Goal: Task Accomplishment & Management: Manage account settings

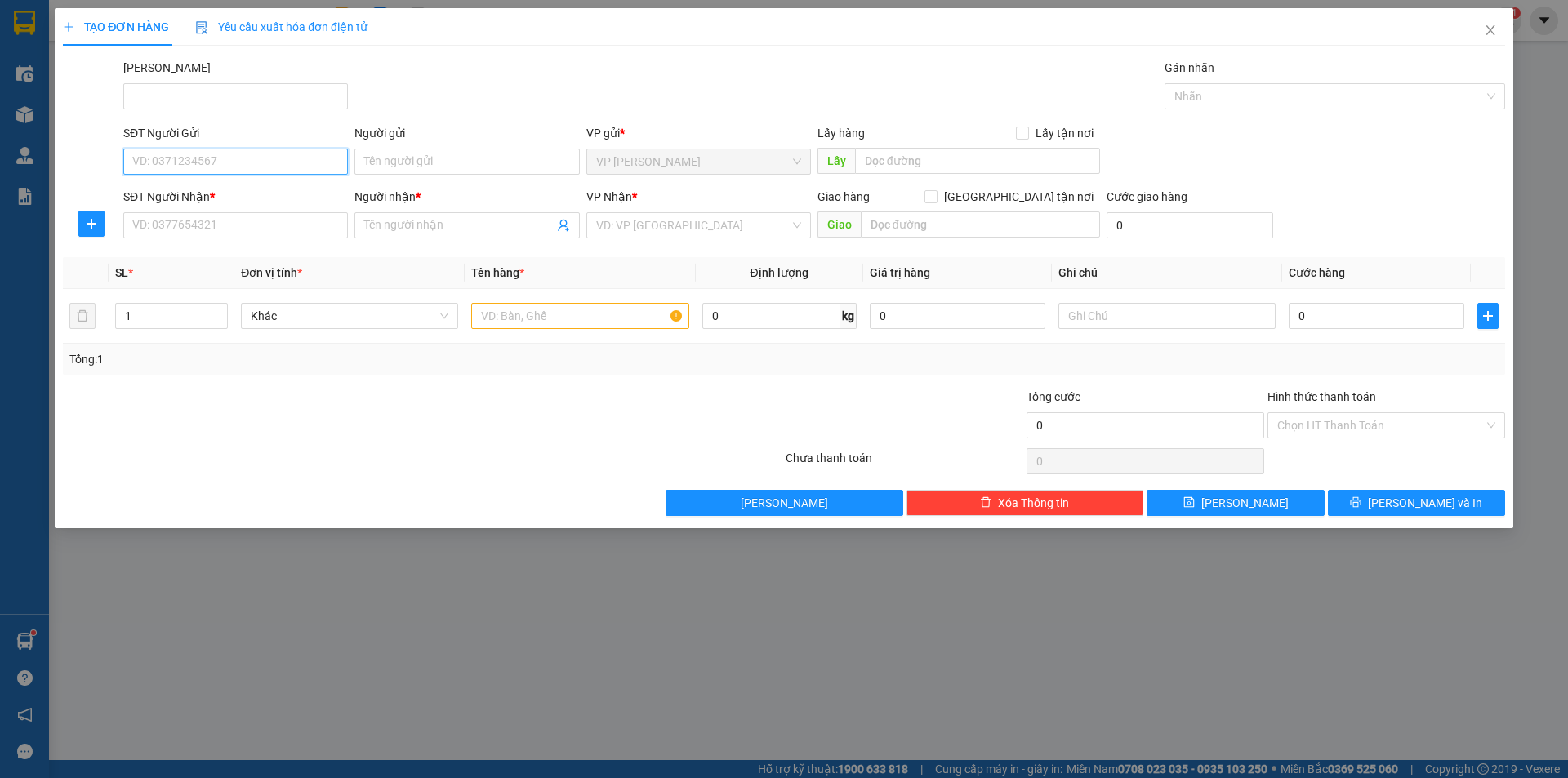
click at [156, 161] on input "SĐT Người Gửi" at bounding box center [236, 162] width 225 height 26
click at [175, 167] on input "SĐT Người Gửi" at bounding box center [236, 162] width 225 height 26
type input "0911575711"
click at [234, 190] on div "0911575711 - CHỊ HẠNH" at bounding box center [235, 194] width 205 height 18
type input "CHỊ HẠNH"
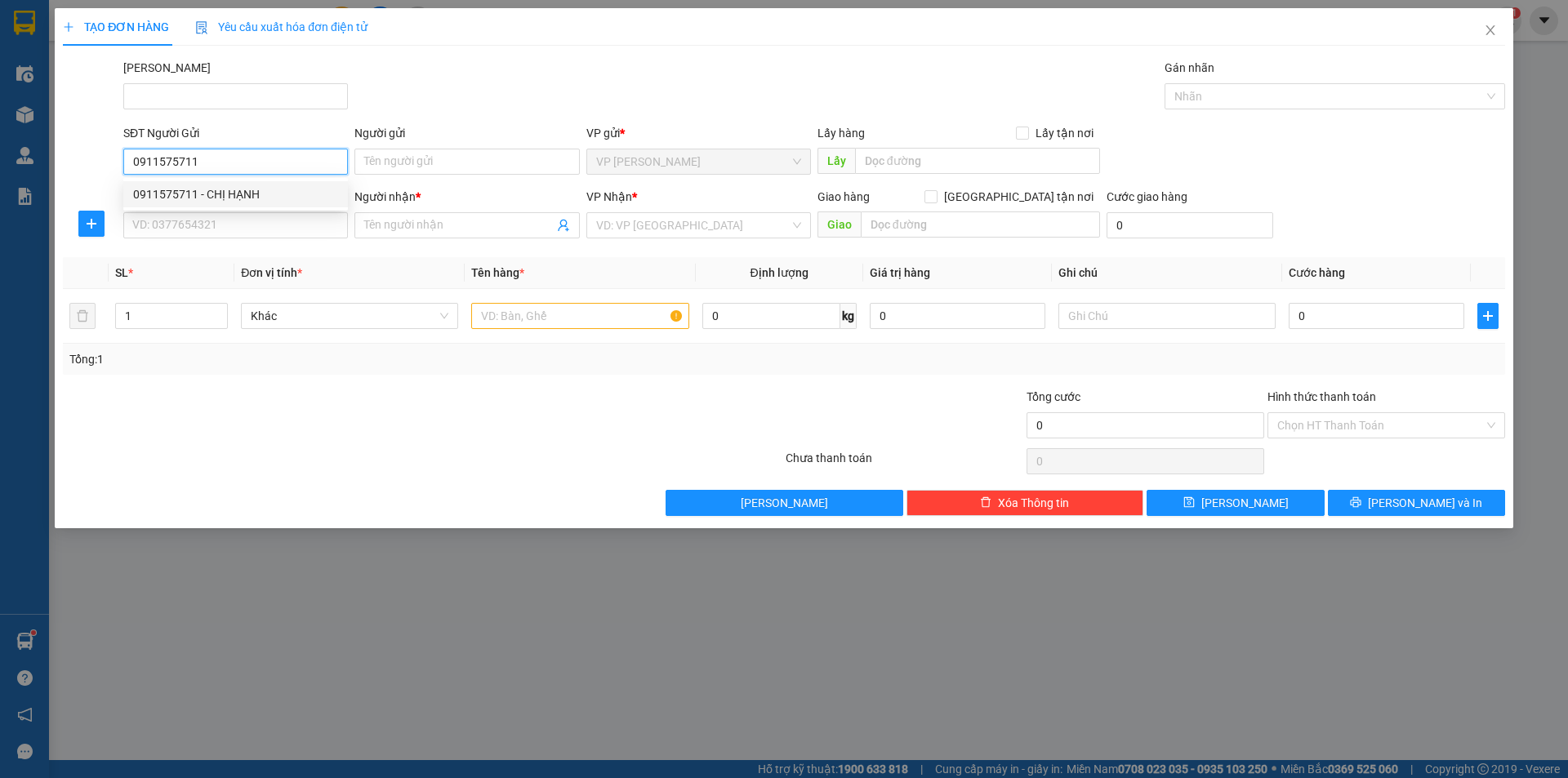
type input "0583700475"
type input "hiển"
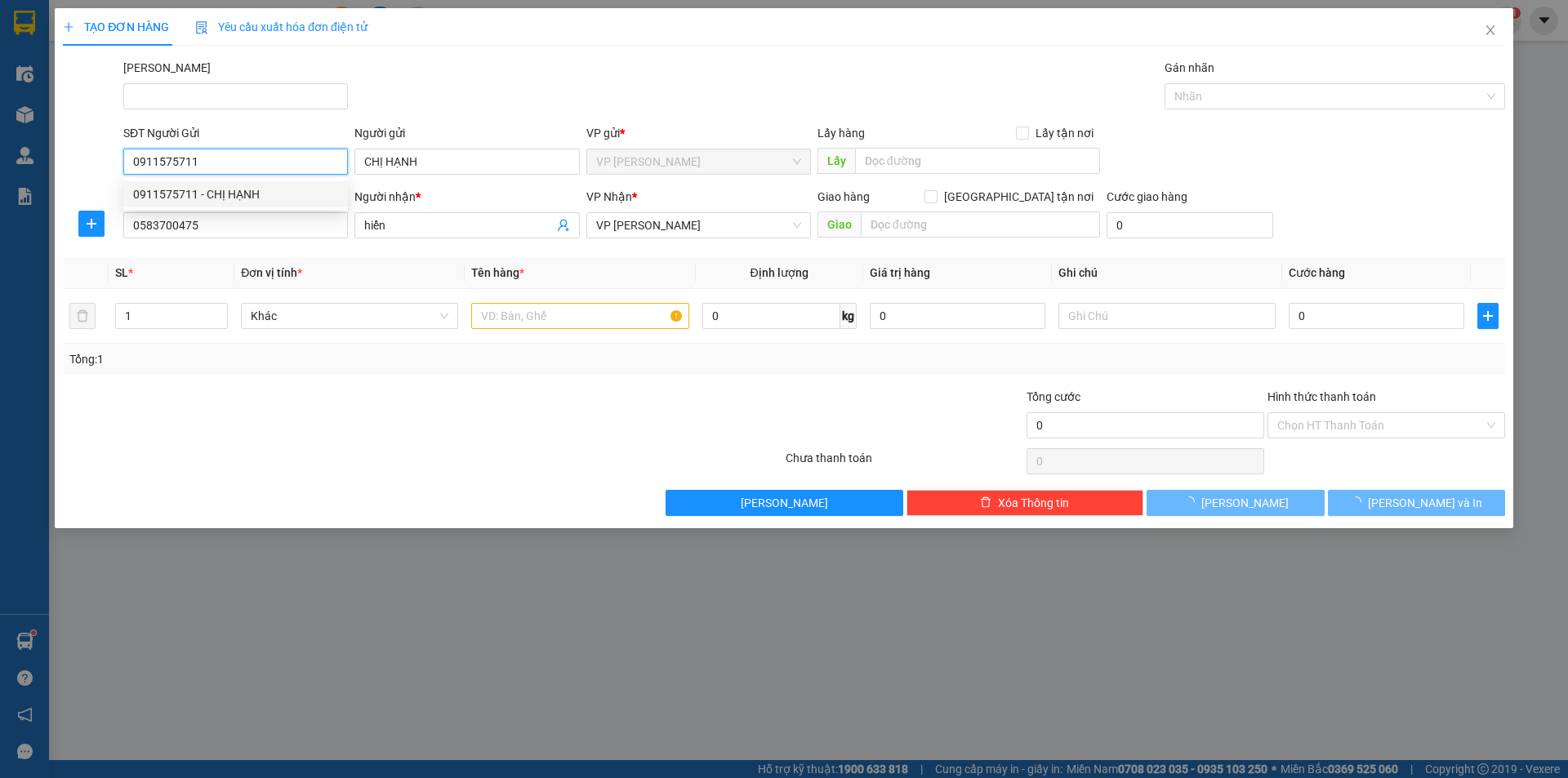
type input "30.000"
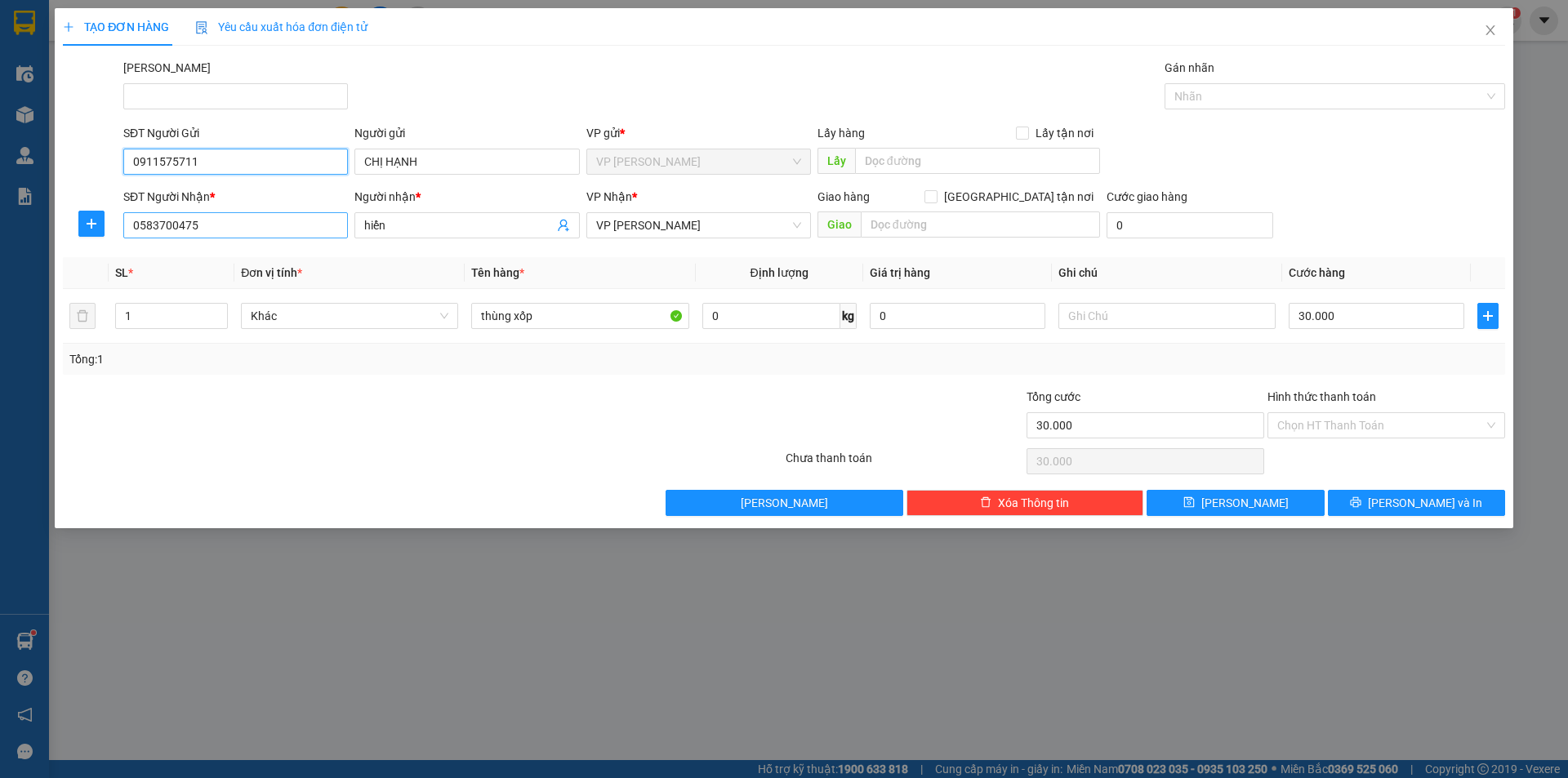
type input "0911575711"
click at [220, 234] on input "0583700475" at bounding box center [236, 225] width 225 height 26
type input "0"
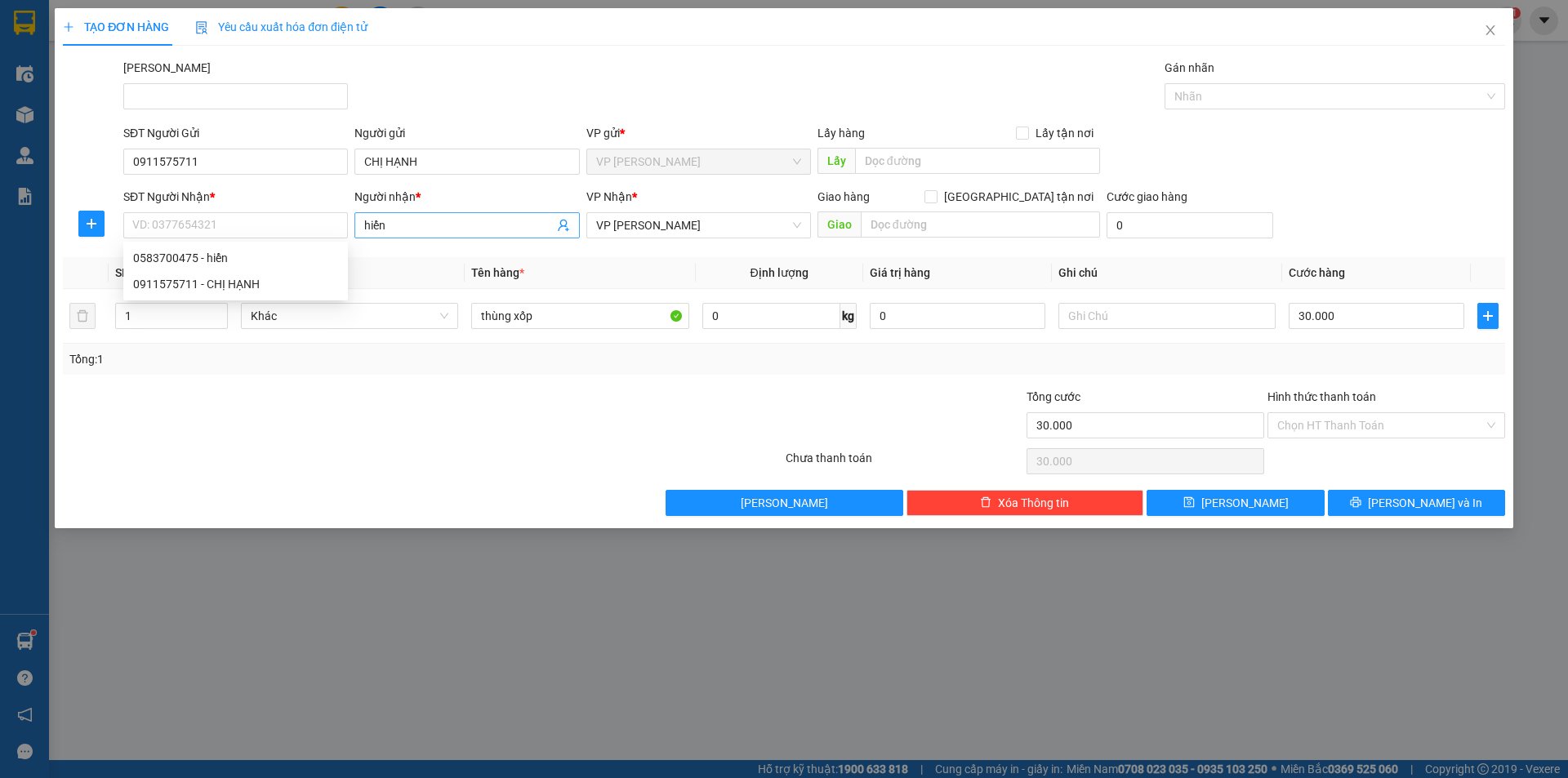
click at [395, 230] on input "hiển" at bounding box center [459, 224] width 189 height 18
type input "h"
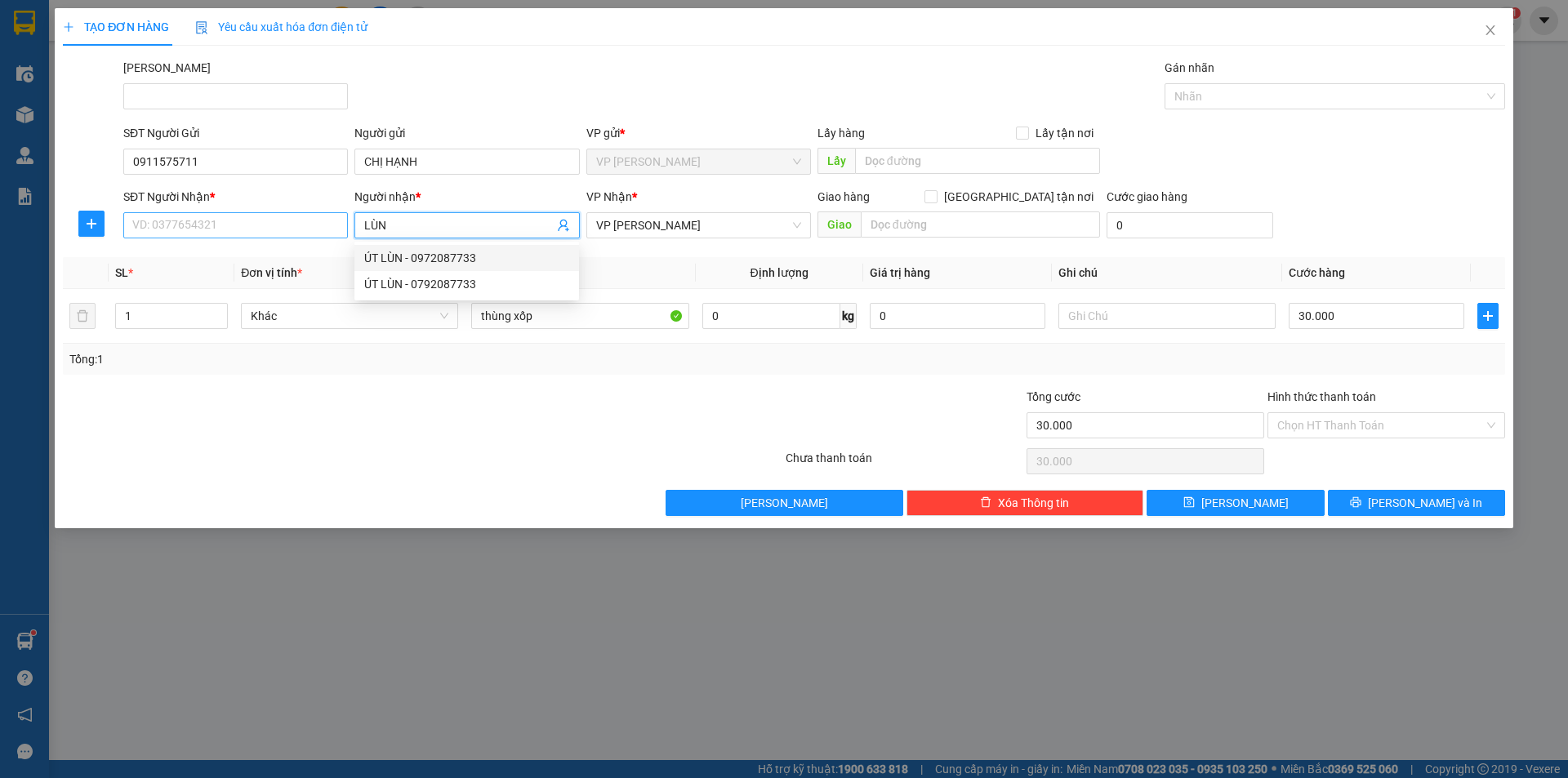
type input "LÙN"
click at [157, 226] on input "SĐT Người Nhận *" at bounding box center [236, 225] width 225 height 26
click at [148, 225] on input "09339660463" at bounding box center [236, 225] width 225 height 26
type input "0339660463"
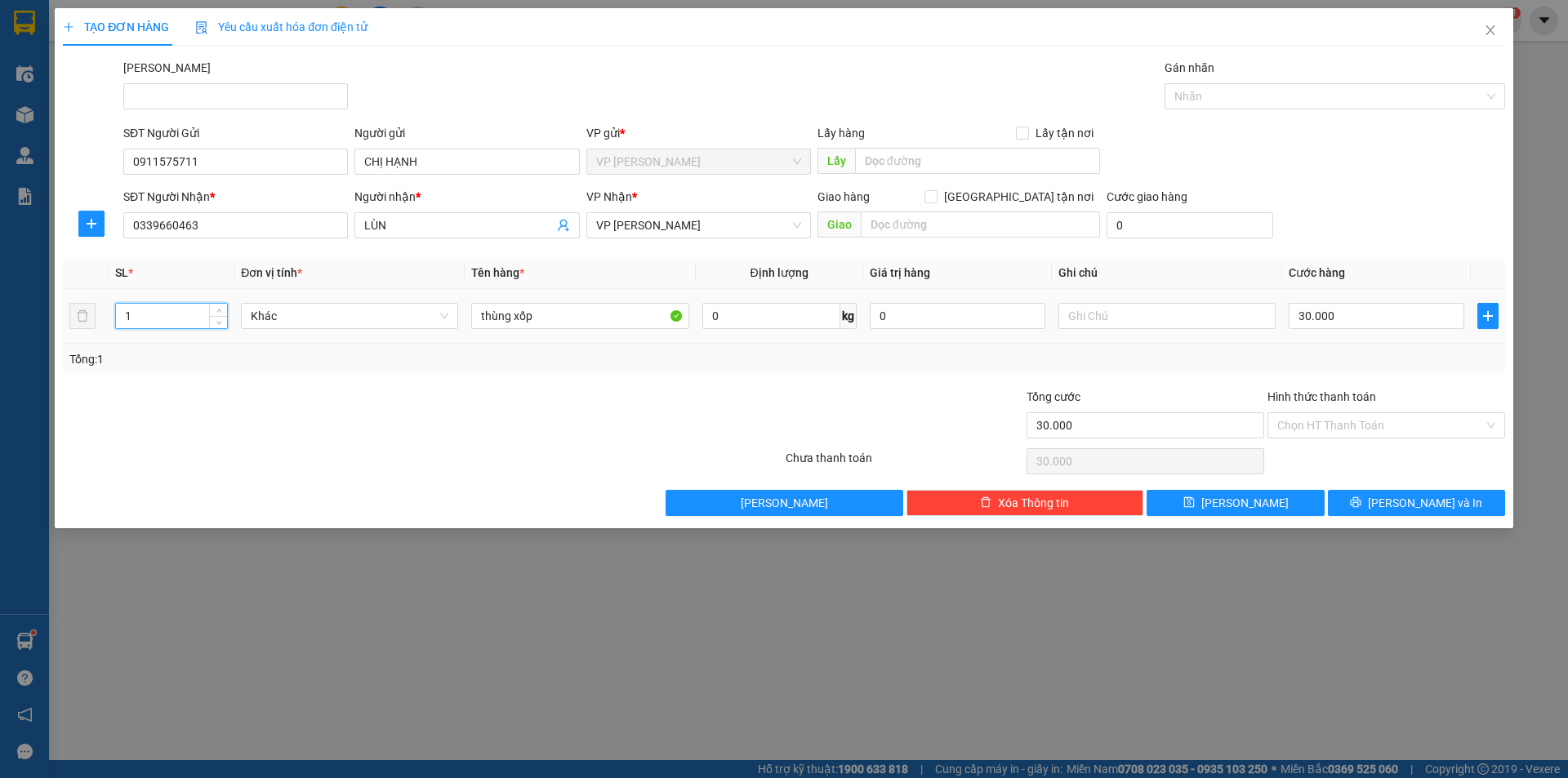
click at [152, 320] on input "1" at bounding box center [171, 315] width 111 height 25
type input "2"
click at [596, 317] on input "thùng xốp" at bounding box center [579, 315] width 217 height 26
click at [1370, 315] on input "30.000" at bounding box center [1377, 315] width 175 height 26
click at [592, 322] on input "thùng xốp+ BỊ" at bounding box center [579, 315] width 217 height 26
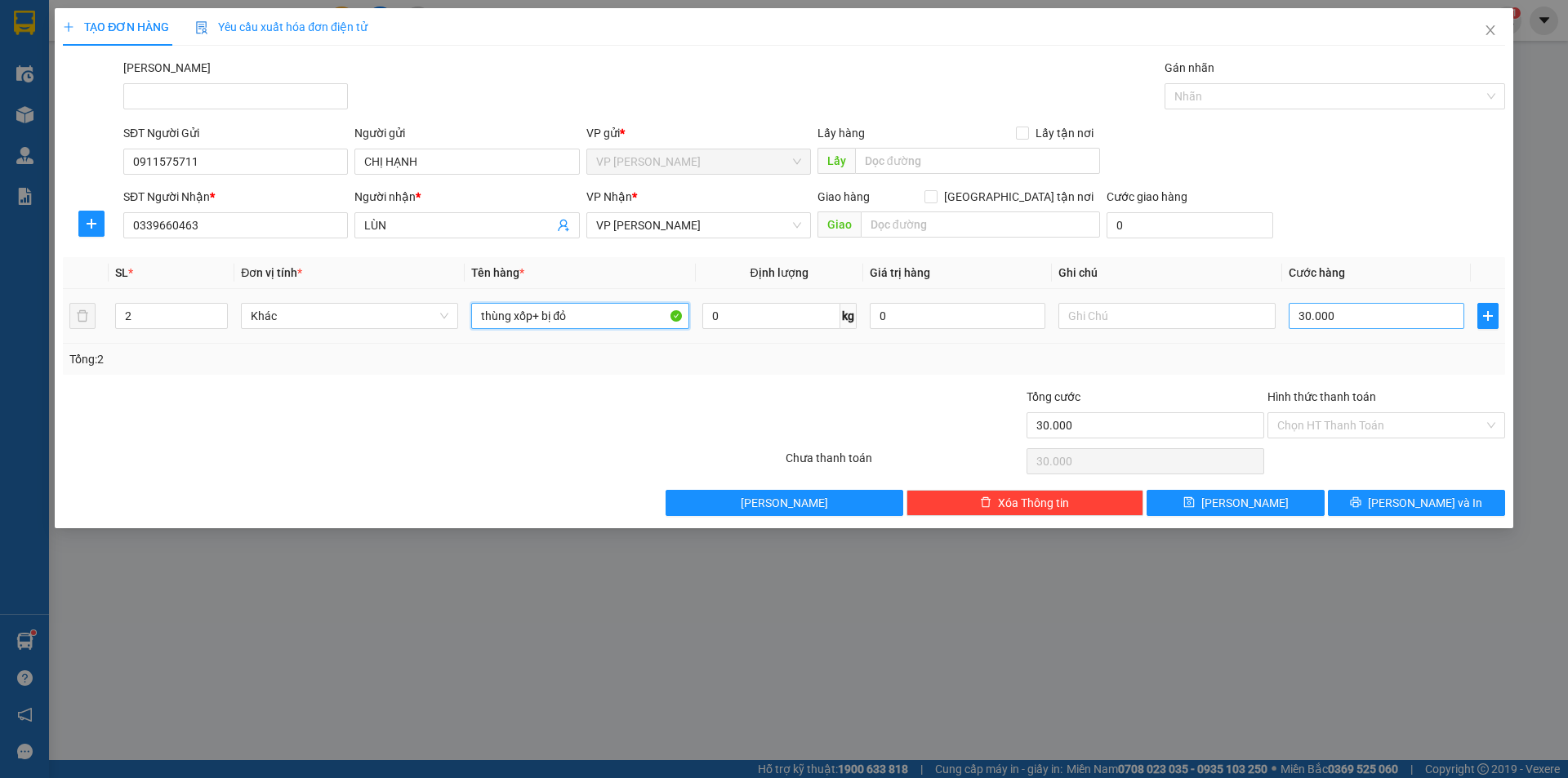
type input "thùng xốp+ bị đỏ"
click at [1375, 315] on input "30.000" at bounding box center [1377, 315] width 175 height 26
type input "6"
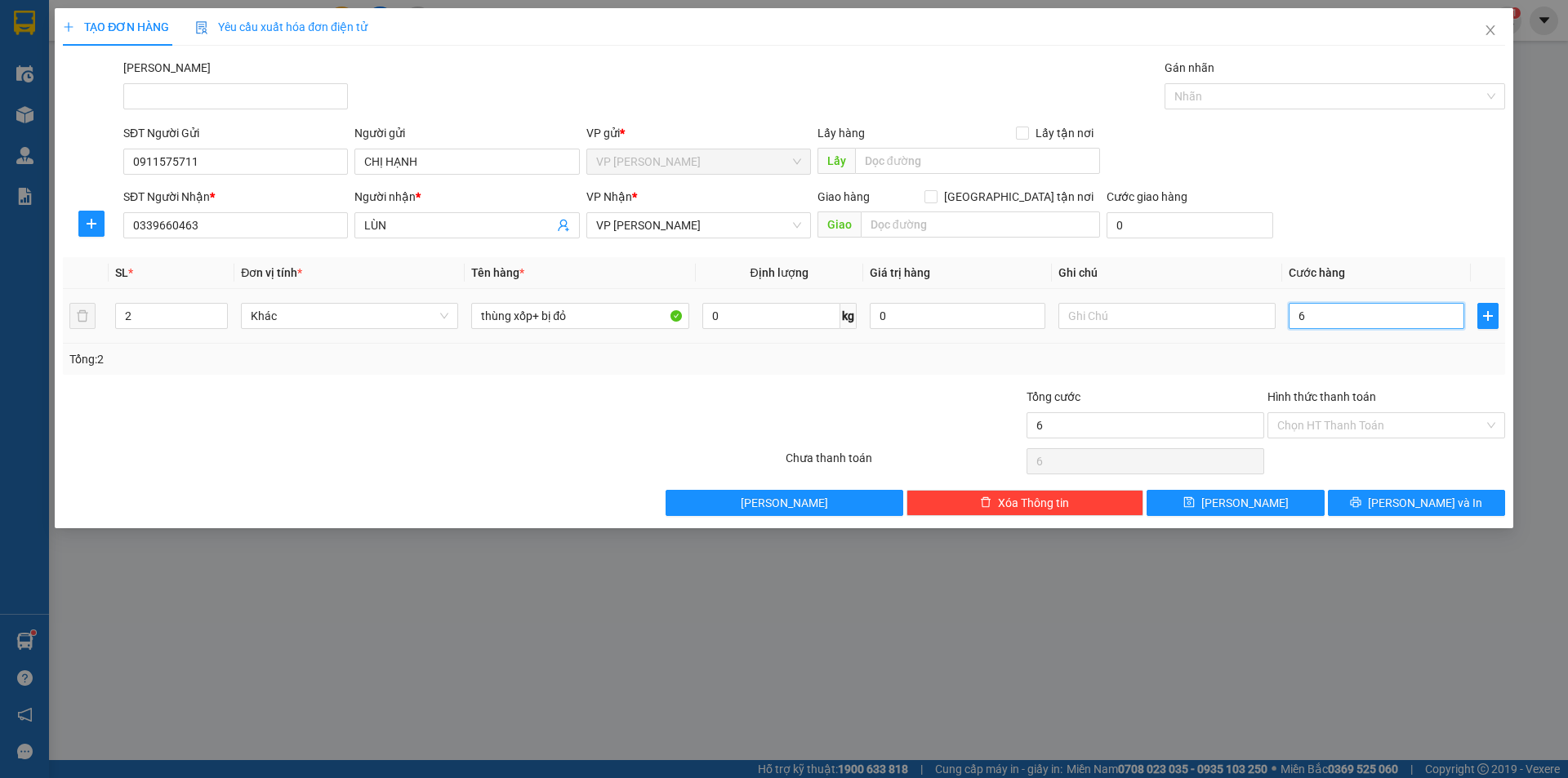
type input "60"
type input "60.000"
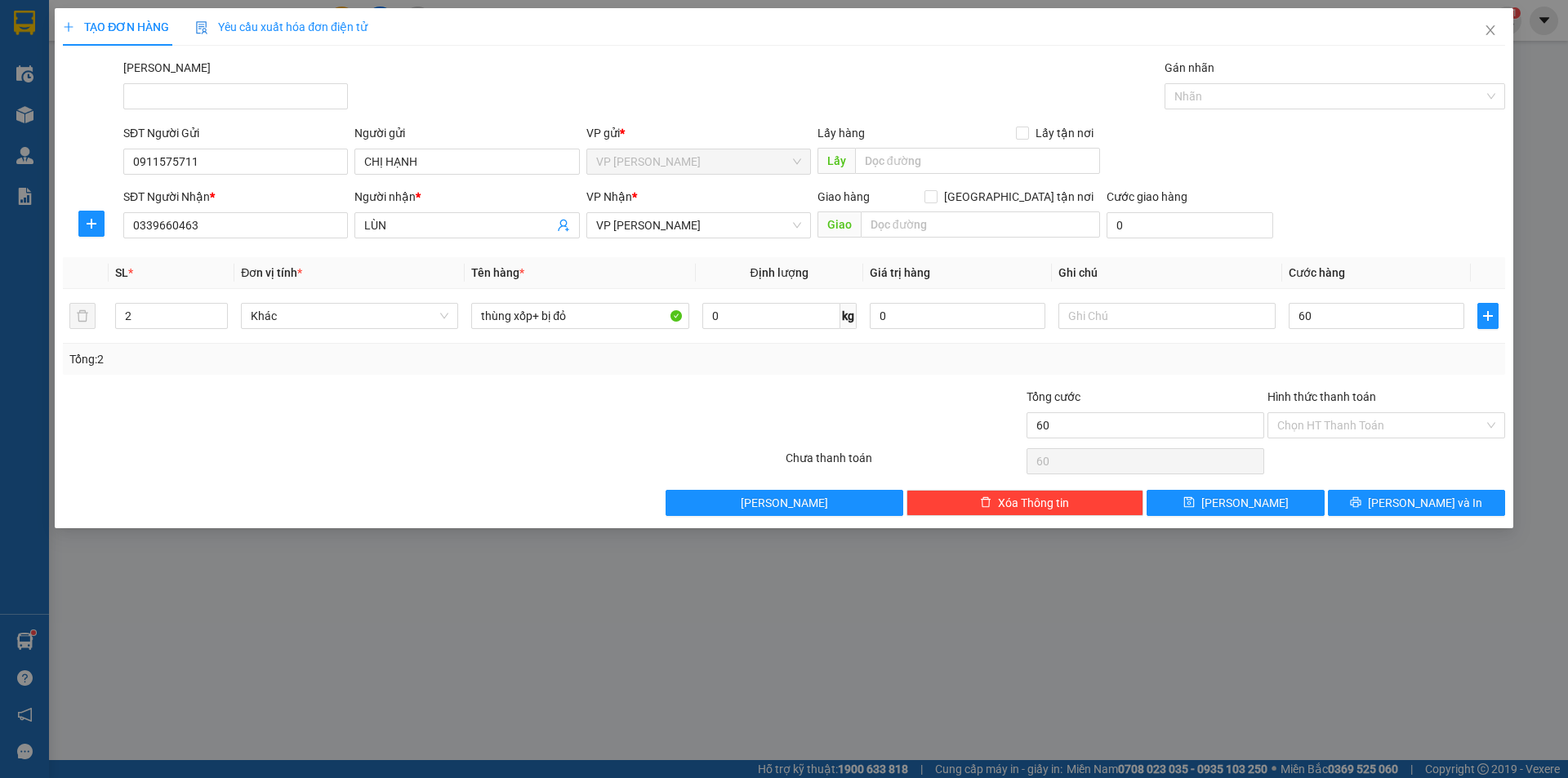
type input "60.000"
click at [1343, 361] on div "Tổng: 2" at bounding box center [784, 359] width 1429 height 18
click at [1331, 422] on input "Hình thức thanh toán" at bounding box center [1380, 425] width 207 height 25
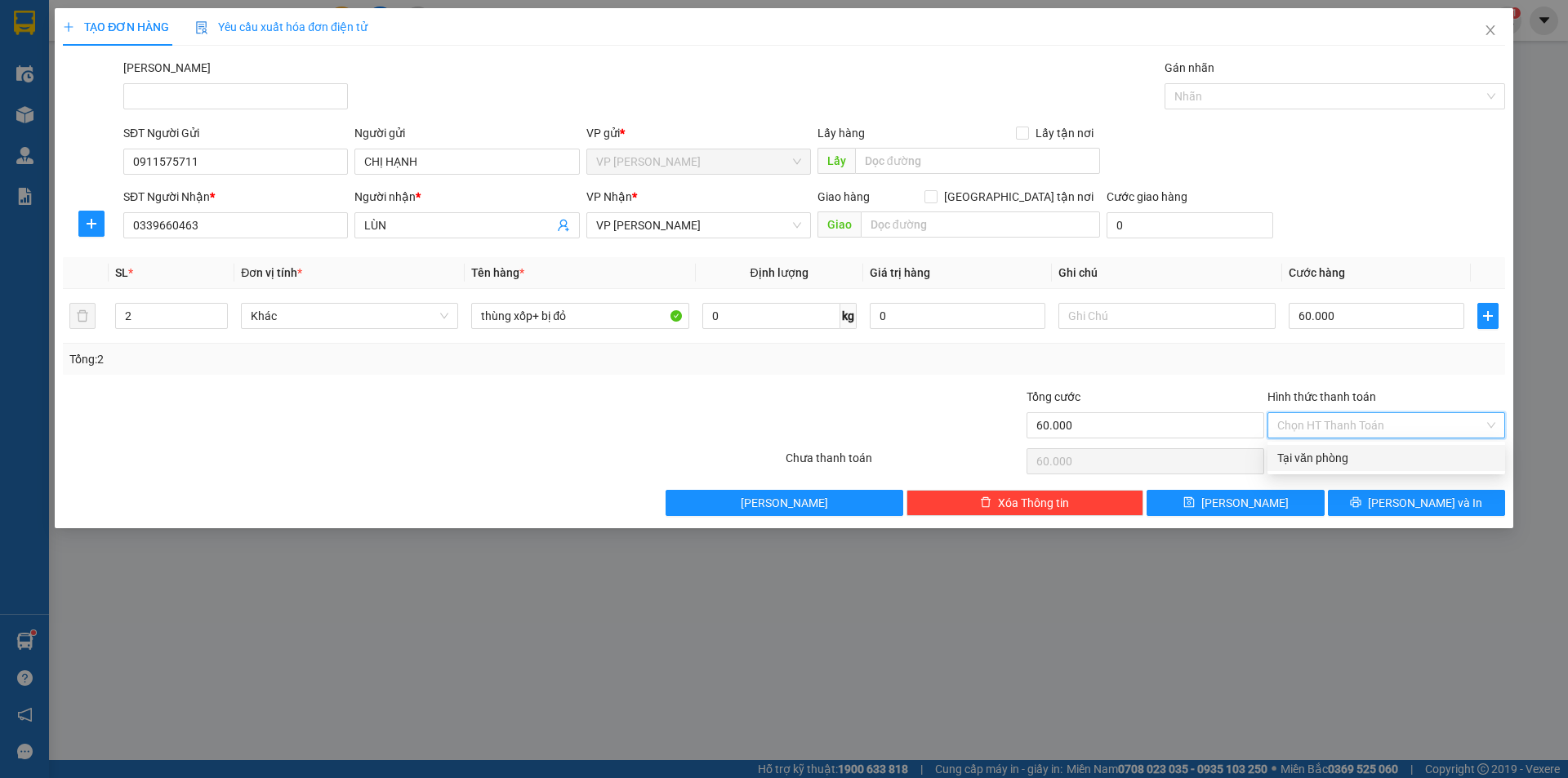
click at [1339, 457] on div "Tại văn phòng" at bounding box center [1386, 457] width 218 height 18
type input "0"
click at [1437, 499] on span "[PERSON_NAME] và In" at bounding box center [1425, 503] width 114 height 18
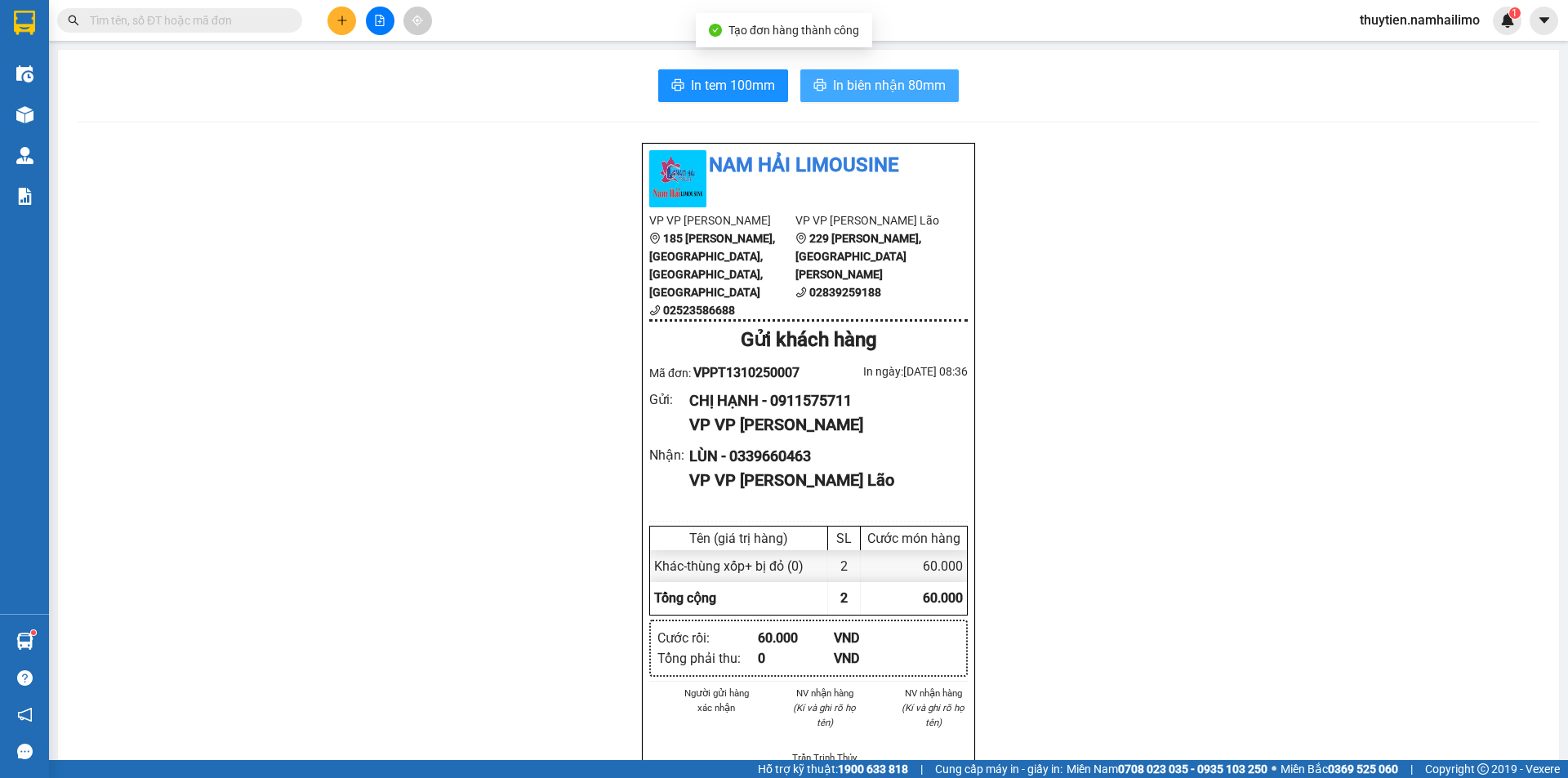
click at [904, 71] on button "In biên nhận 80mm" at bounding box center [880, 86] width 158 height 32
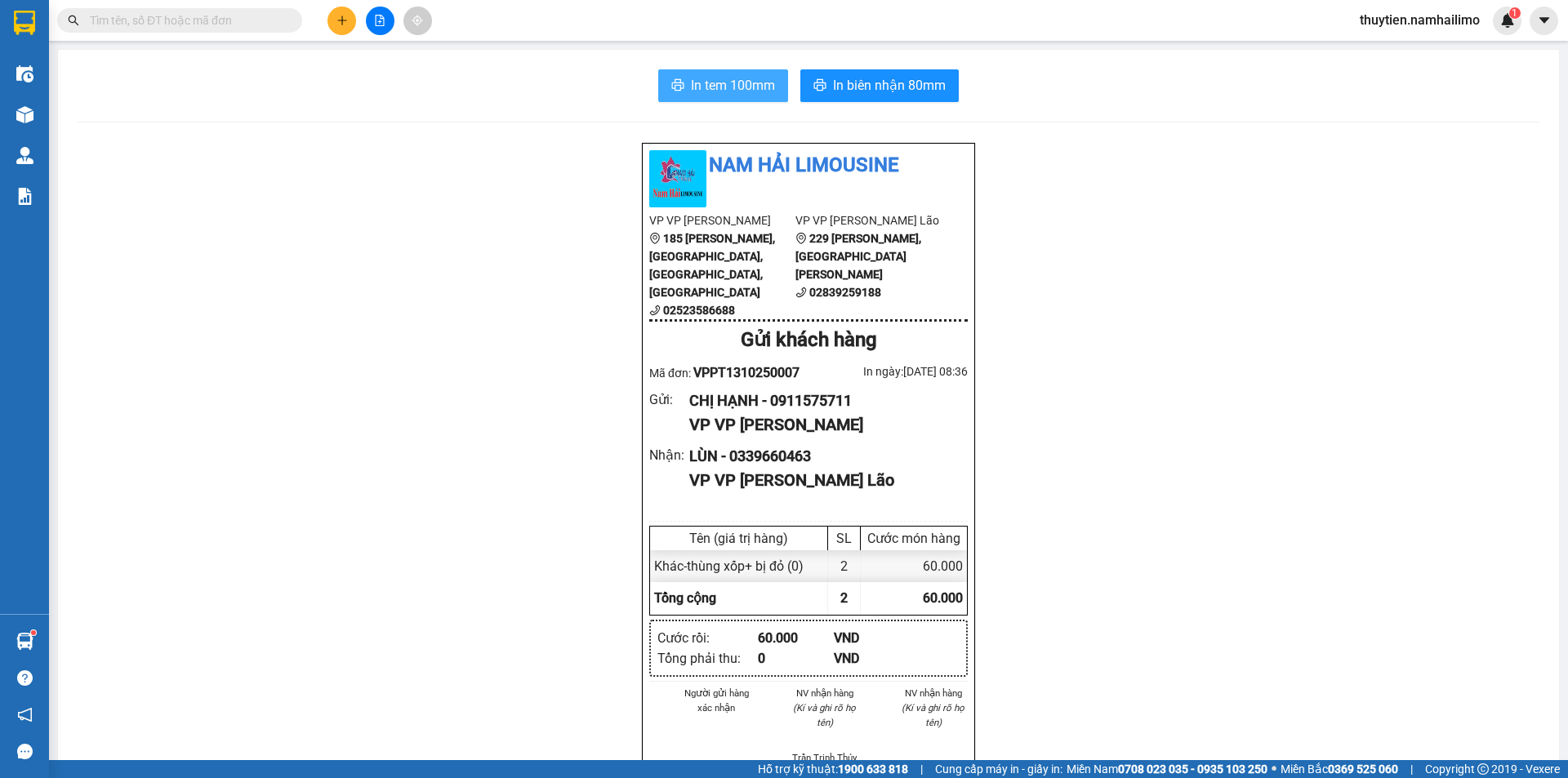
click at [760, 72] on button "In tem 100mm" at bounding box center [723, 86] width 130 height 32
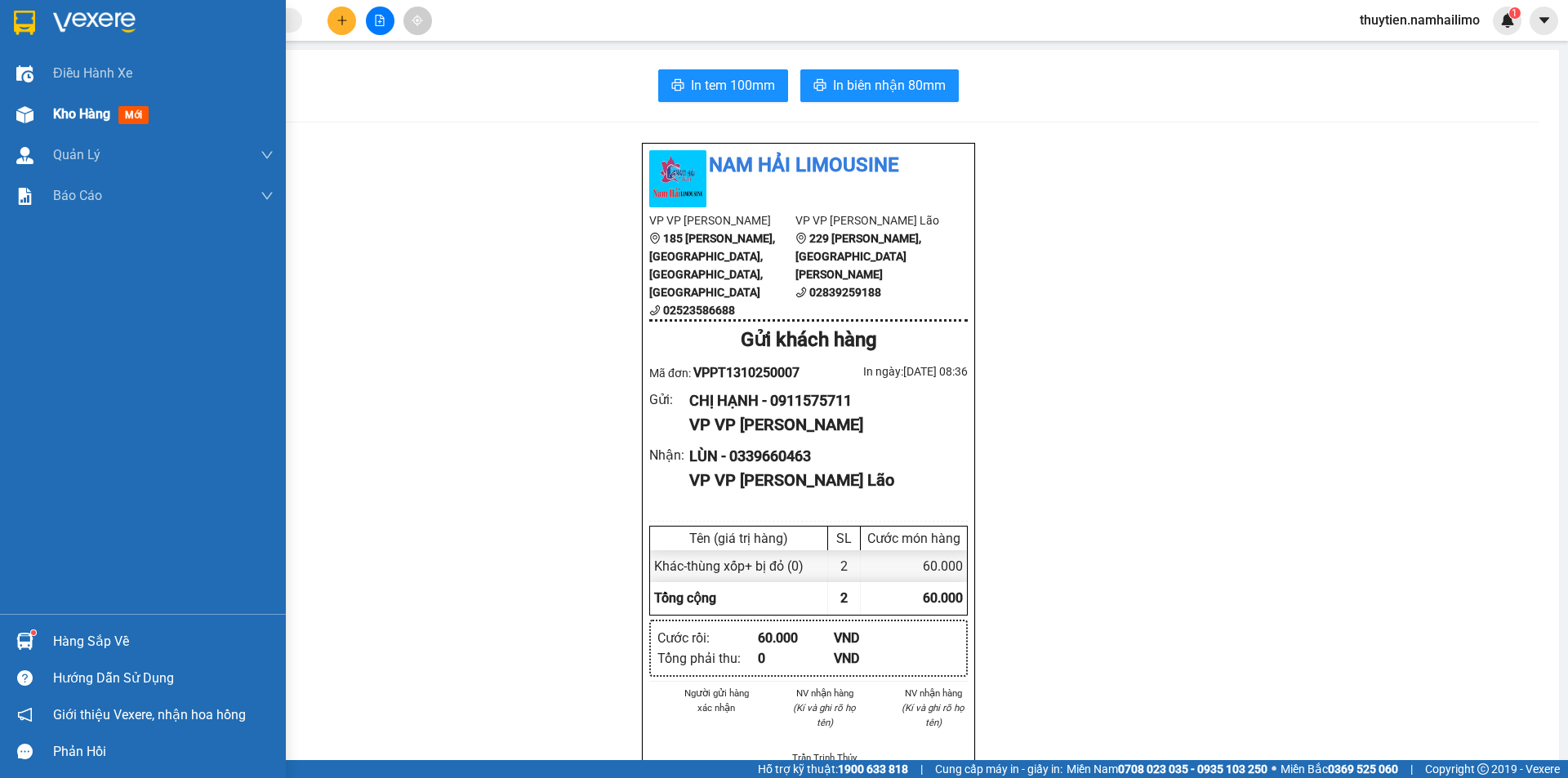
click at [111, 115] on div "Kho hàng mới" at bounding box center [104, 114] width 102 height 20
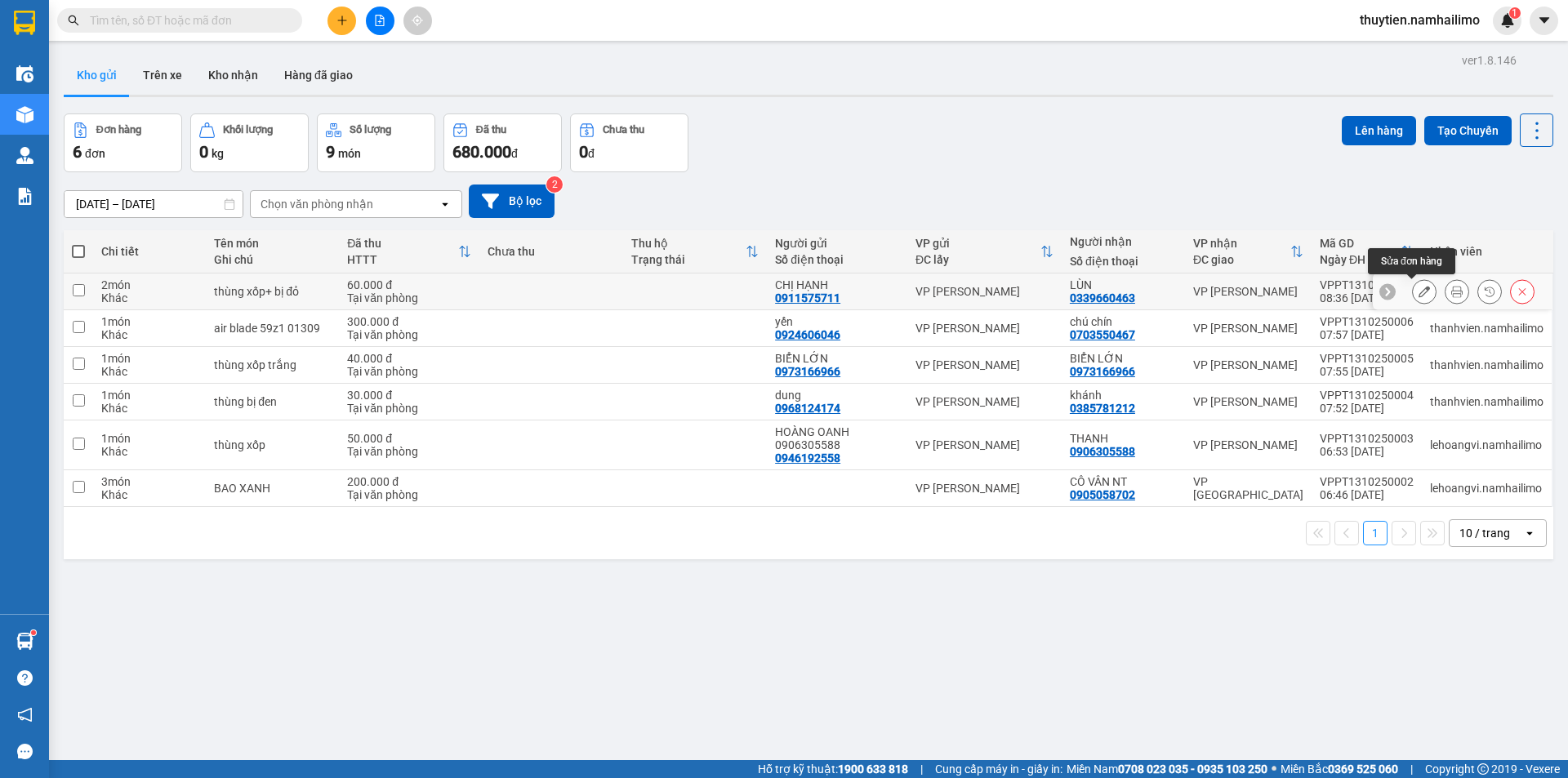
click at [1418, 295] on icon at bounding box center [1423, 291] width 11 height 11
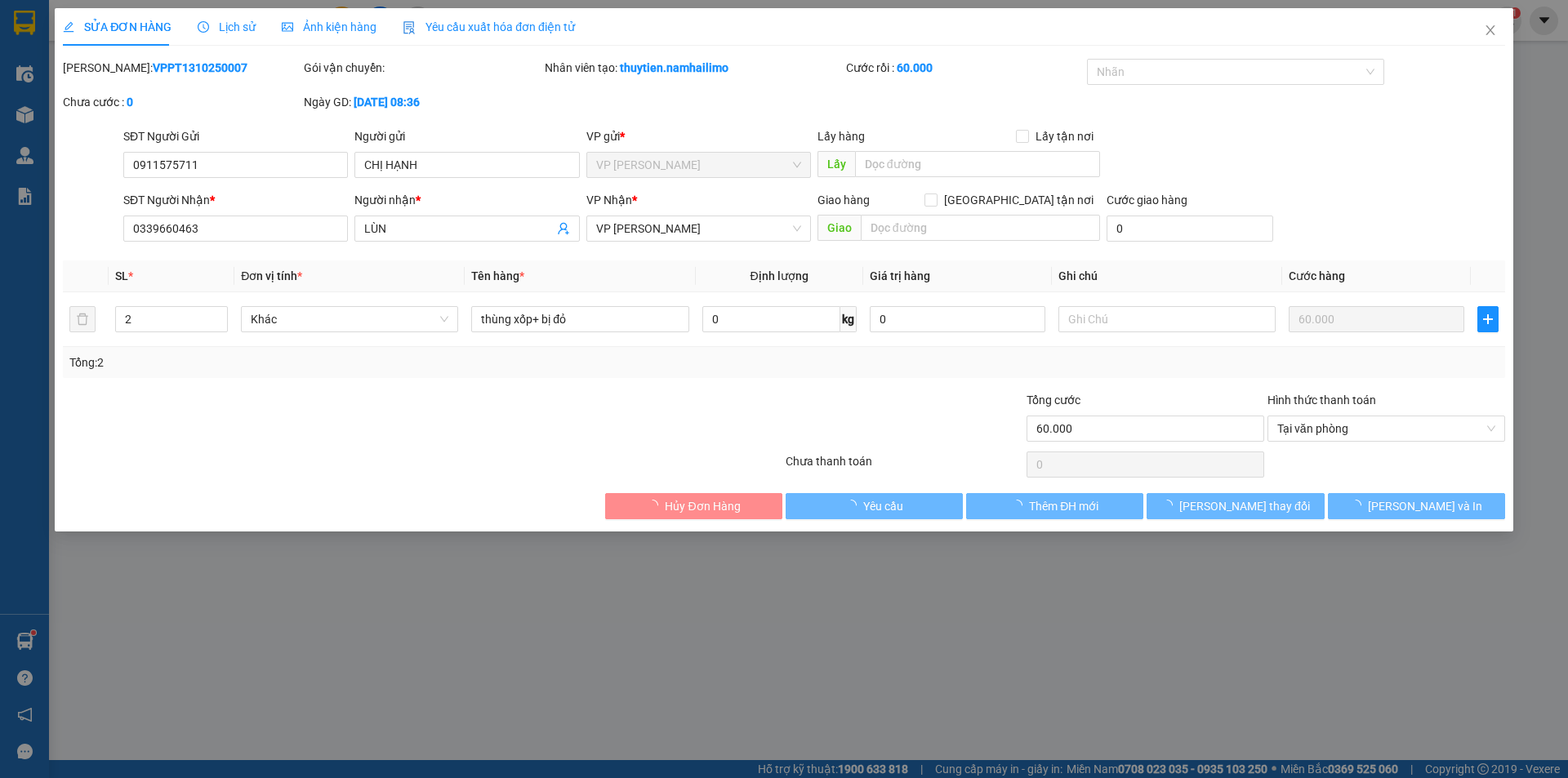
type input "0911575711"
type input "CHỊ HẠNH"
type input "0339660463"
type input "LÙN"
type input "60.000"
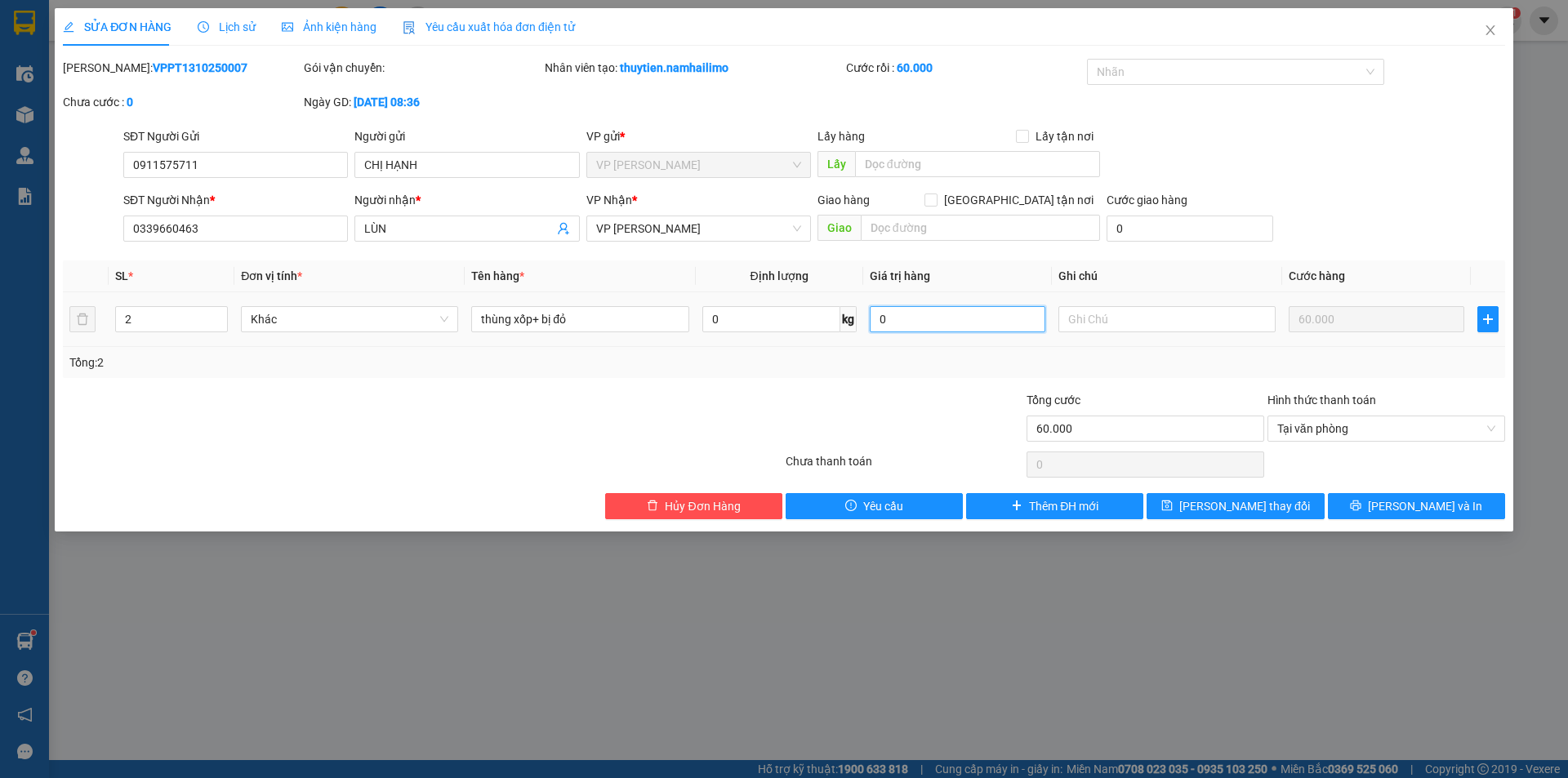
click at [895, 327] on input "0" at bounding box center [957, 319] width 175 height 26
click at [888, 227] on input "text" at bounding box center [980, 227] width 239 height 26
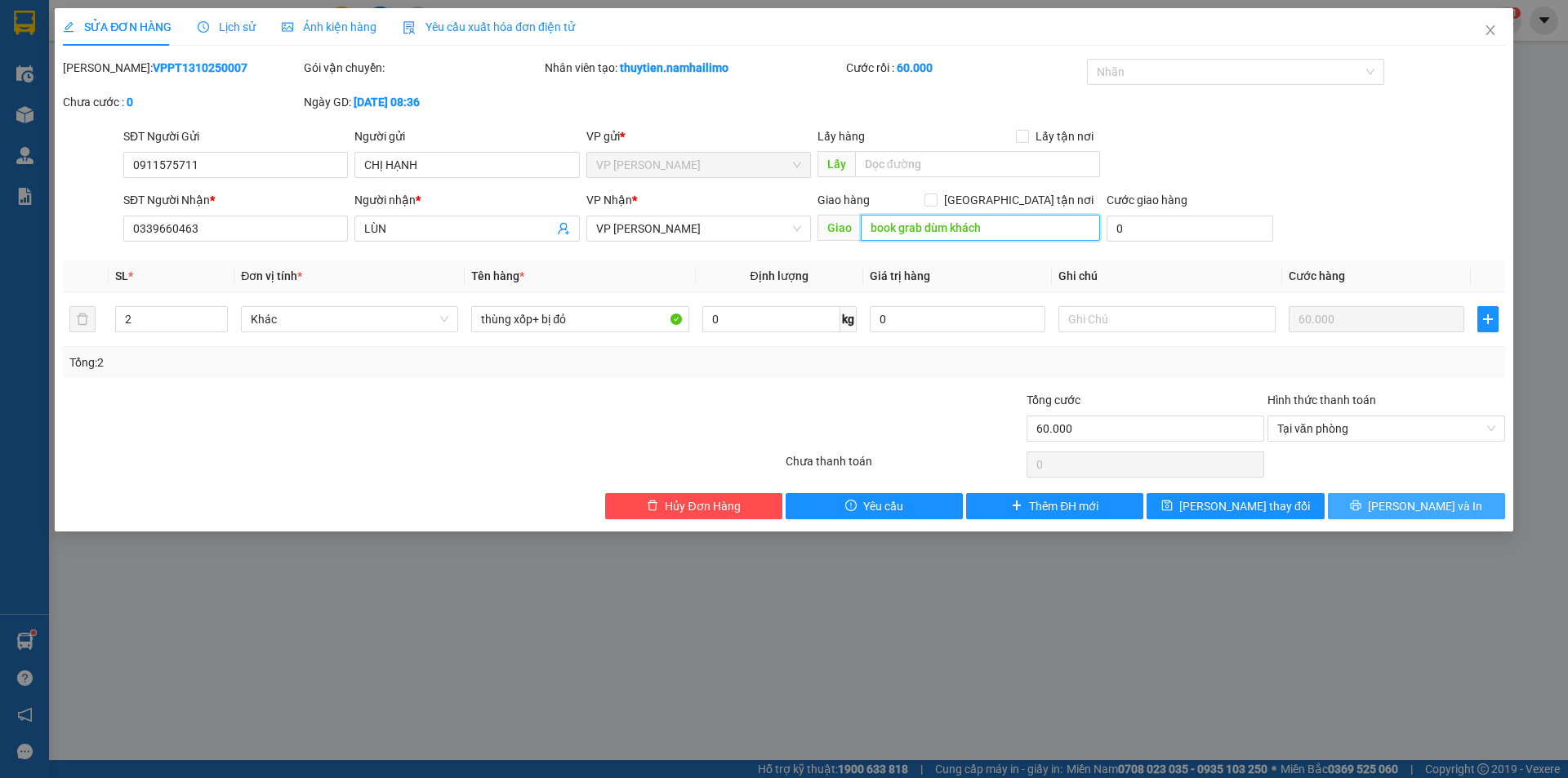
type input "book grab dùm khách"
click at [1413, 507] on span "[PERSON_NAME] và In" at bounding box center [1425, 506] width 114 height 18
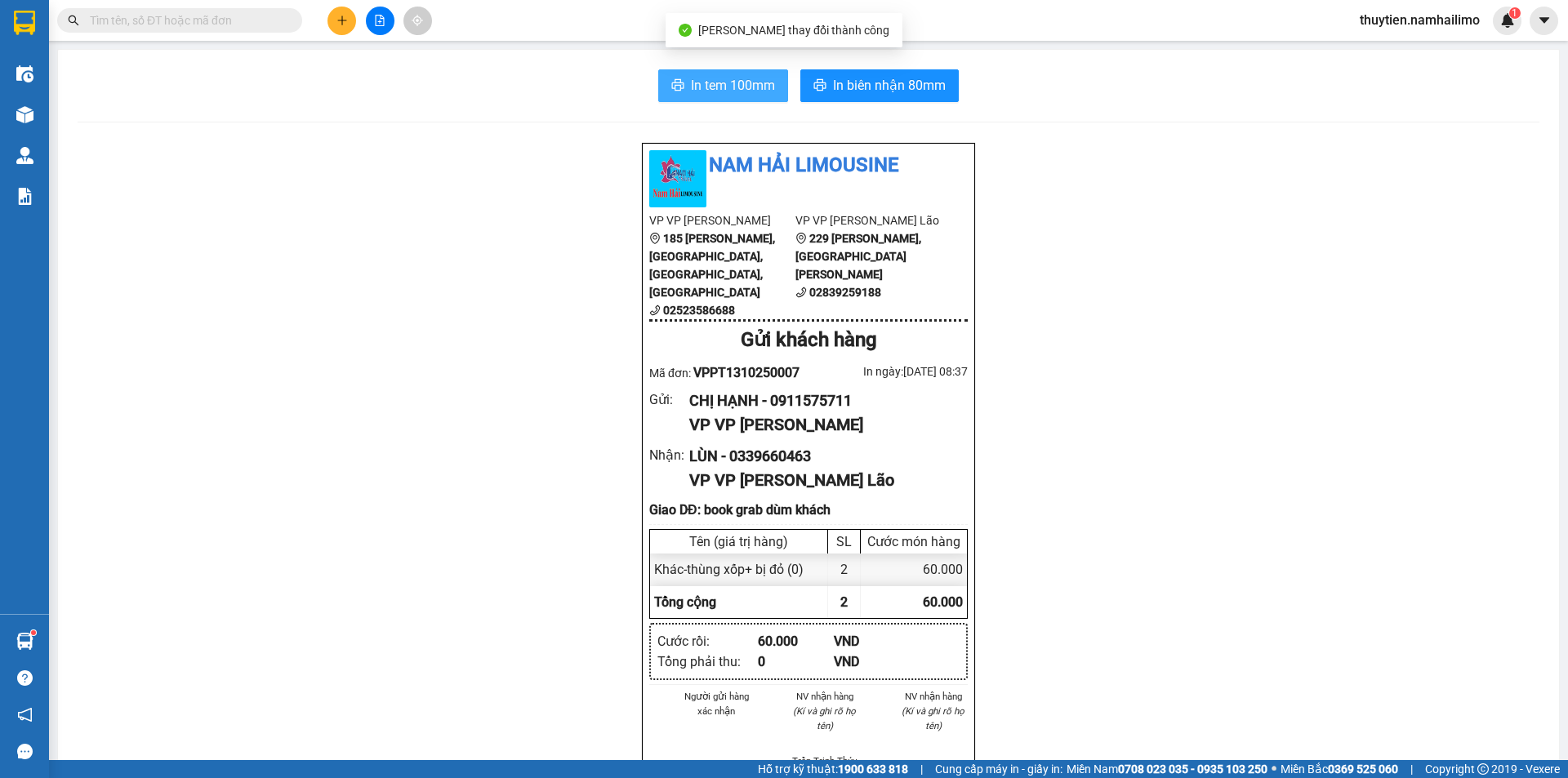
click at [750, 90] on span "In tem 100mm" at bounding box center [733, 85] width 84 height 20
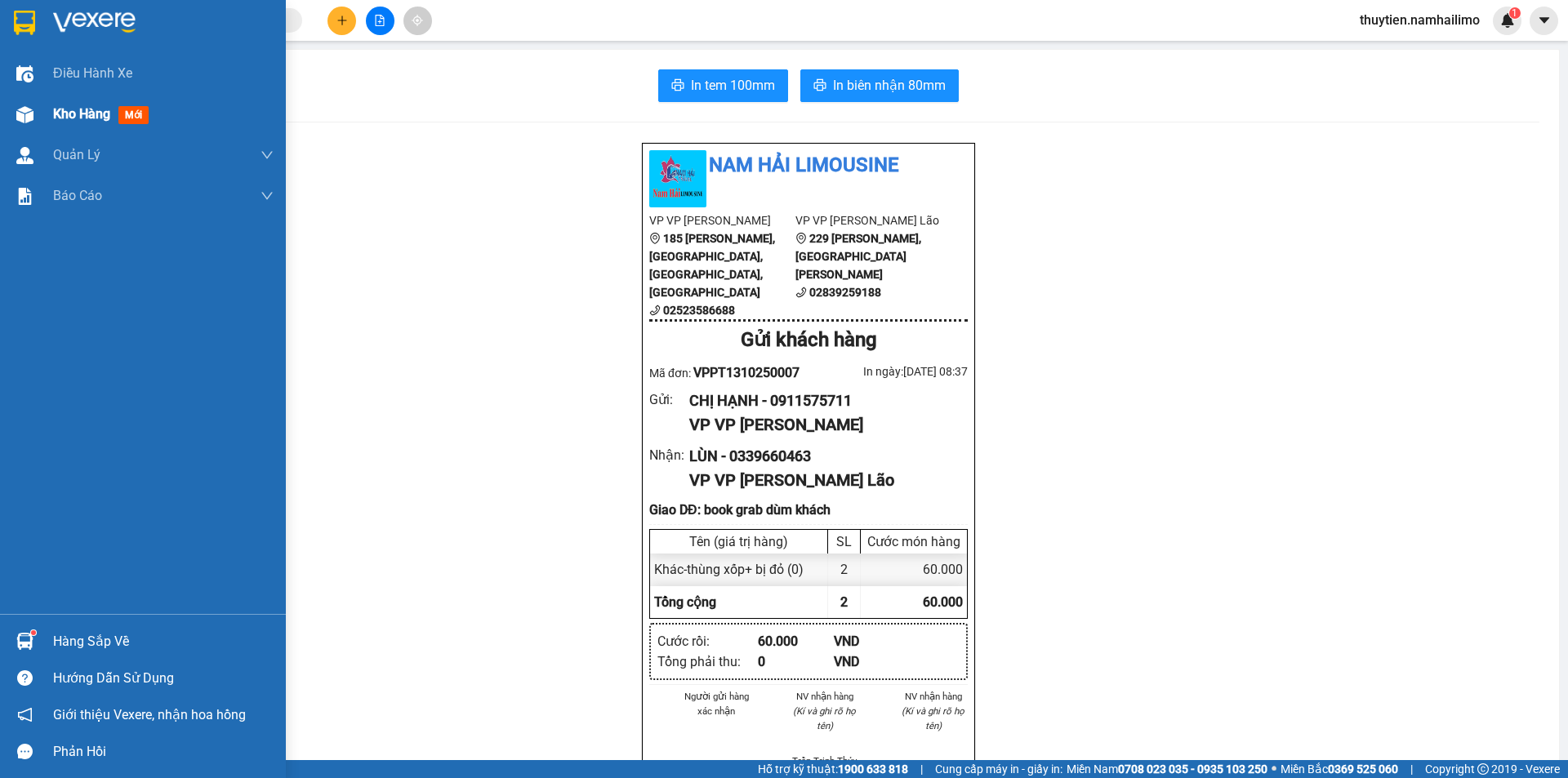
click at [81, 116] on span "Kho hàng" at bounding box center [81, 114] width 57 height 15
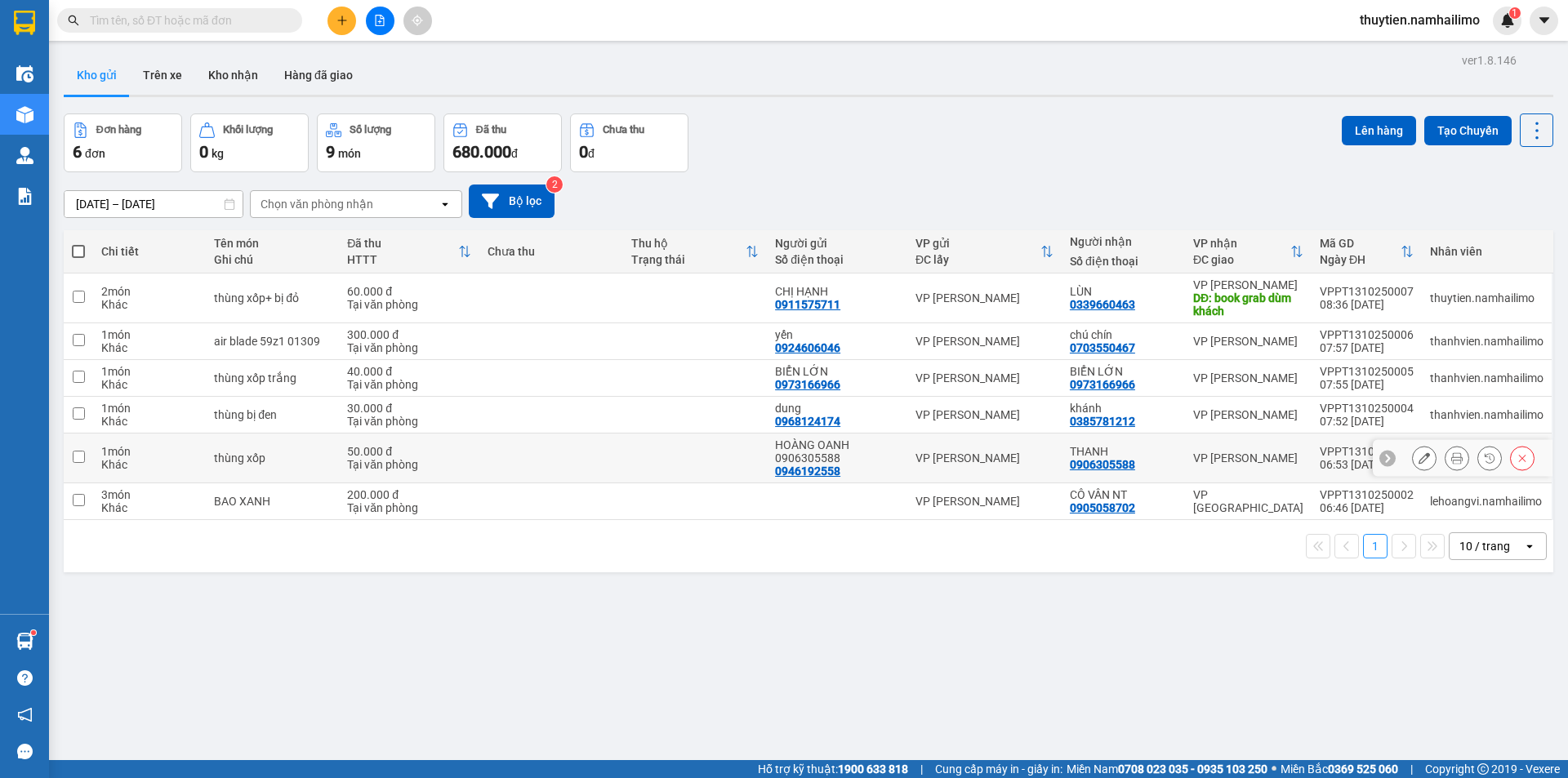
click at [78, 463] on td at bounding box center [78, 458] width 30 height 50
checkbox input "true"
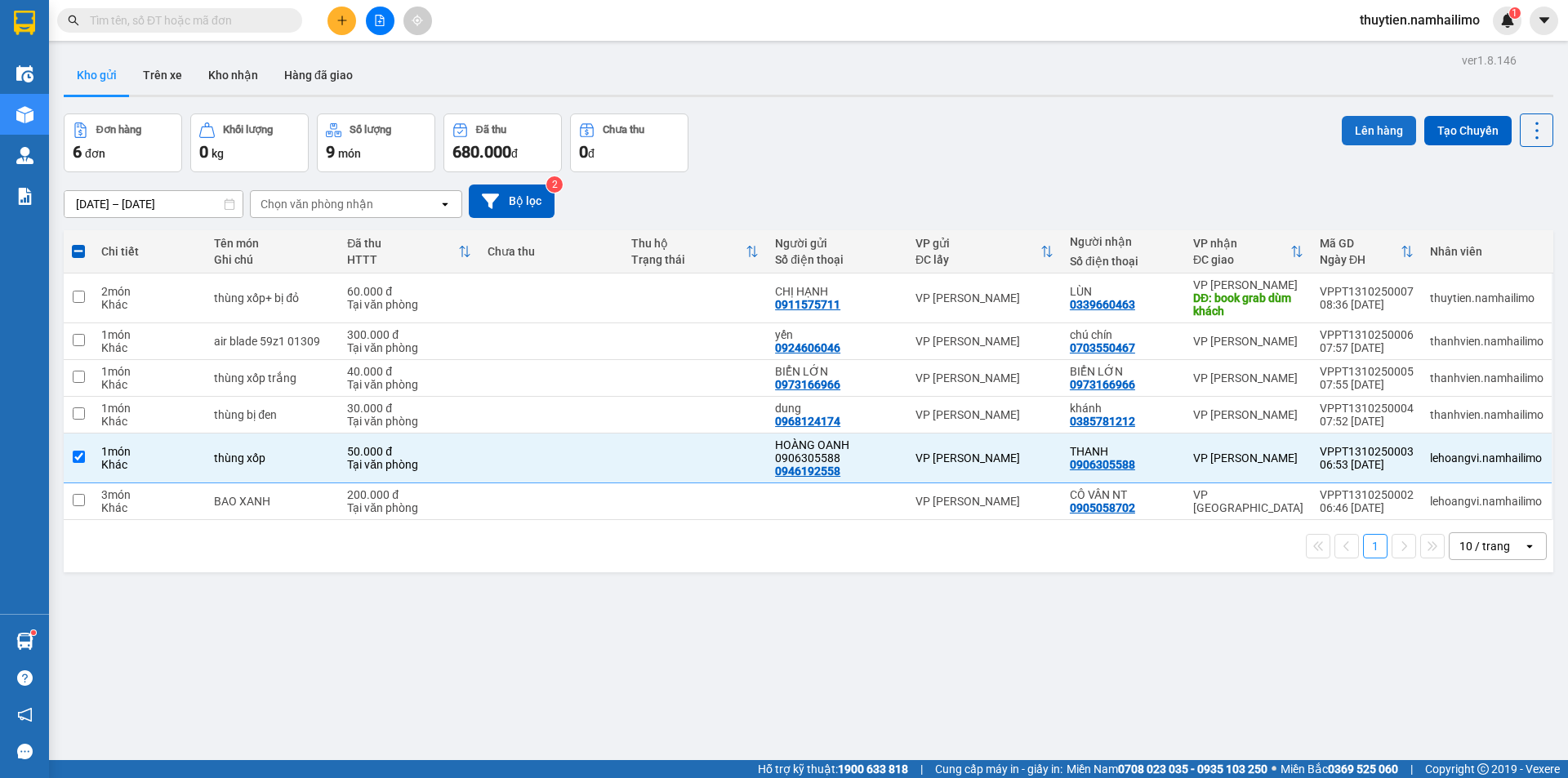
click at [1375, 130] on button "Lên hàng" at bounding box center [1378, 130] width 74 height 30
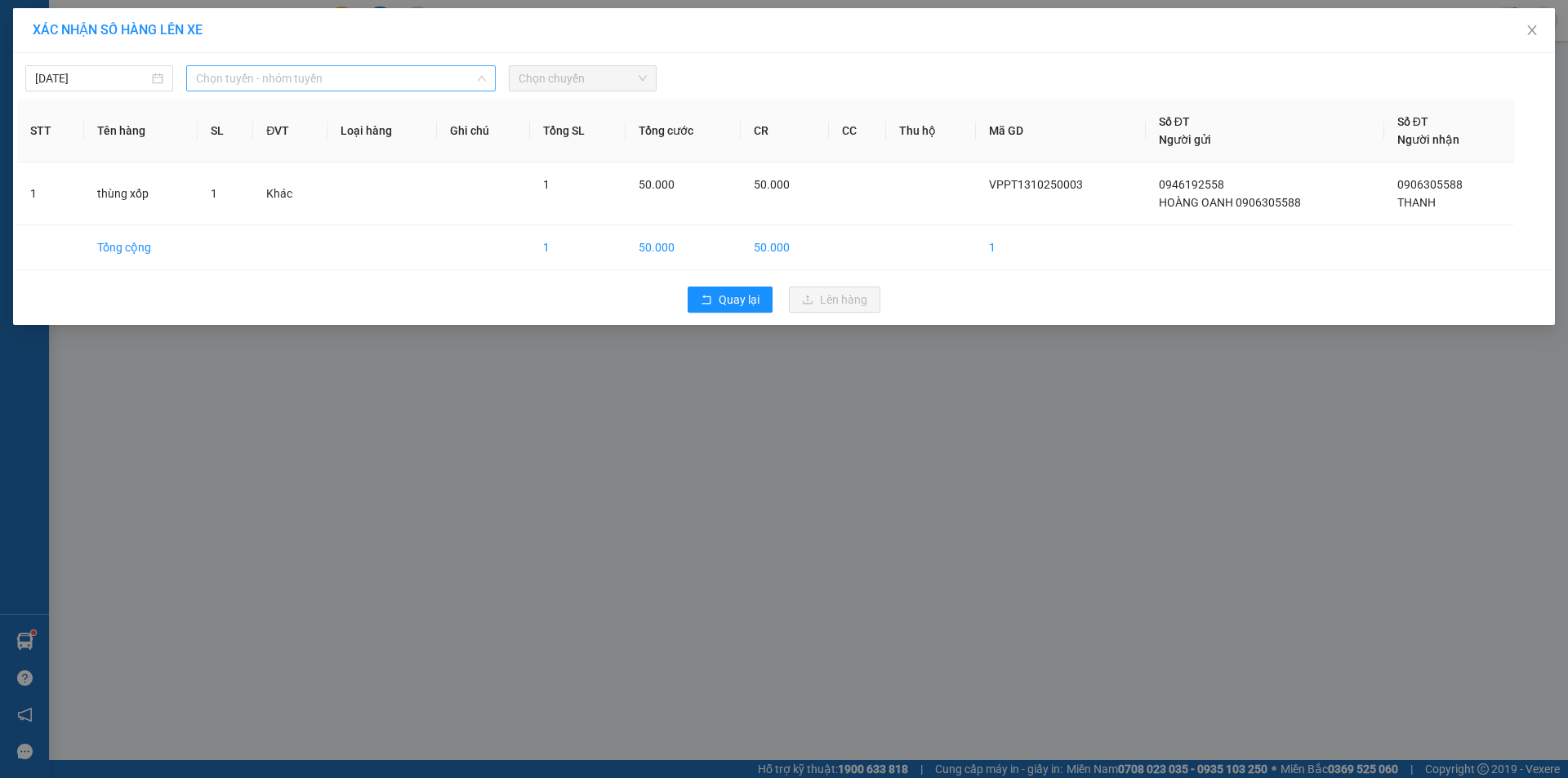
click at [285, 85] on span "Chọn tuyến - nhóm tuyến" at bounding box center [340, 78] width 290 height 25
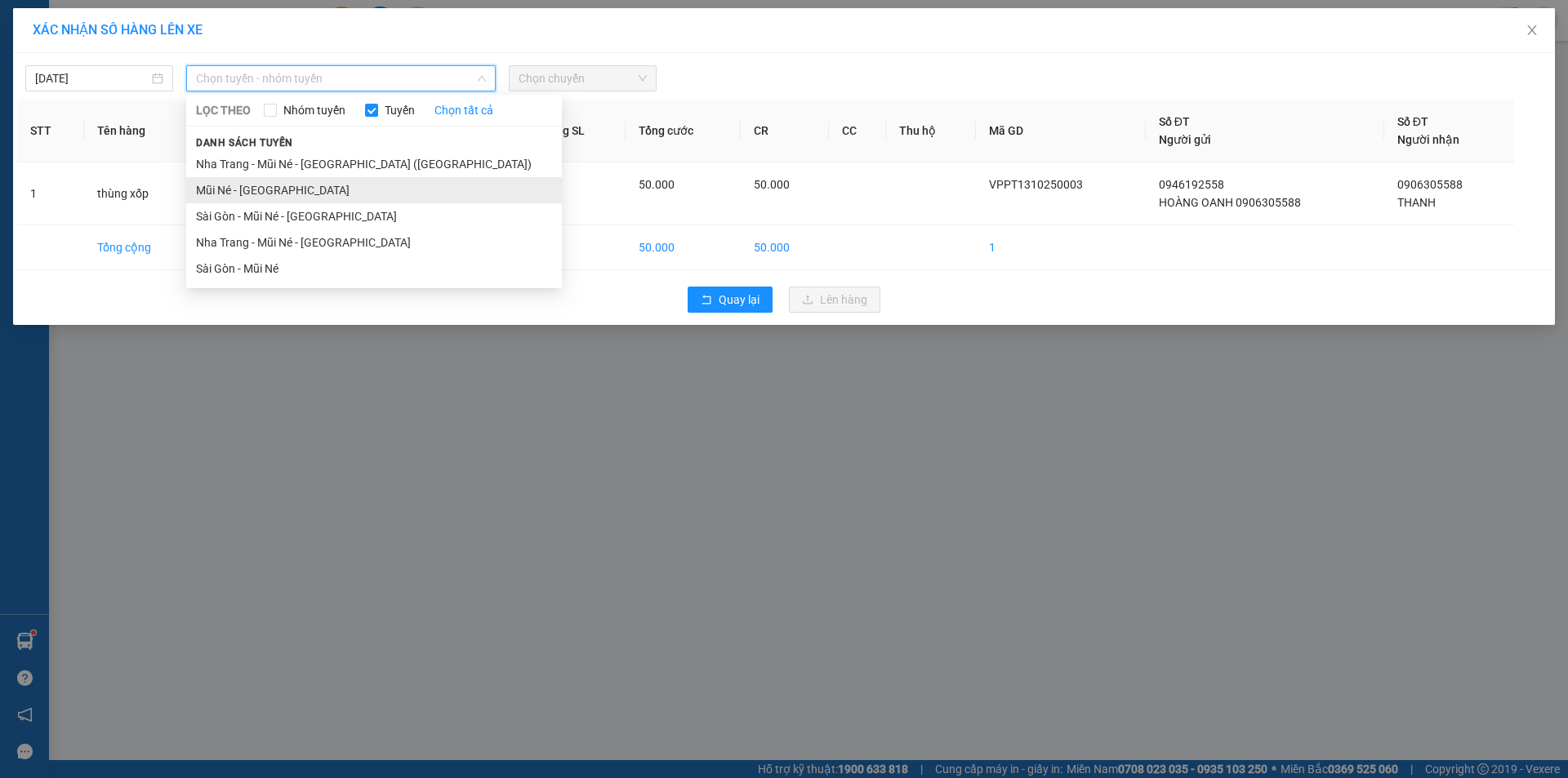
click at [237, 185] on li "Mũi Né - [GEOGRAPHIC_DATA]" at bounding box center [373, 190] width 375 height 26
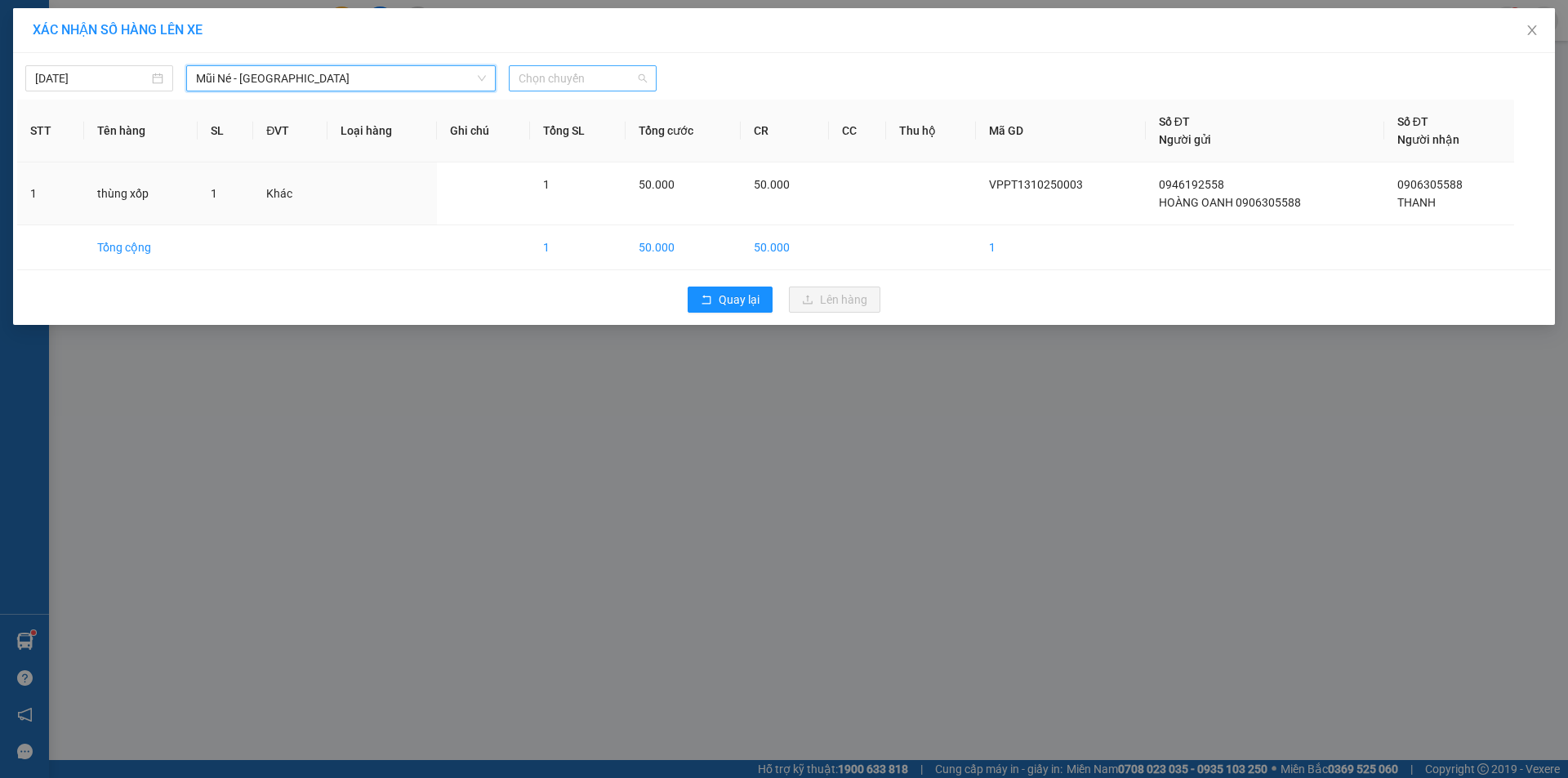
click at [547, 87] on span "Chọn chuyến" at bounding box center [582, 78] width 128 height 25
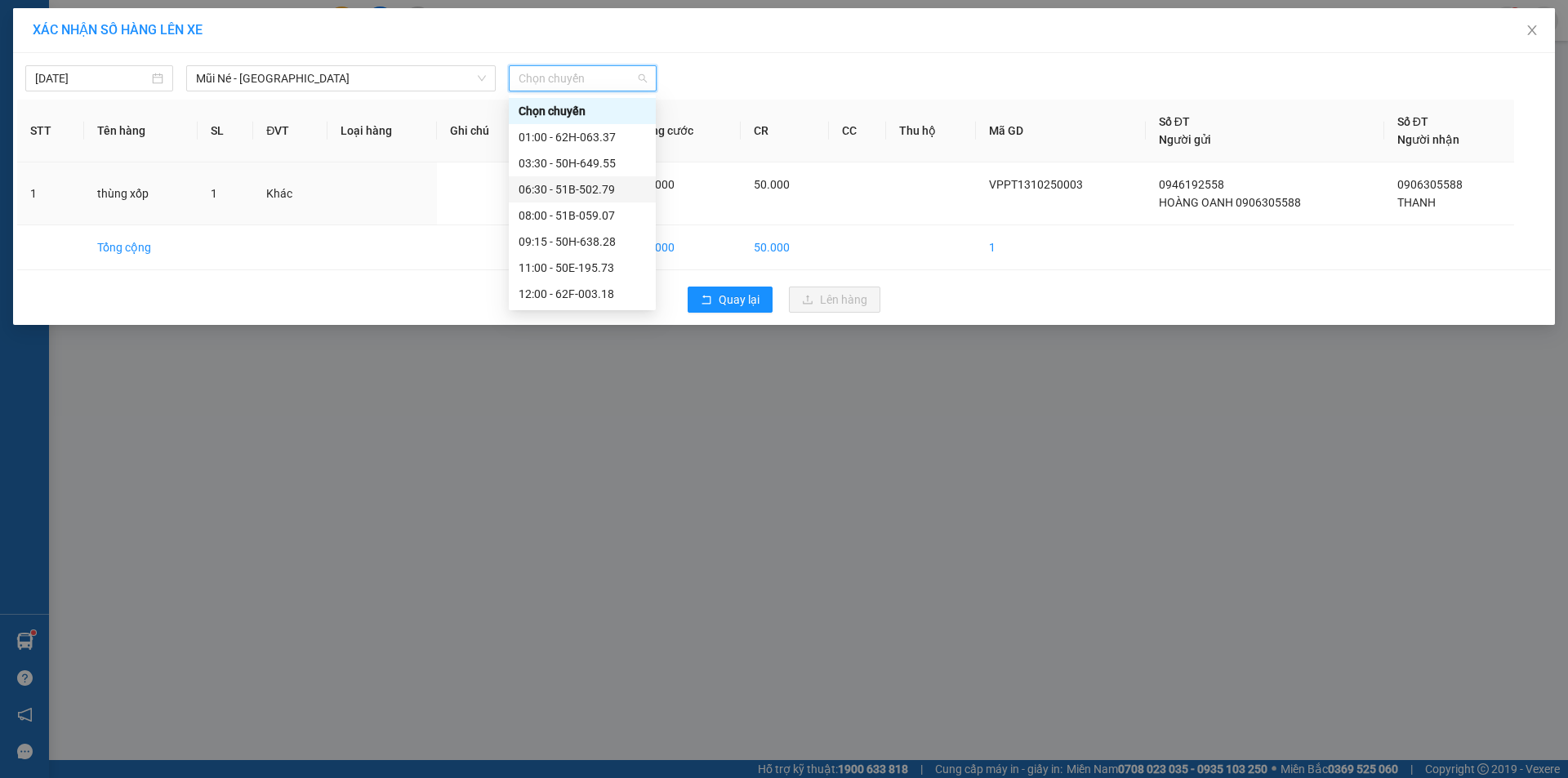
click at [584, 190] on div "06:30 - 51B-502.79" at bounding box center [582, 189] width 128 height 18
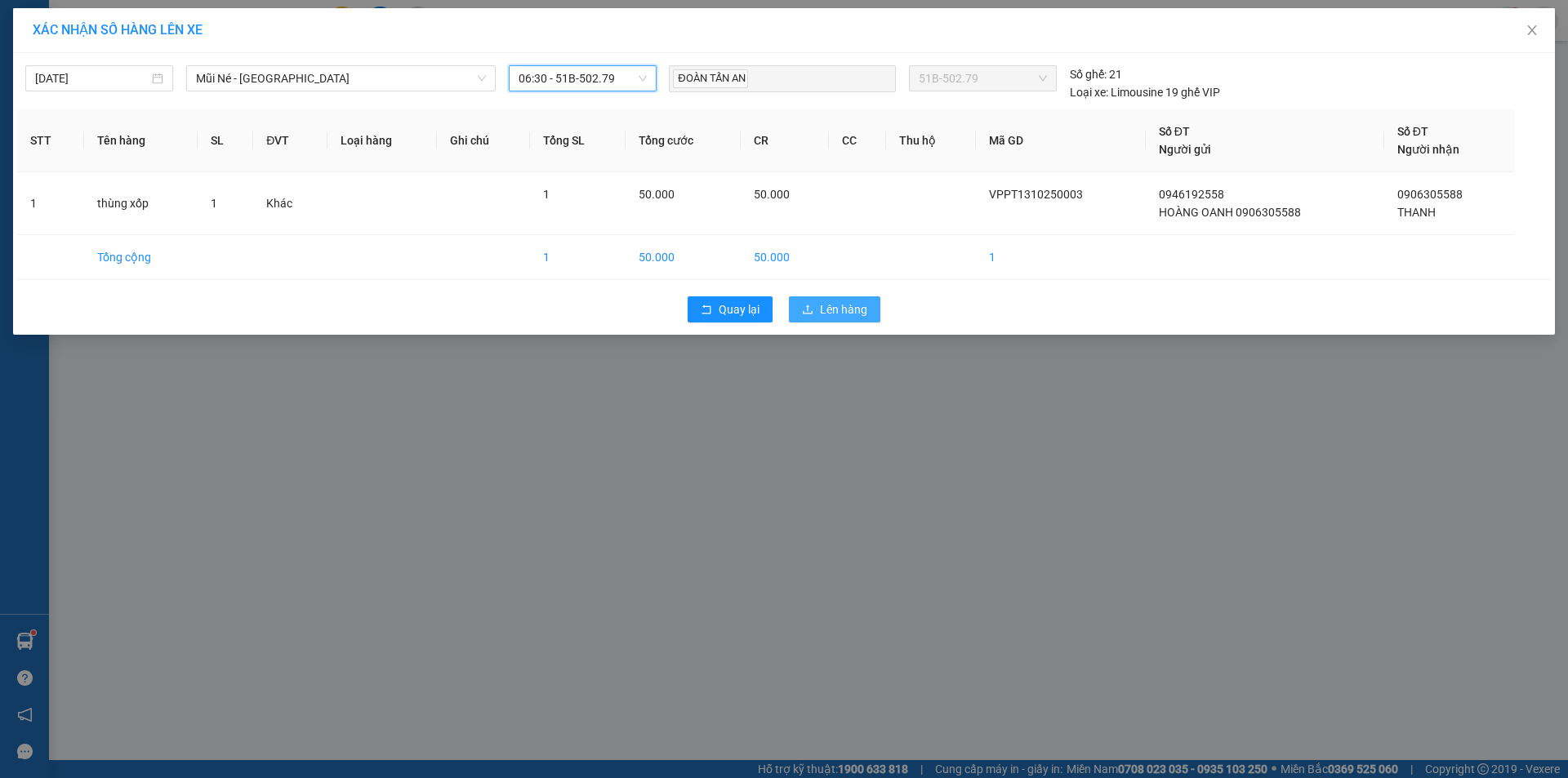
click at [835, 304] on span "Lên hàng" at bounding box center [844, 309] width 48 height 18
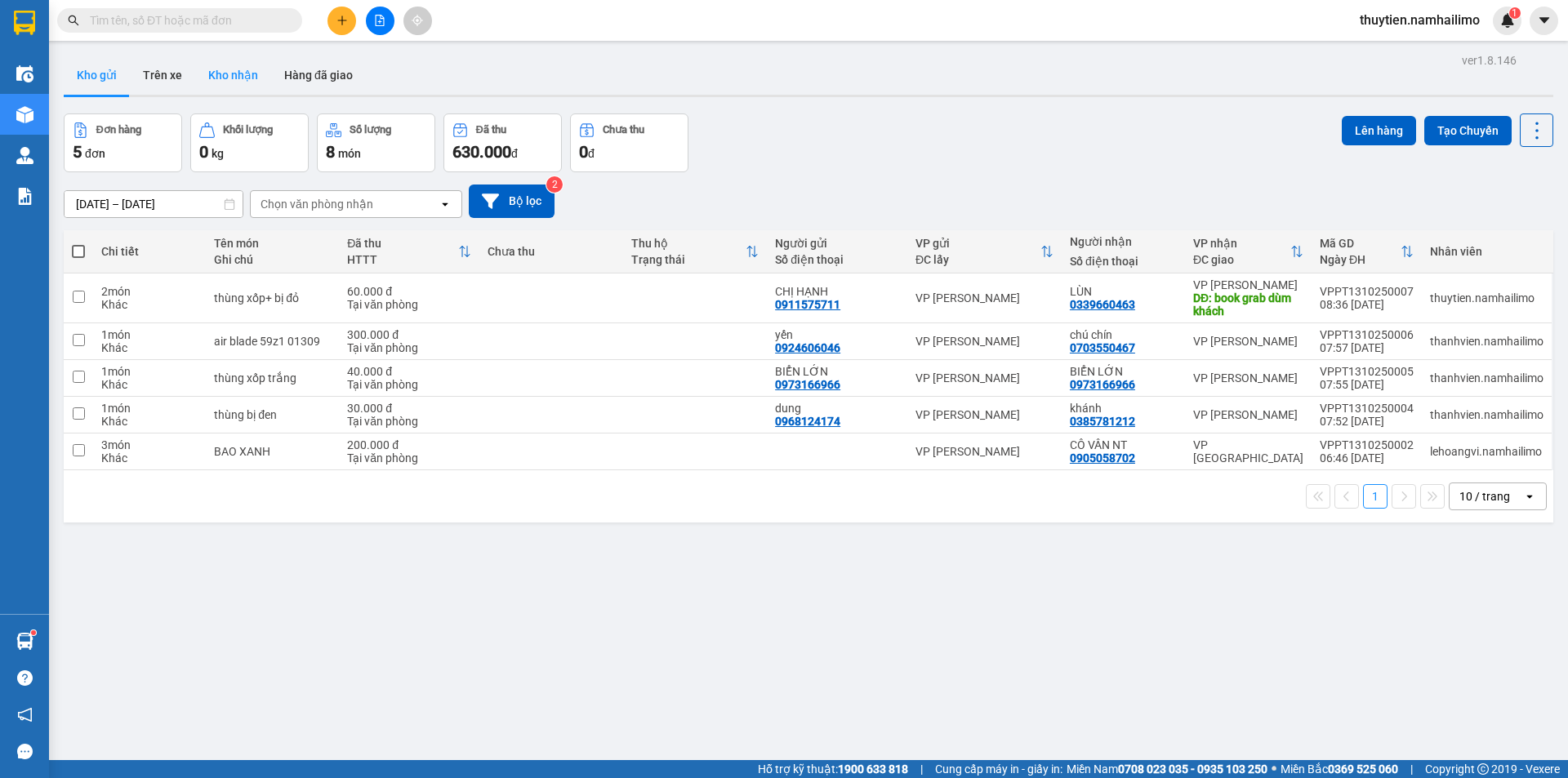
click at [220, 81] on button "Kho nhận" at bounding box center [232, 75] width 76 height 39
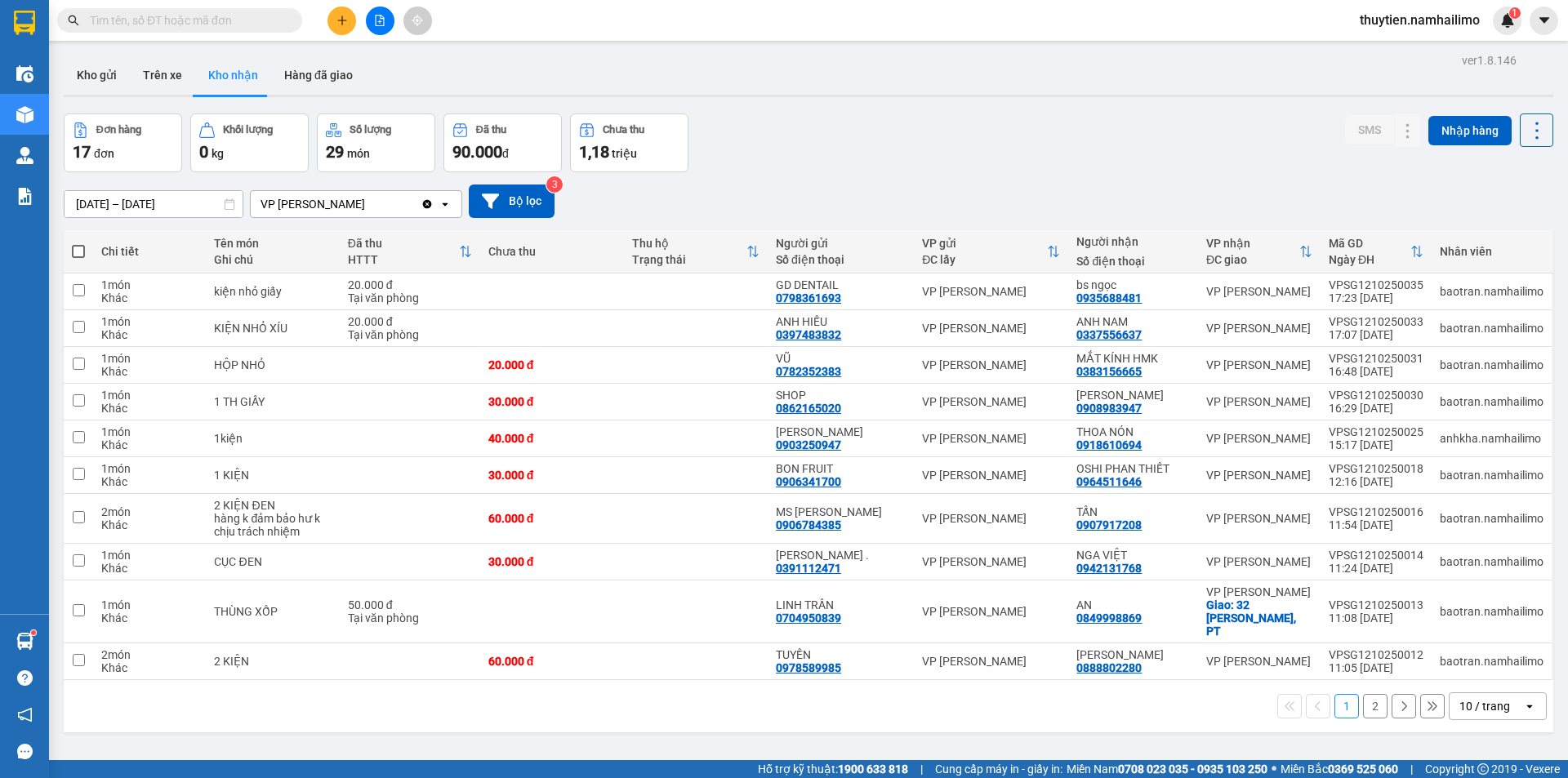
click at [1370, 694] on button "2" at bounding box center [1375, 706] width 25 height 25
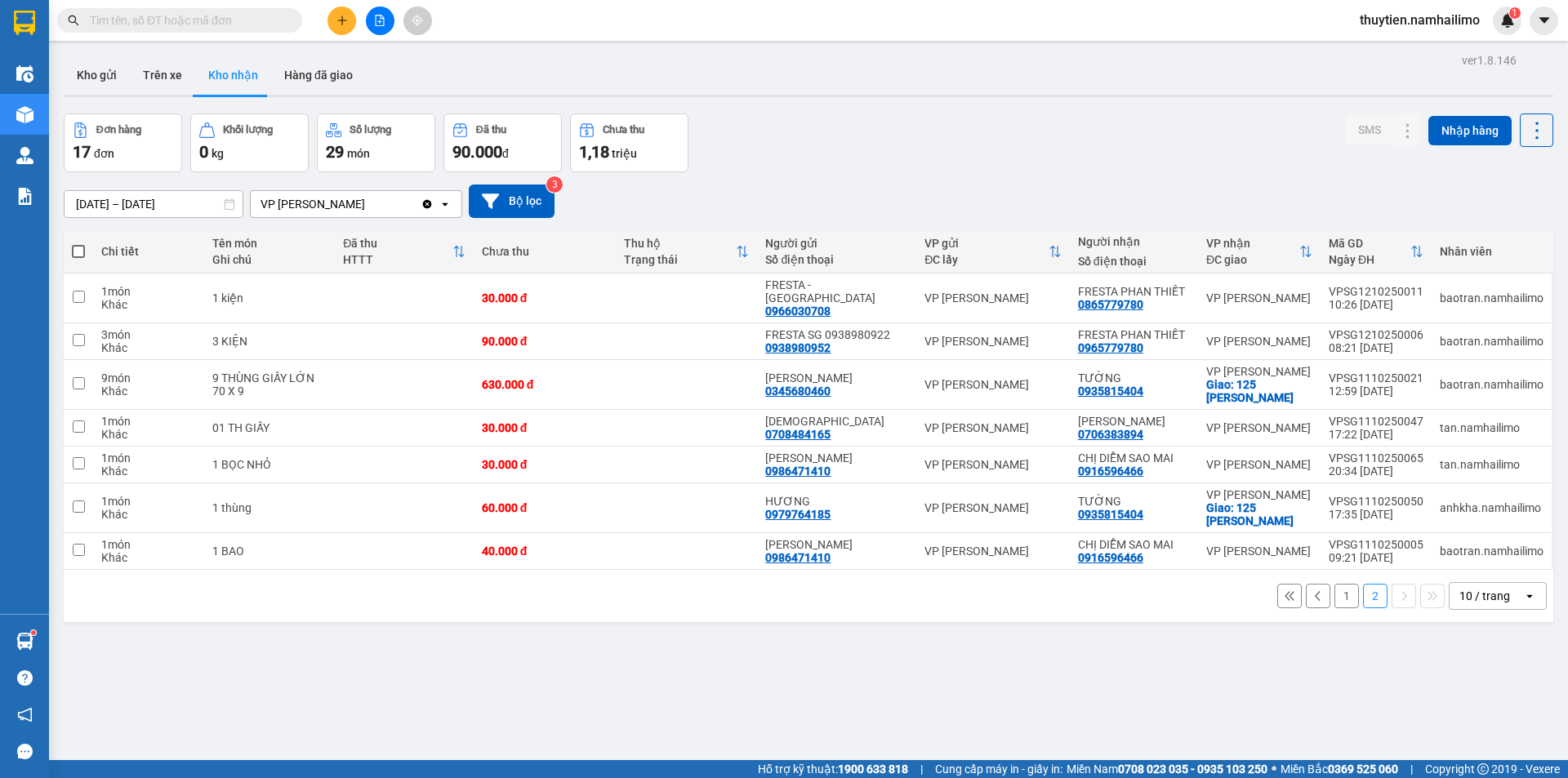
click at [90, 206] on input "[DATE] – [DATE]" at bounding box center [153, 204] width 178 height 26
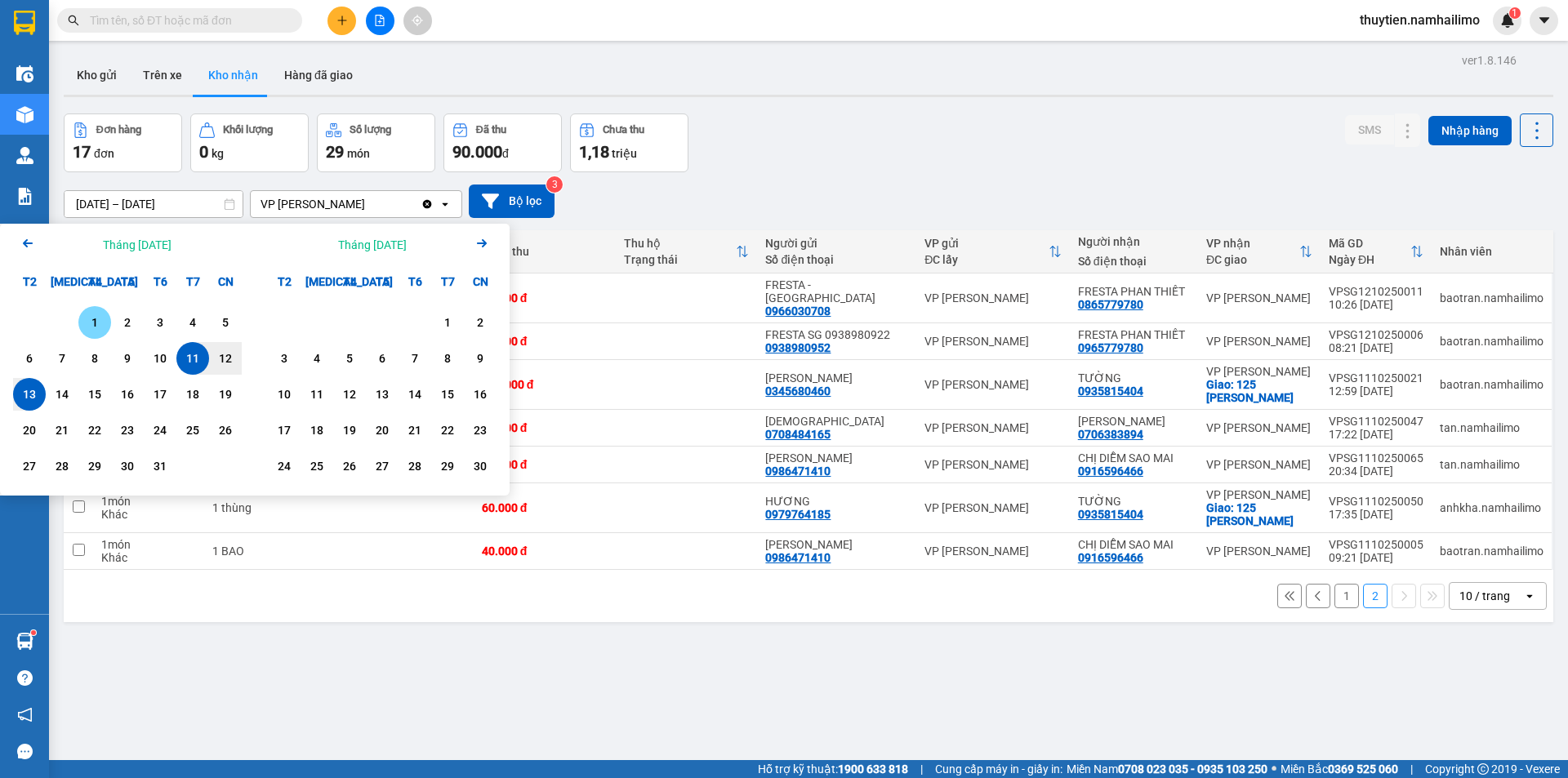
click at [102, 318] on div "1" at bounding box center [94, 322] width 23 height 20
click at [150, 202] on input "[DATE] – / /" at bounding box center [153, 204] width 178 height 26
click at [31, 397] on div "13" at bounding box center [29, 394] width 23 height 20
type input "[DATE] – [DATE]"
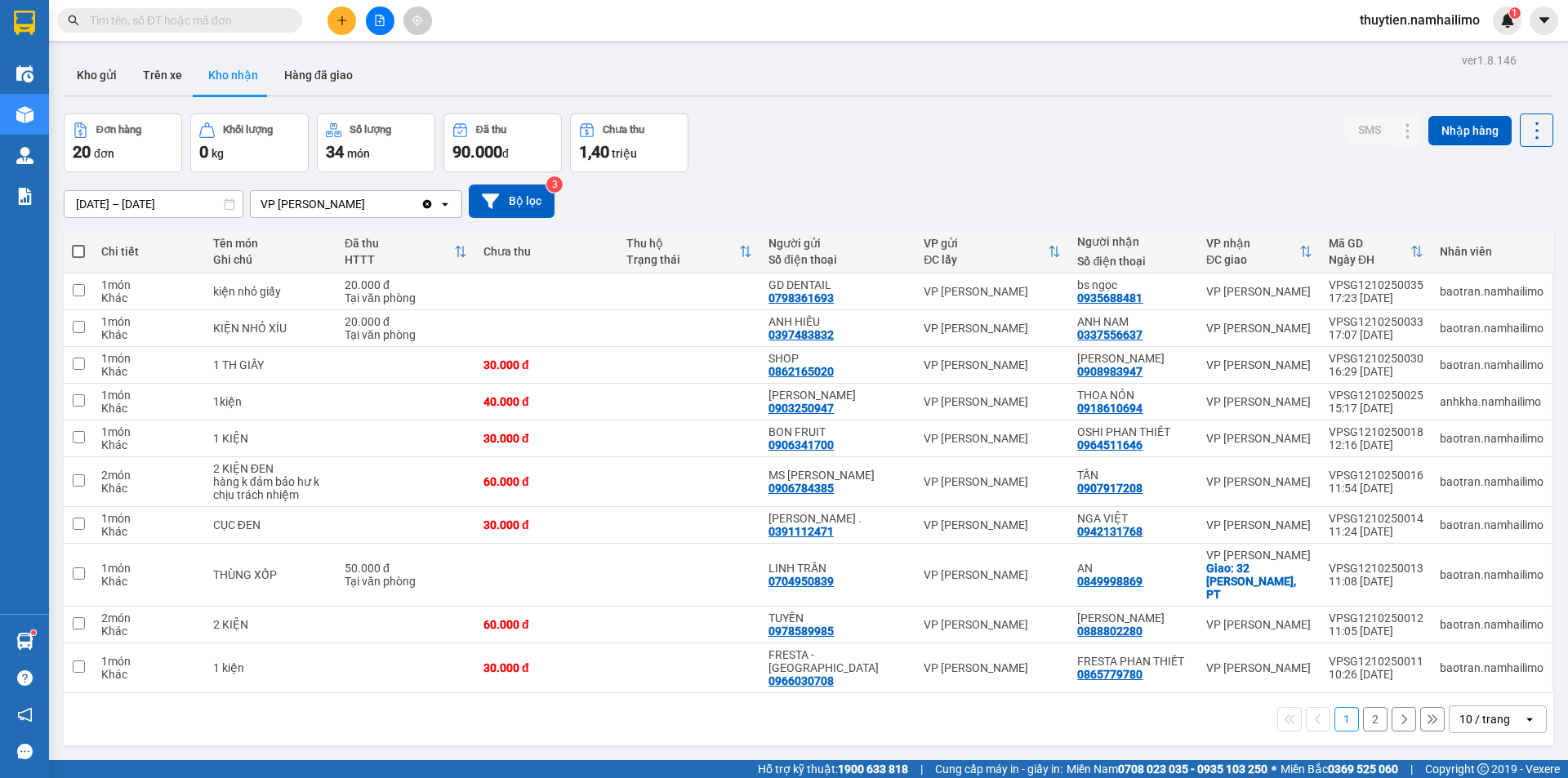
click at [1370, 707] on button "2" at bounding box center [1375, 718] width 25 height 25
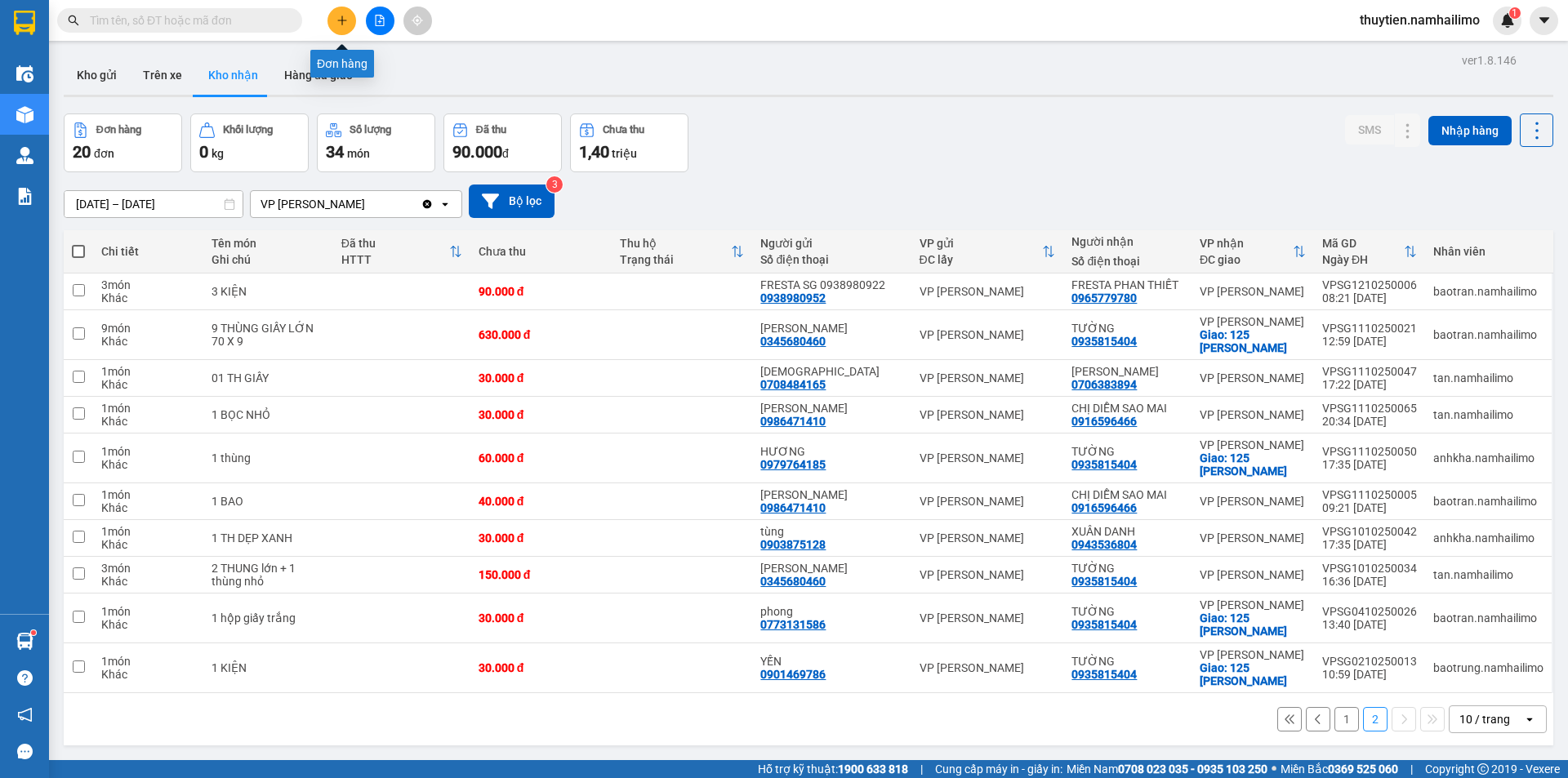
click at [339, 20] on icon "plus" at bounding box center [341, 20] width 11 height 11
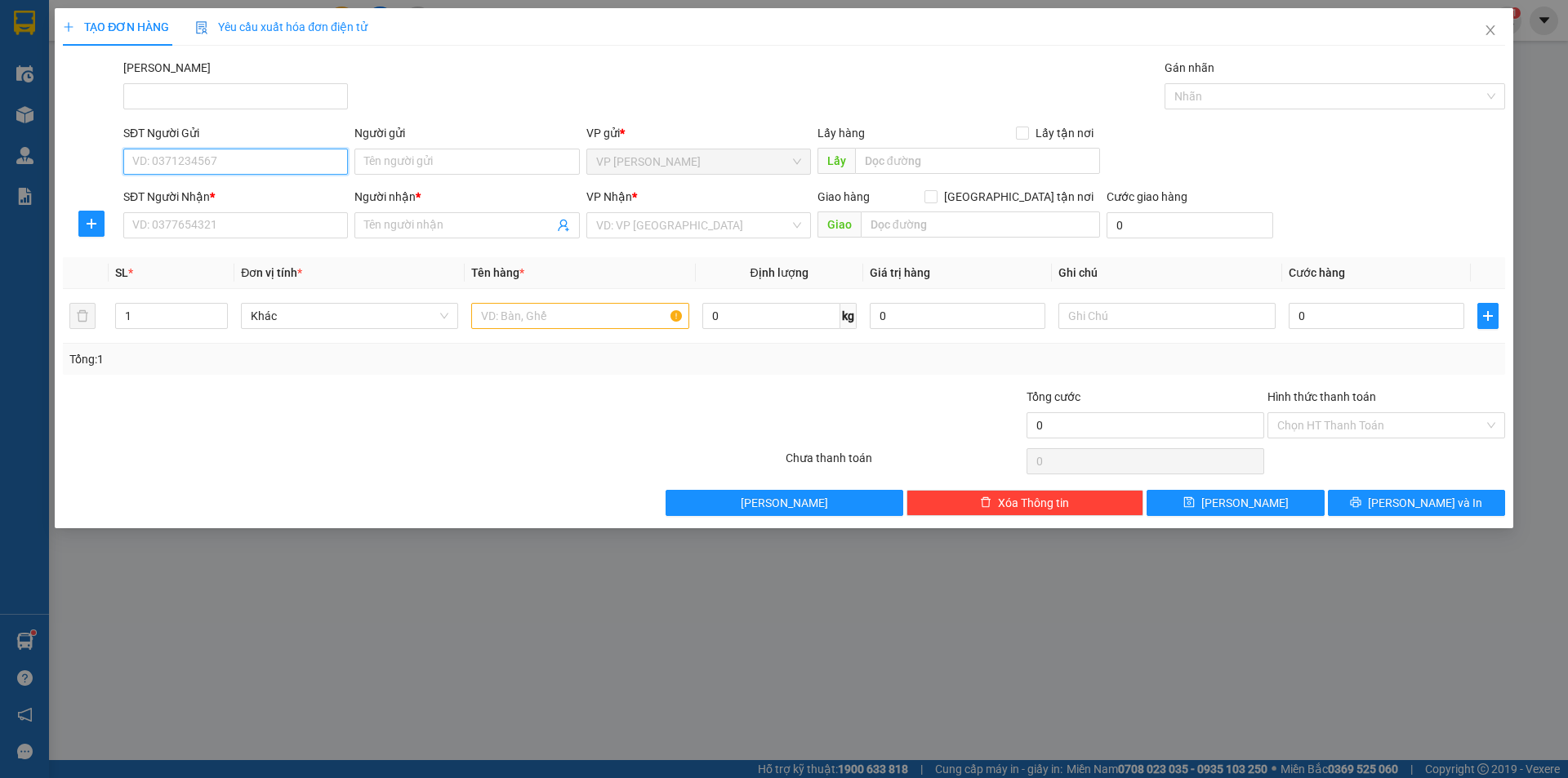
click at [217, 163] on input "SĐT Người Gửi" at bounding box center [236, 162] width 225 height 26
click at [1495, 23] on span "Close" at bounding box center [1491, 31] width 46 height 46
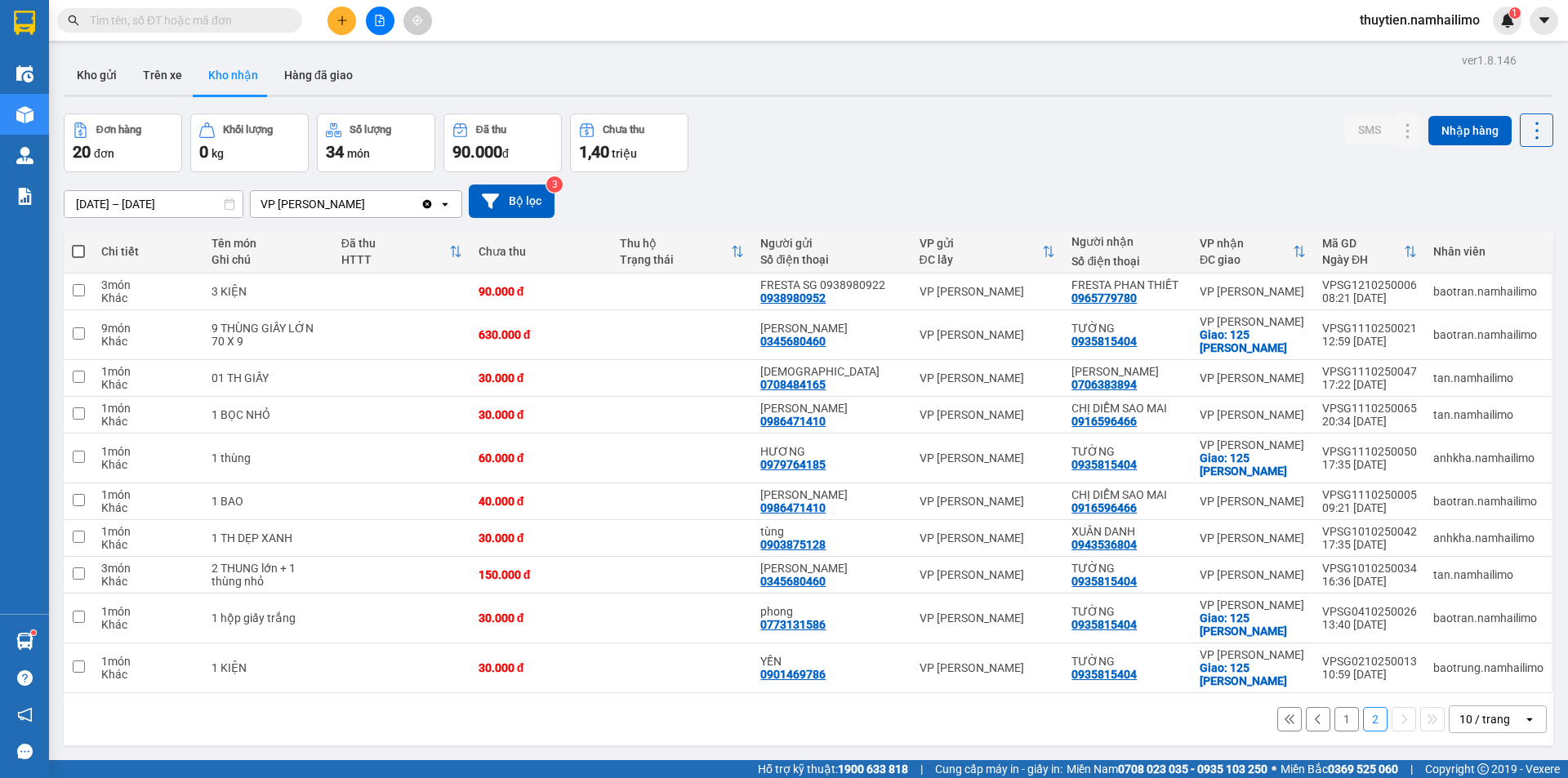
click at [1334, 711] on button "1" at bounding box center [1346, 718] width 25 height 25
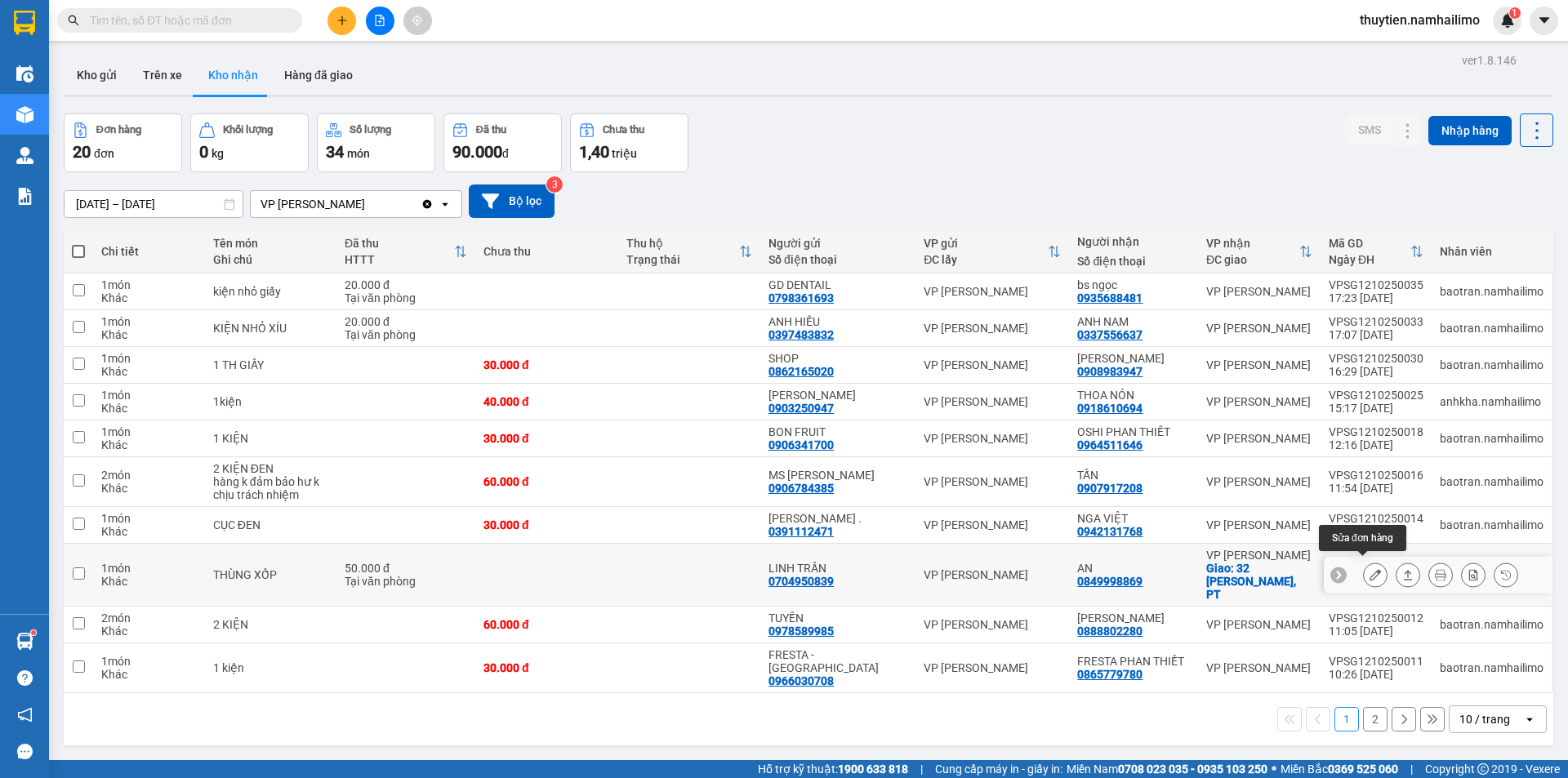
click at [1370, 570] on icon at bounding box center [1375, 574] width 11 height 11
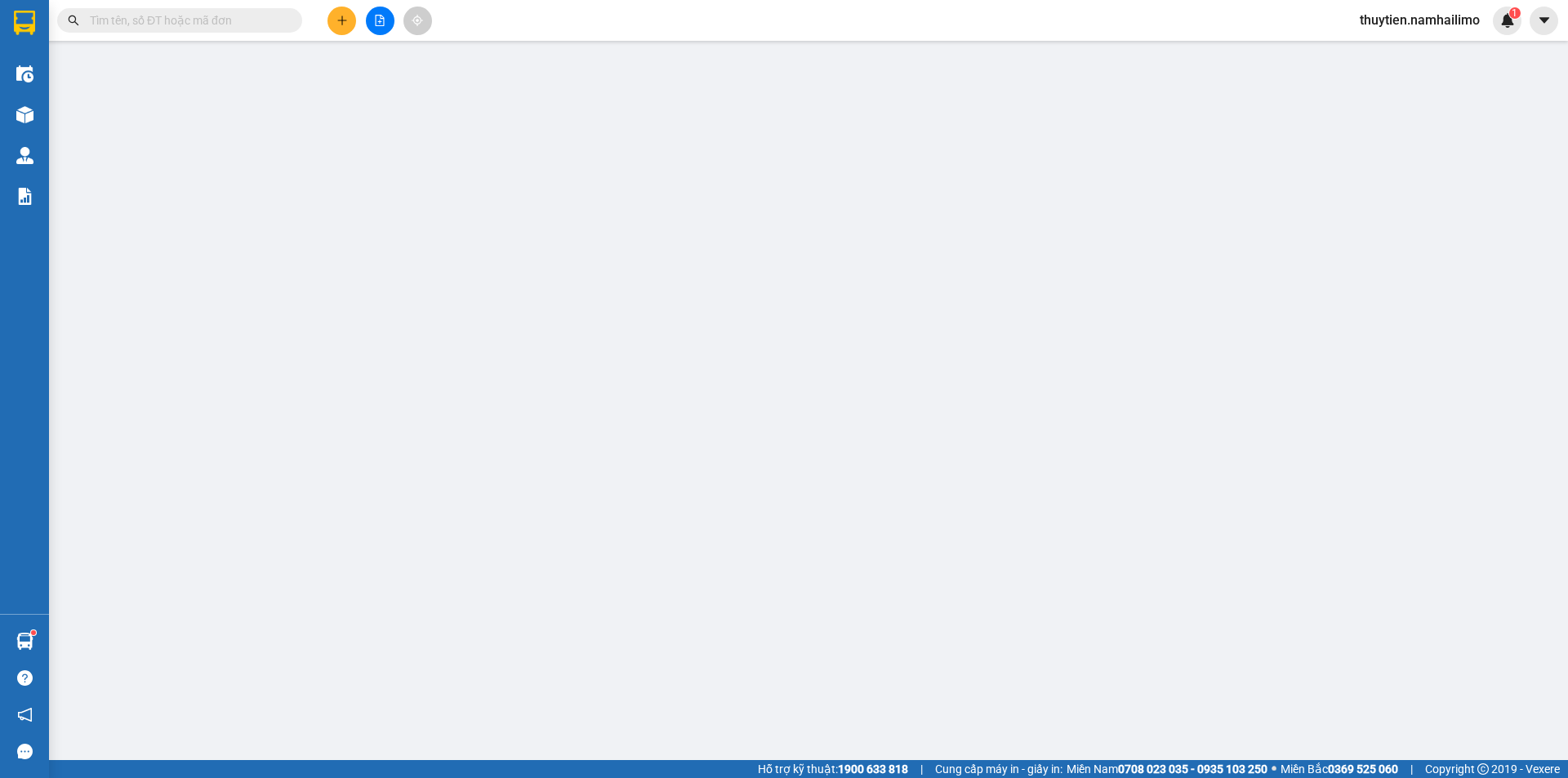
type input "0704950839"
type input "LINH TRẦN"
type input "0849998869"
type input "AN"
checkbox input "true"
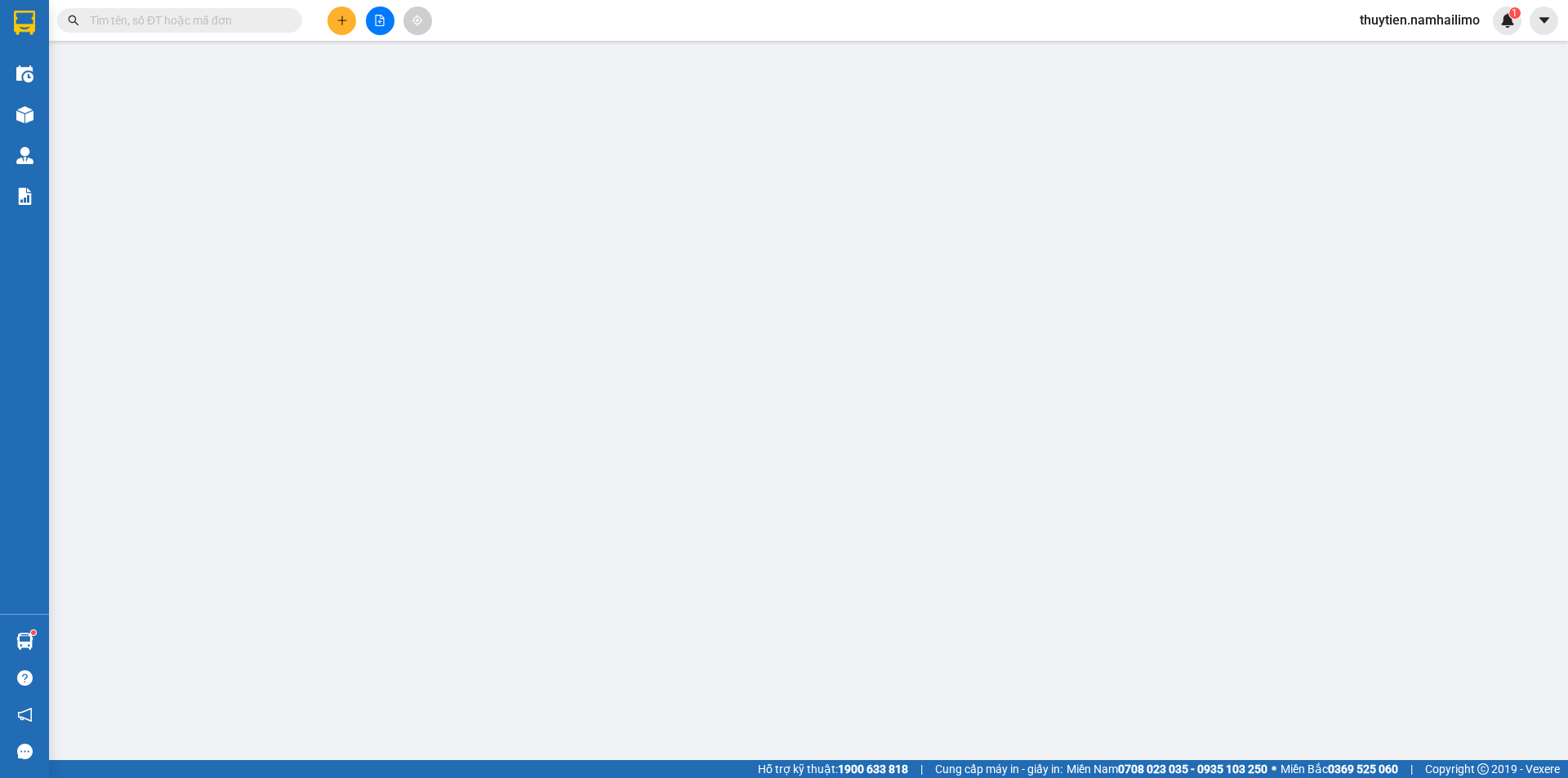
type input "32 [PERSON_NAME], PT"
type input "50.000"
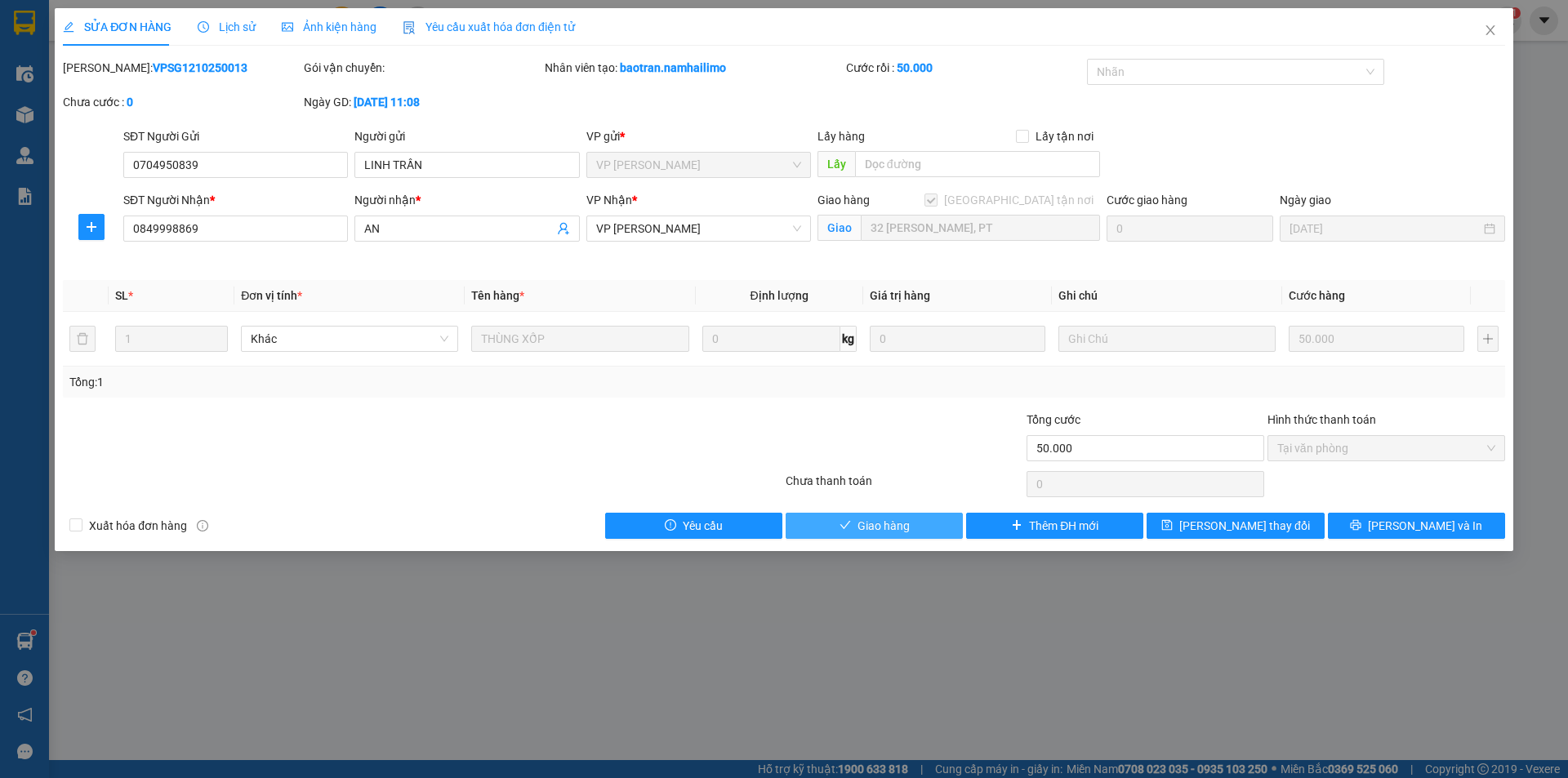
click at [885, 526] on span "Giao hàng" at bounding box center [883, 525] width 52 height 18
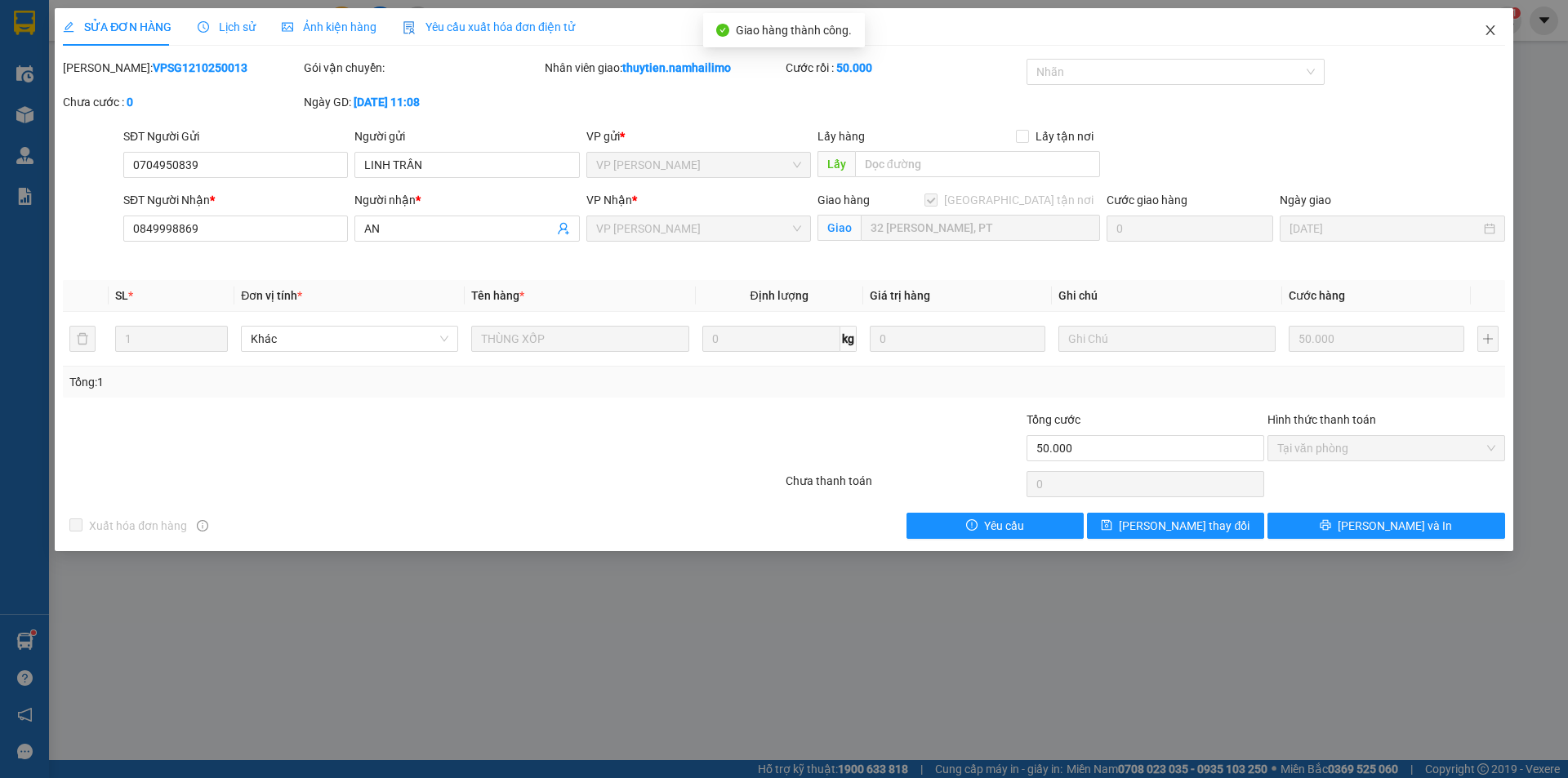
click at [1498, 34] on span "Close" at bounding box center [1491, 31] width 46 height 46
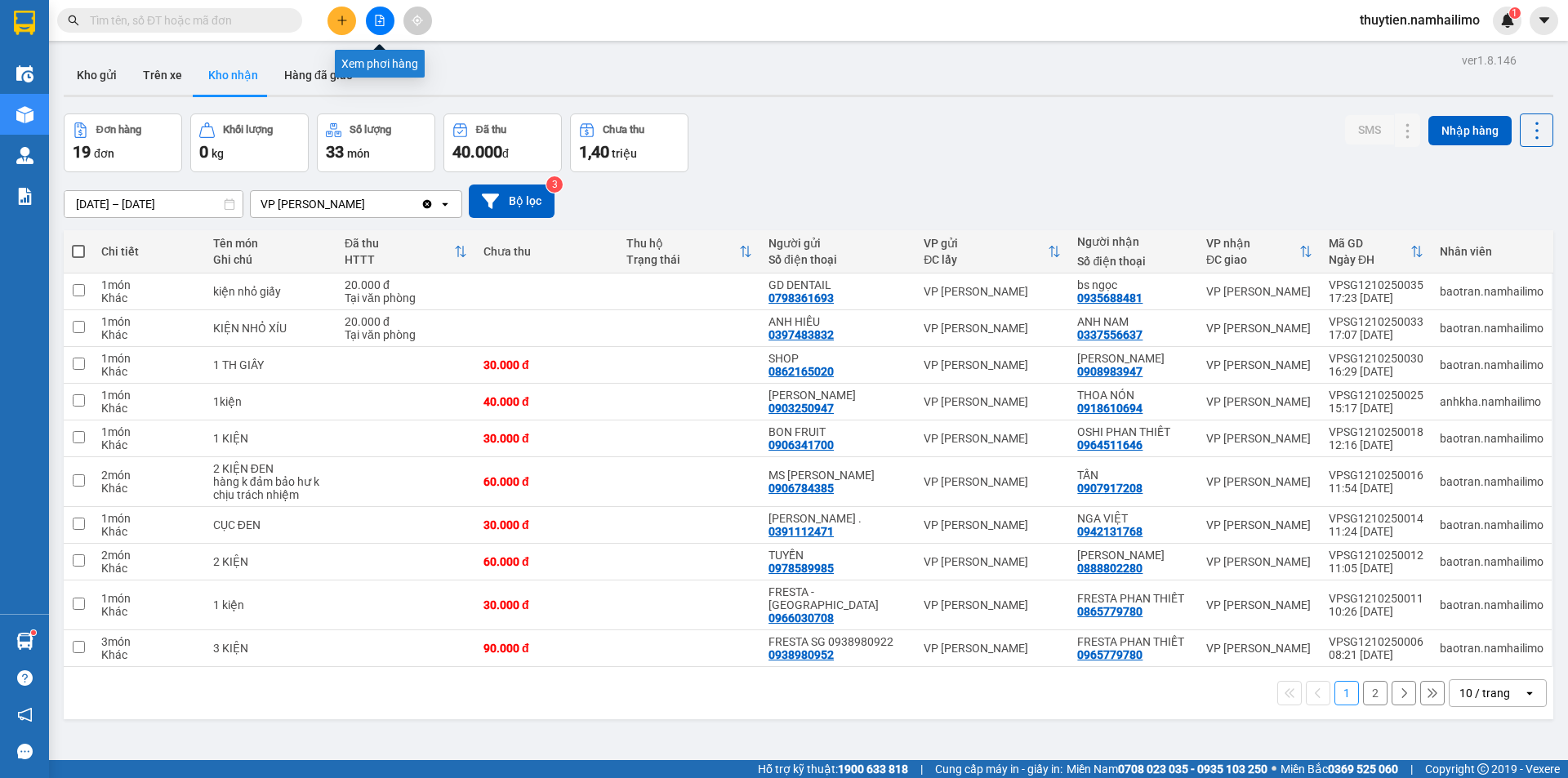
click at [371, 20] on button at bounding box center [380, 21] width 29 height 29
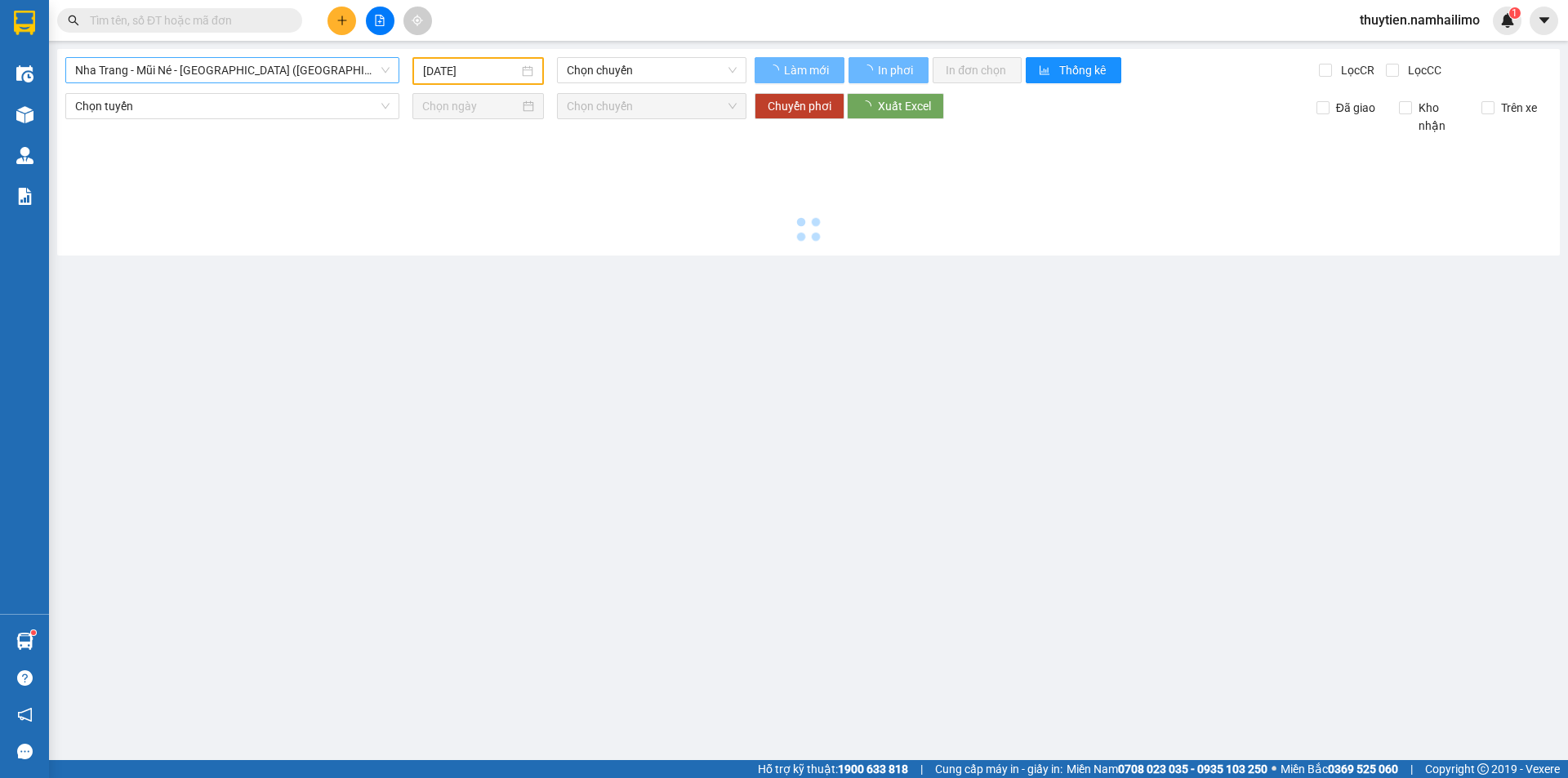
type input "[DATE]"
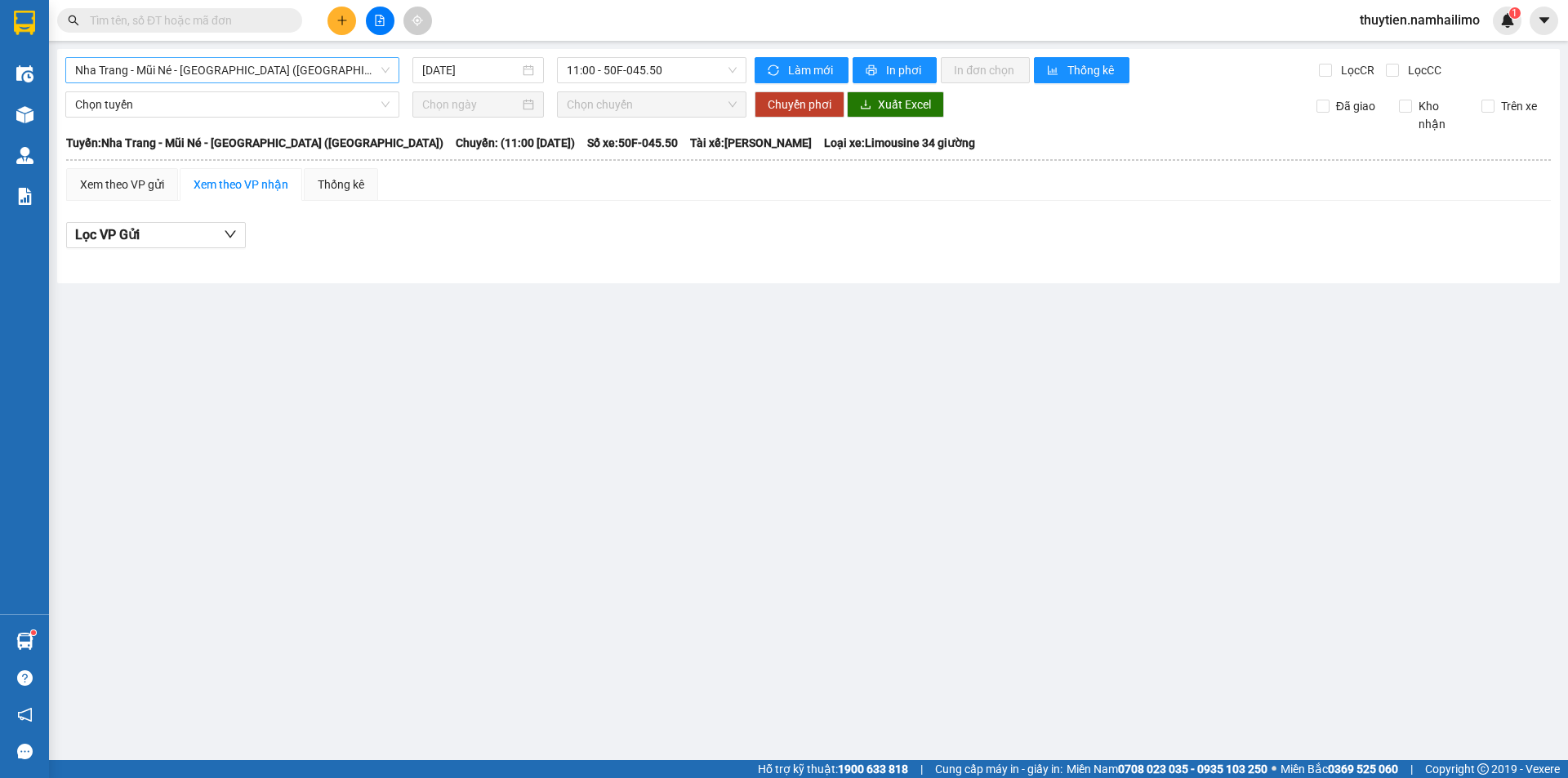
click at [188, 67] on span "Nha Trang - Mũi Né - [GEOGRAPHIC_DATA] ([GEOGRAPHIC_DATA])" at bounding box center [232, 70] width 315 height 25
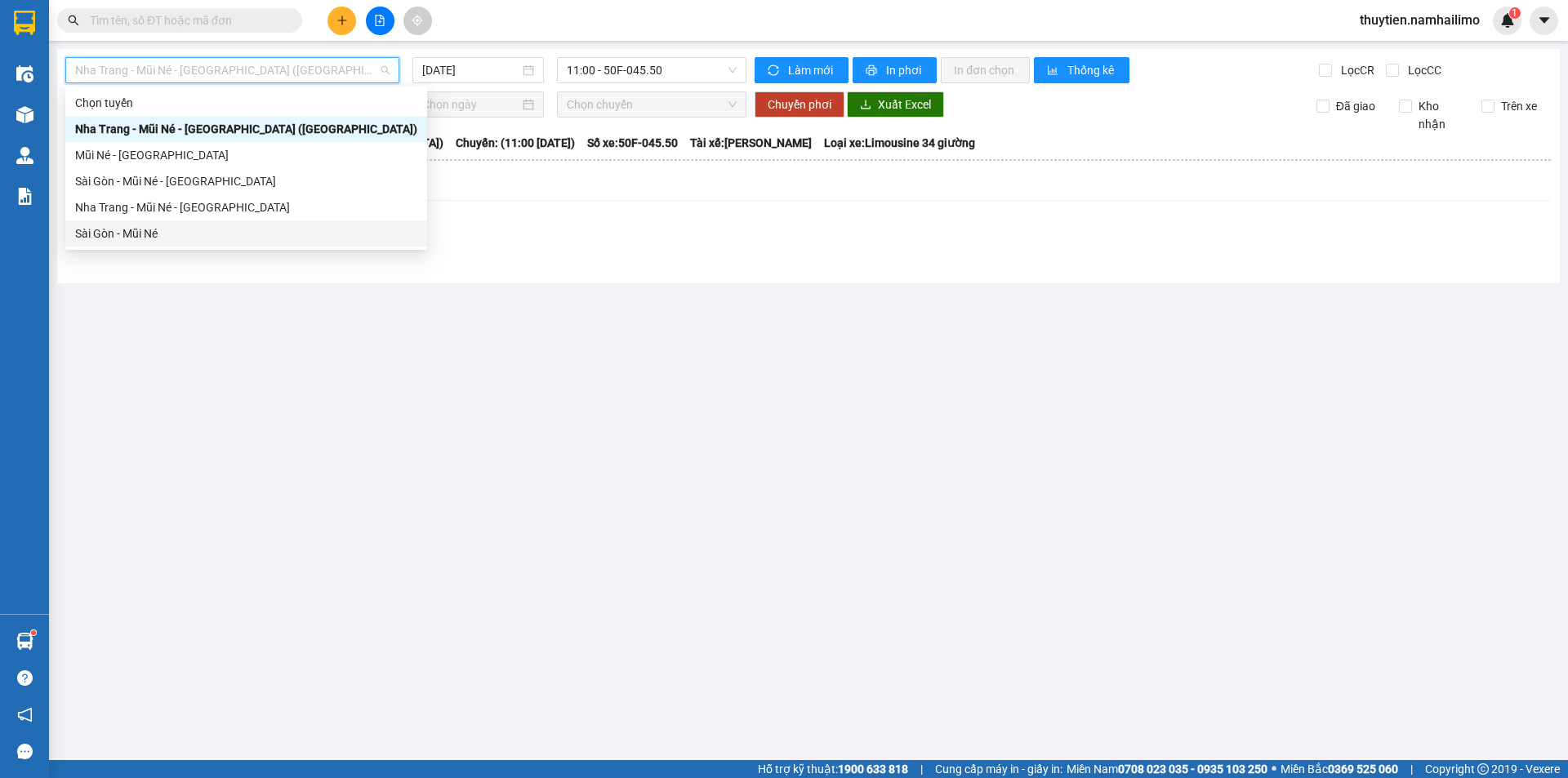
drag, startPoint x: 128, startPoint y: 236, endPoint x: 571, endPoint y: 93, distance: 465.5
click at [128, 235] on div "Sài Gòn - Mũi Né" at bounding box center [246, 233] width 342 height 18
type input "[DATE]"
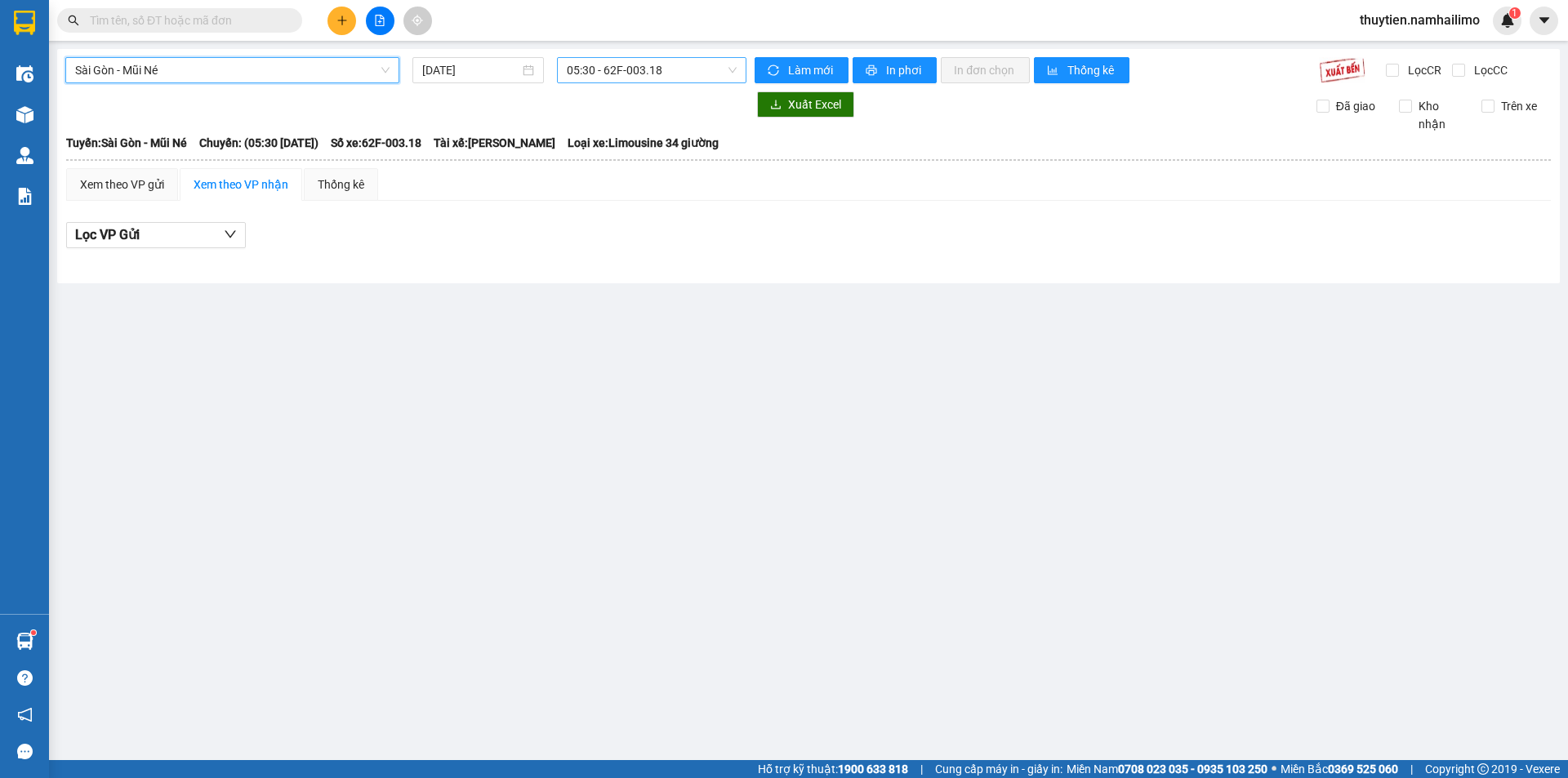
click at [629, 70] on span "05:30 - 62F-003.18" at bounding box center [652, 70] width 170 height 25
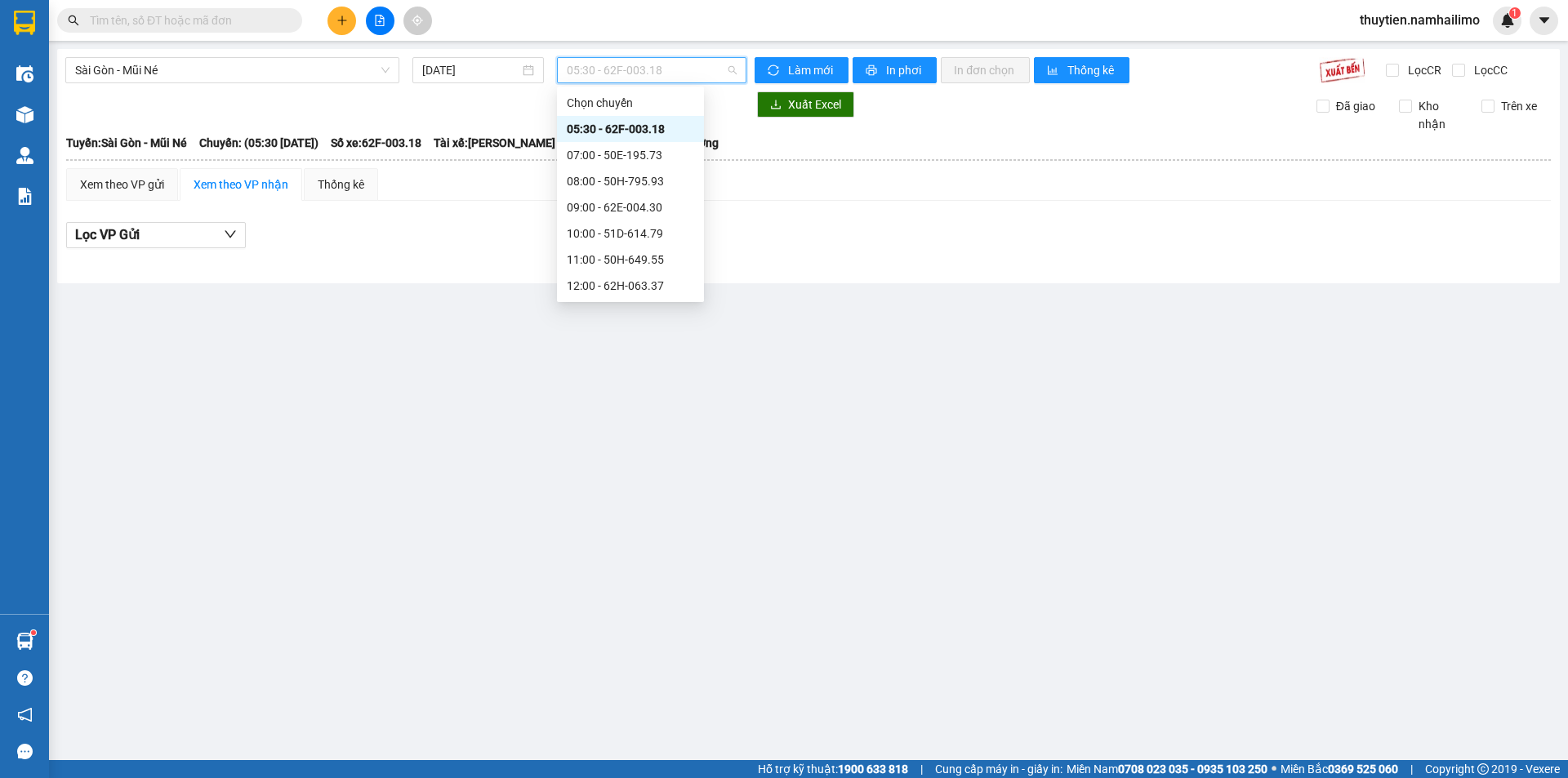
click at [632, 129] on div "05:30 - 62F-003.18" at bounding box center [630, 128] width 128 height 18
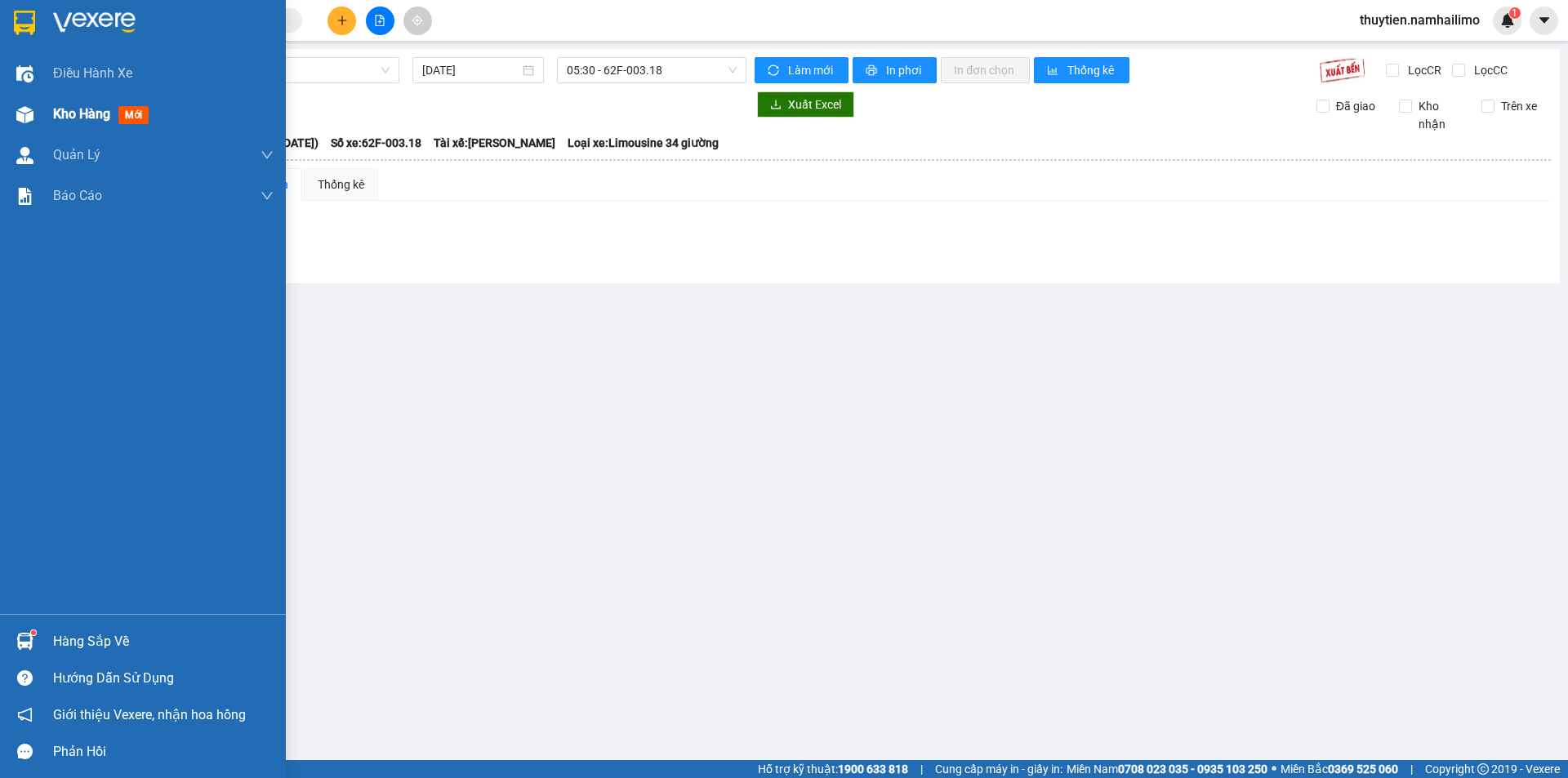
click at [89, 118] on span "Kho hàng" at bounding box center [81, 114] width 57 height 15
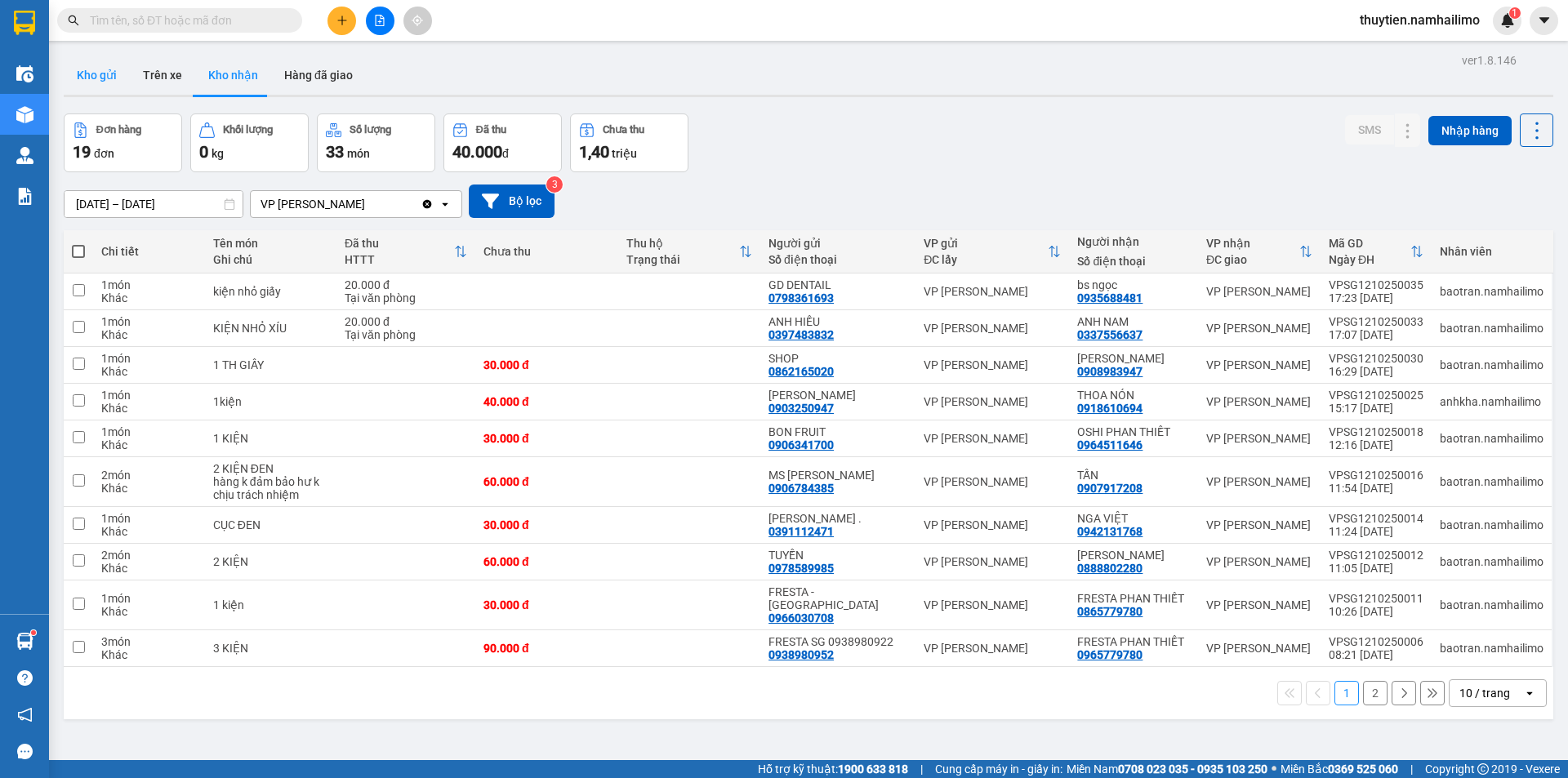
click at [105, 70] on button "Kho gửi" at bounding box center [97, 75] width 66 height 39
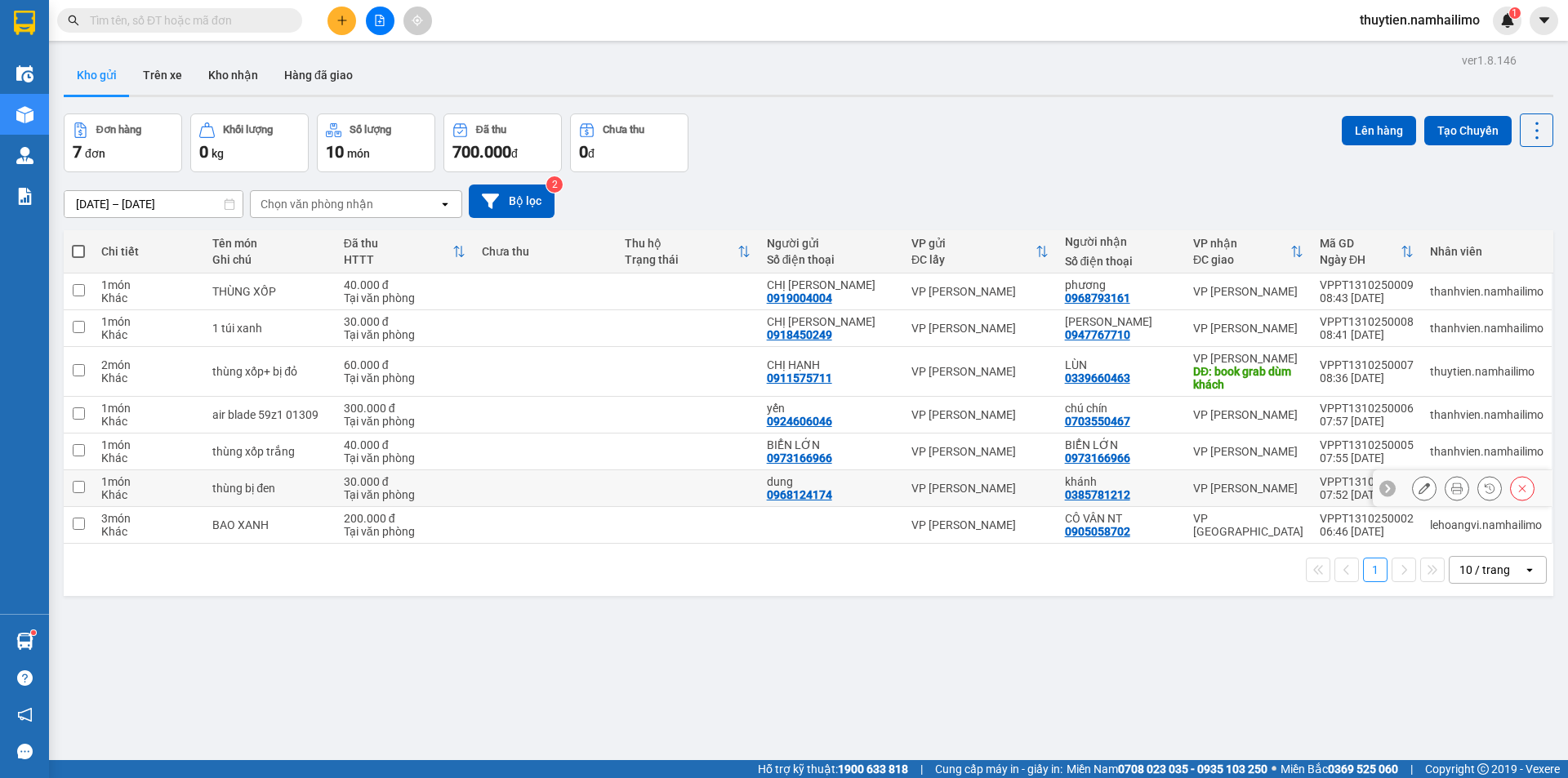
click at [74, 484] on input "checkbox" at bounding box center [78, 486] width 12 height 12
checkbox input "true"
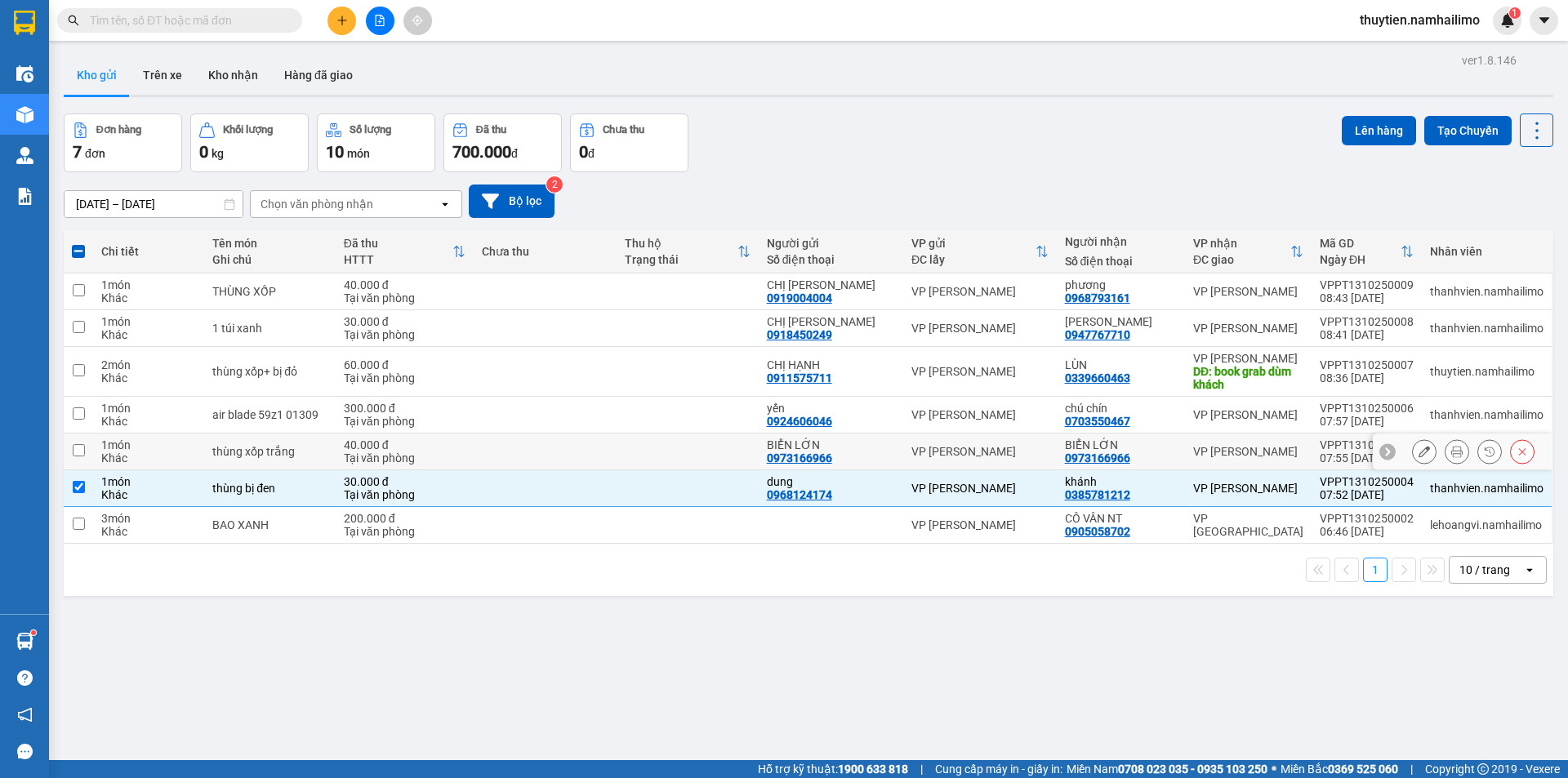
click at [83, 451] on input "checkbox" at bounding box center [78, 450] width 12 height 12
checkbox input "true"
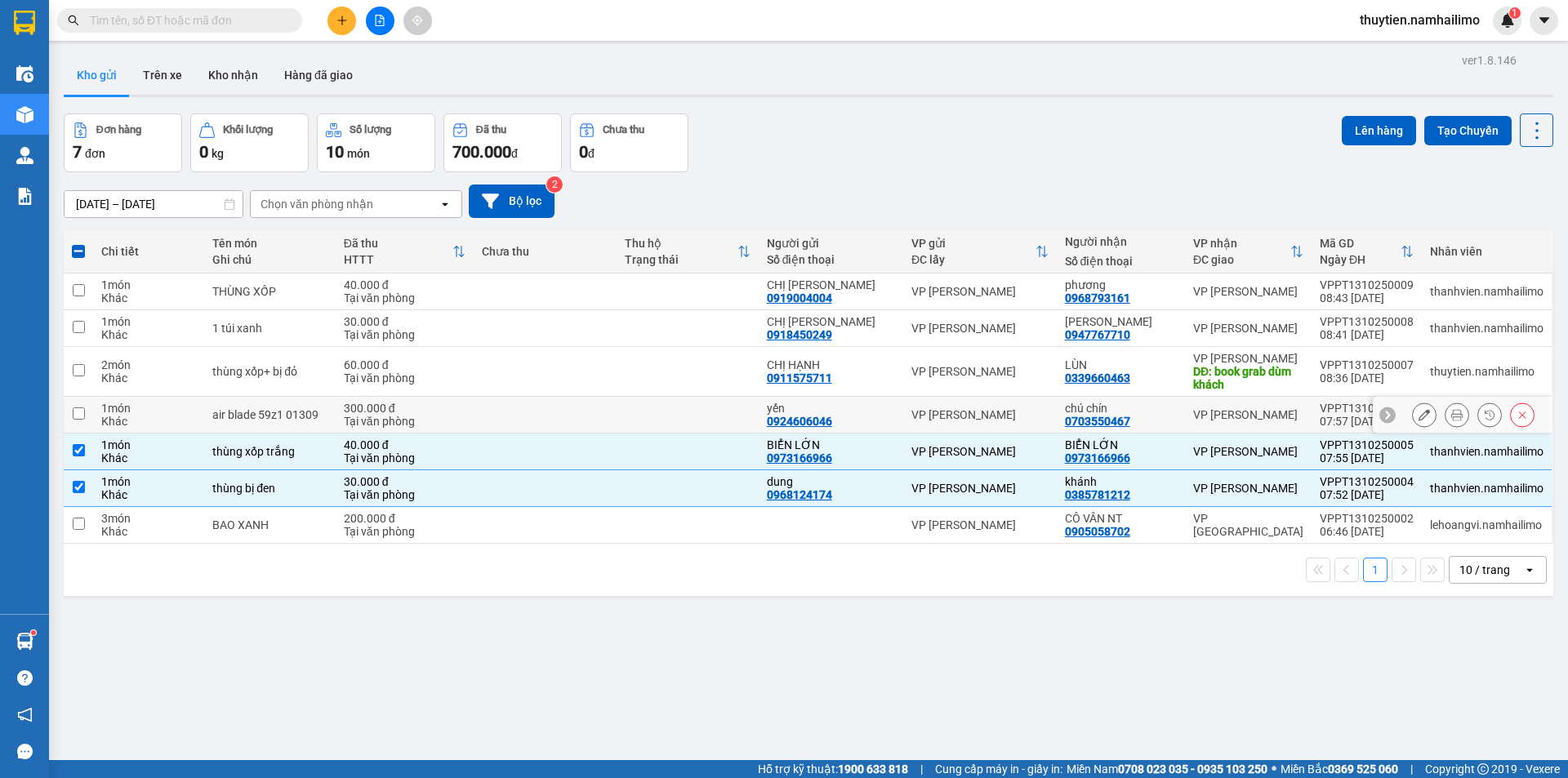
click at [80, 412] on input "checkbox" at bounding box center [78, 413] width 12 height 12
checkbox input "true"
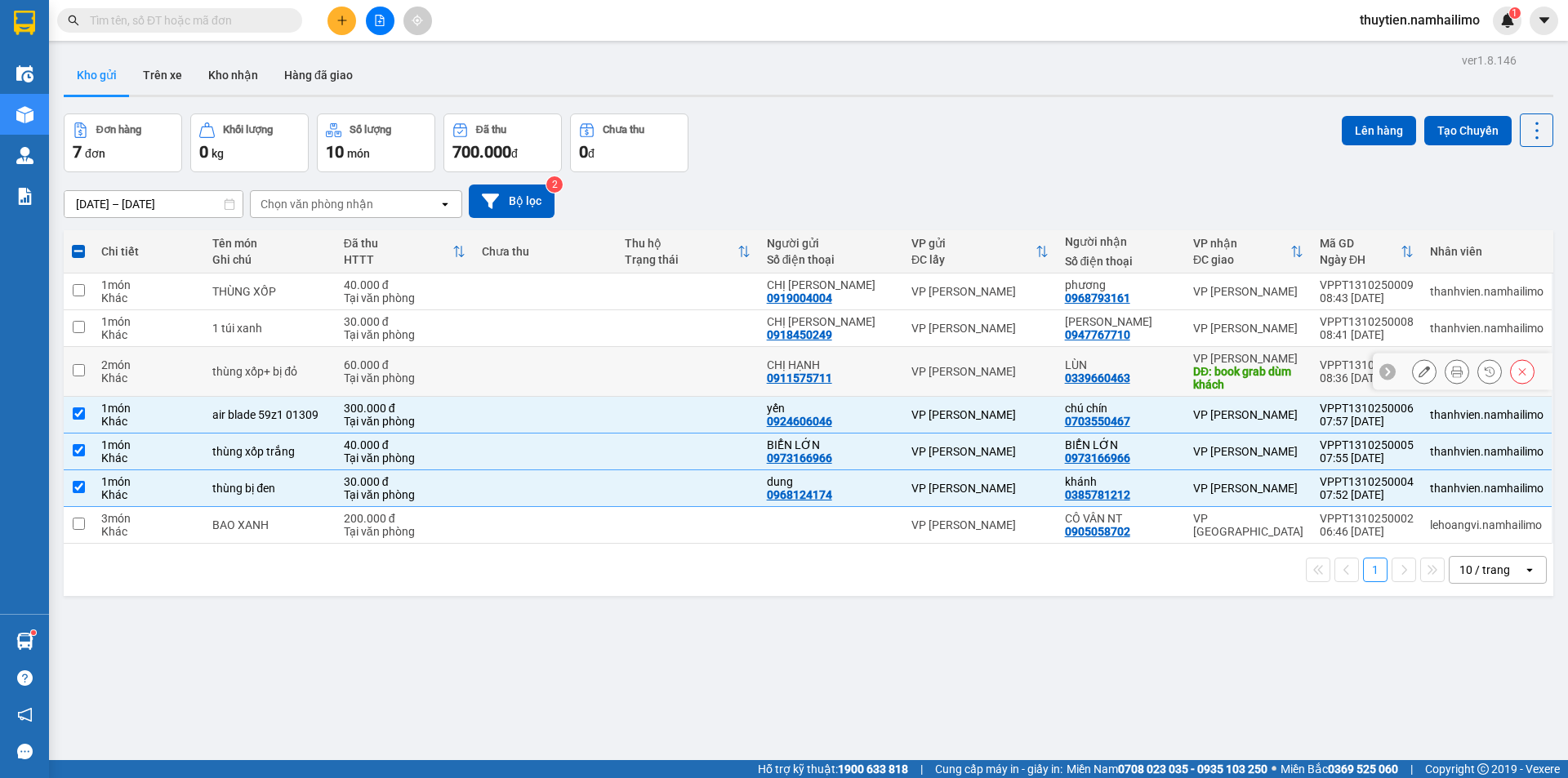
click at [77, 372] on input "checkbox" at bounding box center [78, 370] width 12 height 12
checkbox input "true"
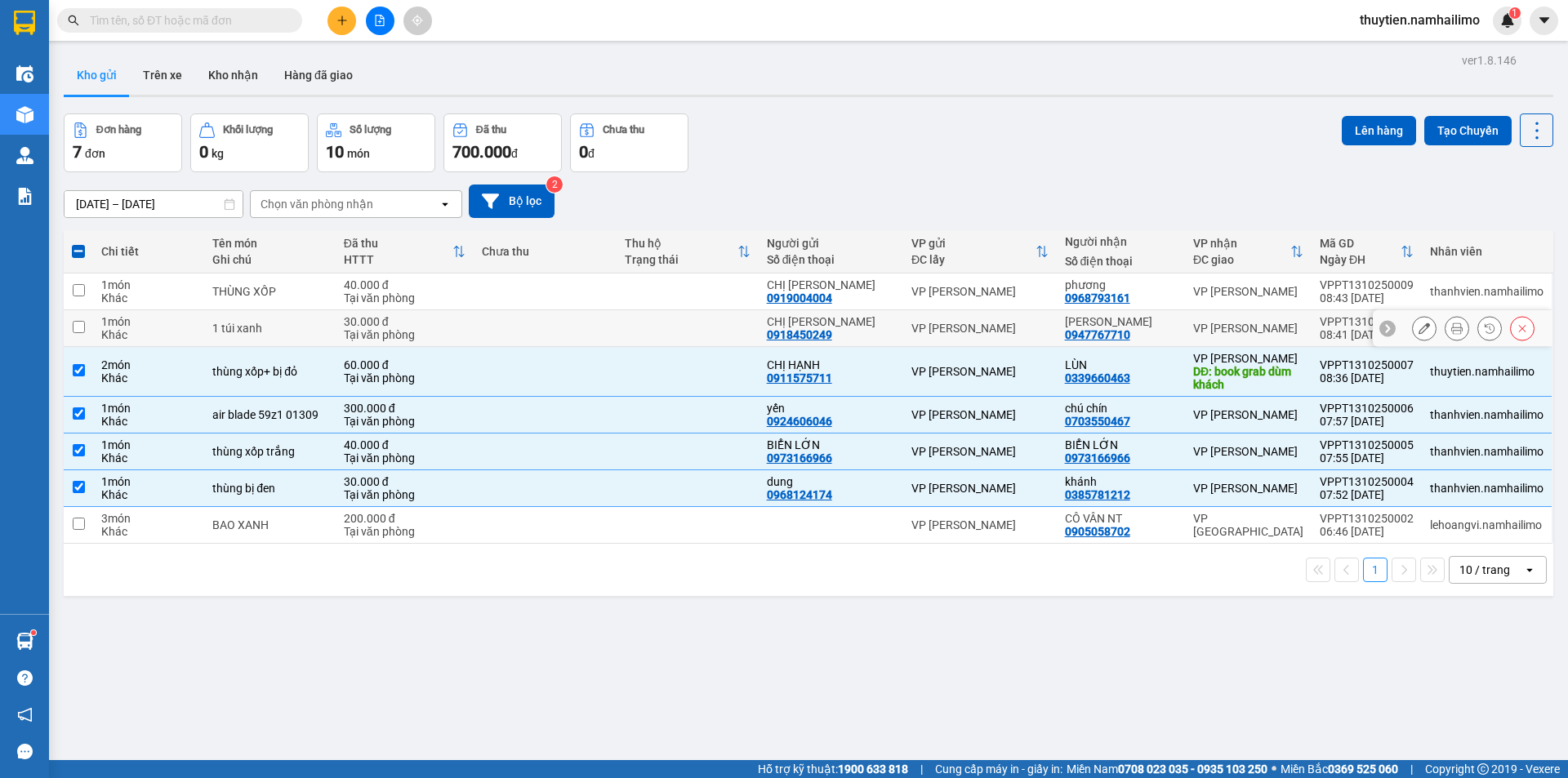
click at [78, 330] on input "checkbox" at bounding box center [78, 327] width 12 height 12
checkbox input "true"
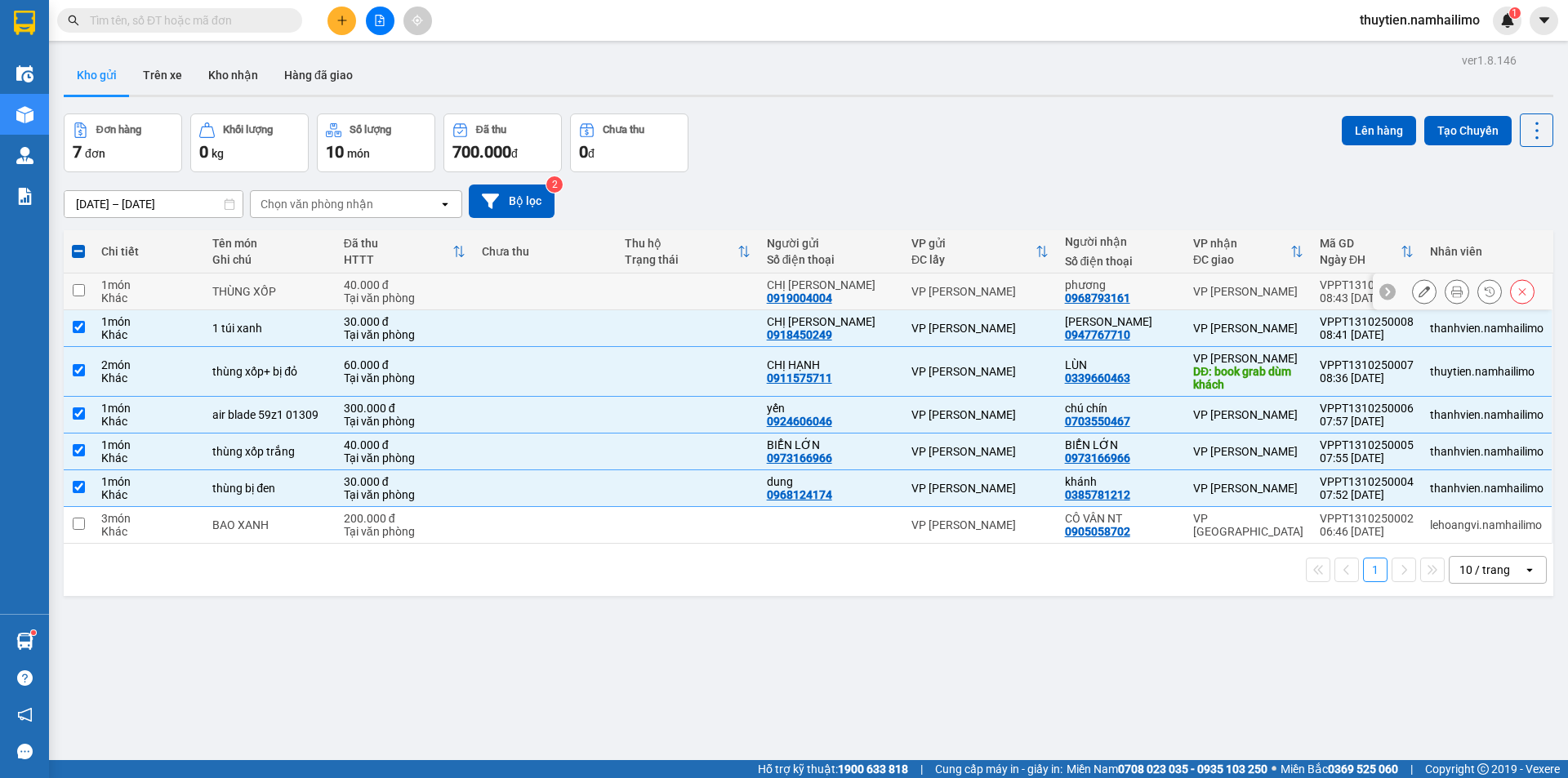
click at [83, 289] on input "checkbox" at bounding box center [78, 290] width 12 height 12
checkbox input "true"
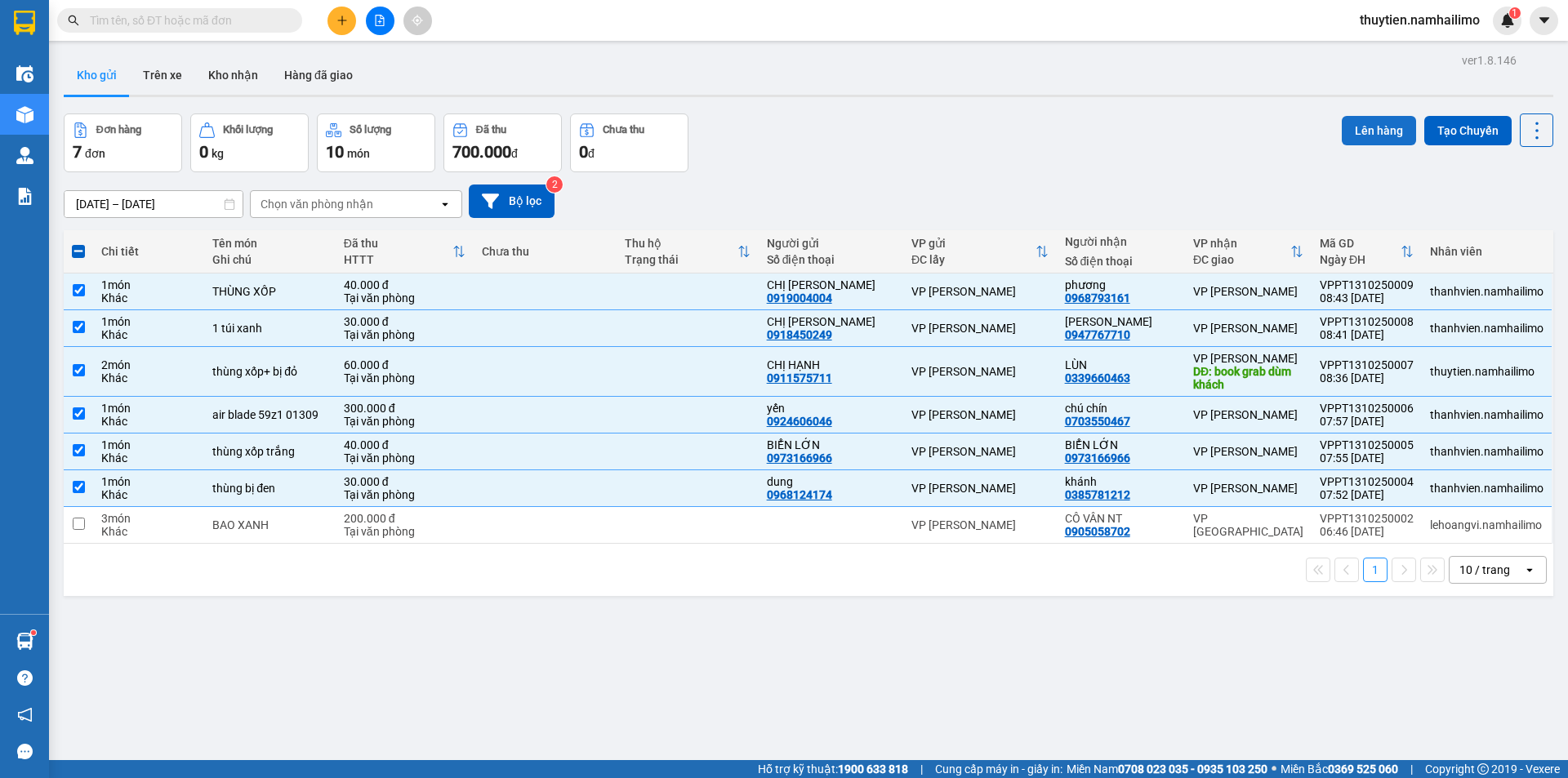
click at [1380, 134] on button "Lên hàng" at bounding box center [1378, 130] width 74 height 30
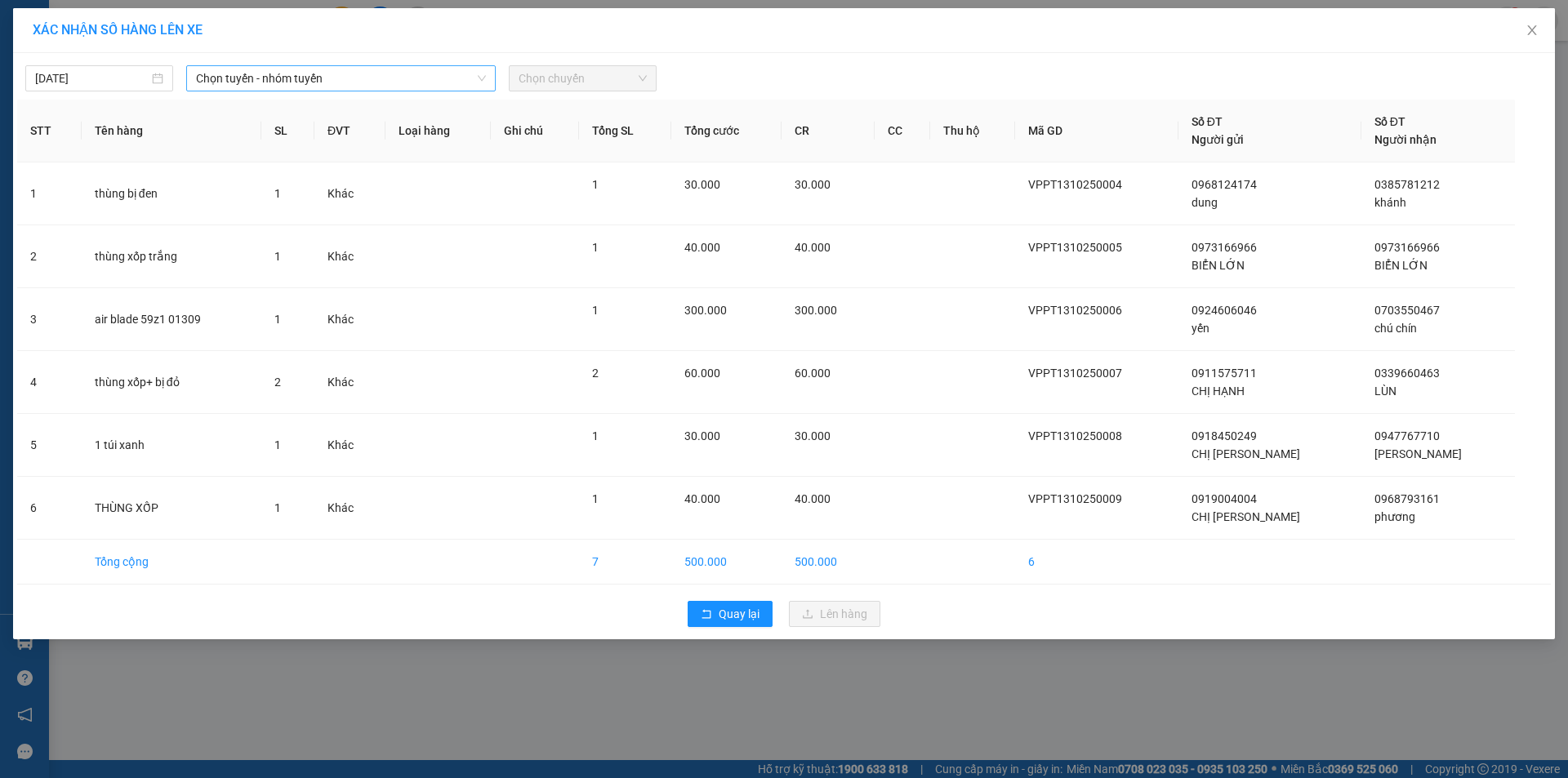
click at [255, 81] on span "Chọn tuyến - nhóm tuyến" at bounding box center [340, 78] width 290 height 25
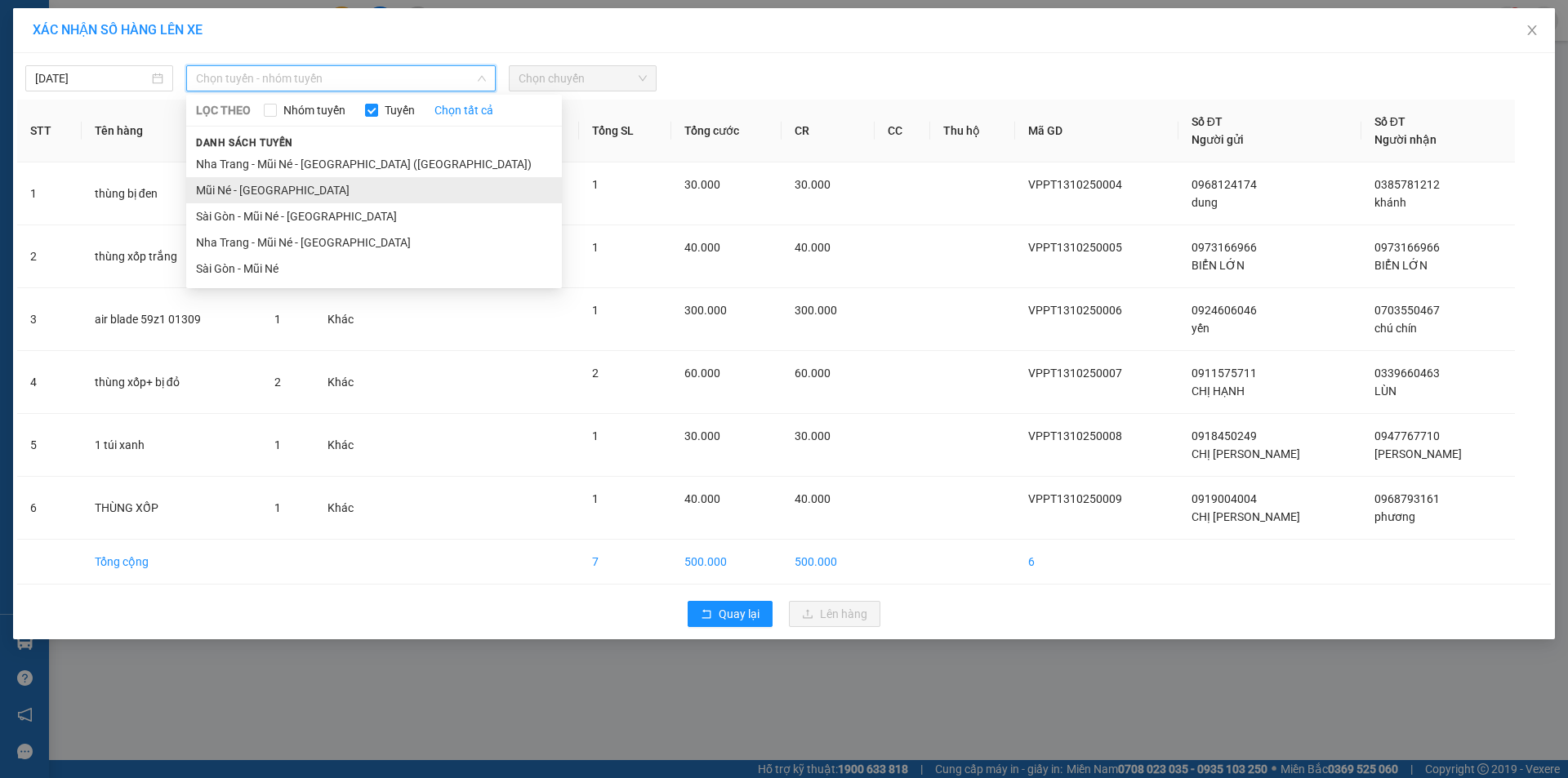
click at [237, 190] on li "Mũi Né - [GEOGRAPHIC_DATA]" at bounding box center [373, 190] width 375 height 26
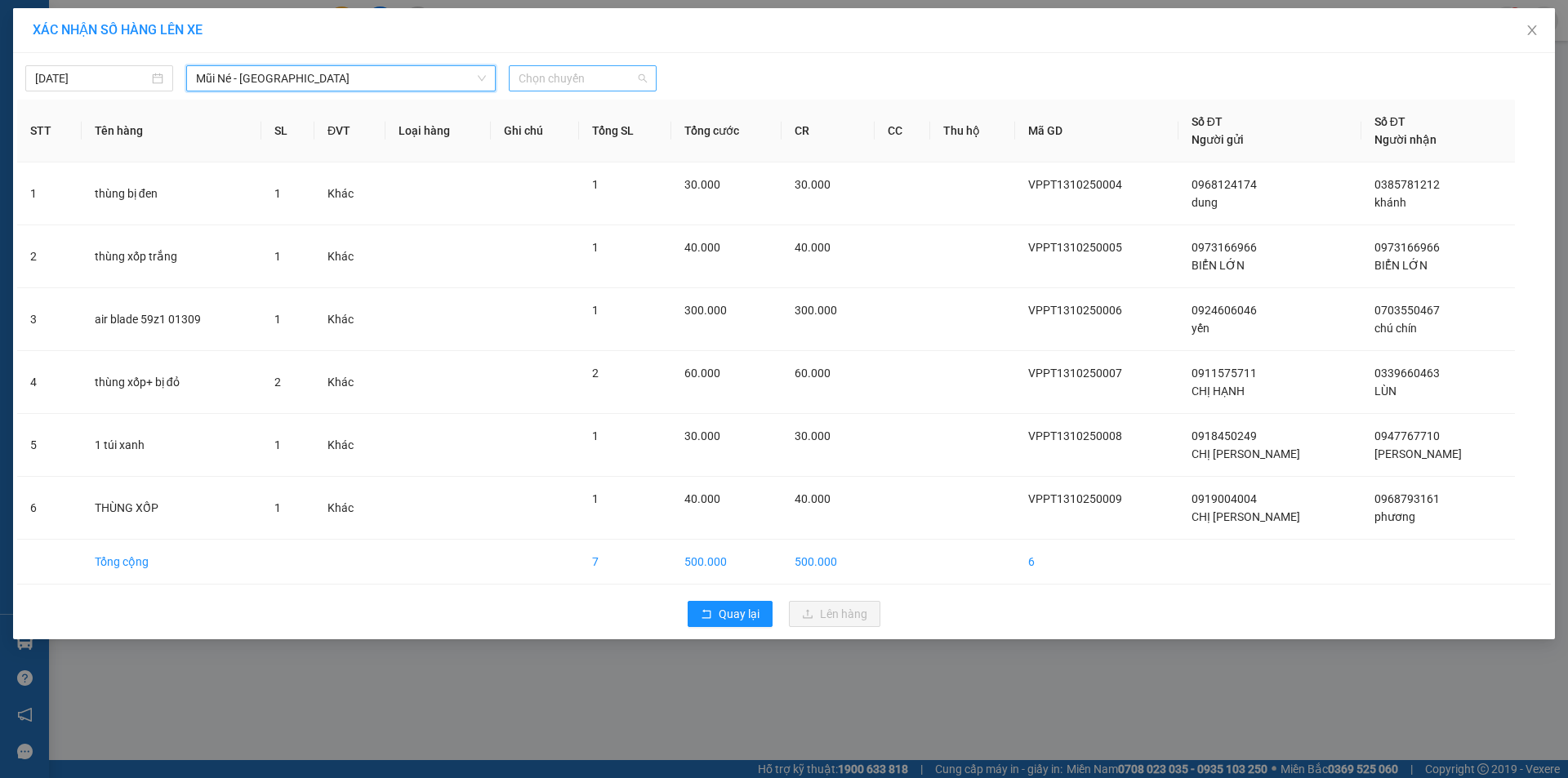
click at [597, 79] on span "Chọn chuyến" at bounding box center [582, 78] width 128 height 25
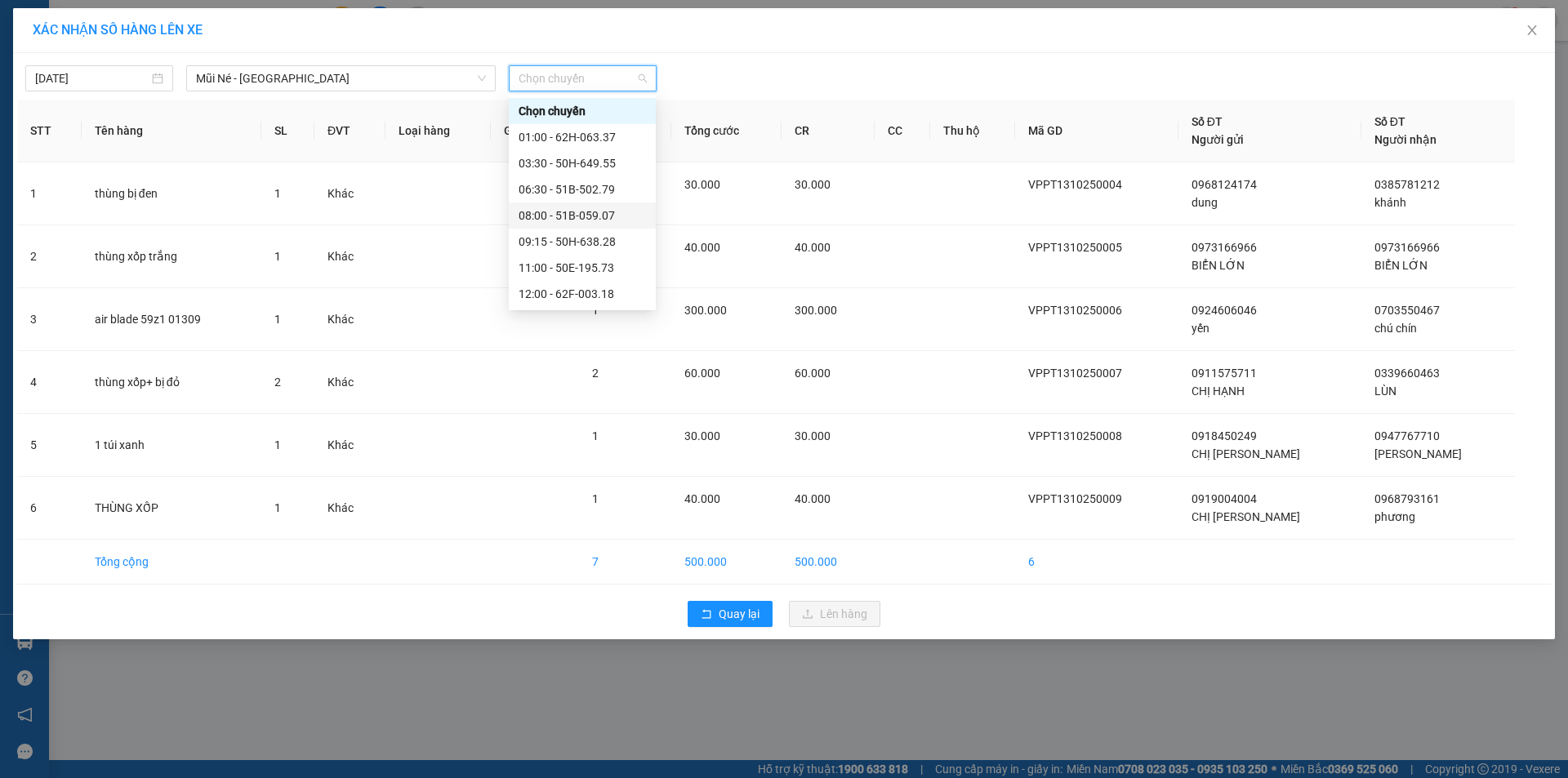
click at [575, 217] on div "08:00 - 51B-059.07" at bounding box center [582, 215] width 128 height 18
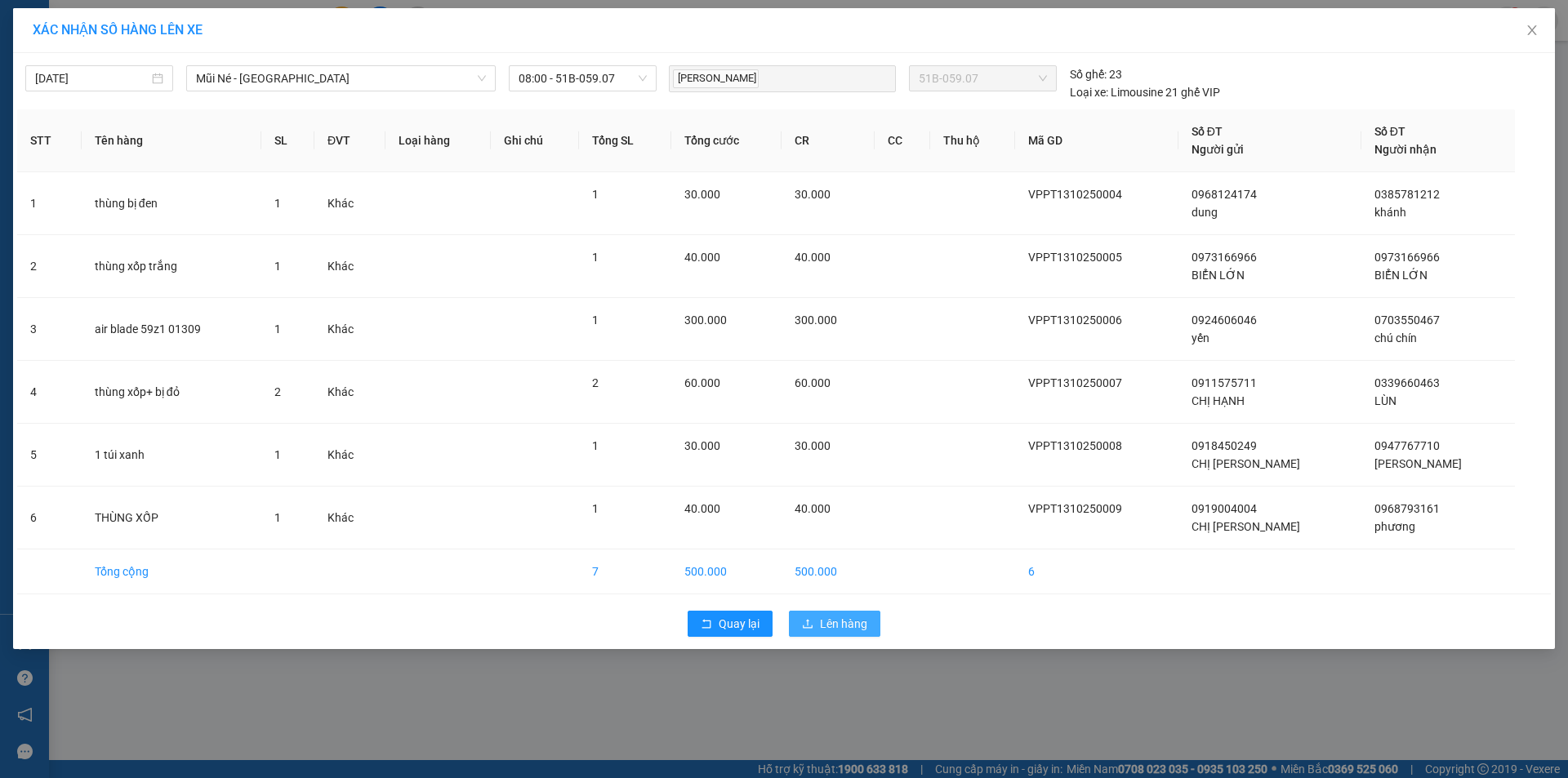
click at [853, 616] on span "Lên hàng" at bounding box center [844, 623] width 48 height 18
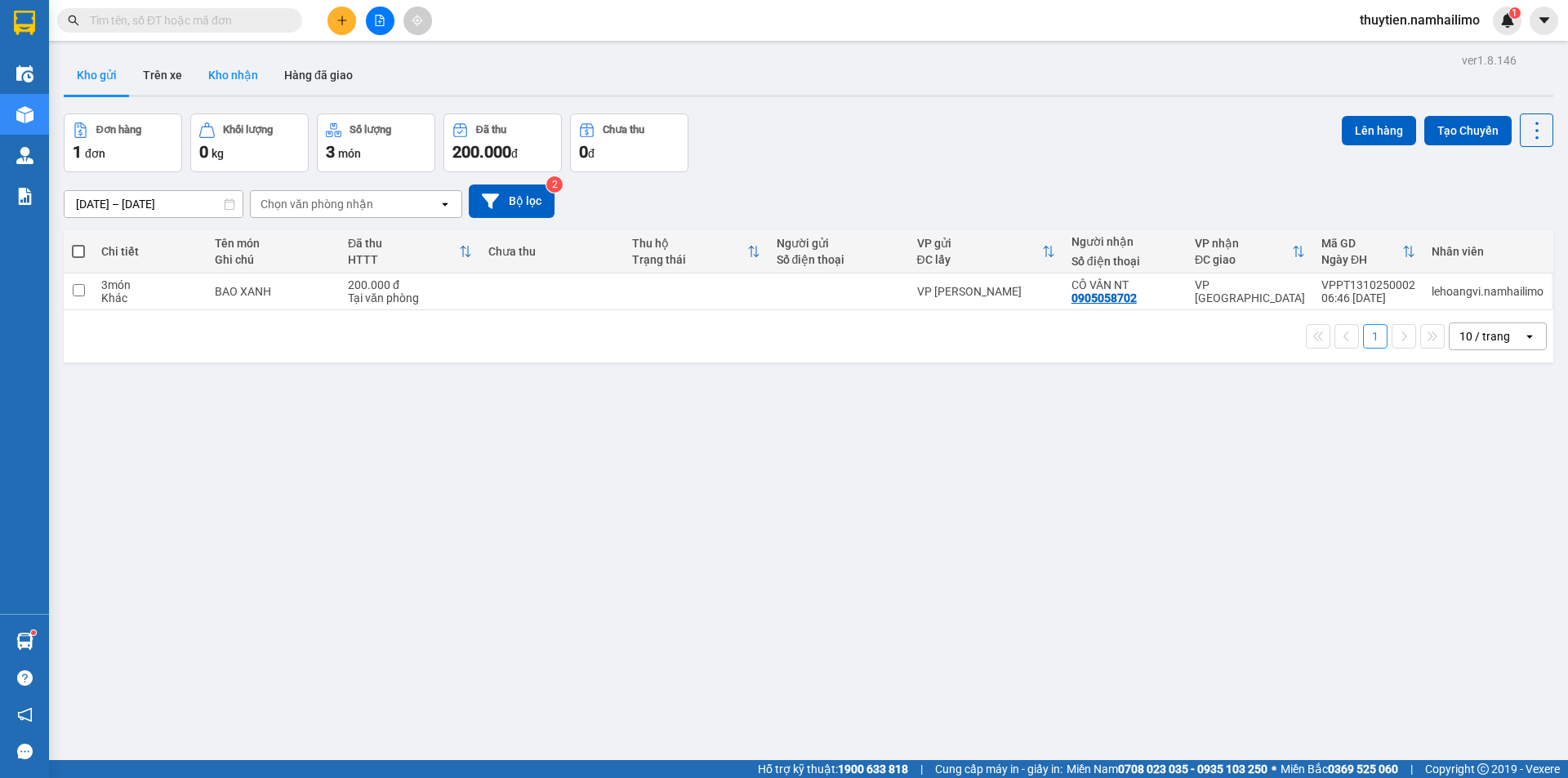
click at [226, 73] on button "Kho nhận" at bounding box center [232, 75] width 76 height 39
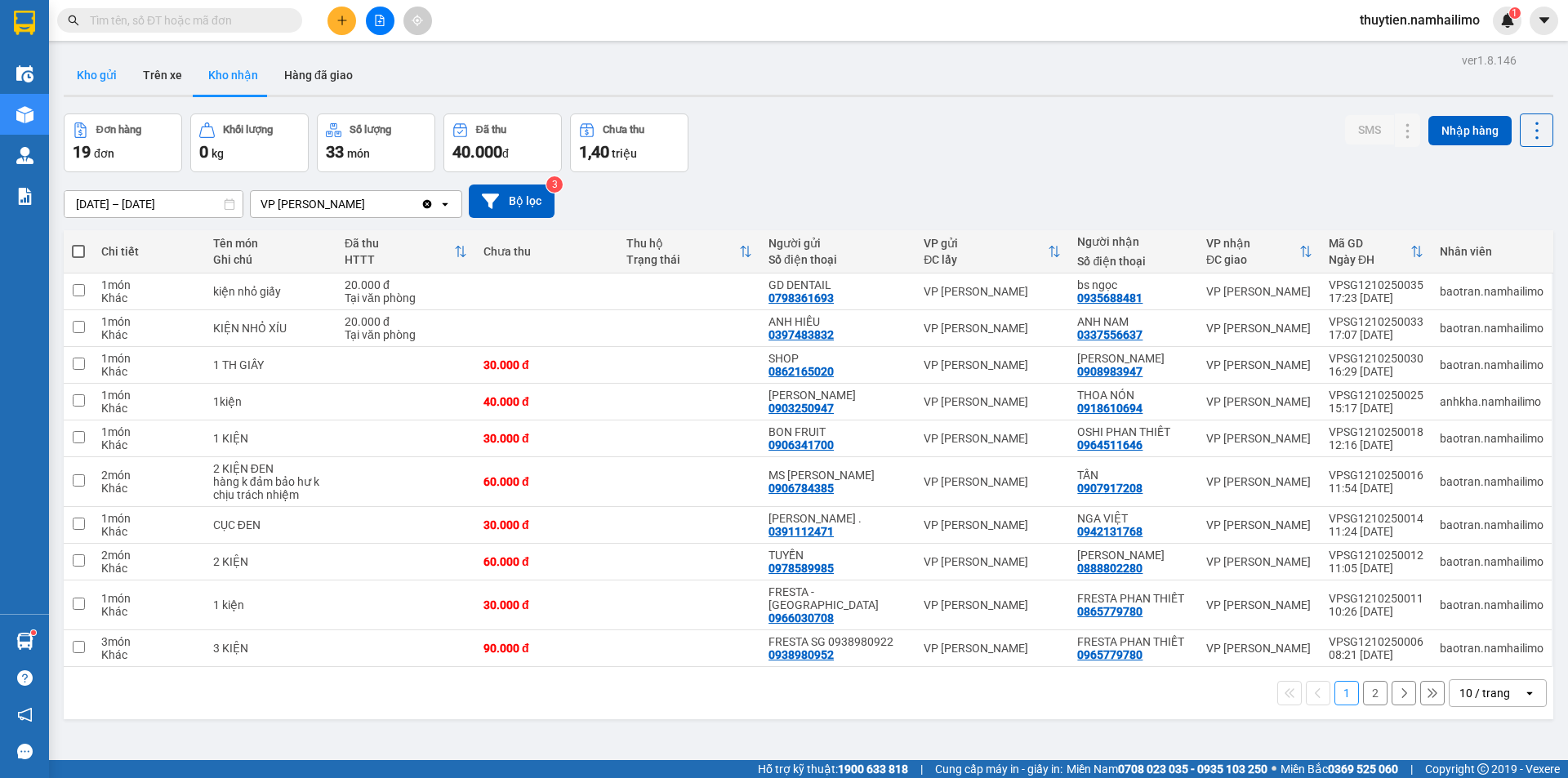
click at [105, 75] on button "Kho gửi" at bounding box center [97, 75] width 66 height 39
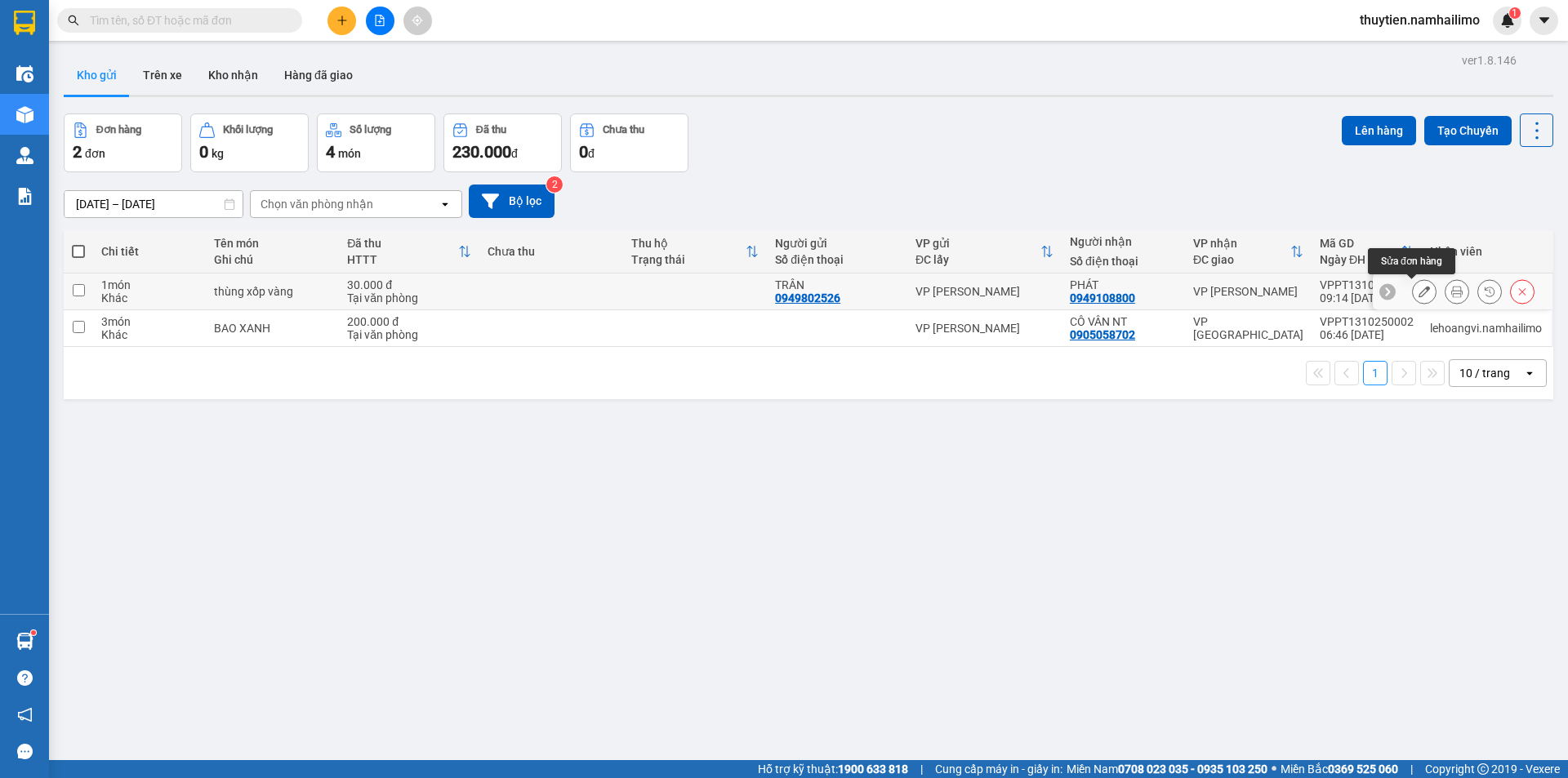
click at [1418, 292] on icon at bounding box center [1423, 291] width 11 height 11
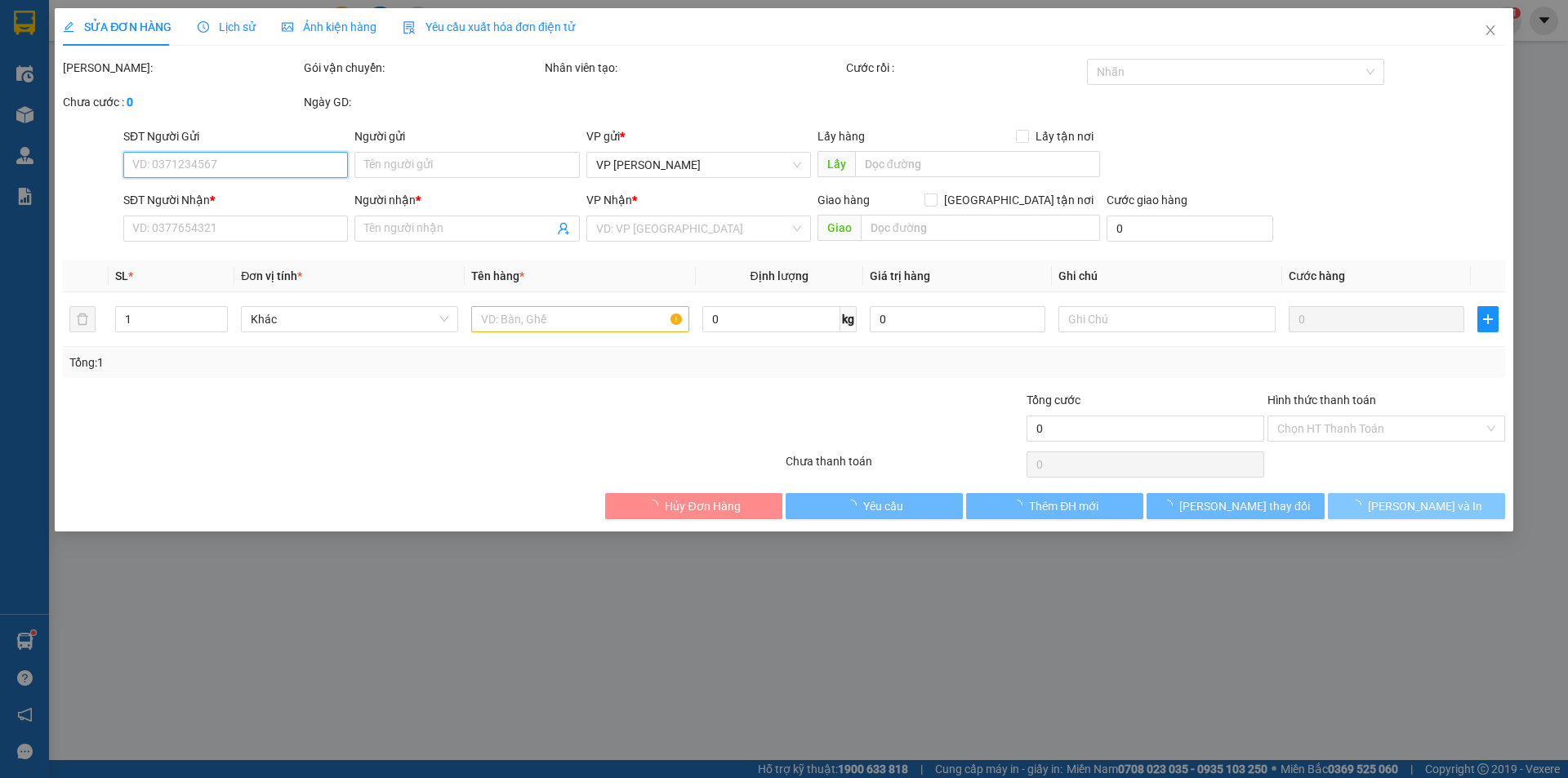
type input "0949802526"
type input "TRÂN"
type input "0949108800"
type input "PHÁT"
type input "30.000"
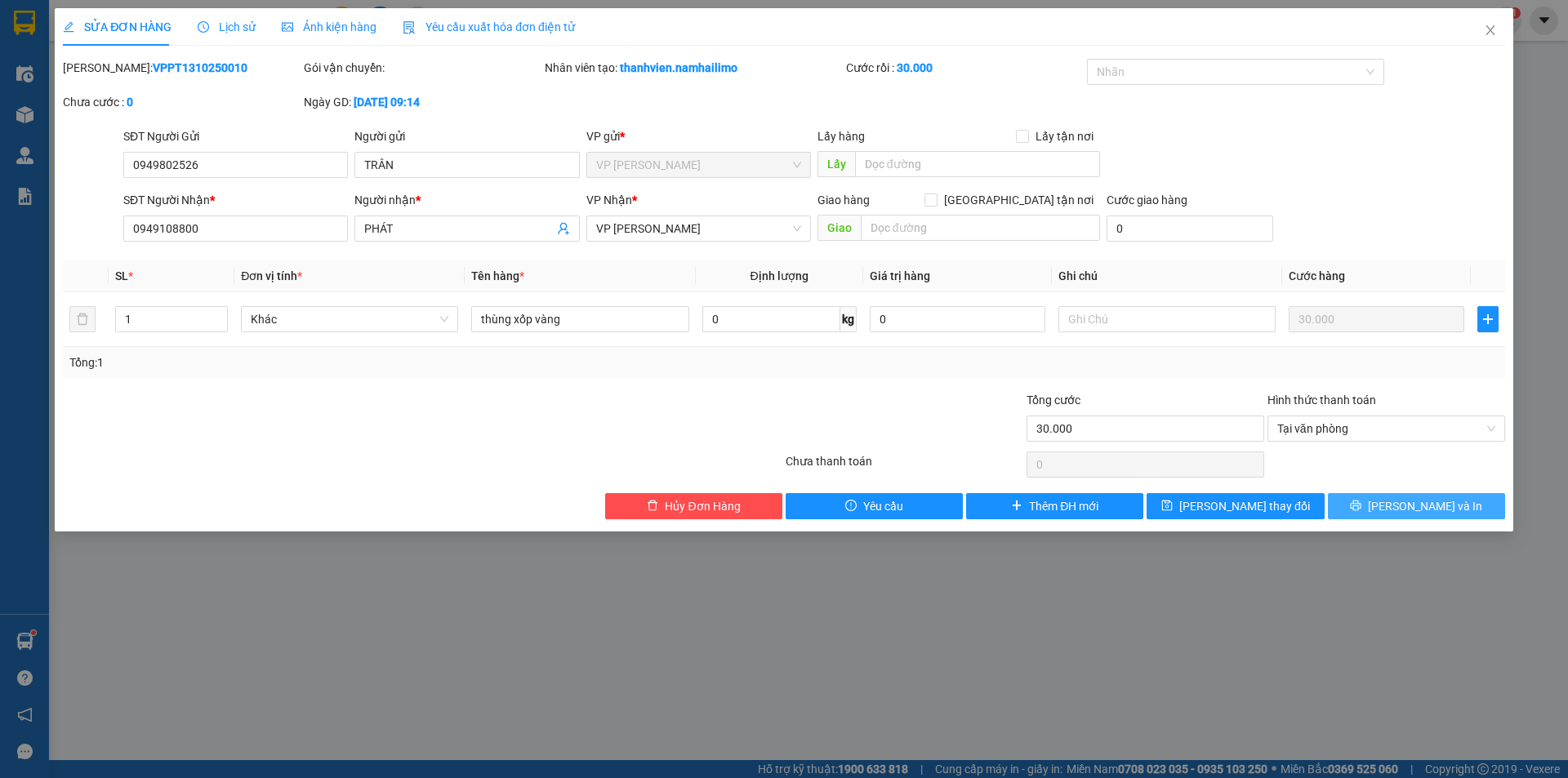
click at [1416, 507] on span "[PERSON_NAME] và In" at bounding box center [1425, 506] width 114 height 18
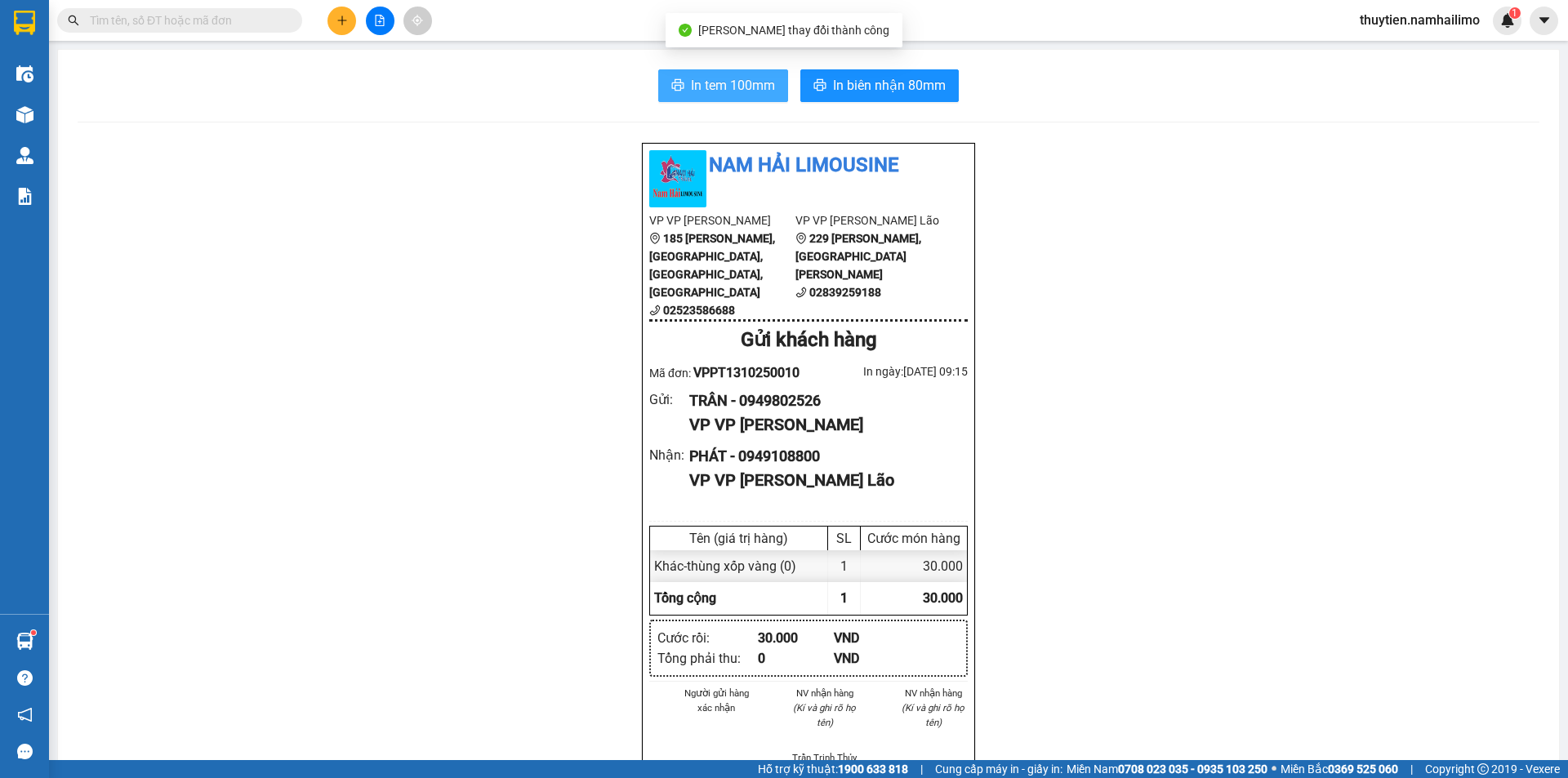
click at [730, 85] on span "In tem 100mm" at bounding box center [733, 85] width 84 height 20
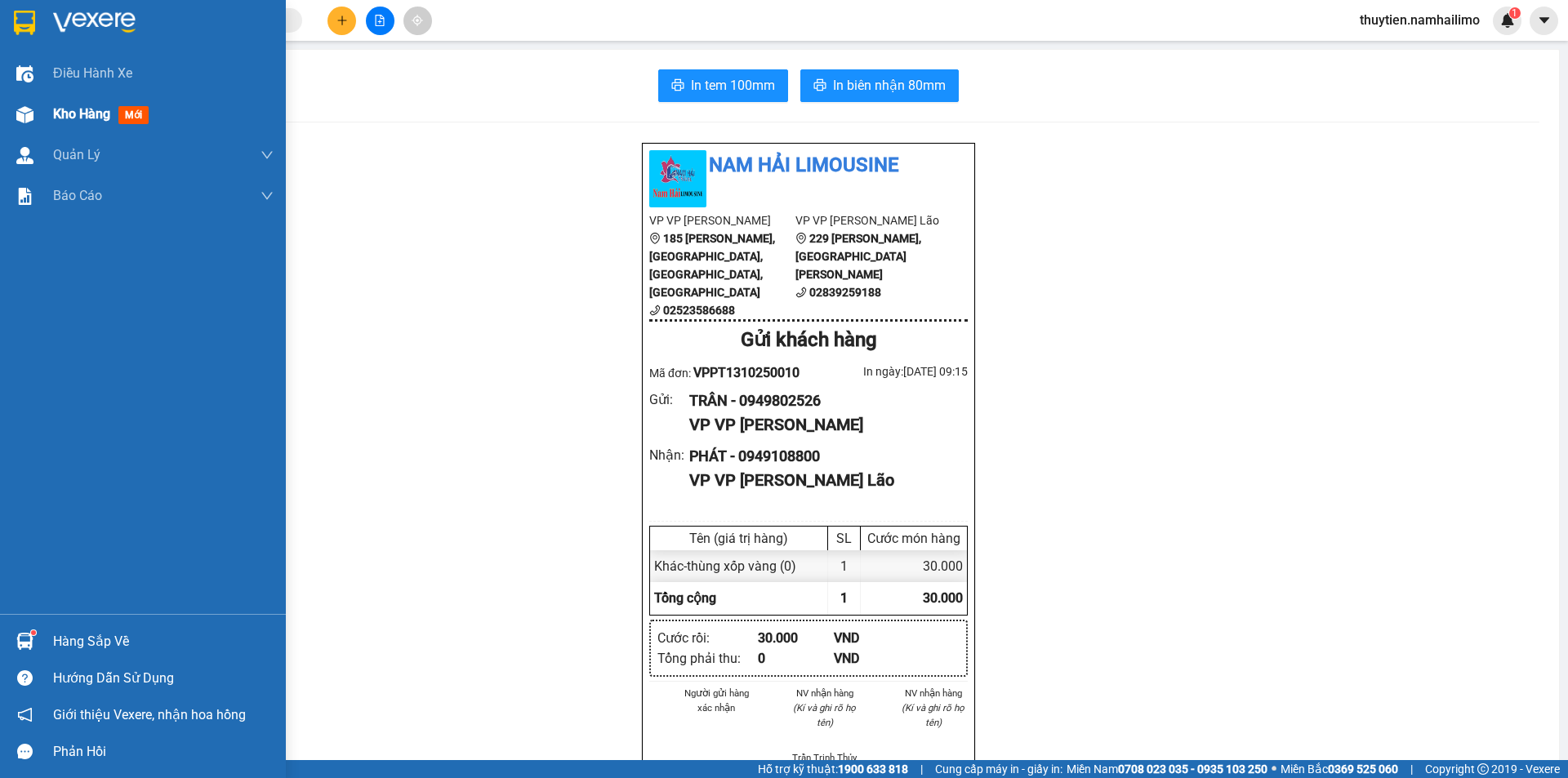
click at [86, 117] on span "Kho hàng" at bounding box center [81, 114] width 57 height 15
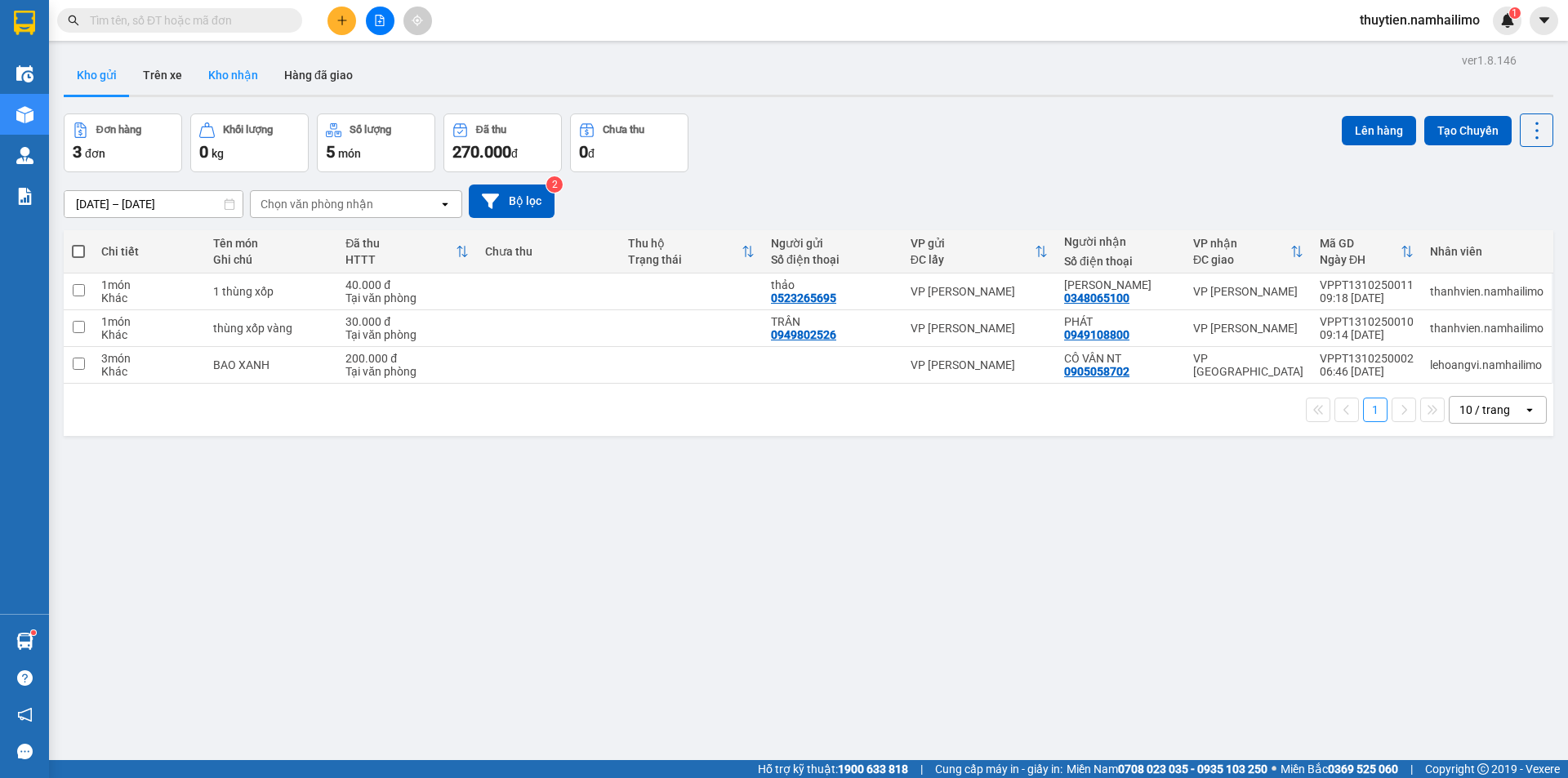
click at [220, 71] on button "Kho nhận" at bounding box center [232, 75] width 76 height 39
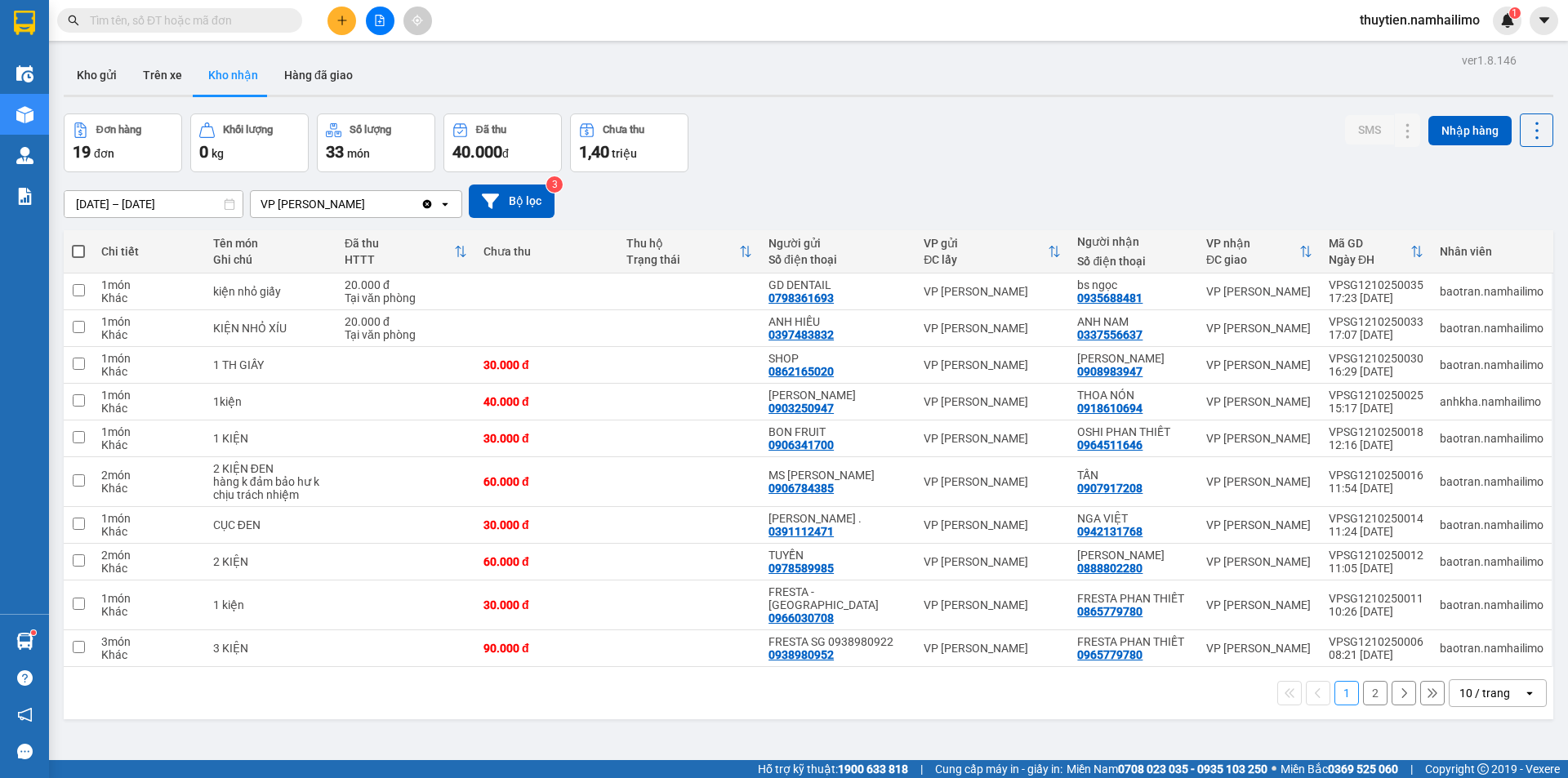
click at [1370, 681] on button "2" at bounding box center [1375, 692] width 25 height 25
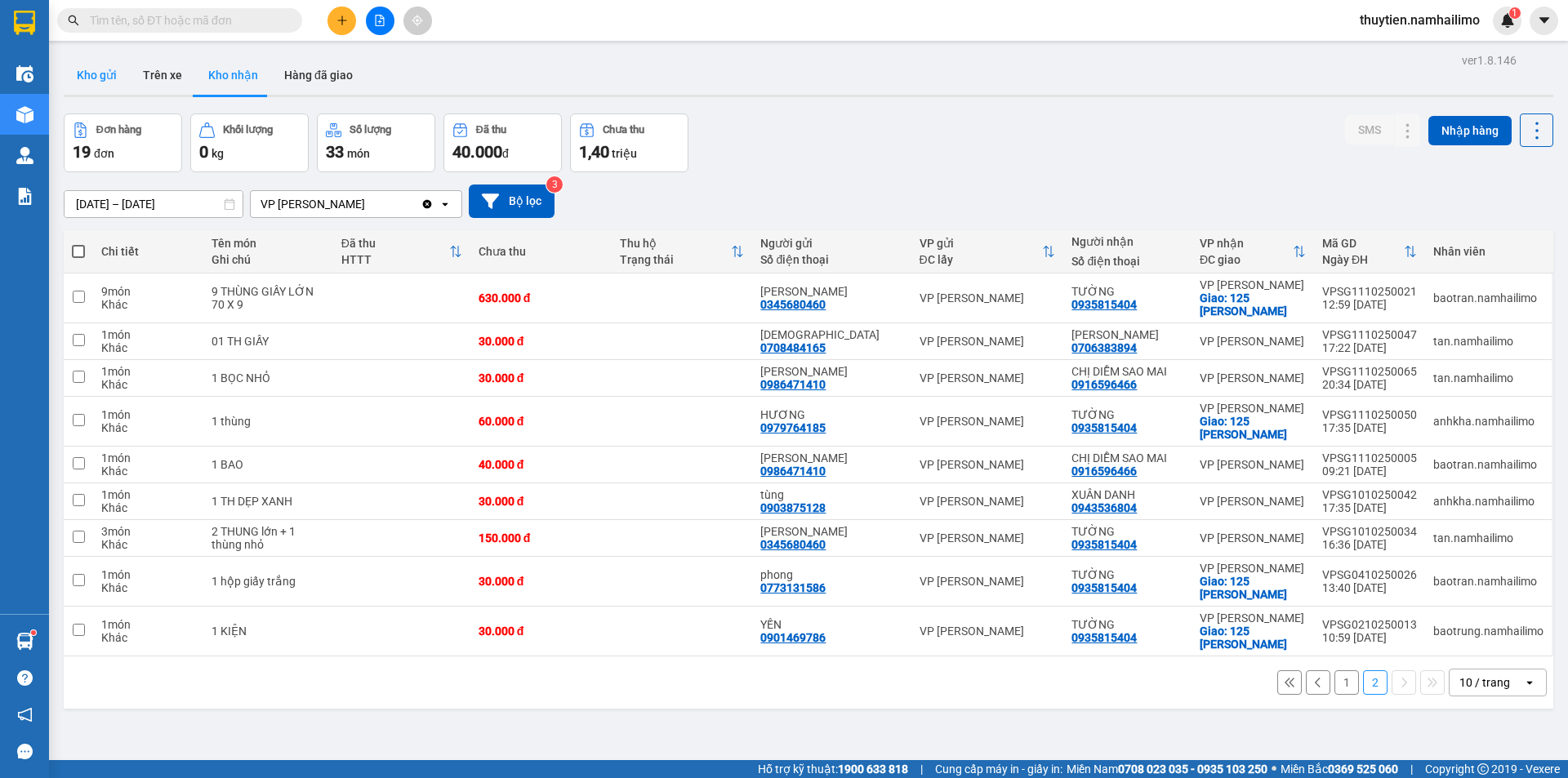
click at [102, 71] on button "Kho gửi" at bounding box center [97, 75] width 66 height 39
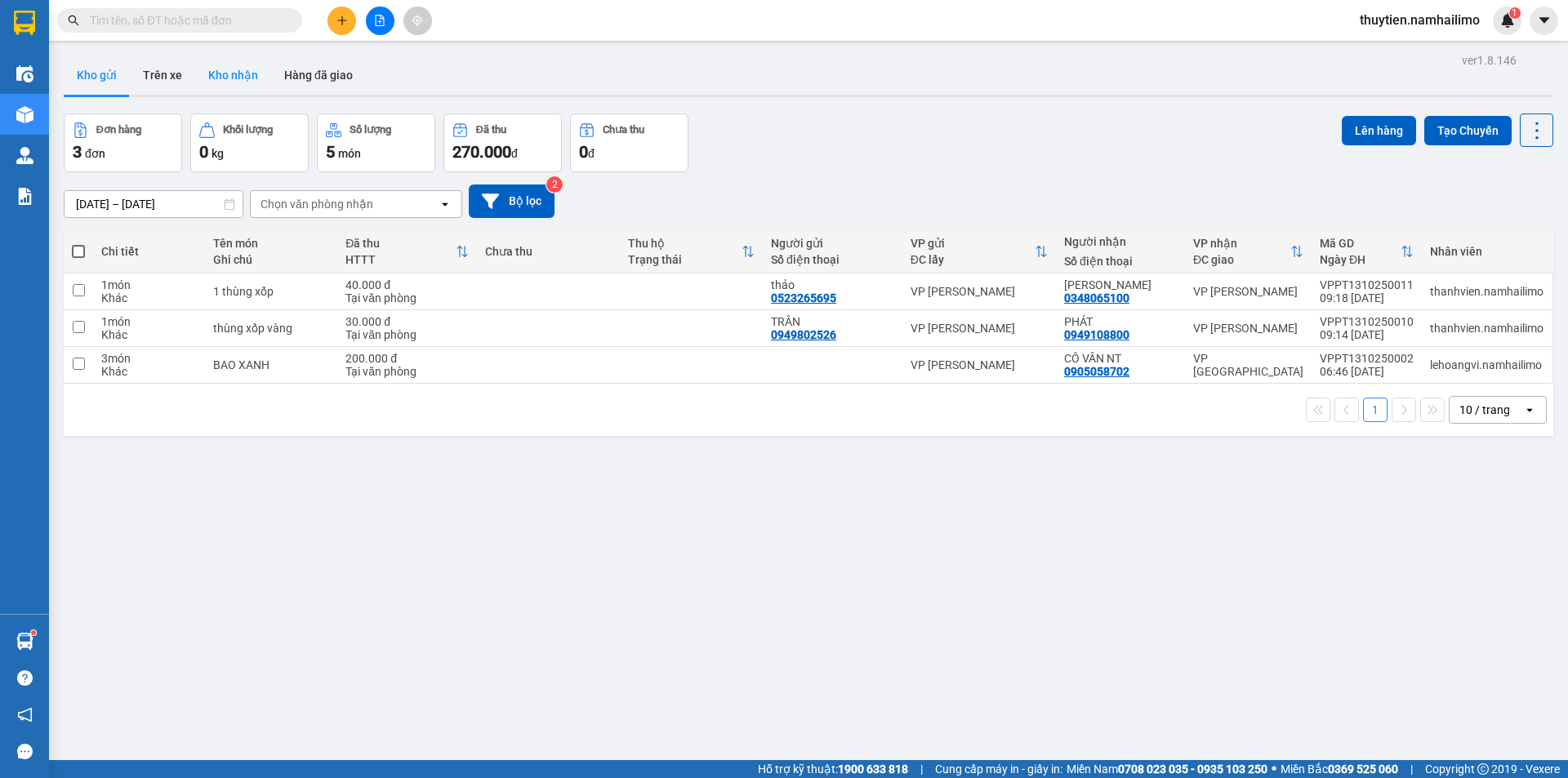
click at [254, 70] on button "Kho nhận" at bounding box center [232, 75] width 76 height 39
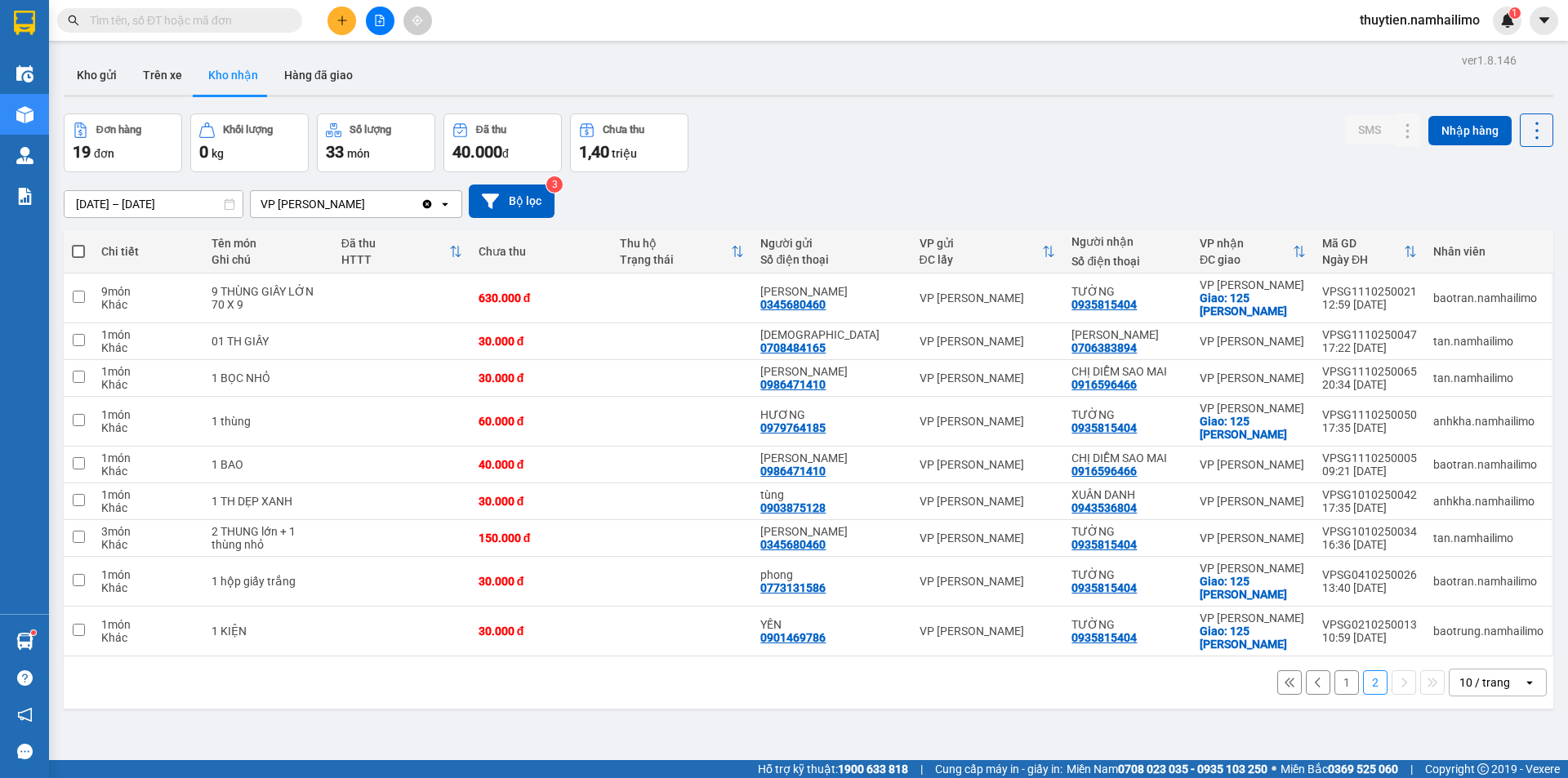
click at [1336, 686] on button "1" at bounding box center [1346, 682] width 25 height 25
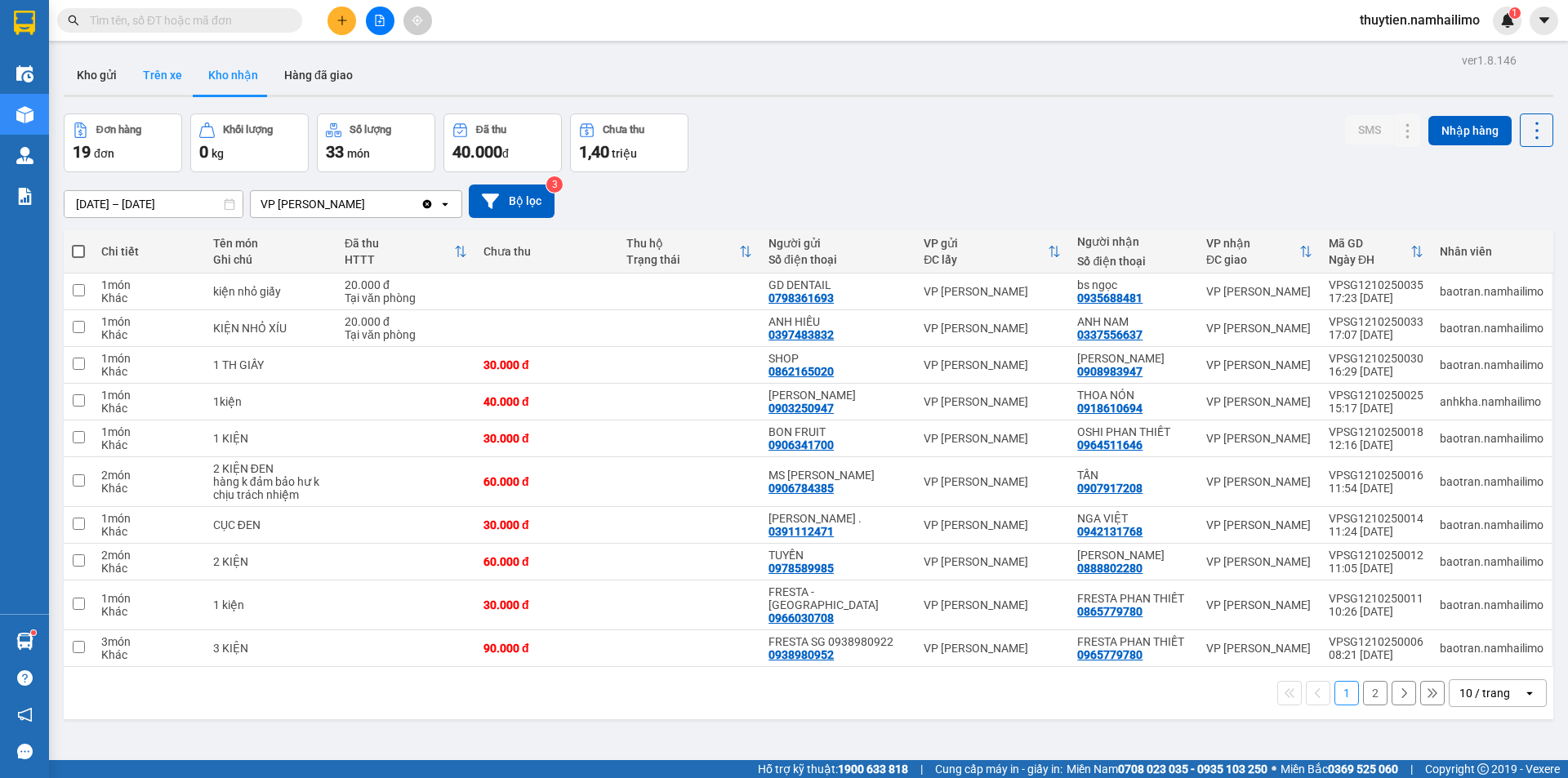
click at [155, 71] on button "Trên xe" at bounding box center [163, 75] width 66 height 39
type input "[DATE] – [DATE]"
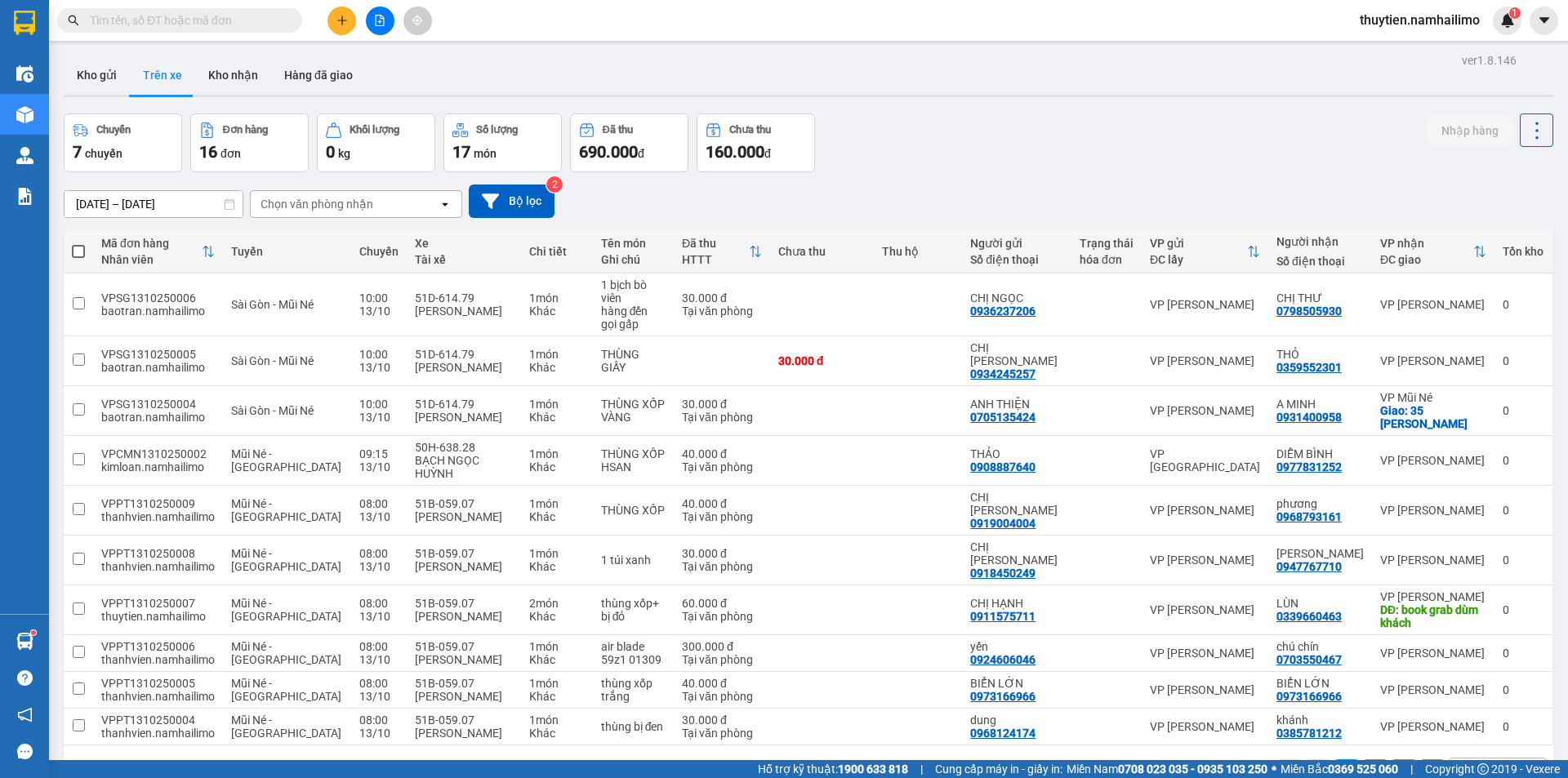
scroll to position [75, 0]
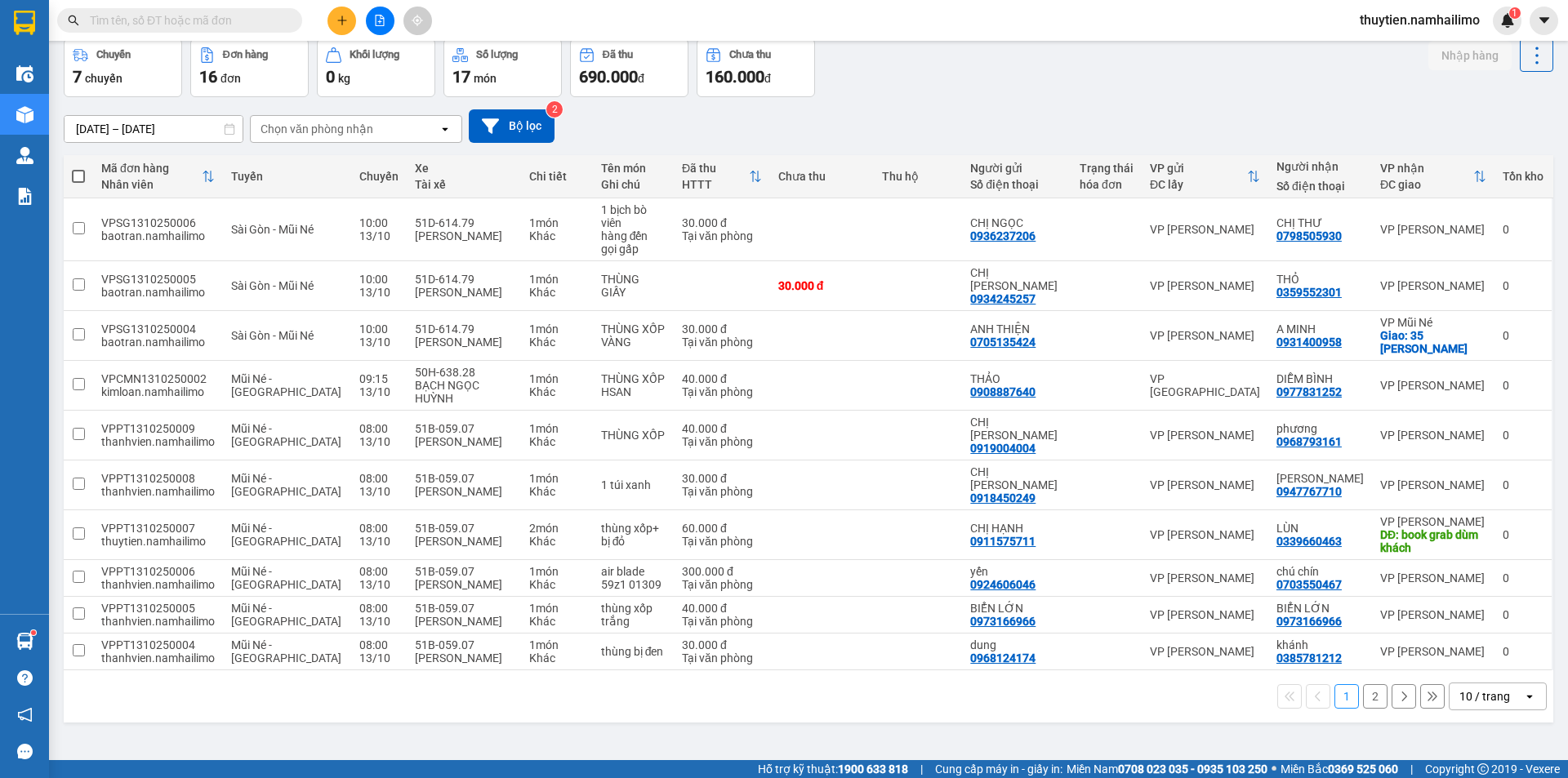
click at [1364, 684] on button "2" at bounding box center [1375, 696] width 25 height 25
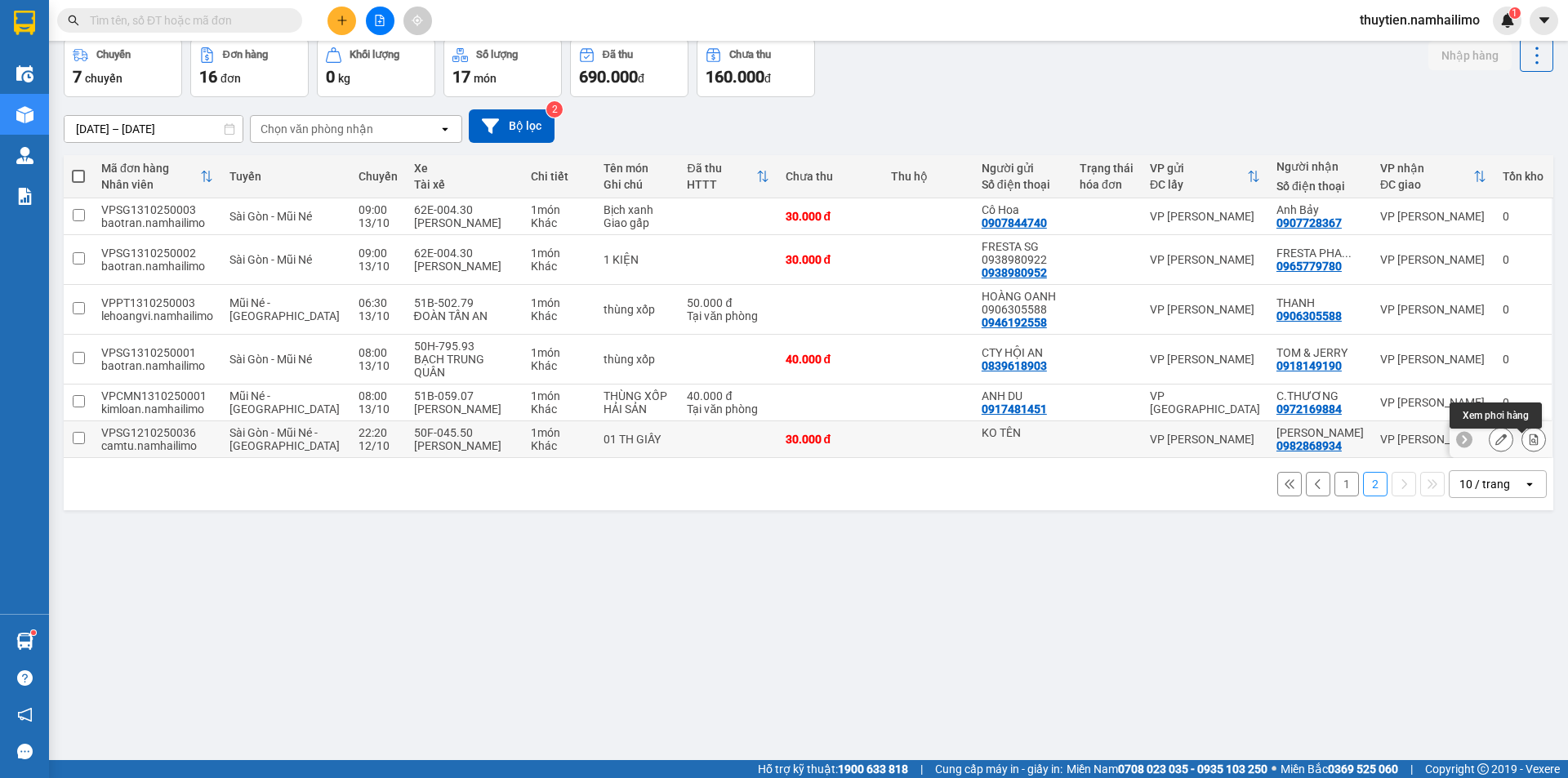
click at [1528, 444] on icon at bounding box center [1533, 439] width 11 height 11
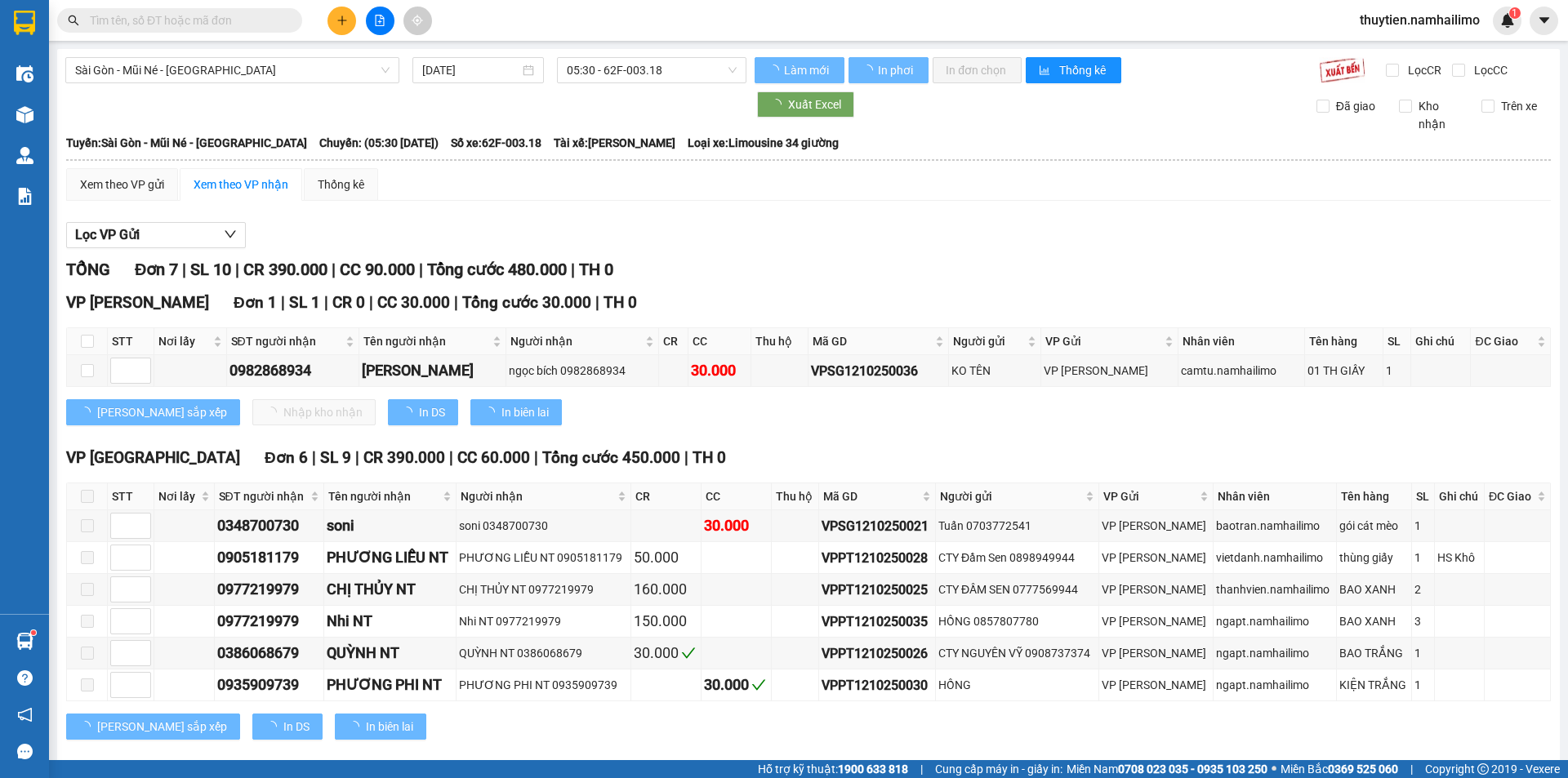
type input "[DATE]"
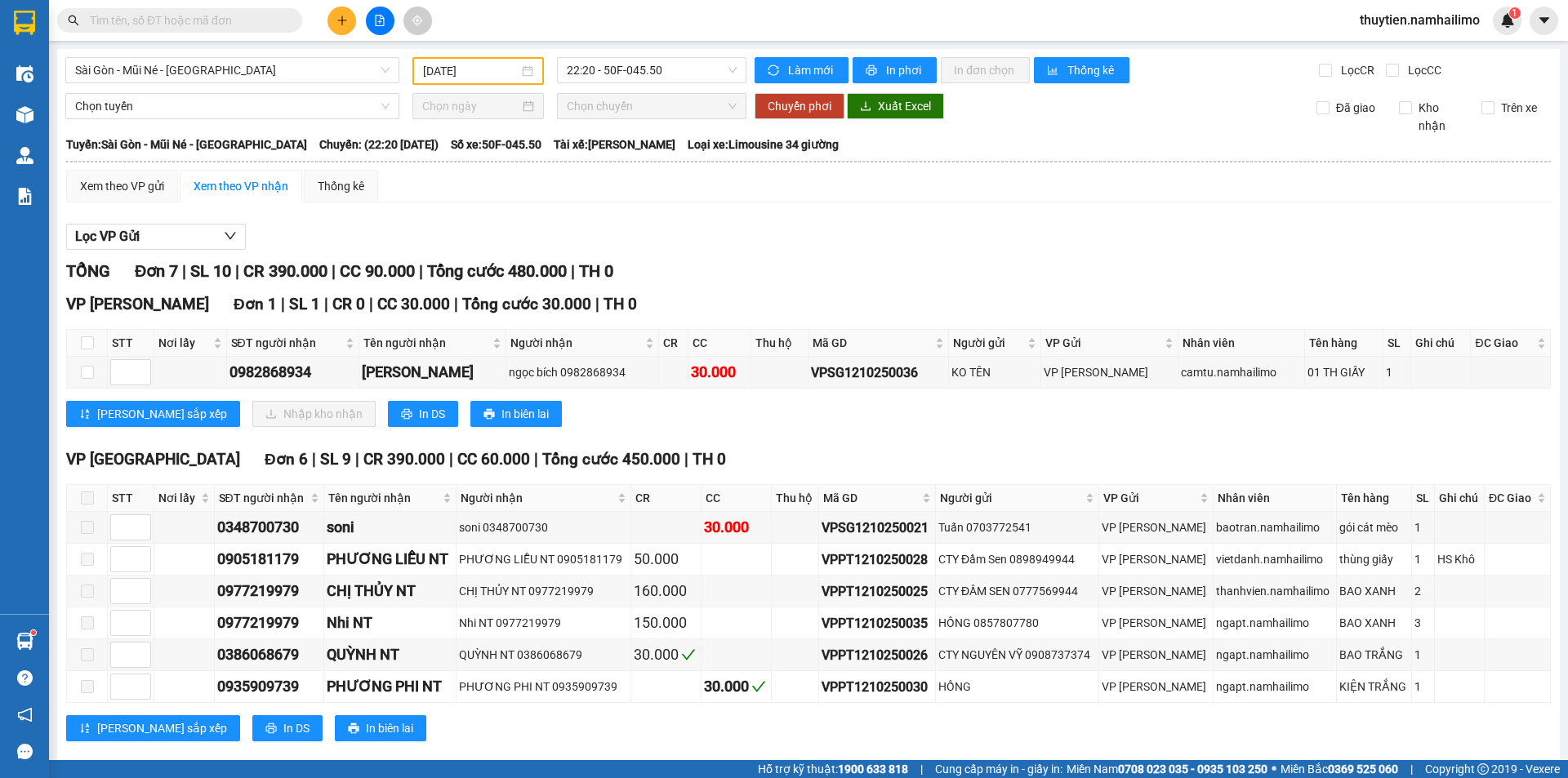
click at [90, 332] on th at bounding box center [88, 344] width 41 height 27
click at [88, 335] on label at bounding box center [87, 343] width 13 height 18
click at [88, 336] on input "checkbox" at bounding box center [87, 342] width 13 height 13
checkbox input "true"
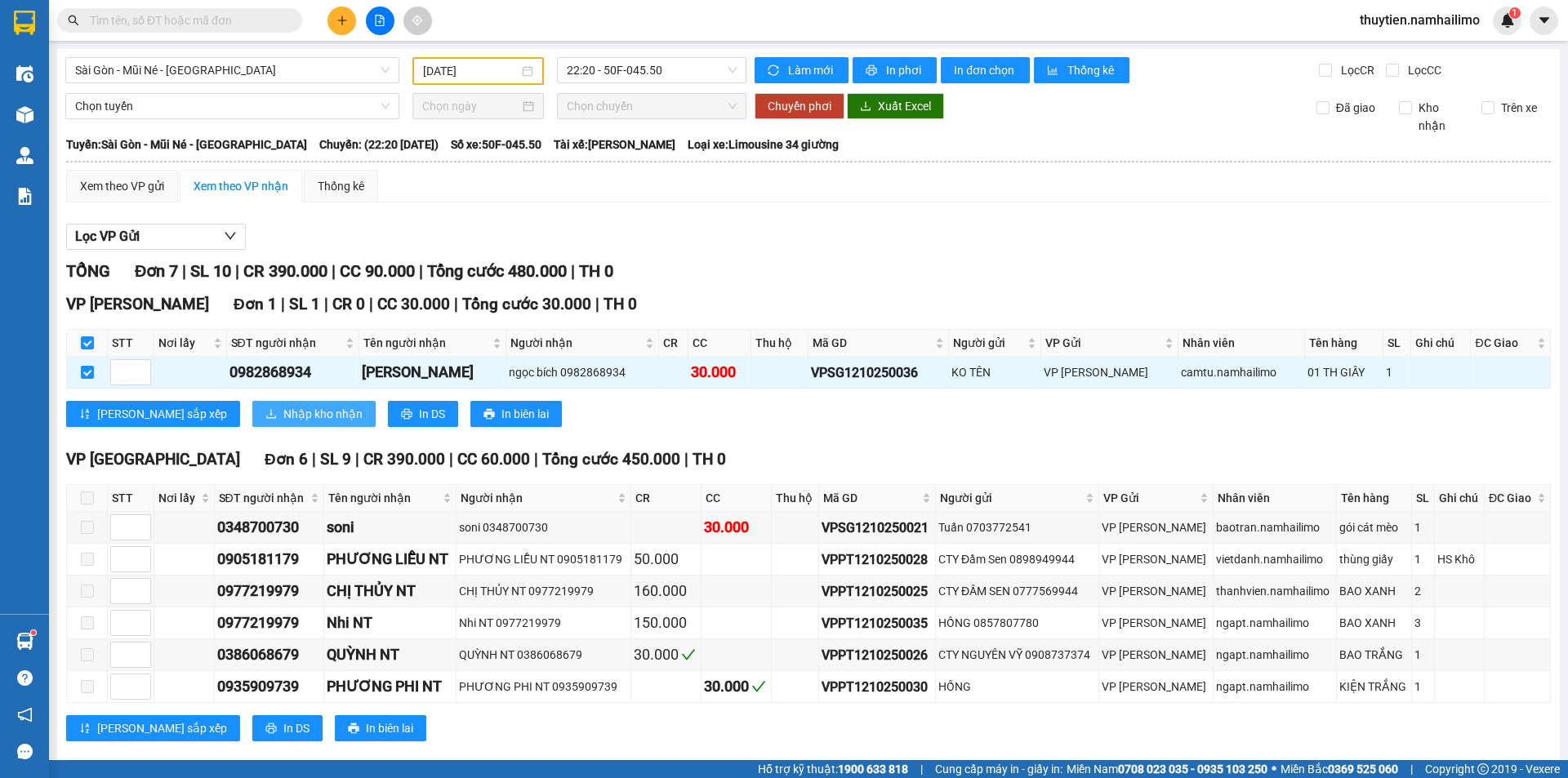
click at [283, 406] on span "Nhập kho nhận" at bounding box center [322, 413] width 79 height 18
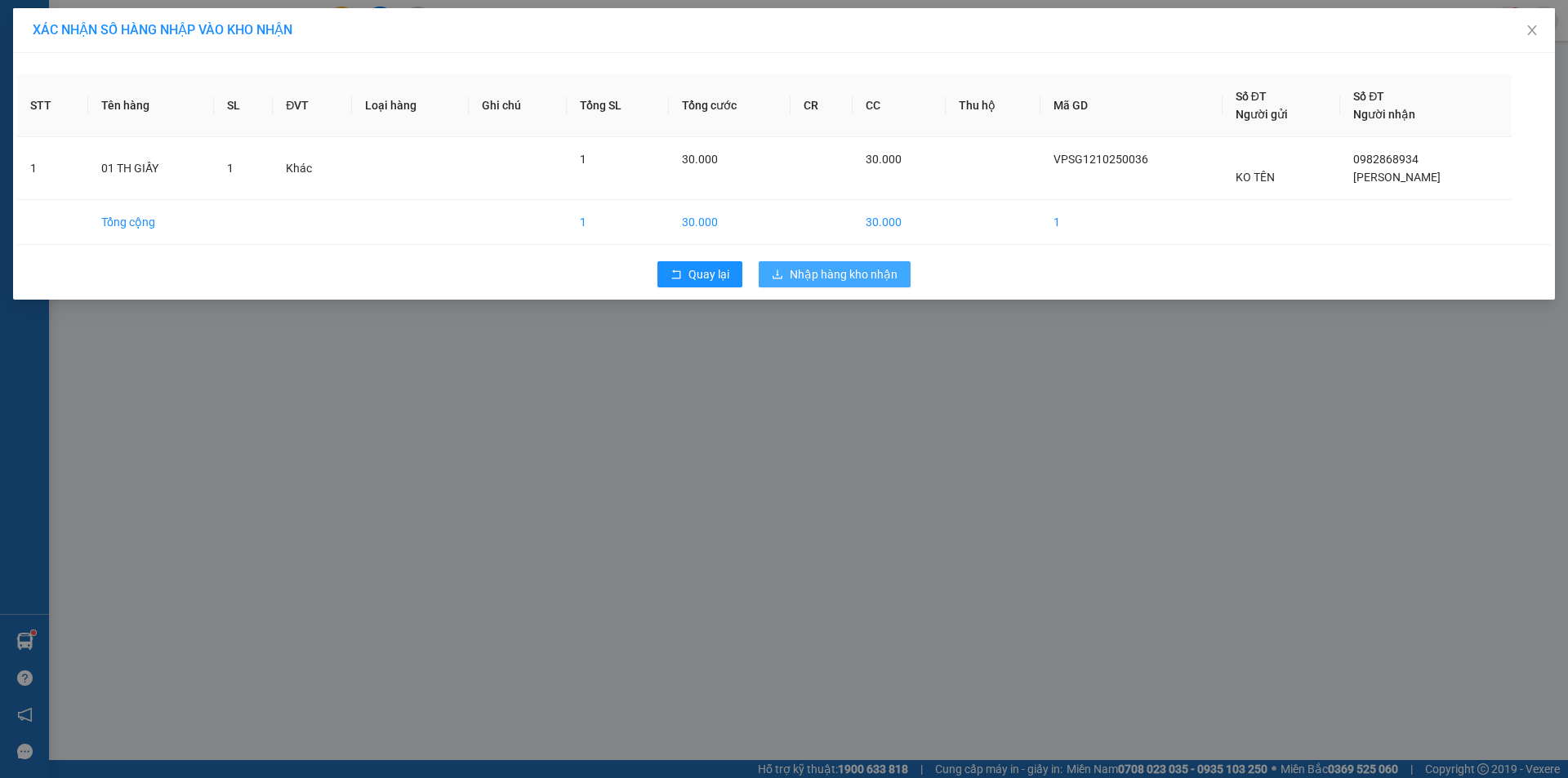
click at [861, 272] on span "Nhập hàng kho nhận" at bounding box center [843, 274] width 108 height 18
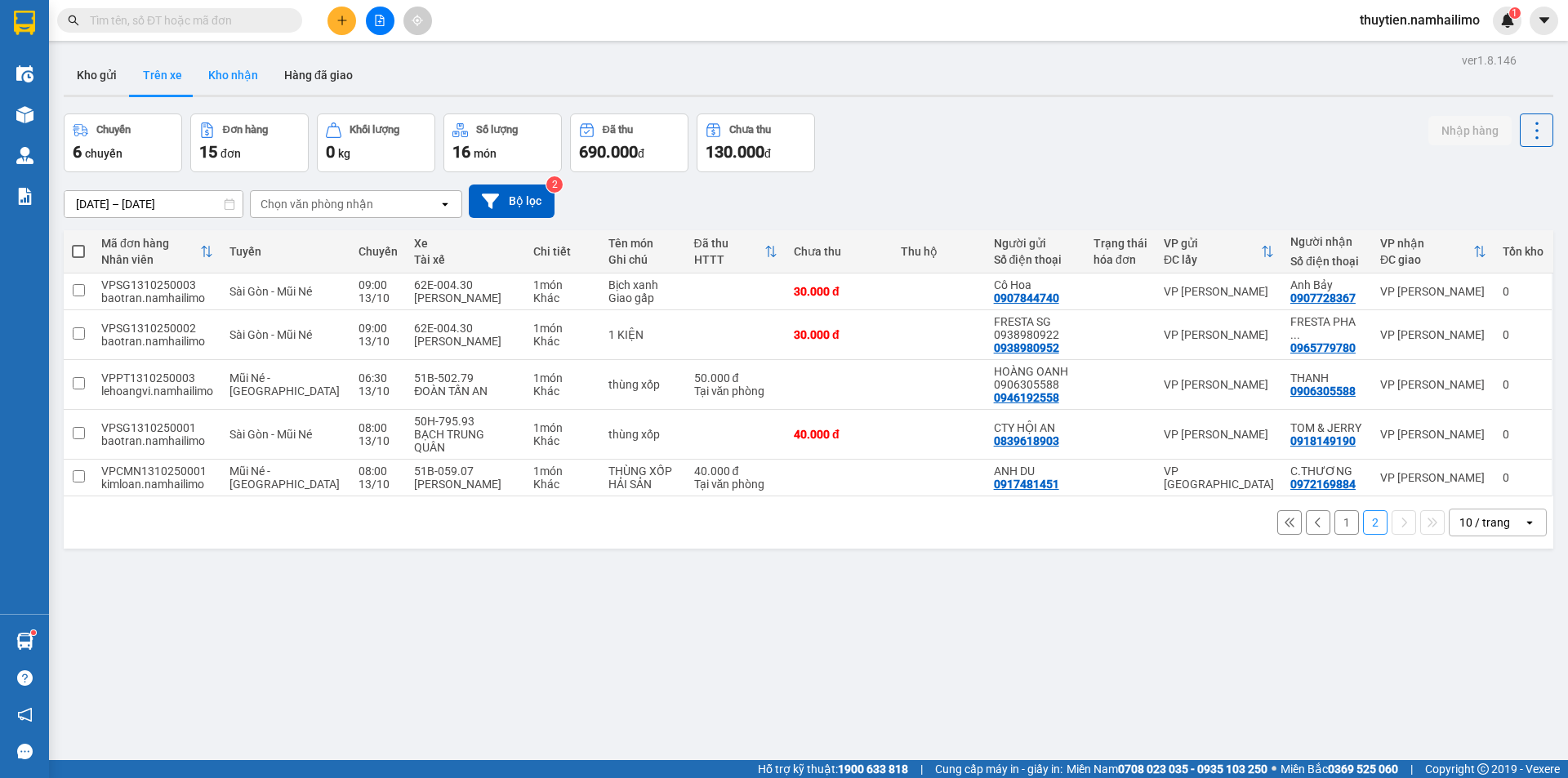
click at [239, 83] on button "Kho nhận" at bounding box center [232, 75] width 76 height 39
type input "[DATE] – [DATE]"
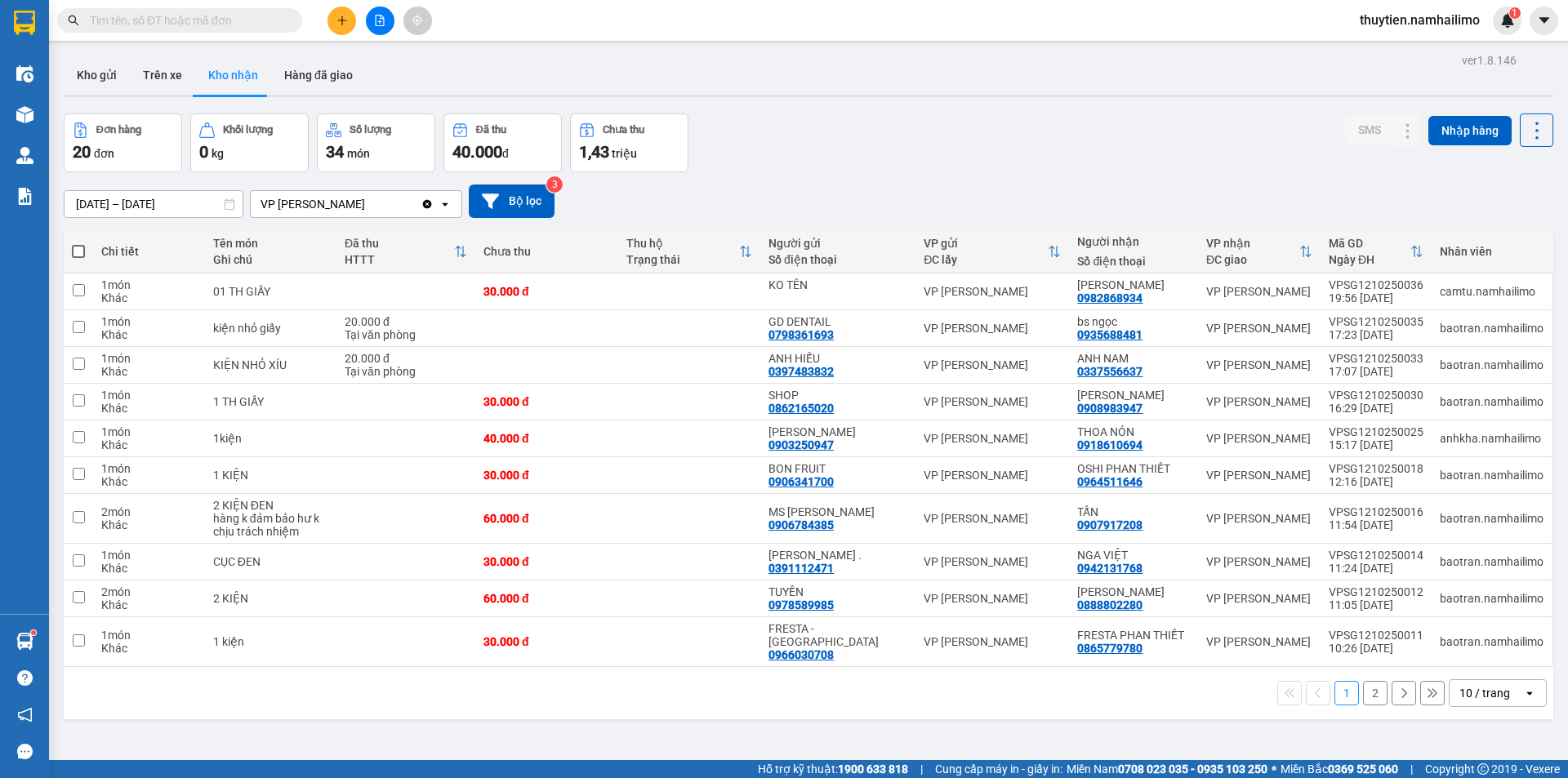
click at [1366, 680] on button "2" at bounding box center [1375, 692] width 25 height 25
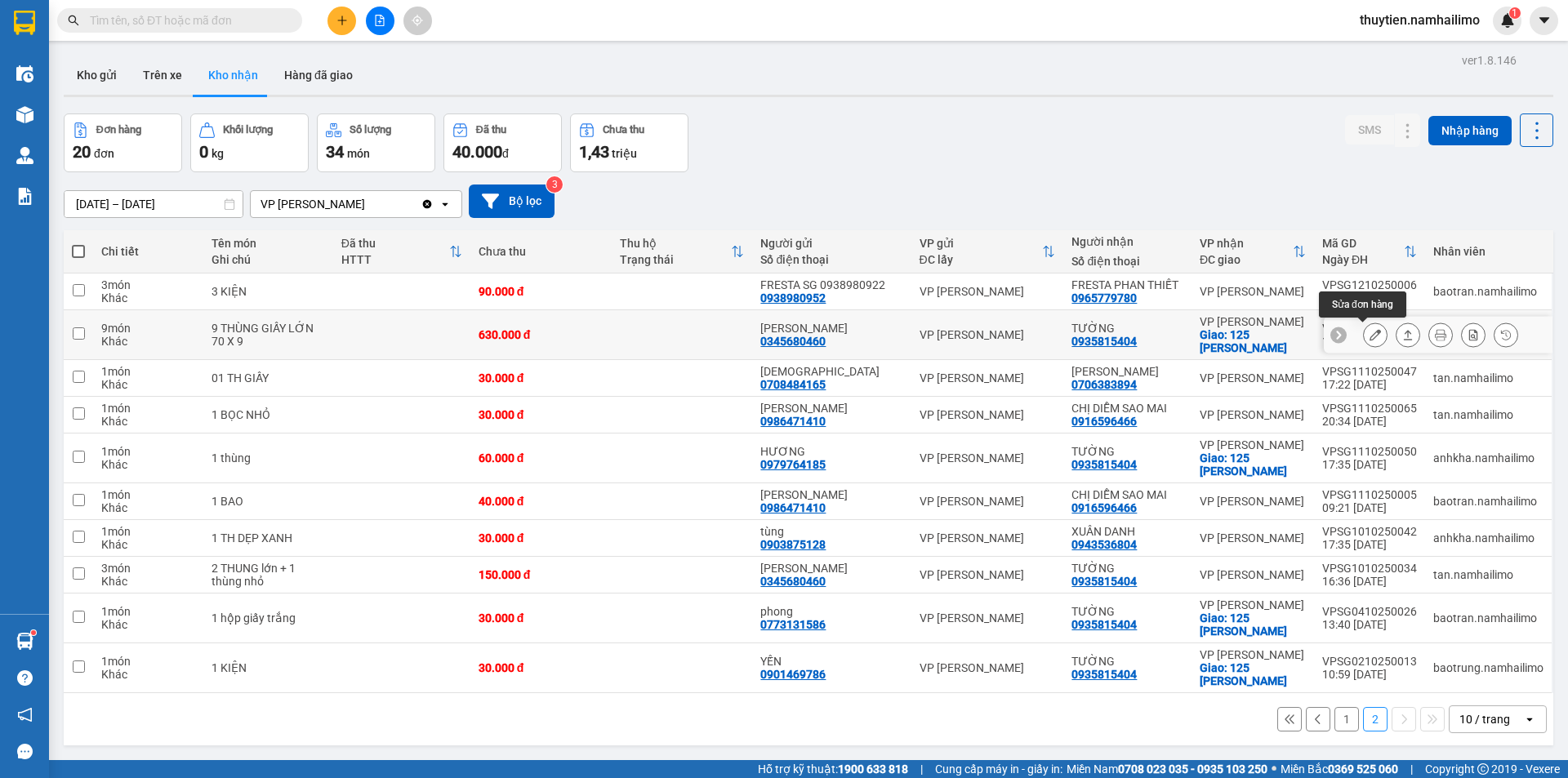
click at [1370, 333] on icon at bounding box center [1375, 334] width 11 height 11
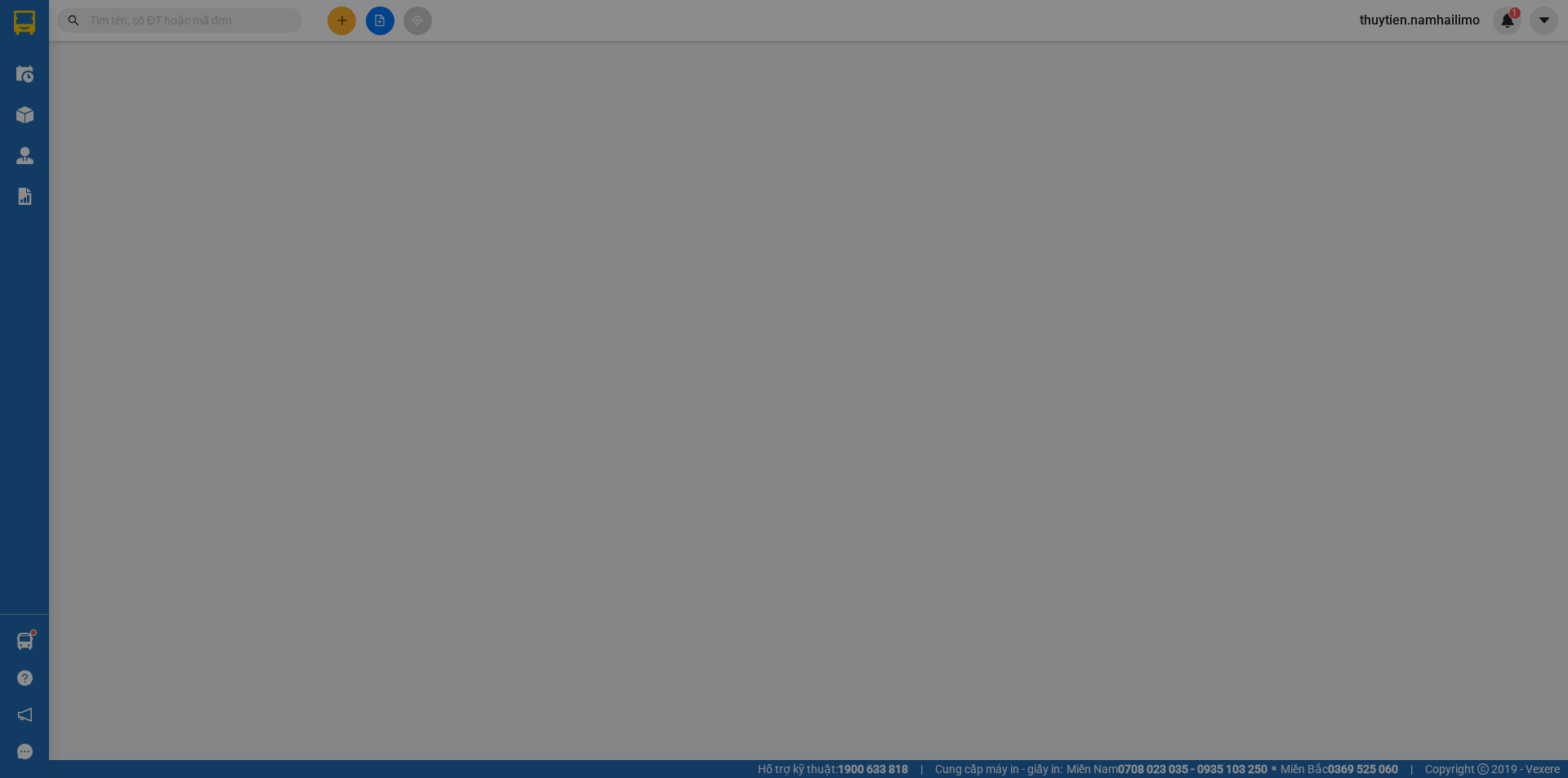
type input "0345680460"
type input "[PERSON_NAME]"
type input "0935815404"
type input "TƯỜNG"
checkbox input "true"
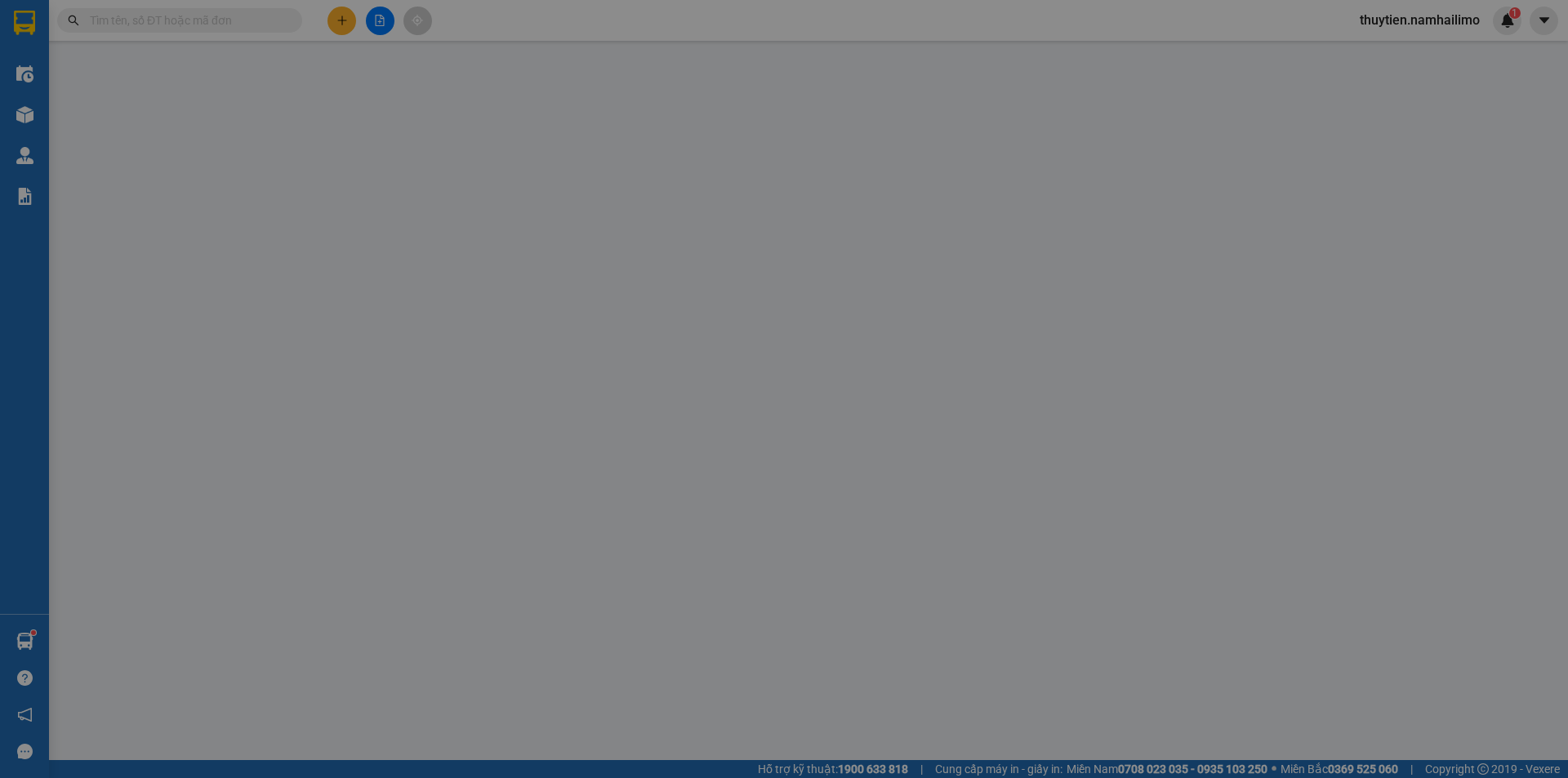
type input "125 [PERSON_NAME]"
type input "630.000"
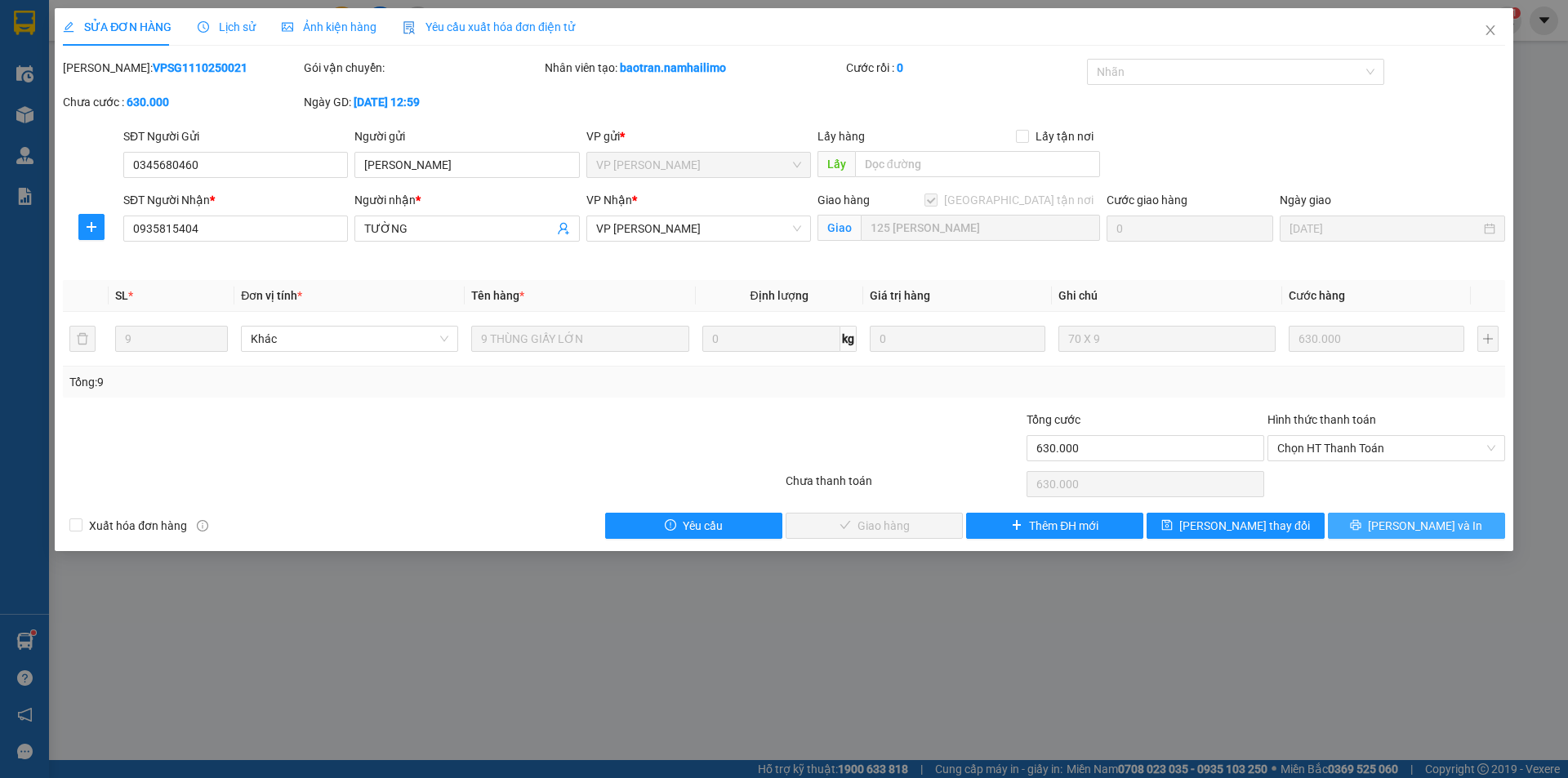
click at [1410, 523] on span "[PERSON_NAME] và In" at bounding box center [1425, 525] width 114 height 18
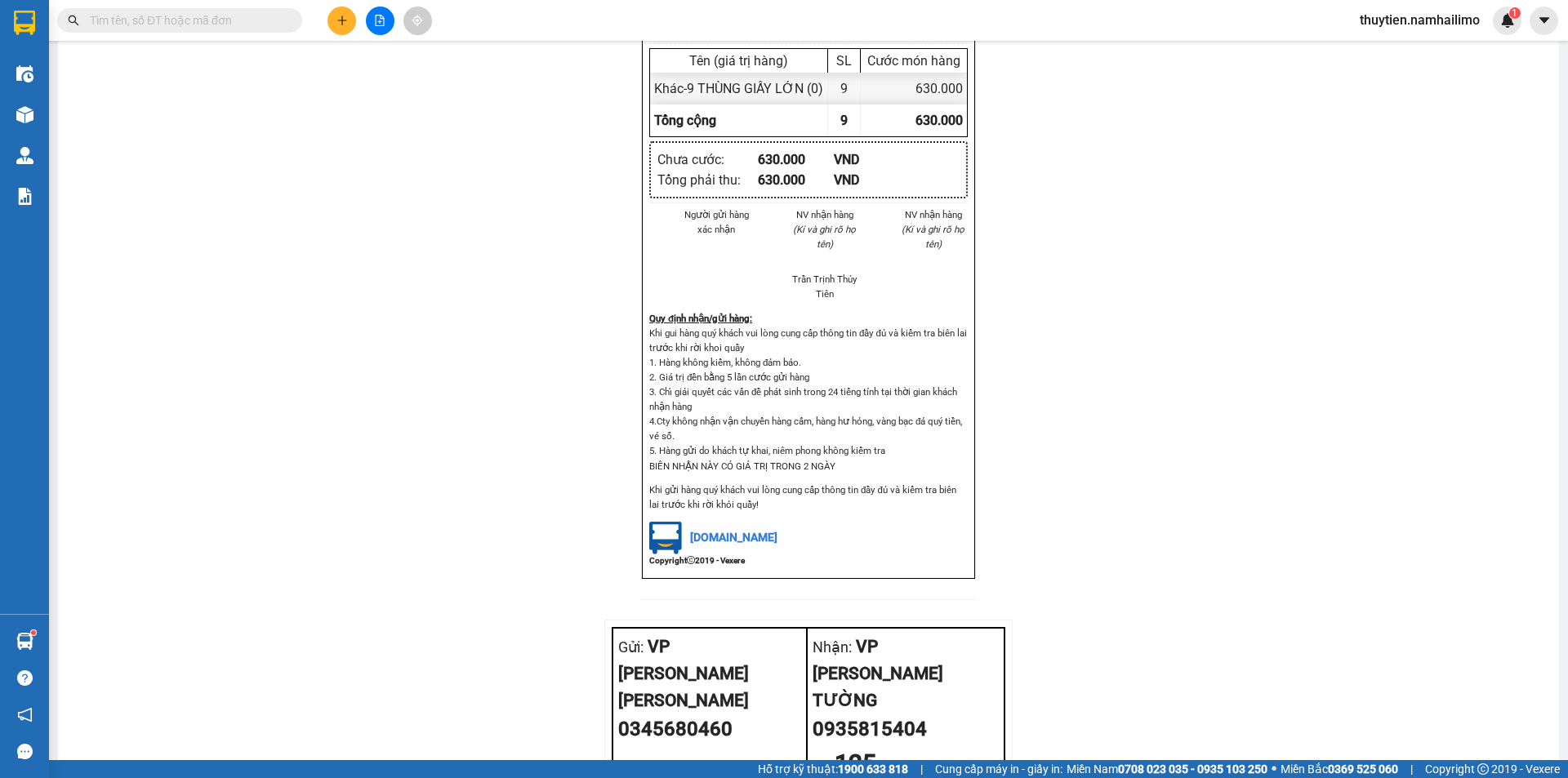
scroll to position [394, 0]
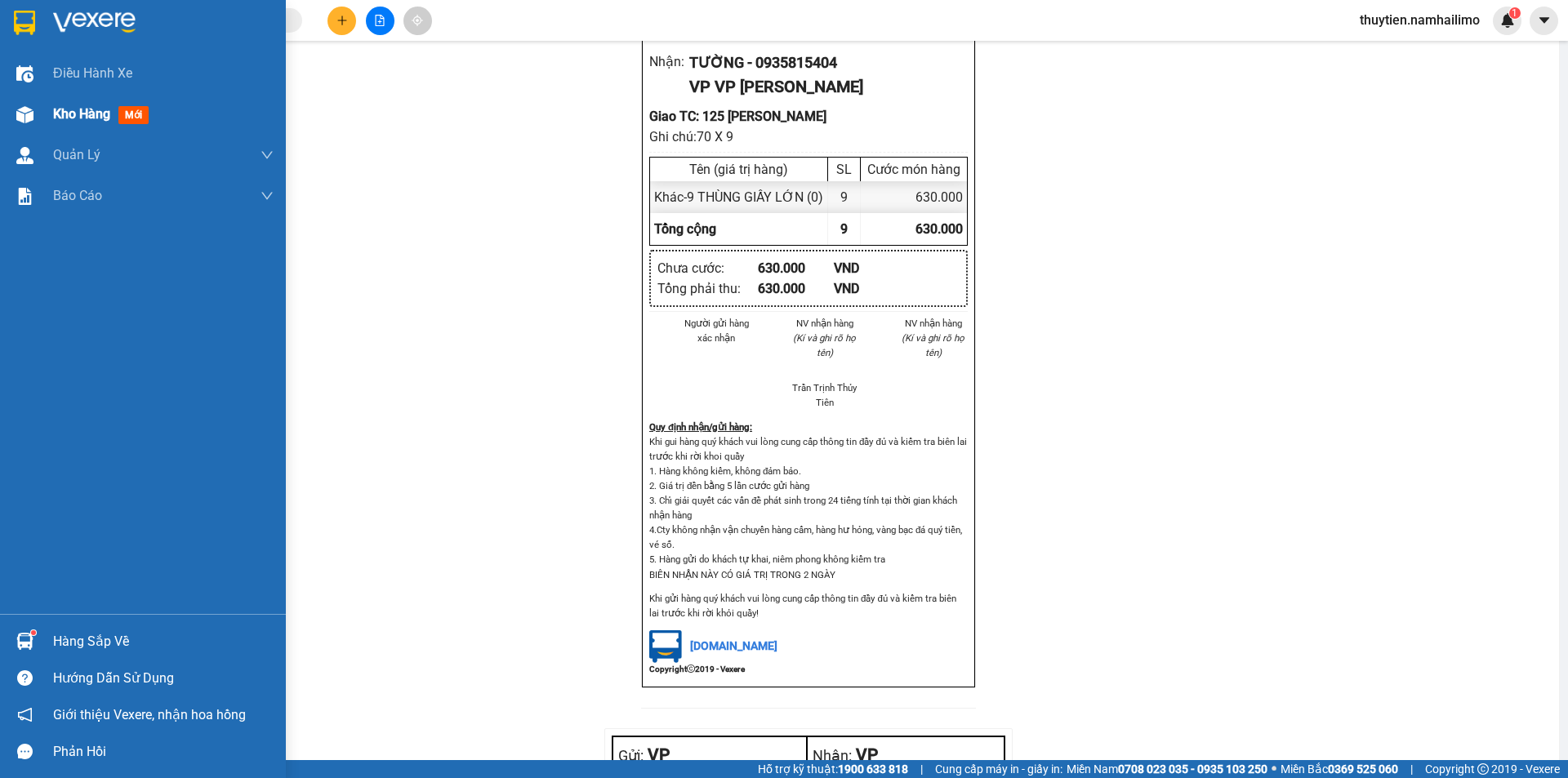
click at [92, 119] on span "Kho hàng" at bounding box center [81, 114] width 57 height 15
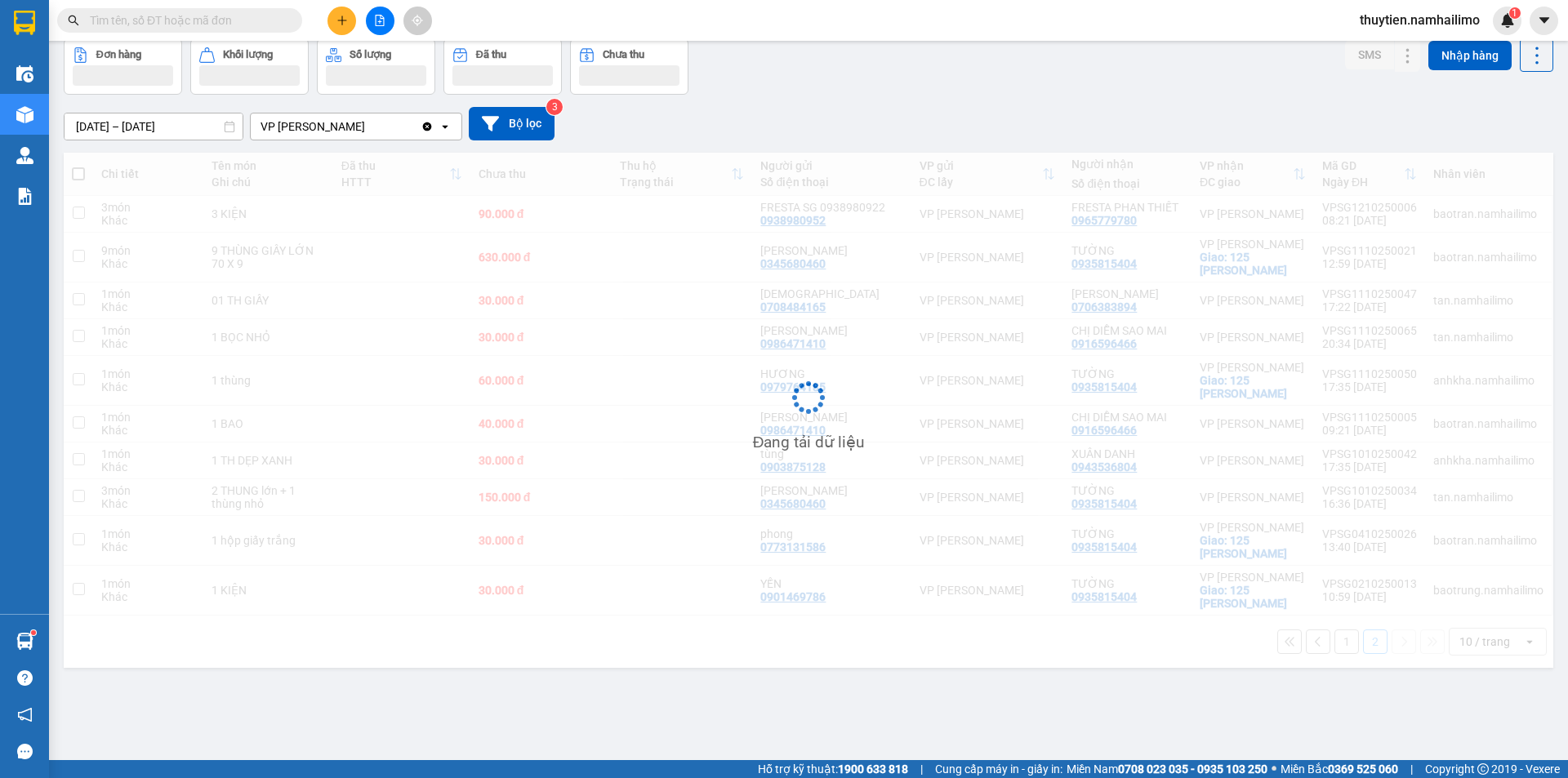
scroll to position [75, 0]
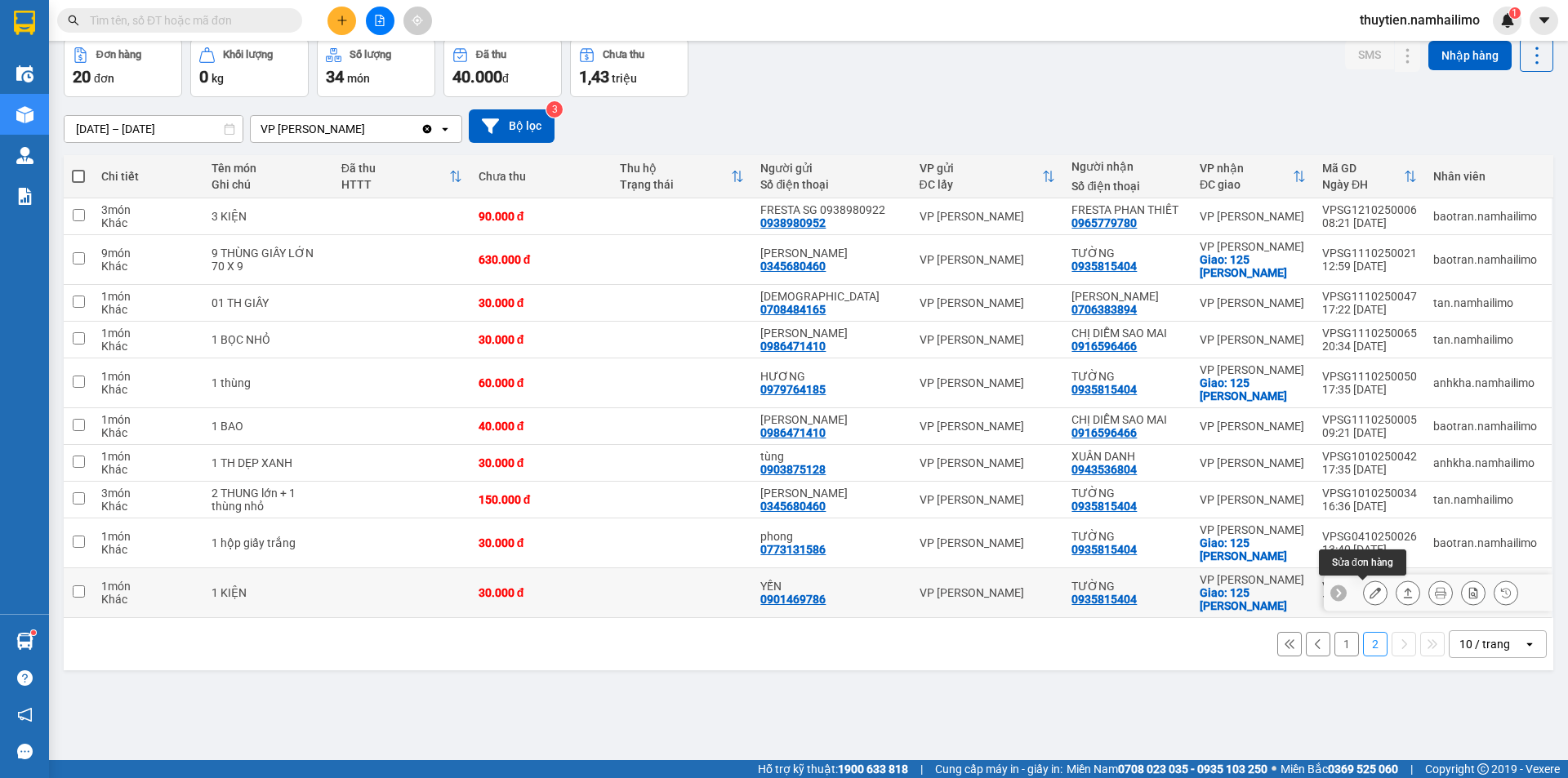
click at [1370, 593] on icon at bounding box center [1375, 592] width 11 height 11
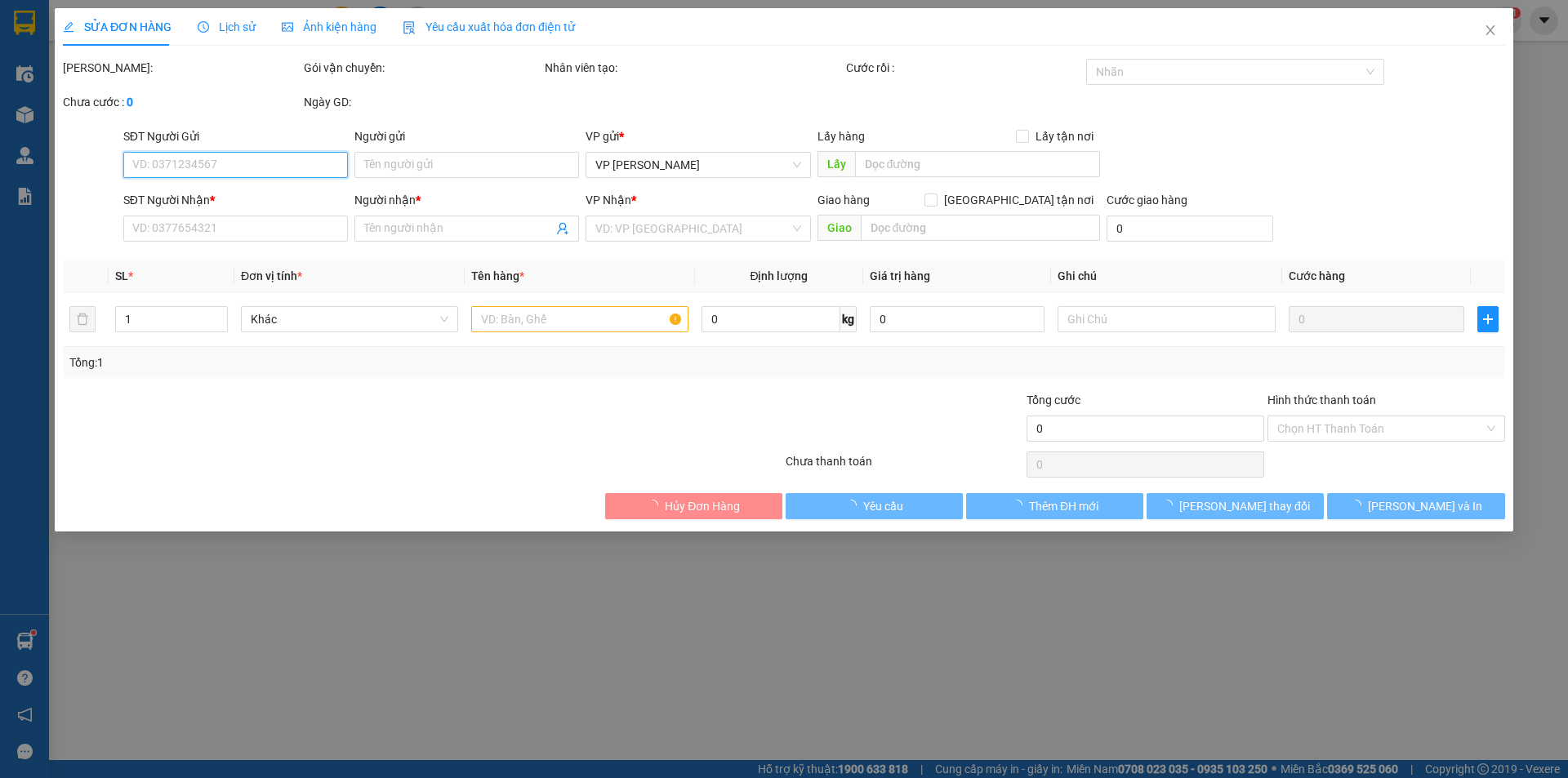
type input "0901469786"
type input "YẾN"
type input "0935815404"
type input "TƯỜNG"
checkbox input "true"
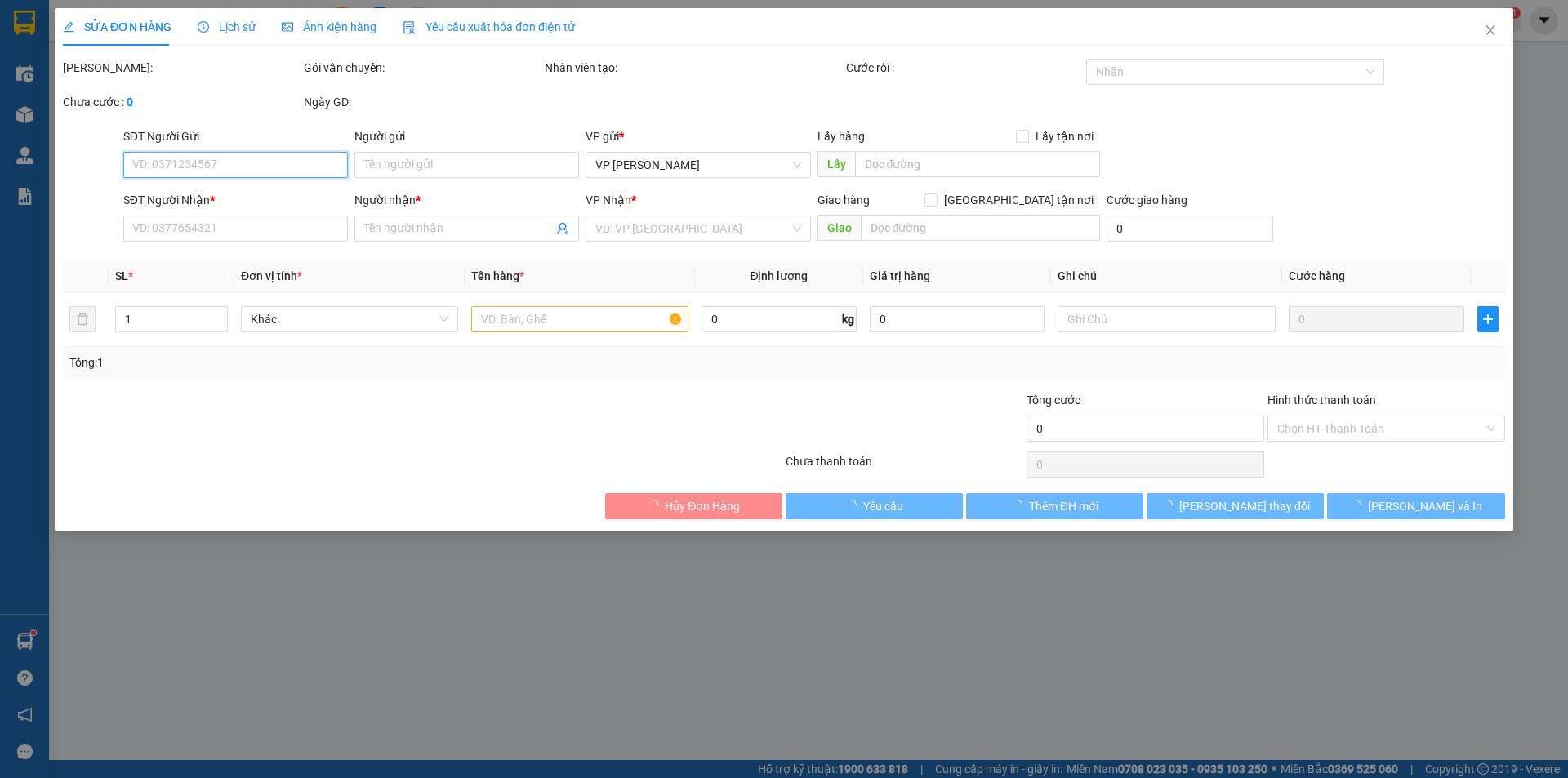
type input "125 [PERSON_NAME]"
type input "30.000"
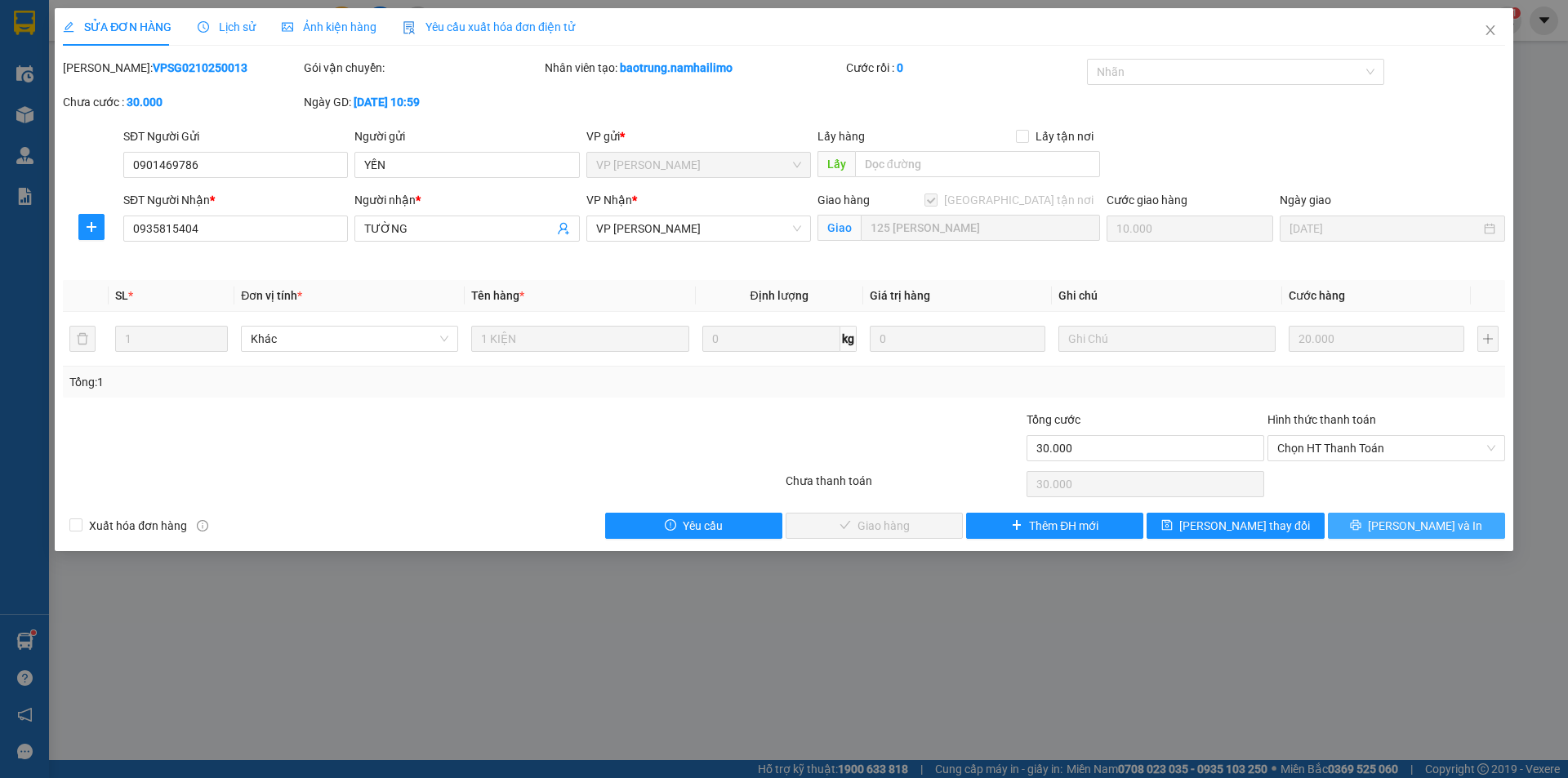
click at [1418, 521] on span "[PERSON_NAME] và In" at bounding box center [1425, 525] width 114 height 18
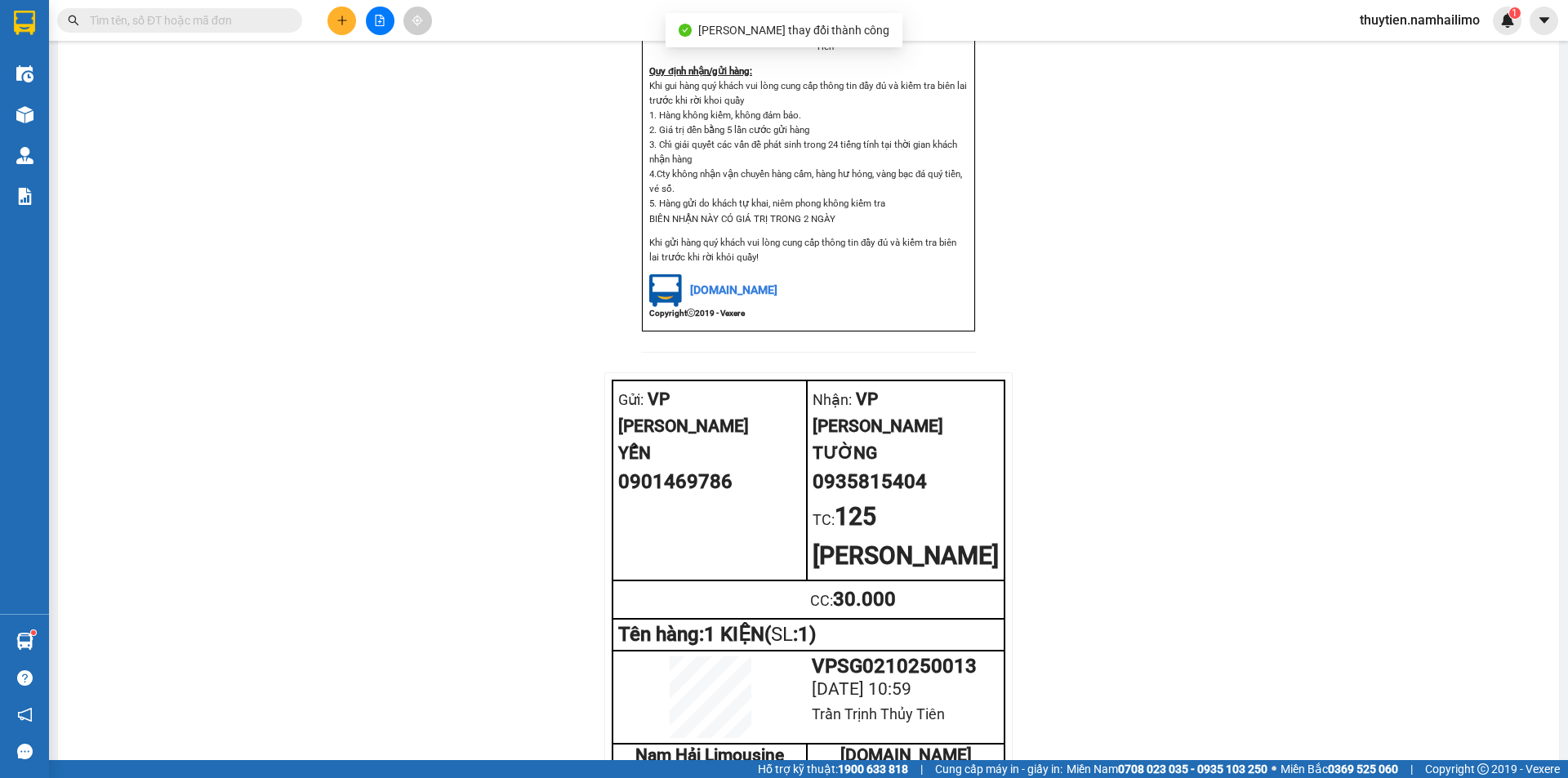
scroll to position [821, 0]
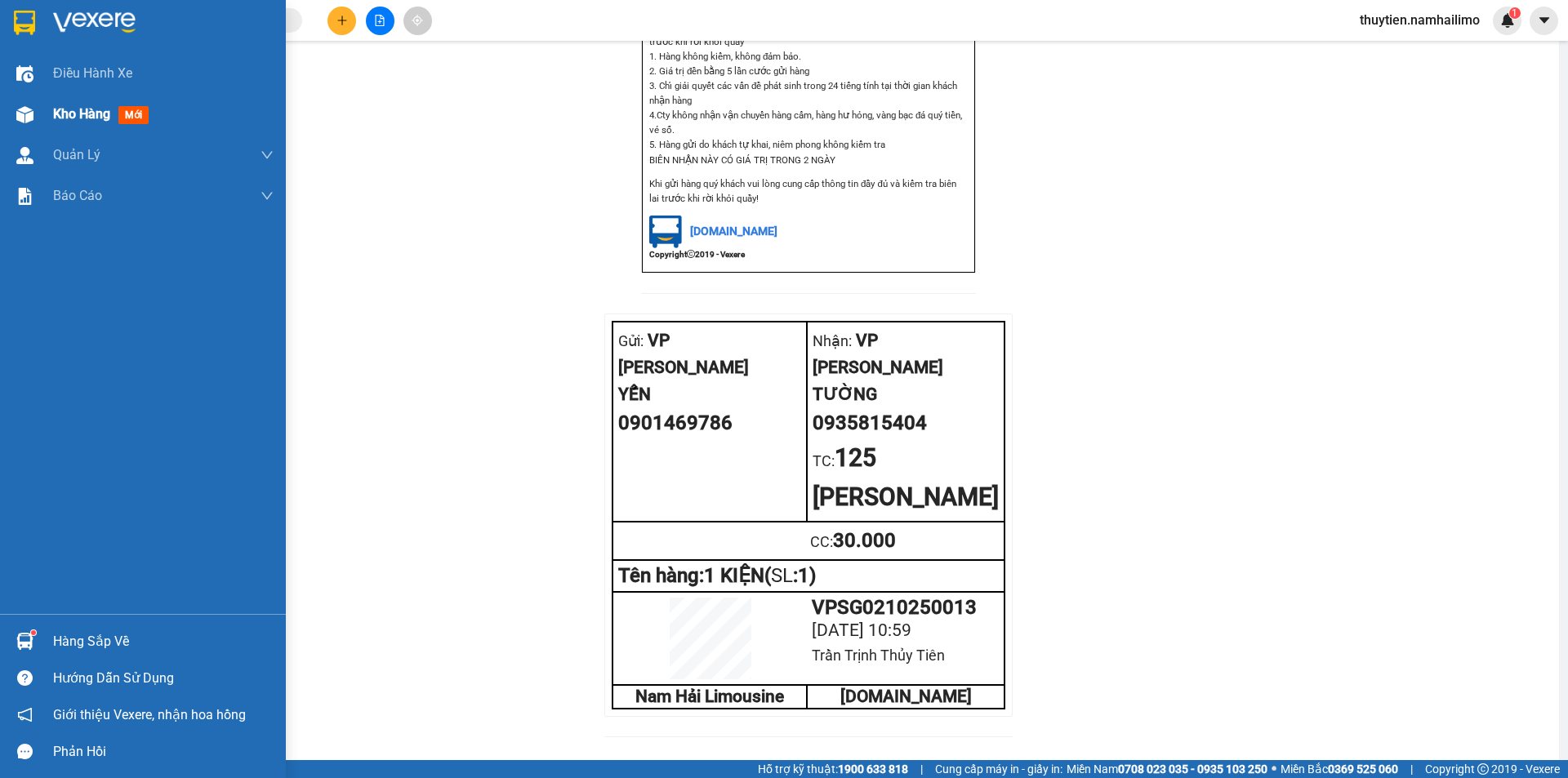
click at [81, 107] on span "Kho hàng" at bounding box center [81, 114] width 57 height 15
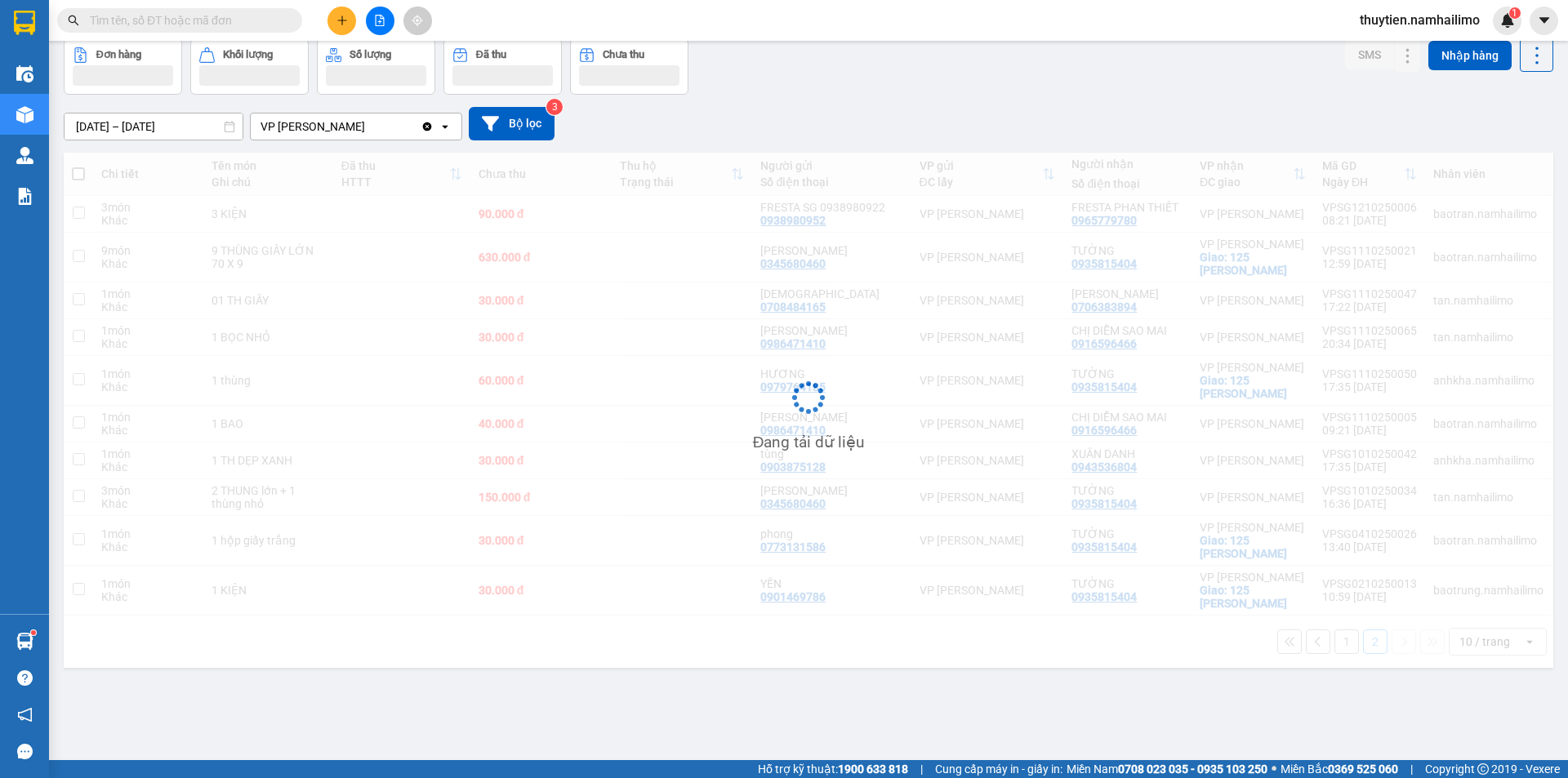
scroll to position [75, 0]
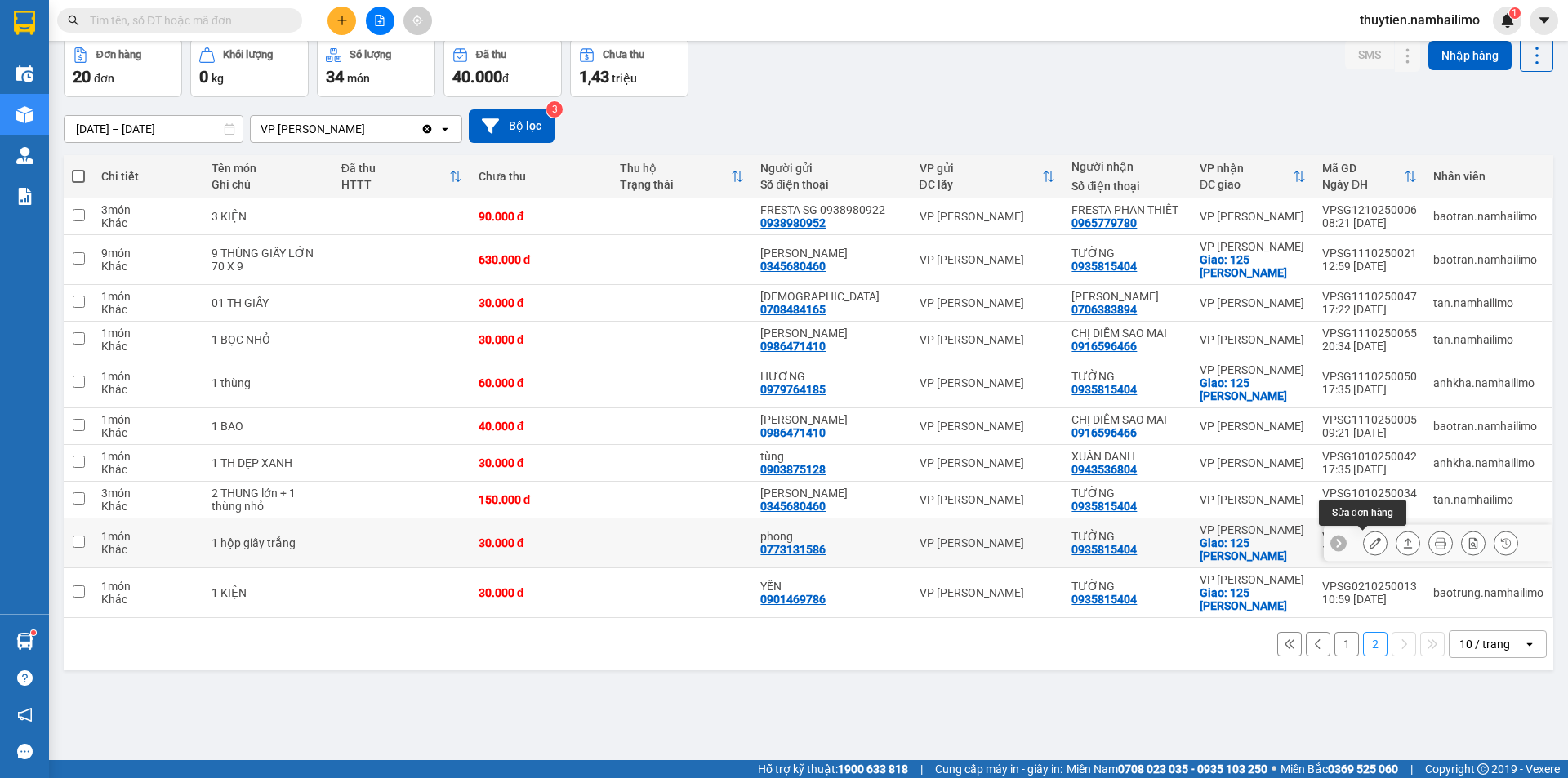
click at [1370, 546] on icon at bounding box center [1375, 542] width 11 height 11
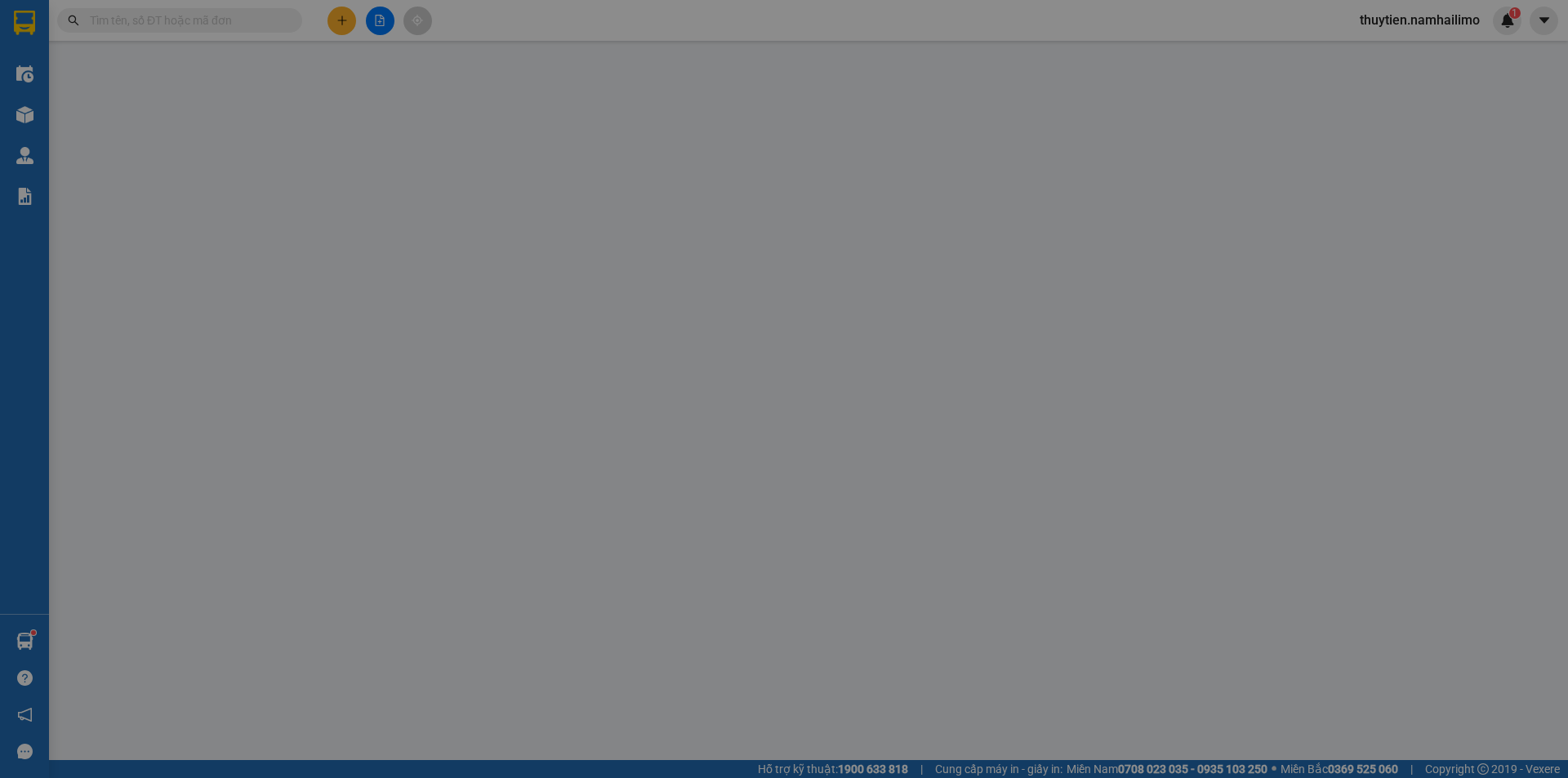
type input "0773131586"
type input "phong"
type input "0935815404"
type input "TƯỜNG"
checkbox input "true"
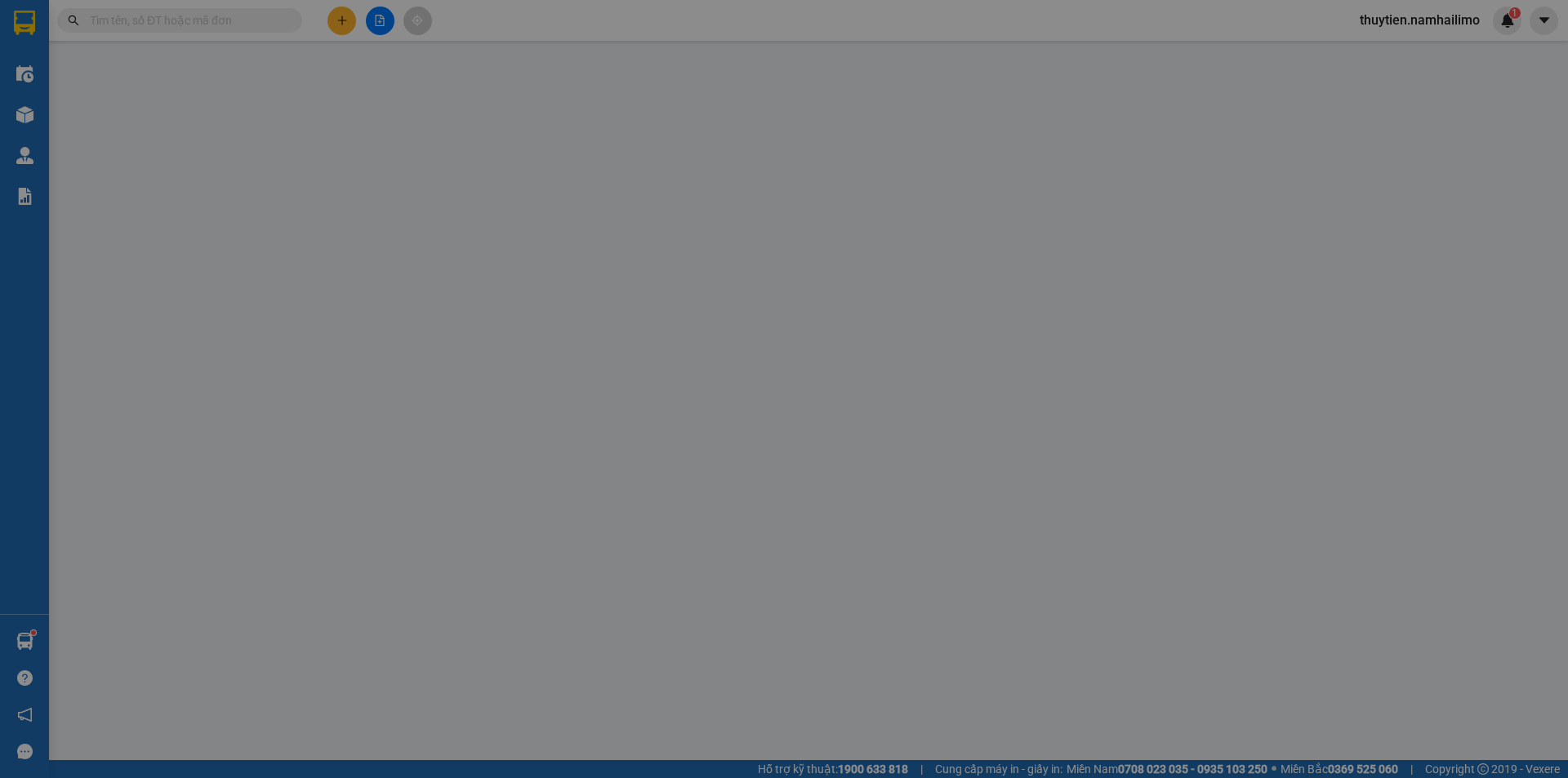
type input "125 [PERSON_NAME]"
type input "30.000"
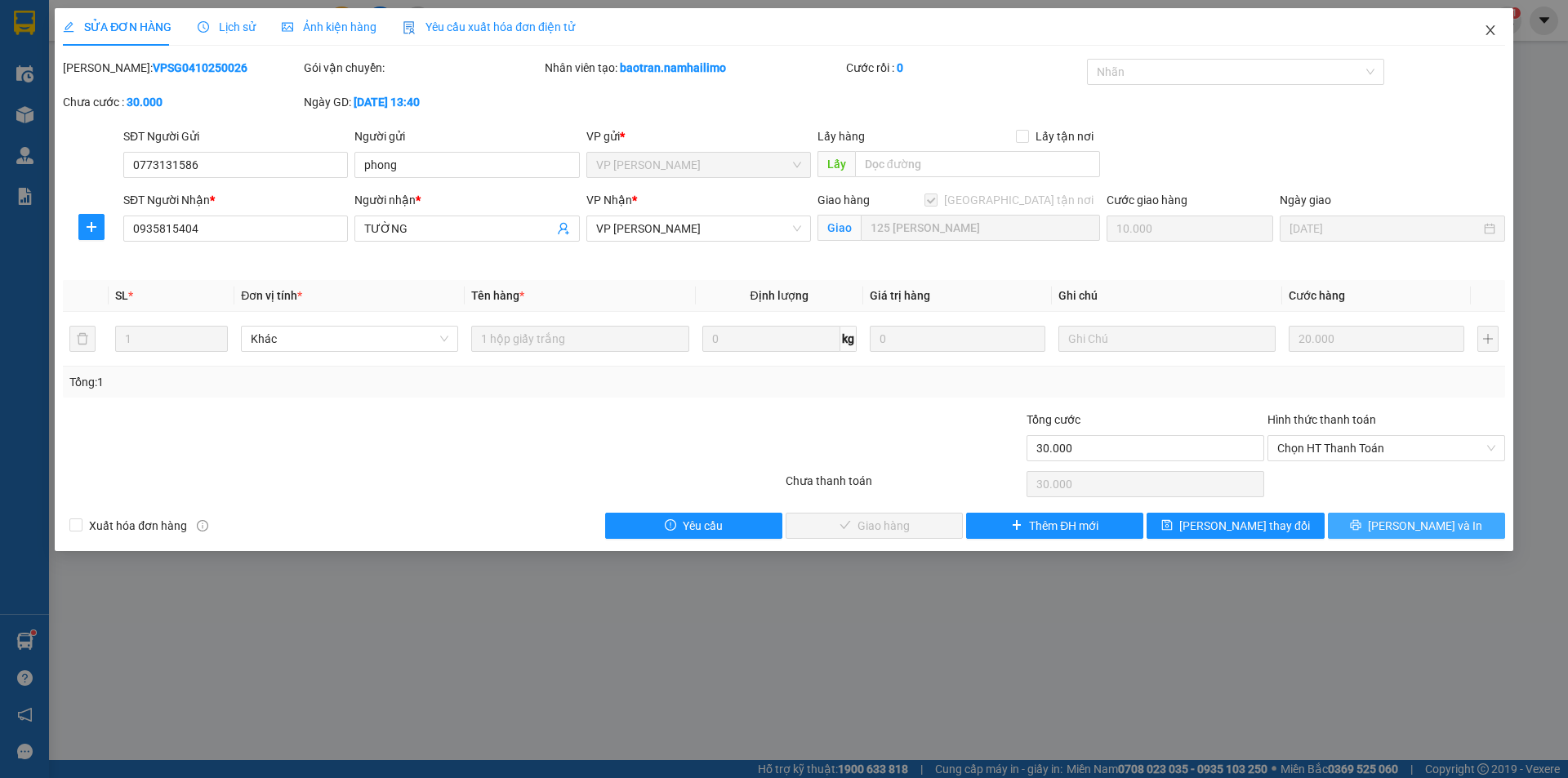
click at [1495, 31] on icon "close" at bounding box center [1490, 30] width 13 height 13
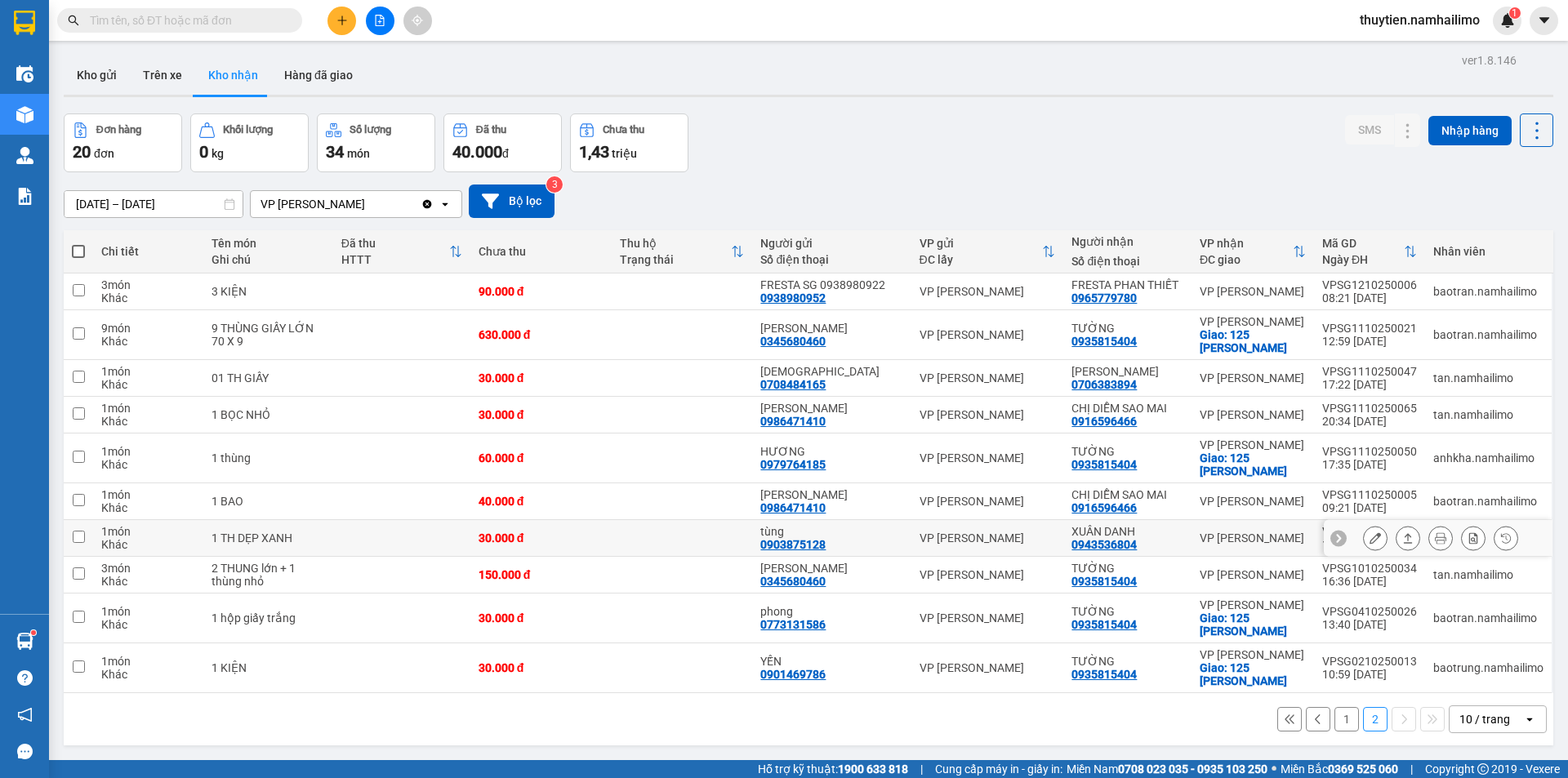
scroll to position [75, 0]
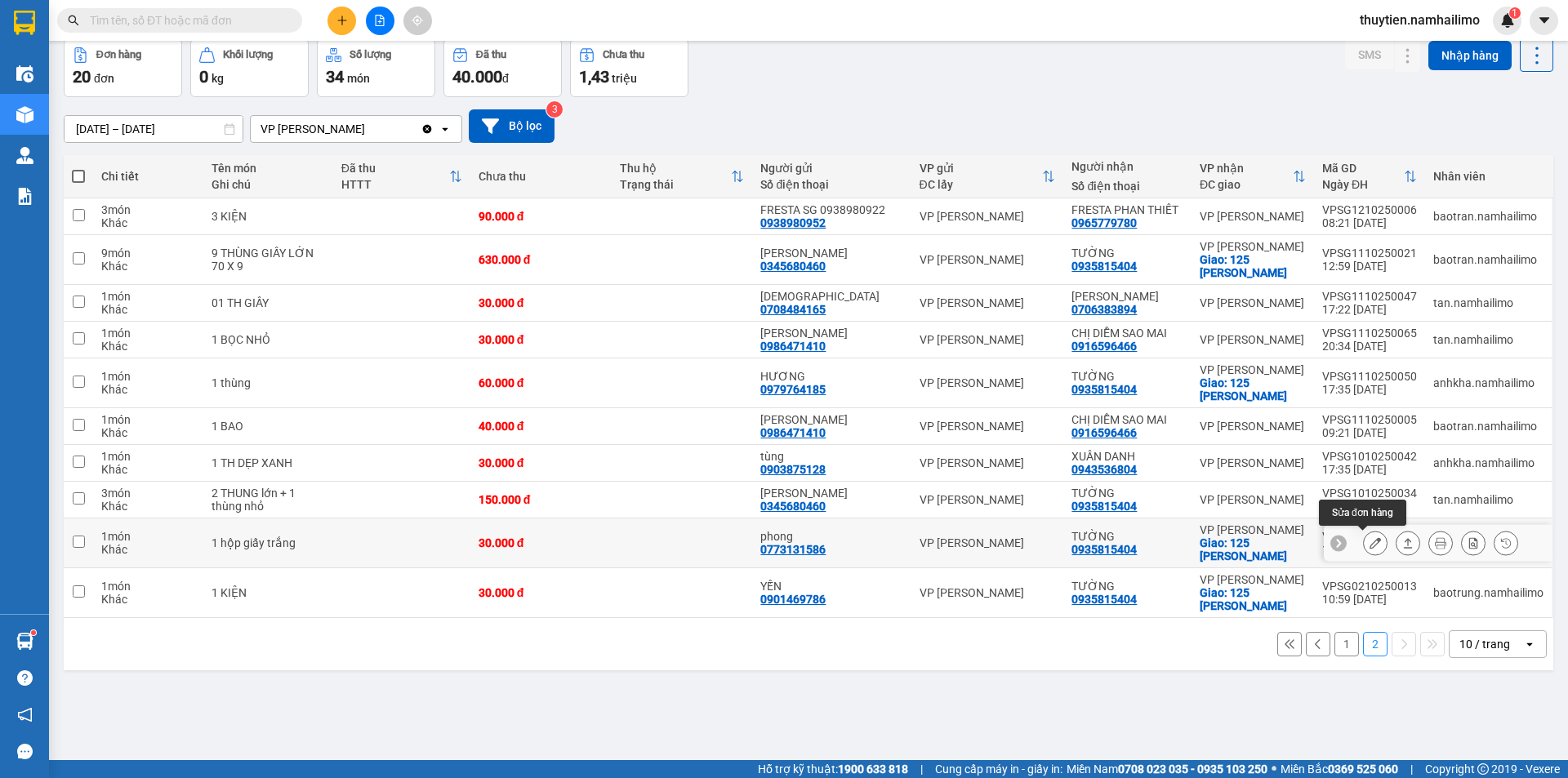
click at [1369, 542] on button at bounding box center [1375, 543] width 23 height 29
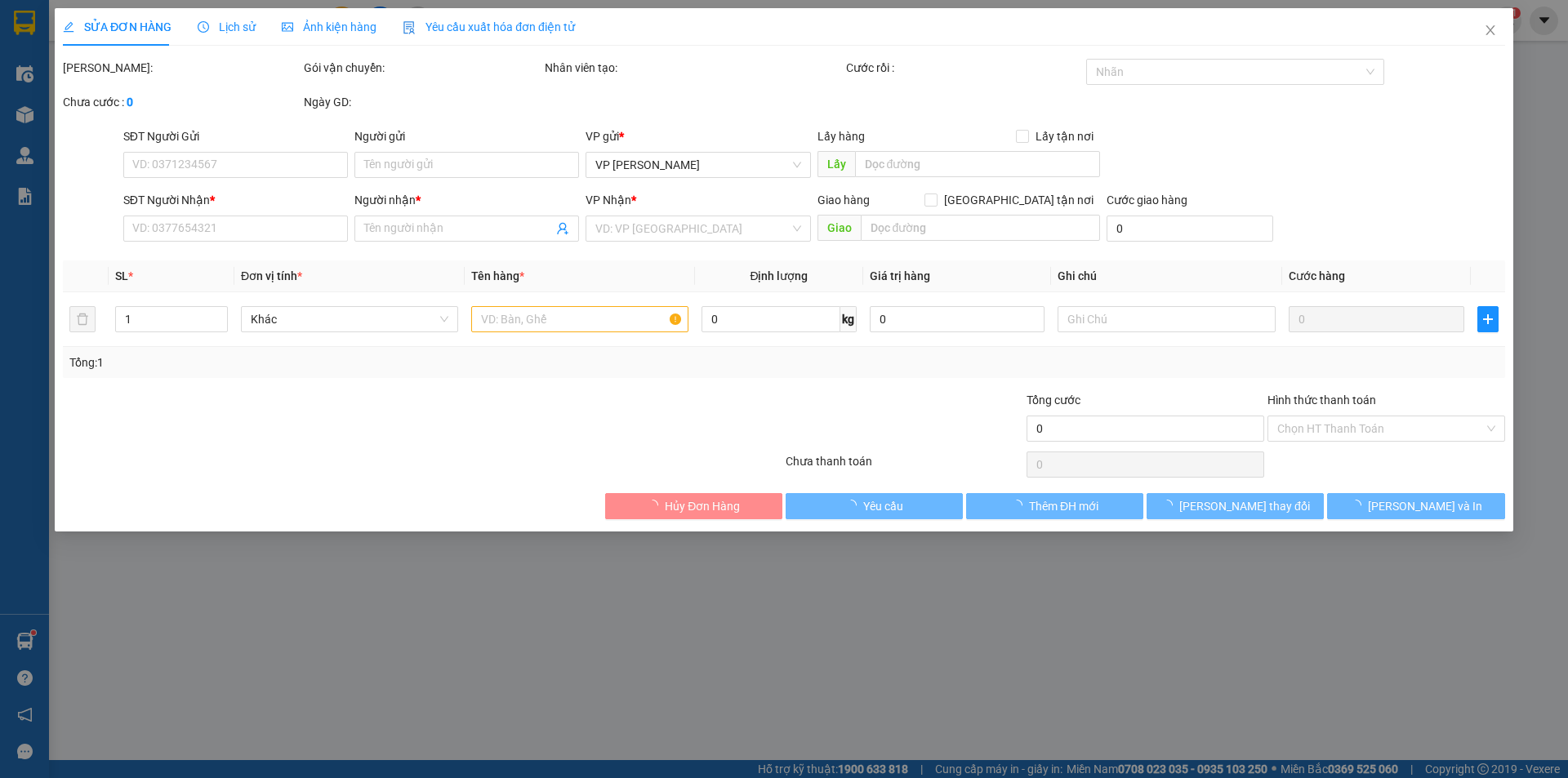
type input "0773131586"
type input "phong"
type input "0935815404"
type input "TƯỜNG"
checkbox input "true"
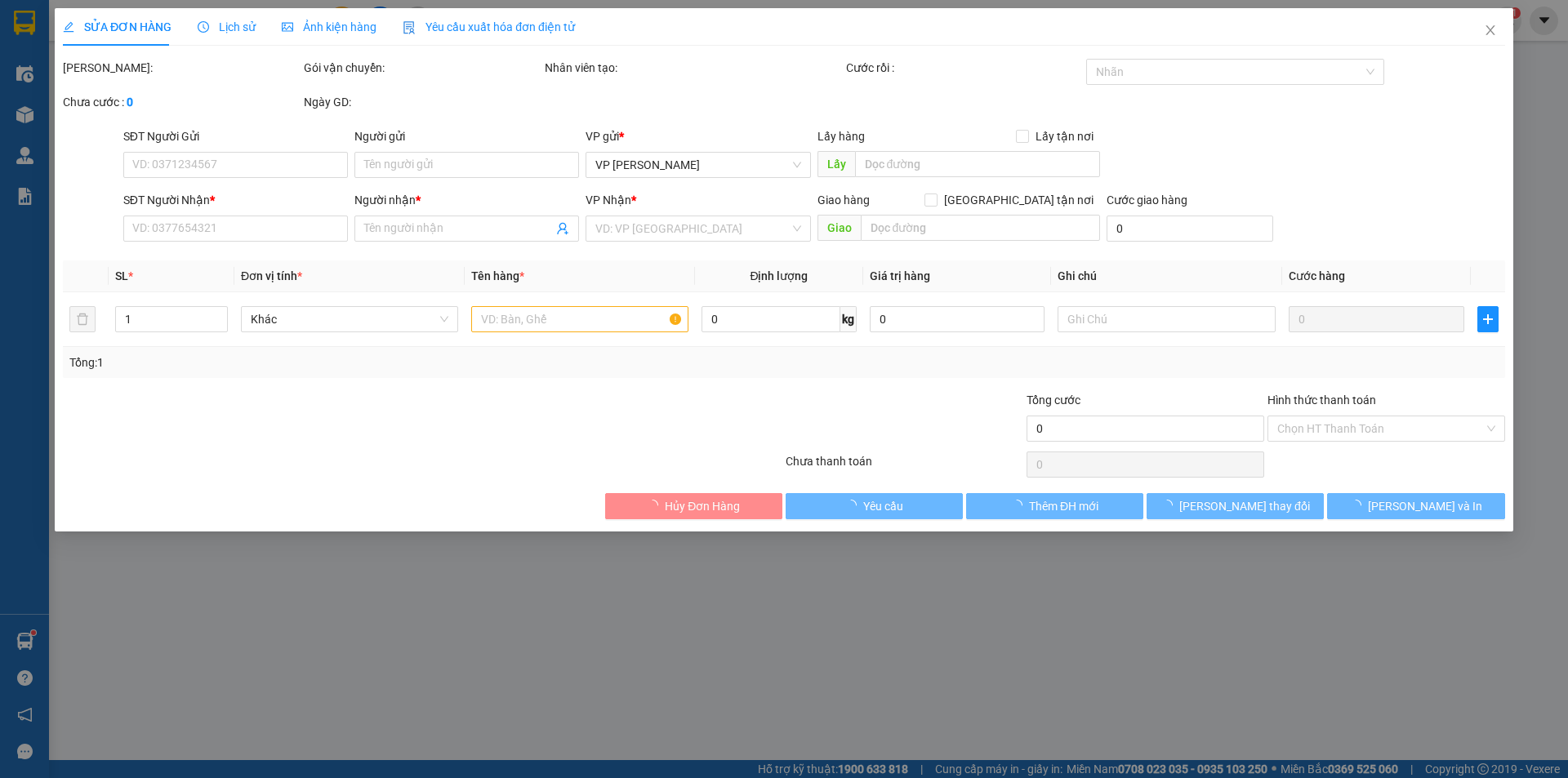
type input "125 [PERSON_NAME]"
type input "30.000"
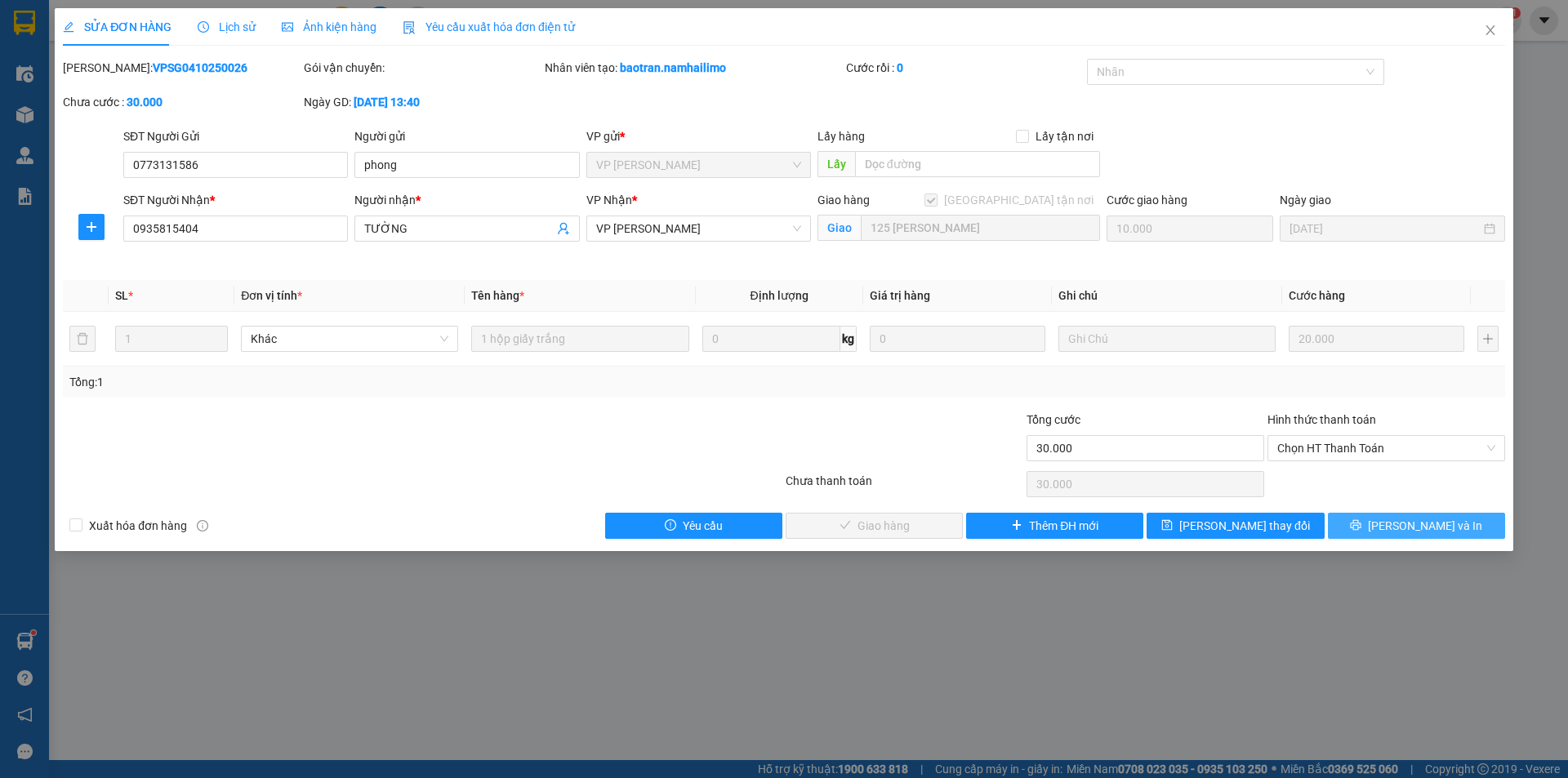
click at [1379, 528] on button "[PERSON_NAME] và In" at bounding box center [1417, 525] width 177 height 26
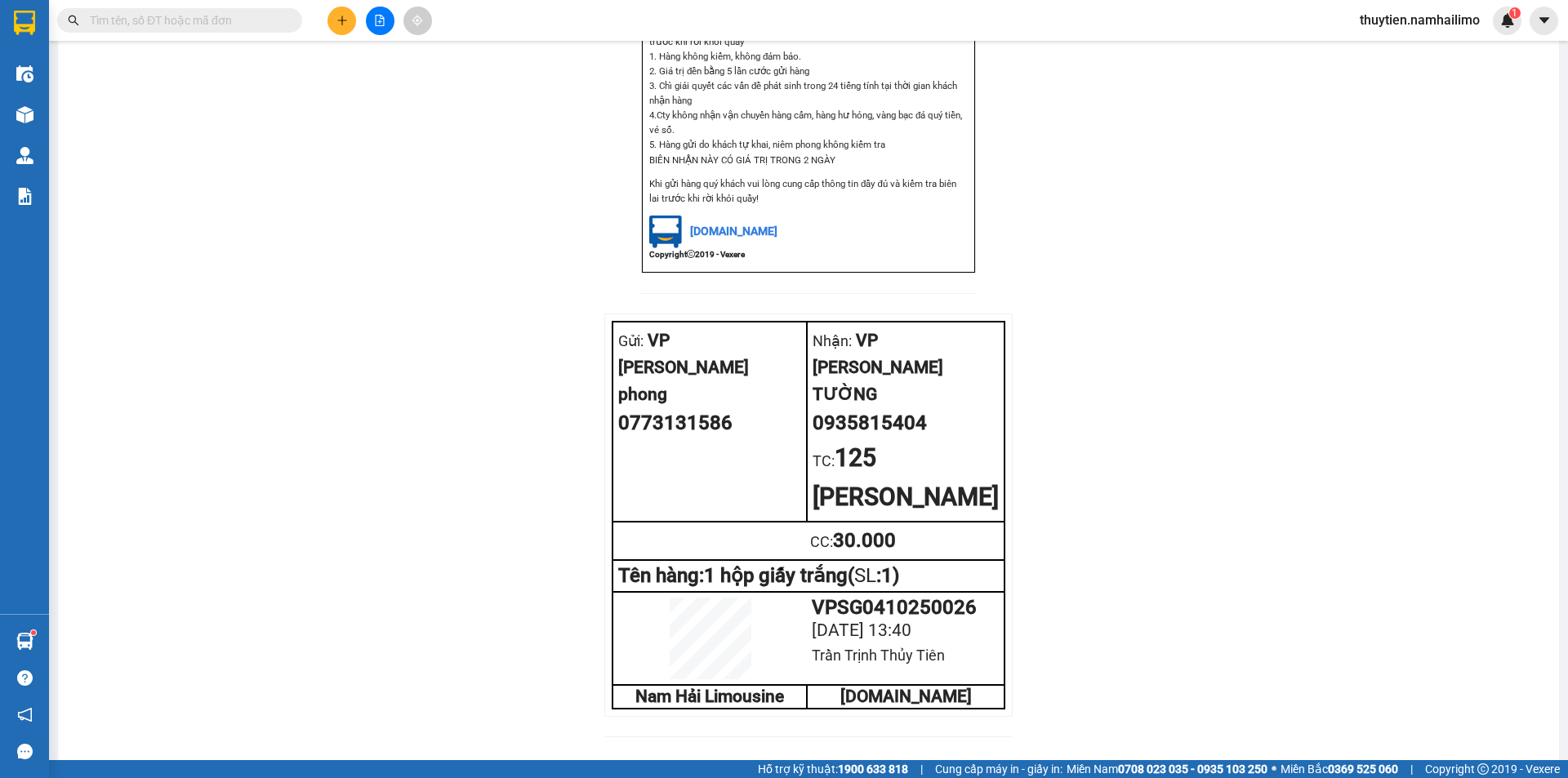
scroll to position [385, 0]
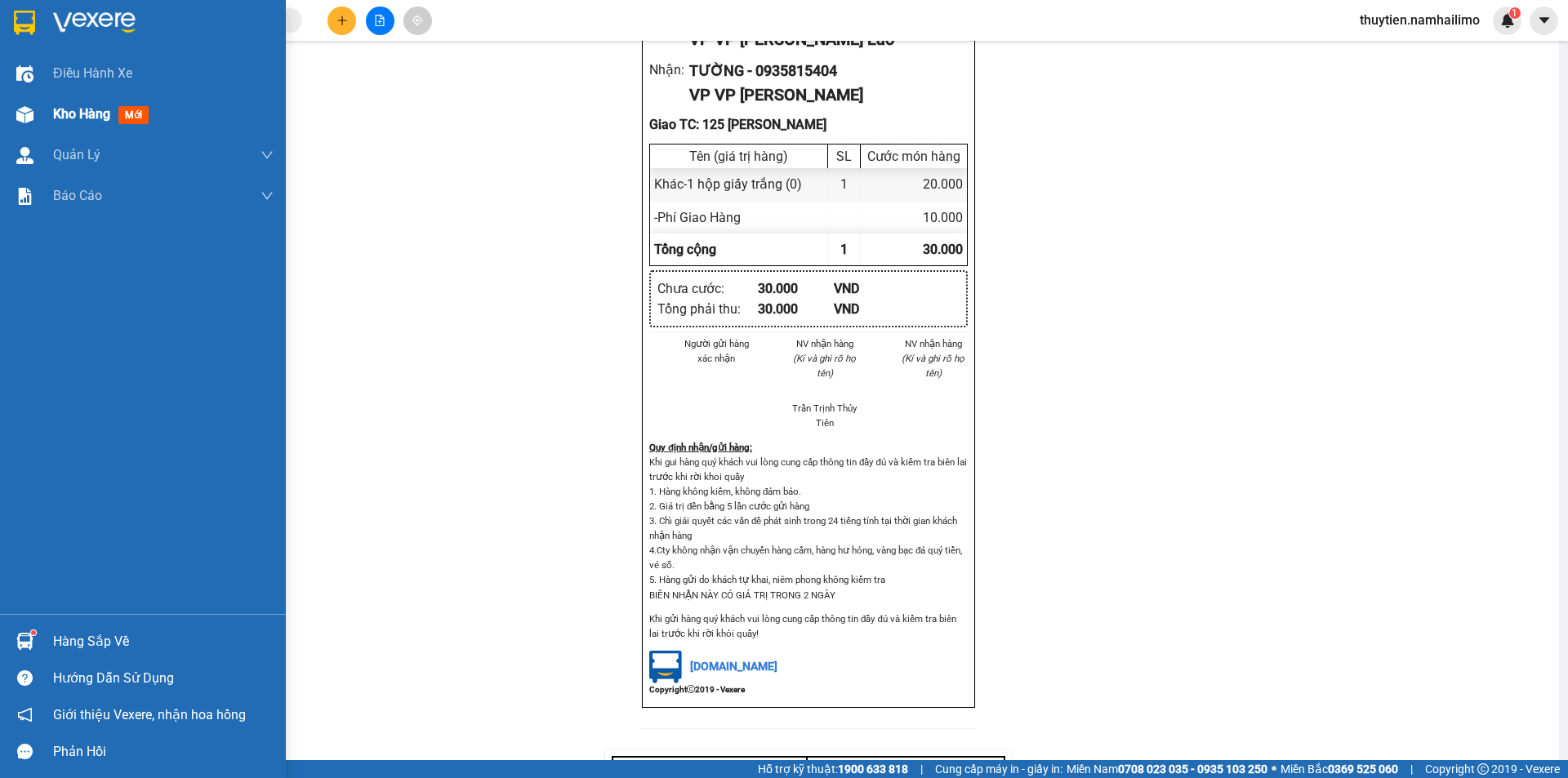
click at [68, 118] on span "Kho hàng" at bounding box center [81, 114] width 57 height 15
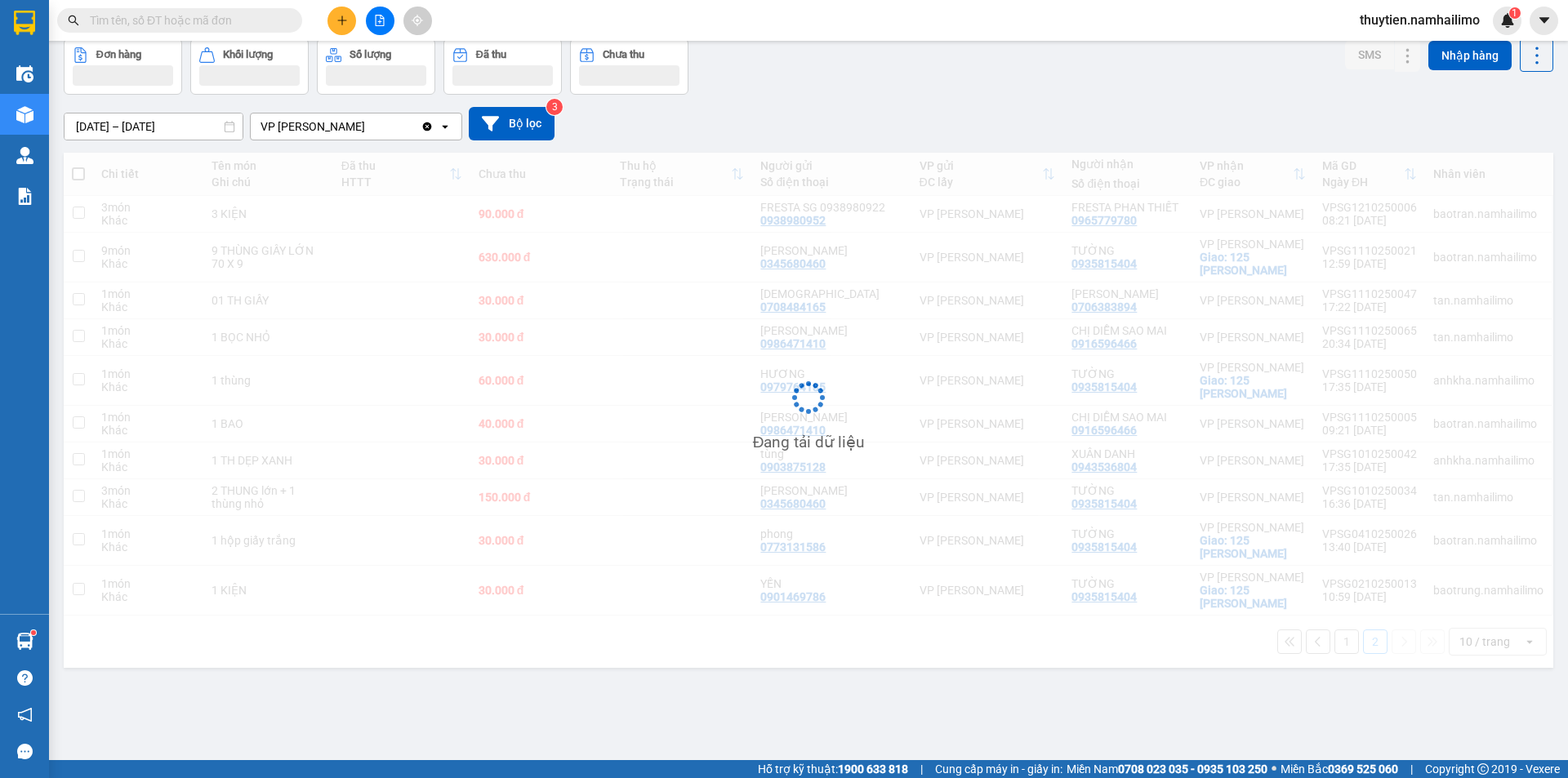
scroll to position [75, 0]
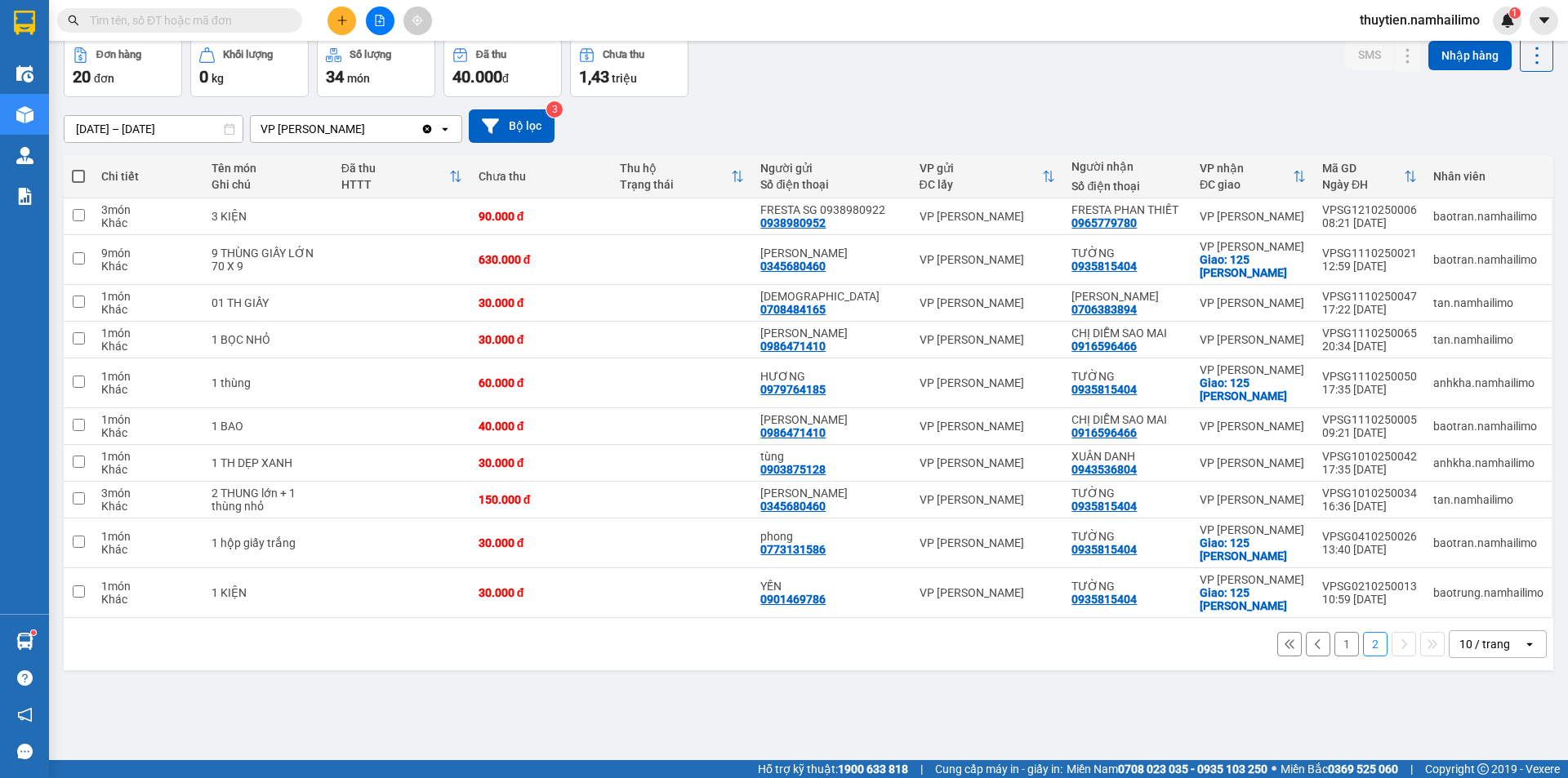
click at [1337, 643] on button "1" at bounding box center [1346, 644] width 25 height 25
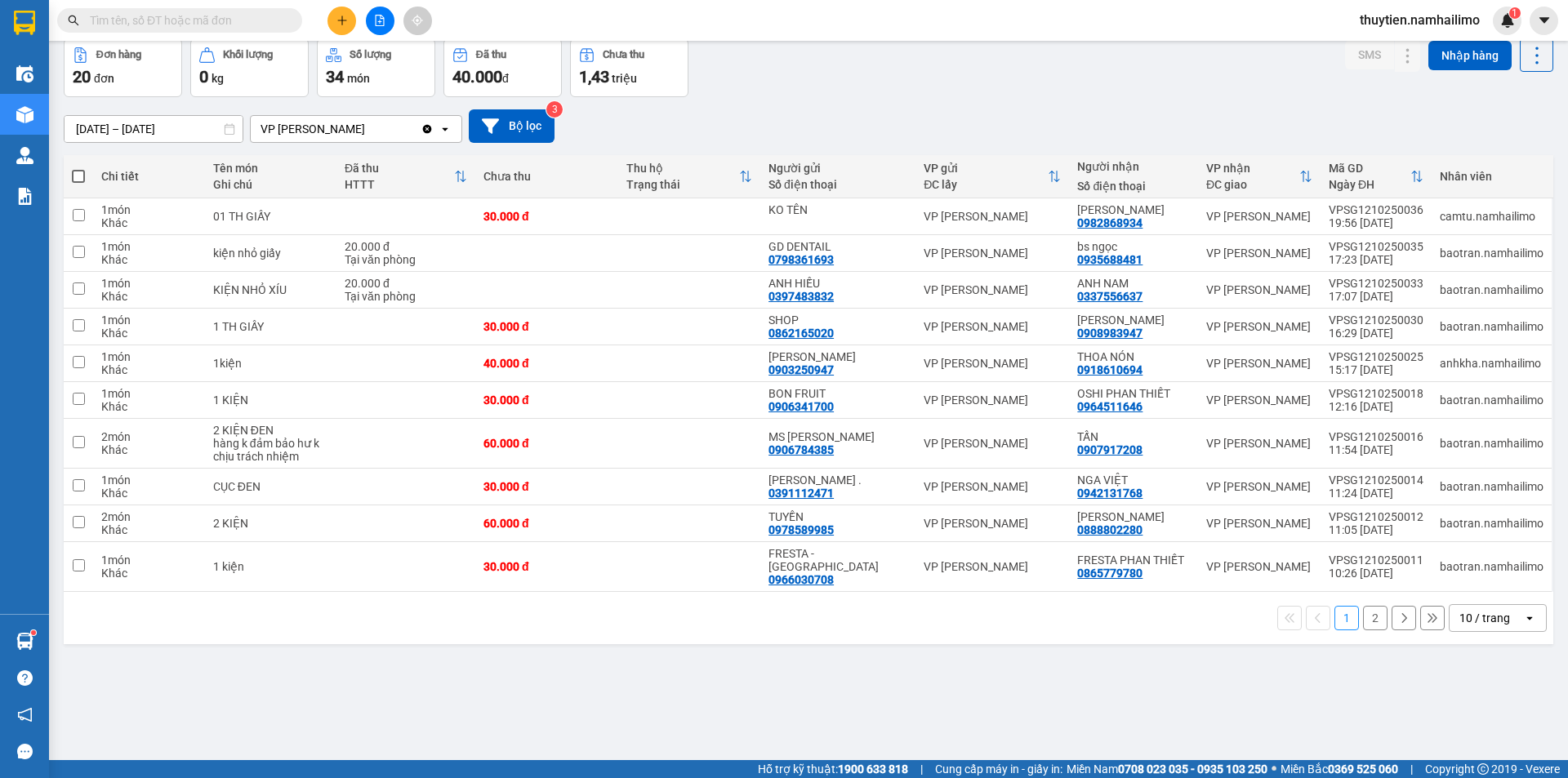
click at [1365, 605] on button "2" at bounding box center [1375, 617] width 25 height 25
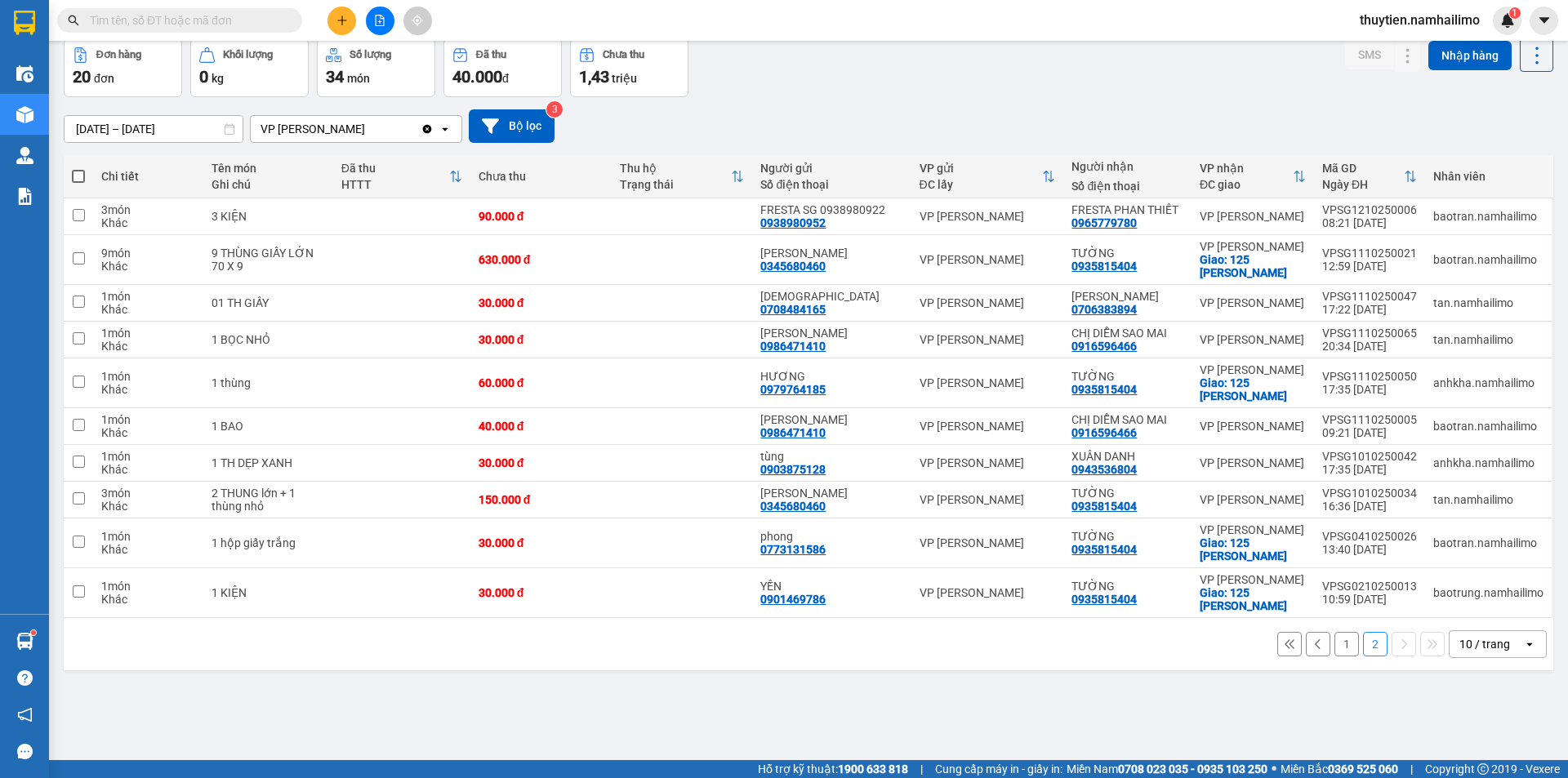
click at [1334, 645] on button "1" at bounding box center [1346, 644] width 25 height 25
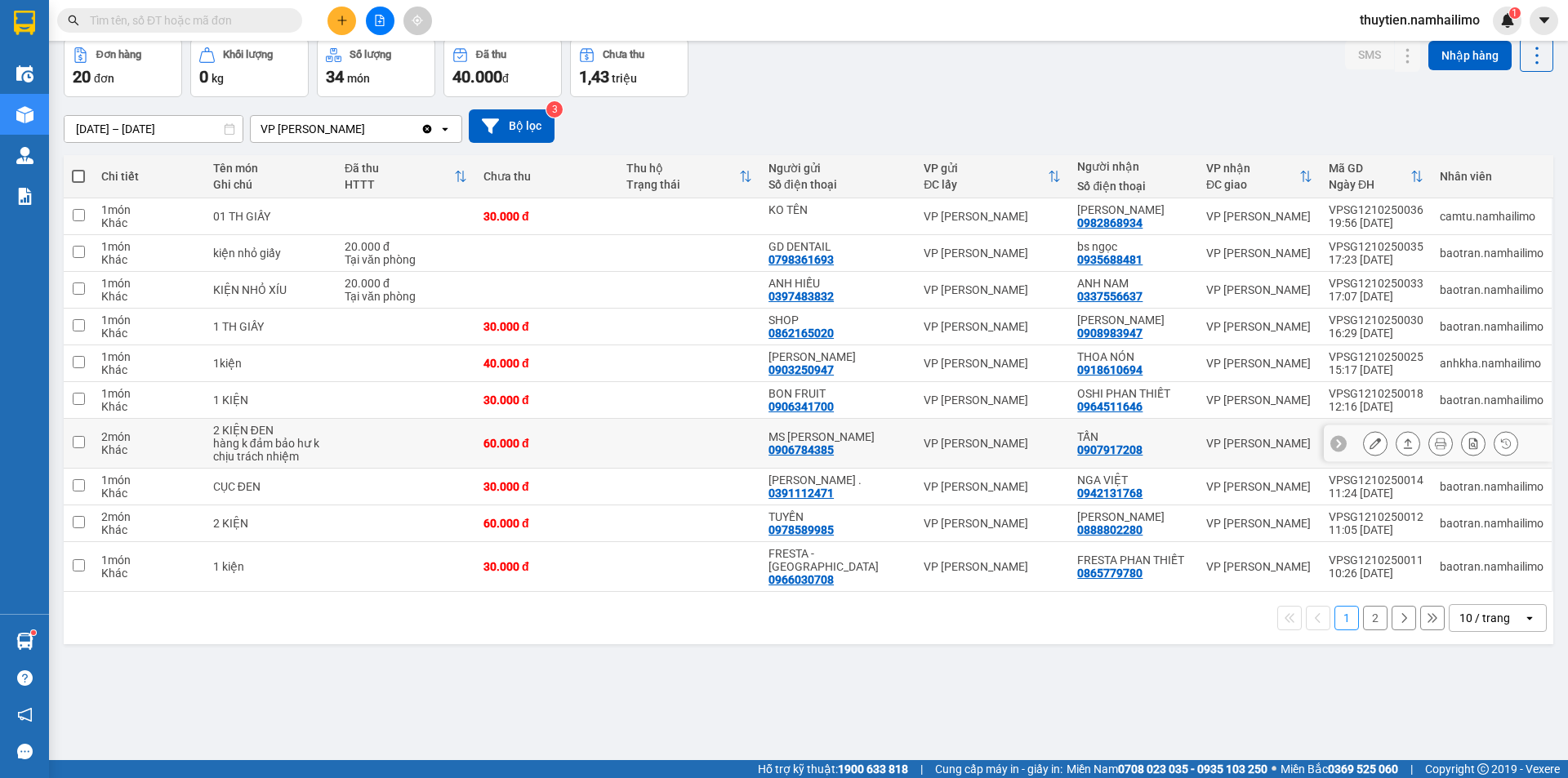
click at [1370, 440] on icon at bounding box center [1375, 442] width 11 height 11
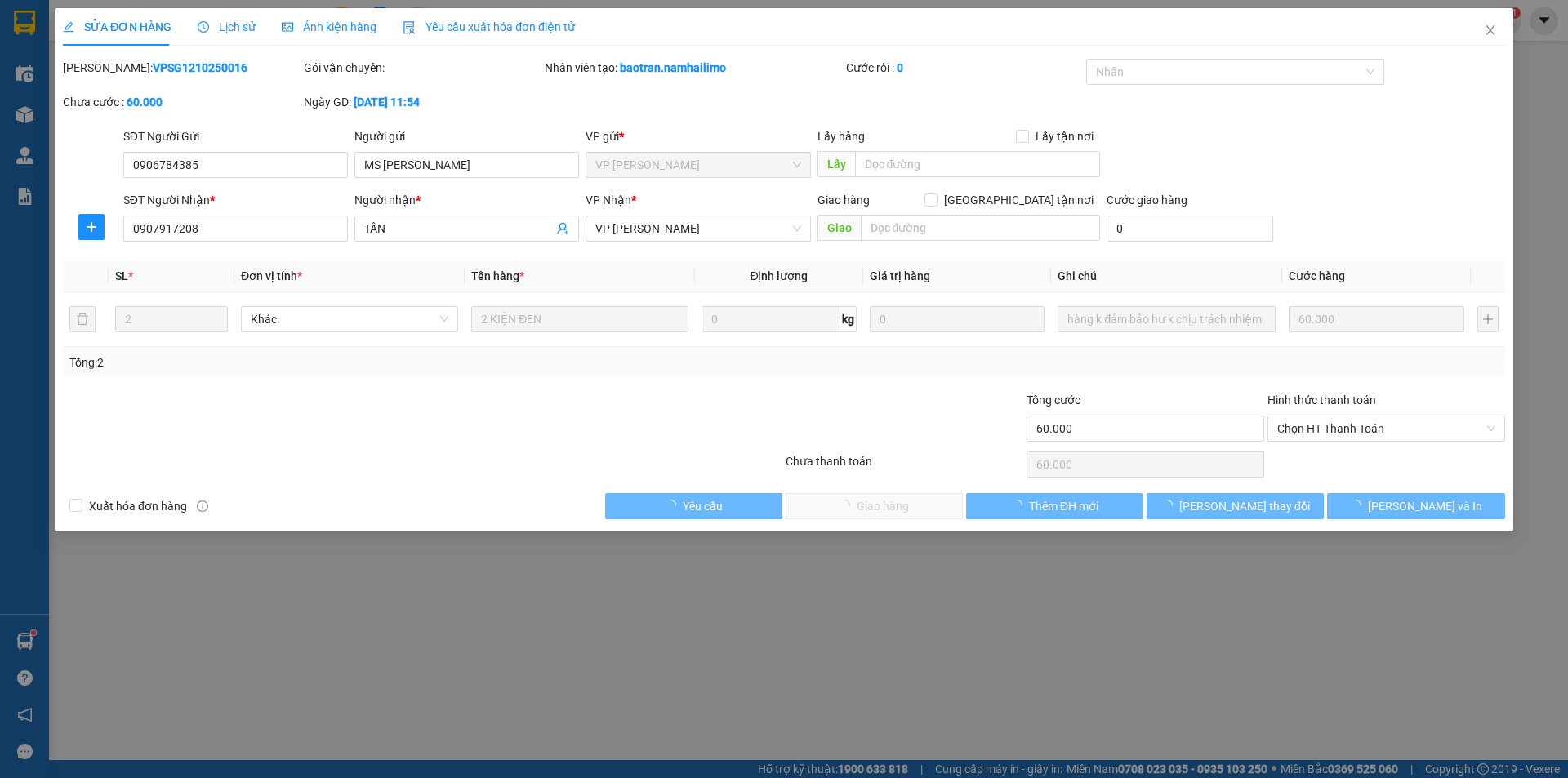
type input "0906784385"
type input "MS [PERSON_NAME]"
type input "0907917208"
type input "TẤN"
type input "60.000"
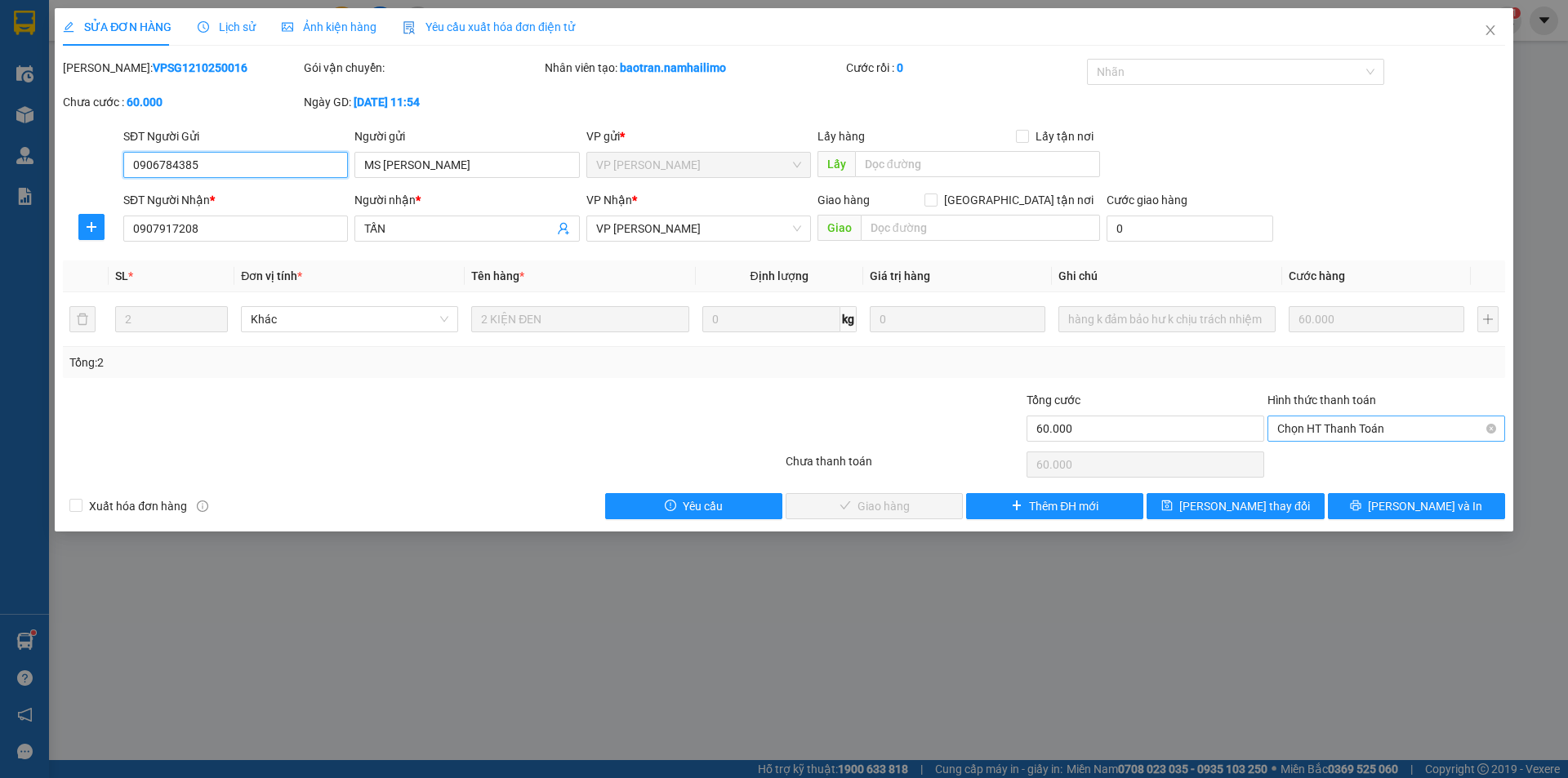
click at [1325, 426] on span "Chọn HT Thanh Toán" at bounding box center [1386, 428] width 218 height 25
click at [1309, 452] on div "Tại văn phòng" at bounding box center [1386, 461] width 218 height 18
type input "0"
click at [903, 509] on span "[PERSON_NAME] và Giao hàng" at bounding box center [895, 506] width 157 height 18
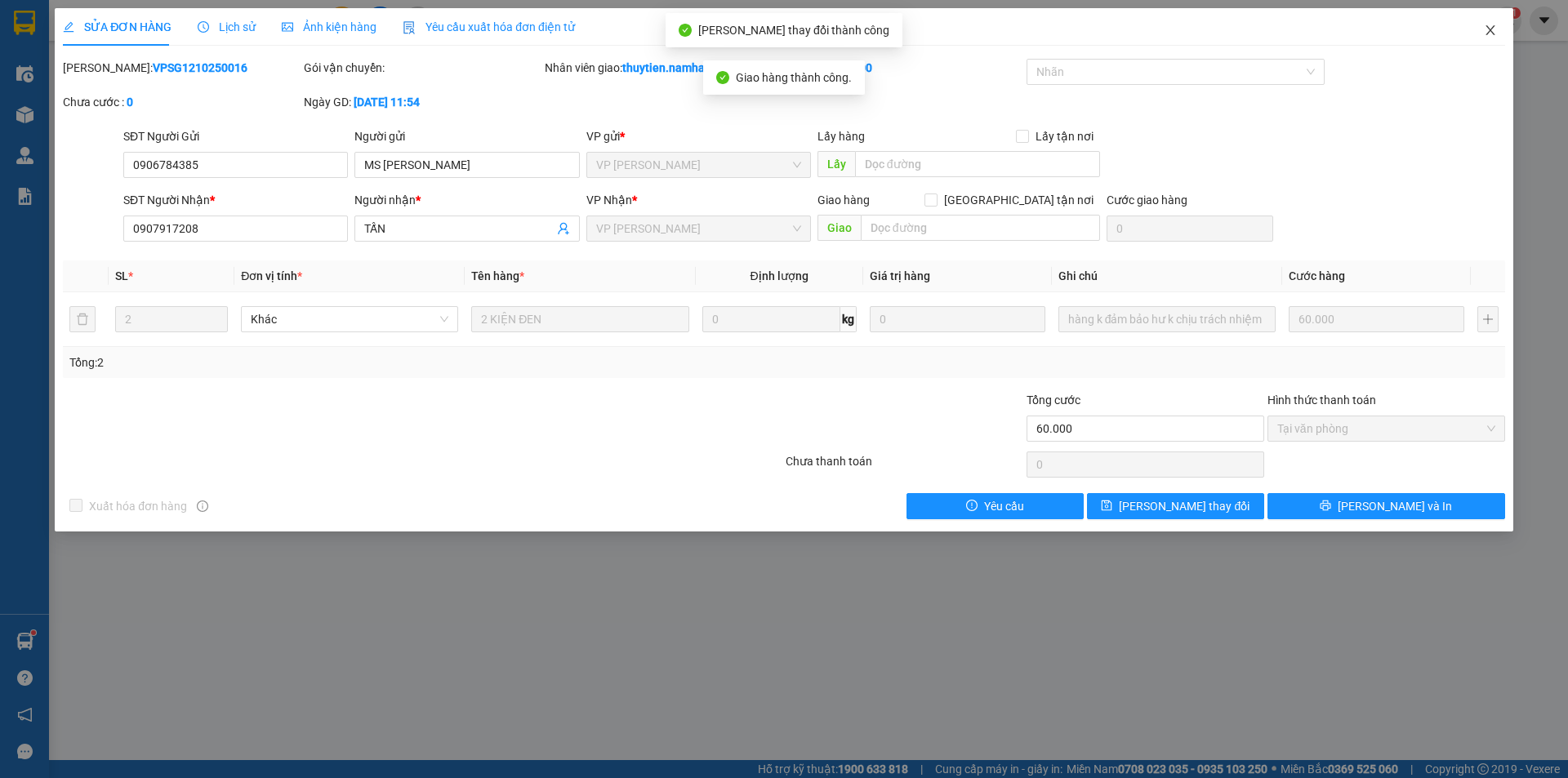
click at [1485, 33] on icon "close" at bounding box center [1490, 30] width 13 height 13
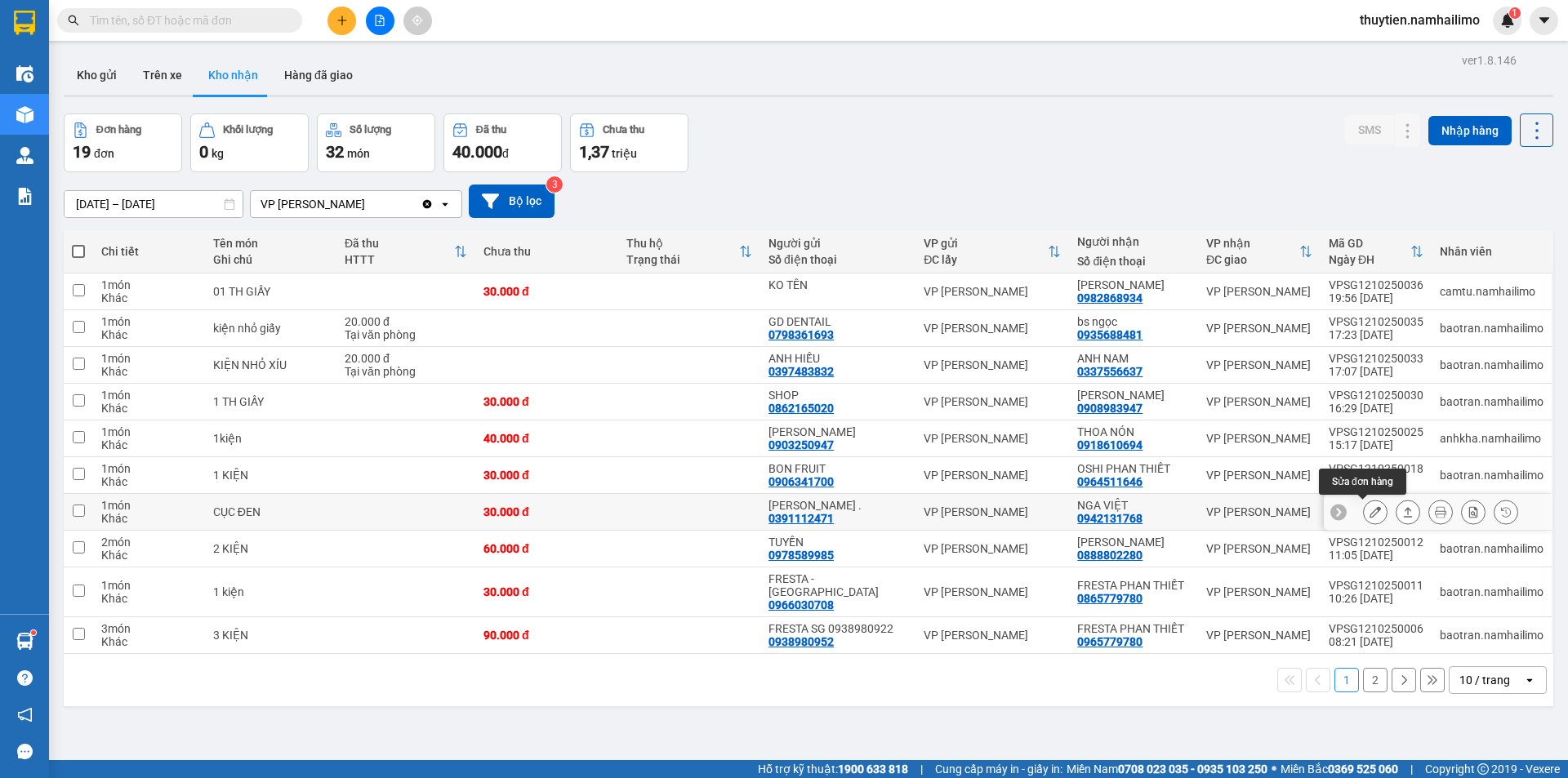
click at [1370, 510] on icon at bounding box center [1375, 511] width 11 height 11
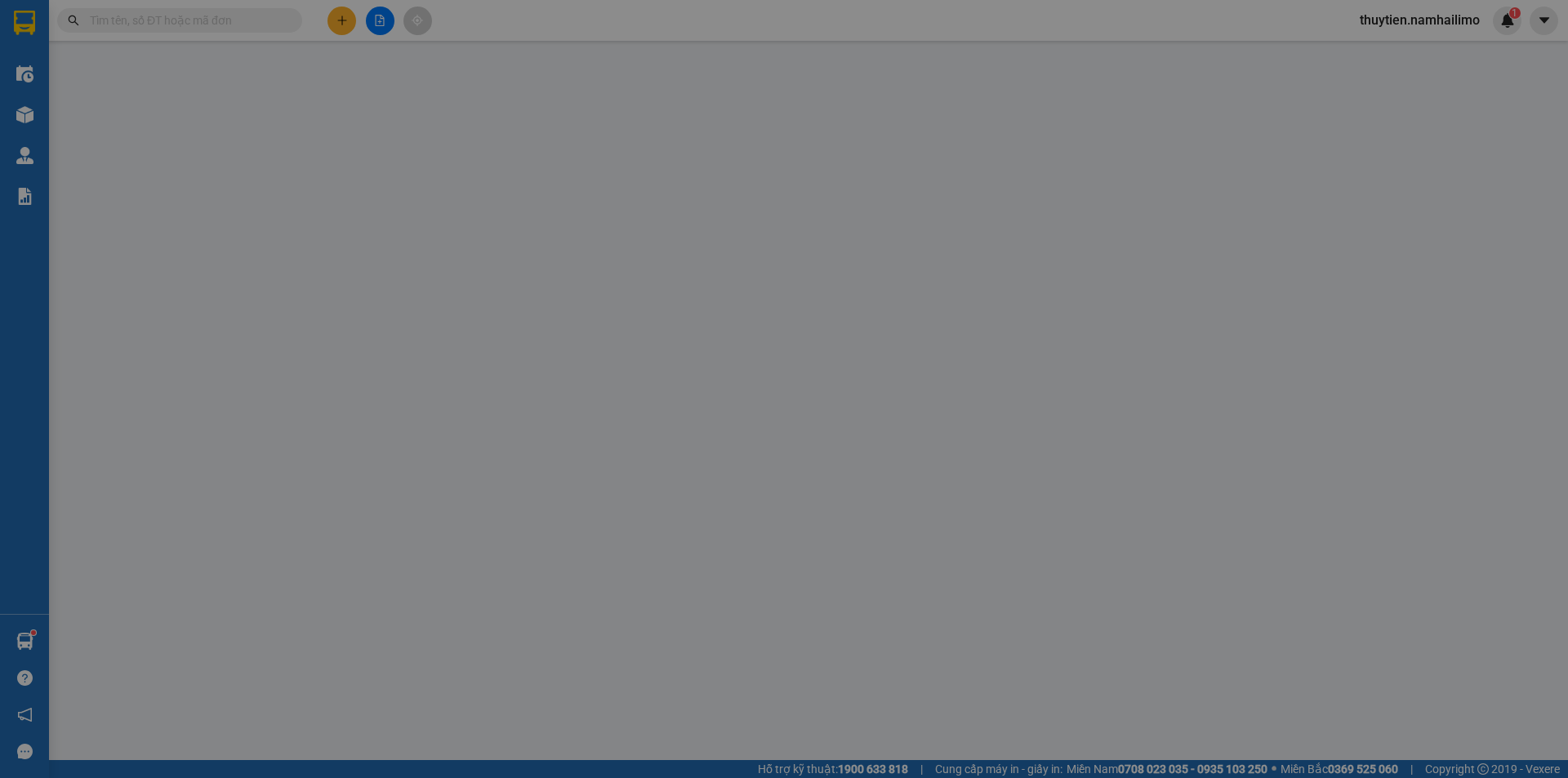
type input "0391112471"
type input "[PERSON_NAME] ."
type input "0942131768"
type input "NGA VIỆT"
type input "30.000"
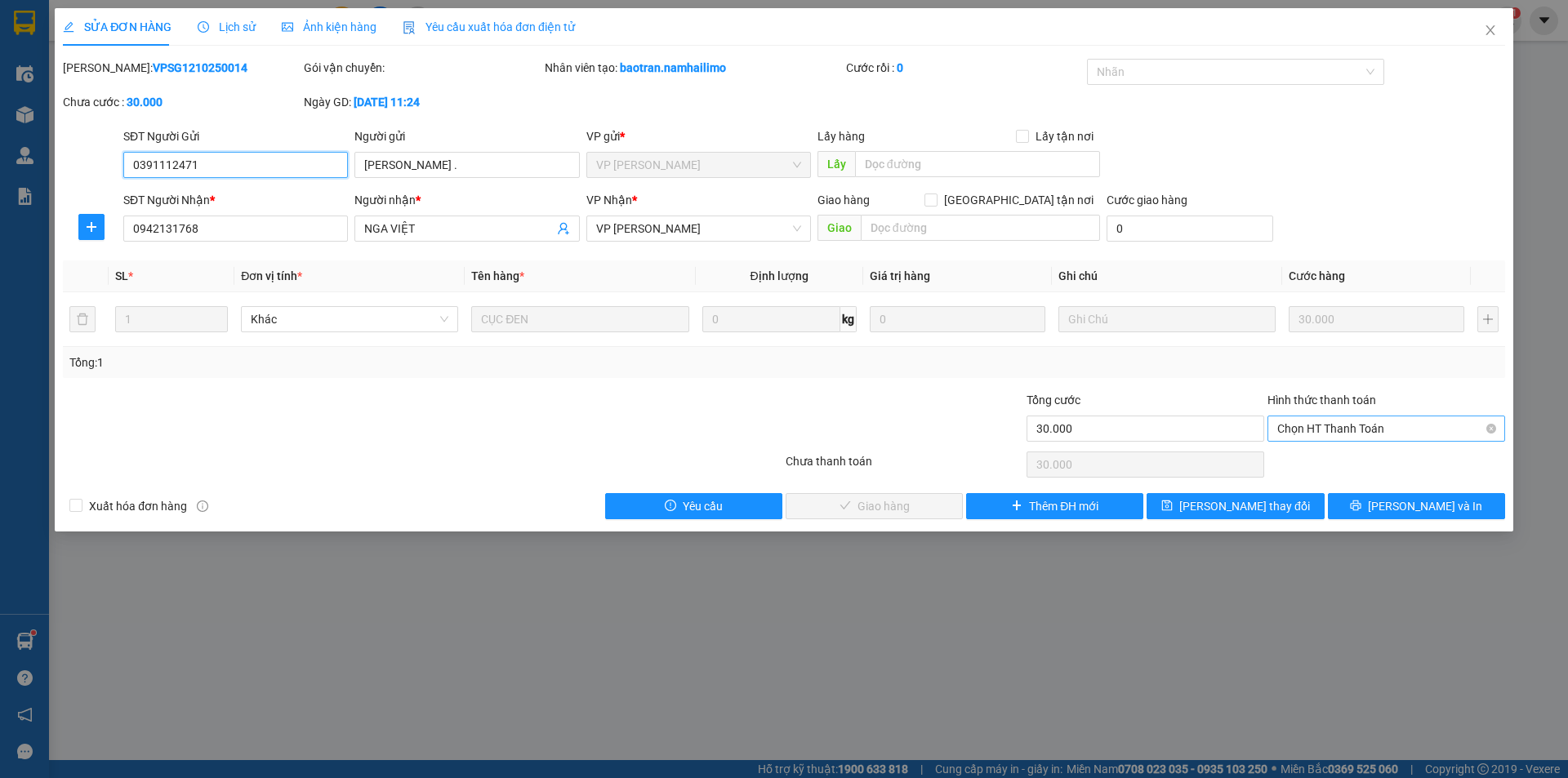
click at [1327, 425] on span "Chọn HT Thanh Toán" at bounding box center [1386, 428] width 218 height 25
click at [1311, 457] on div "Tại văn phòng" at bounding box center [1386, 461] width 218 height 18
type input "0"
drag, startPoint x: 895, startPoint y: 505, endPoint x: 859, endPoint y: 476, distance: 46.2
click at [892, 506] on span "[PERSON_NAME] và Giao hàng" at bounding box center [895, 506] width 157 height 18
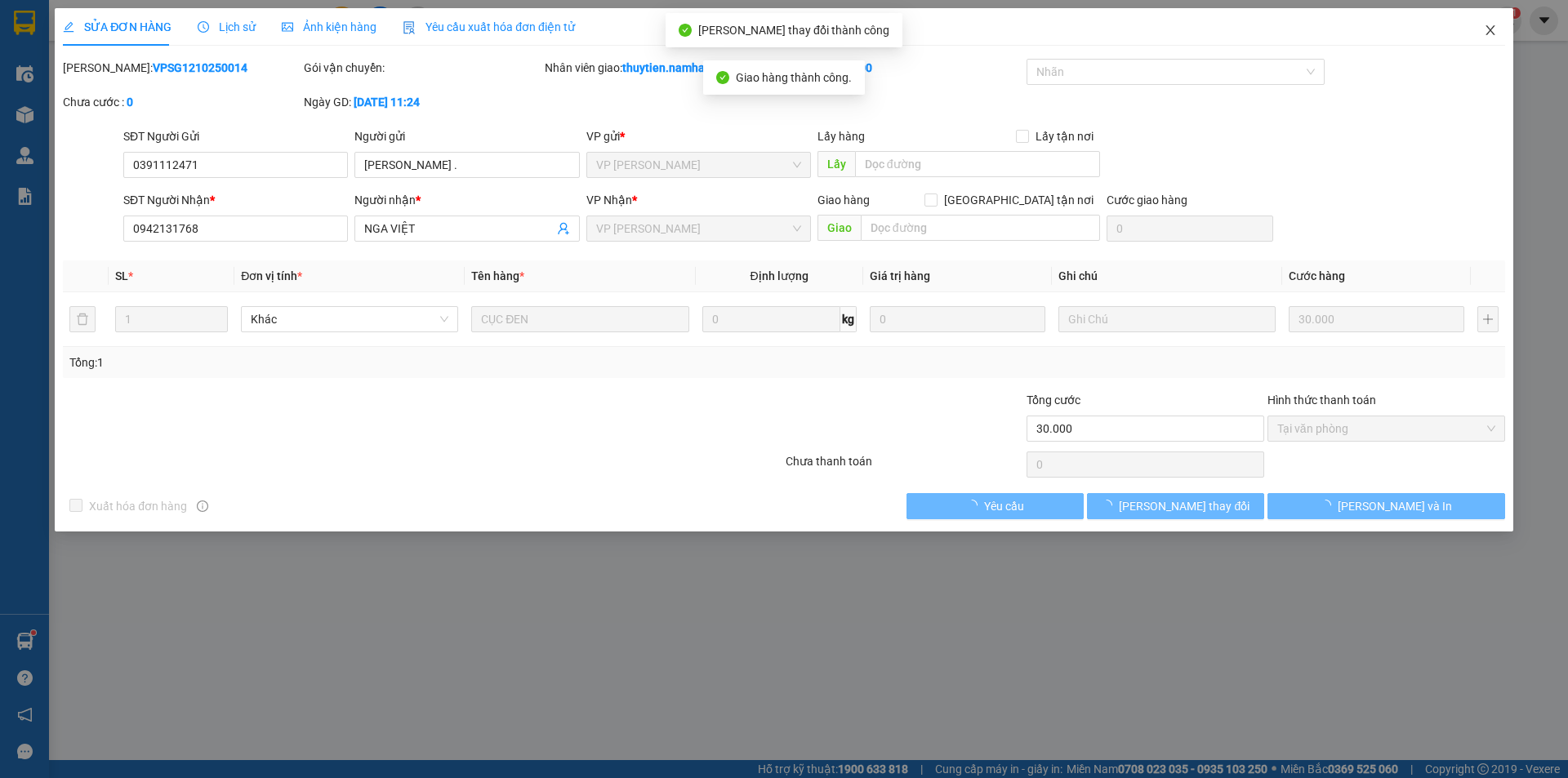
click at [1491, 31] on icon "close" at bounding box center [1490, 30] width 13 height 13
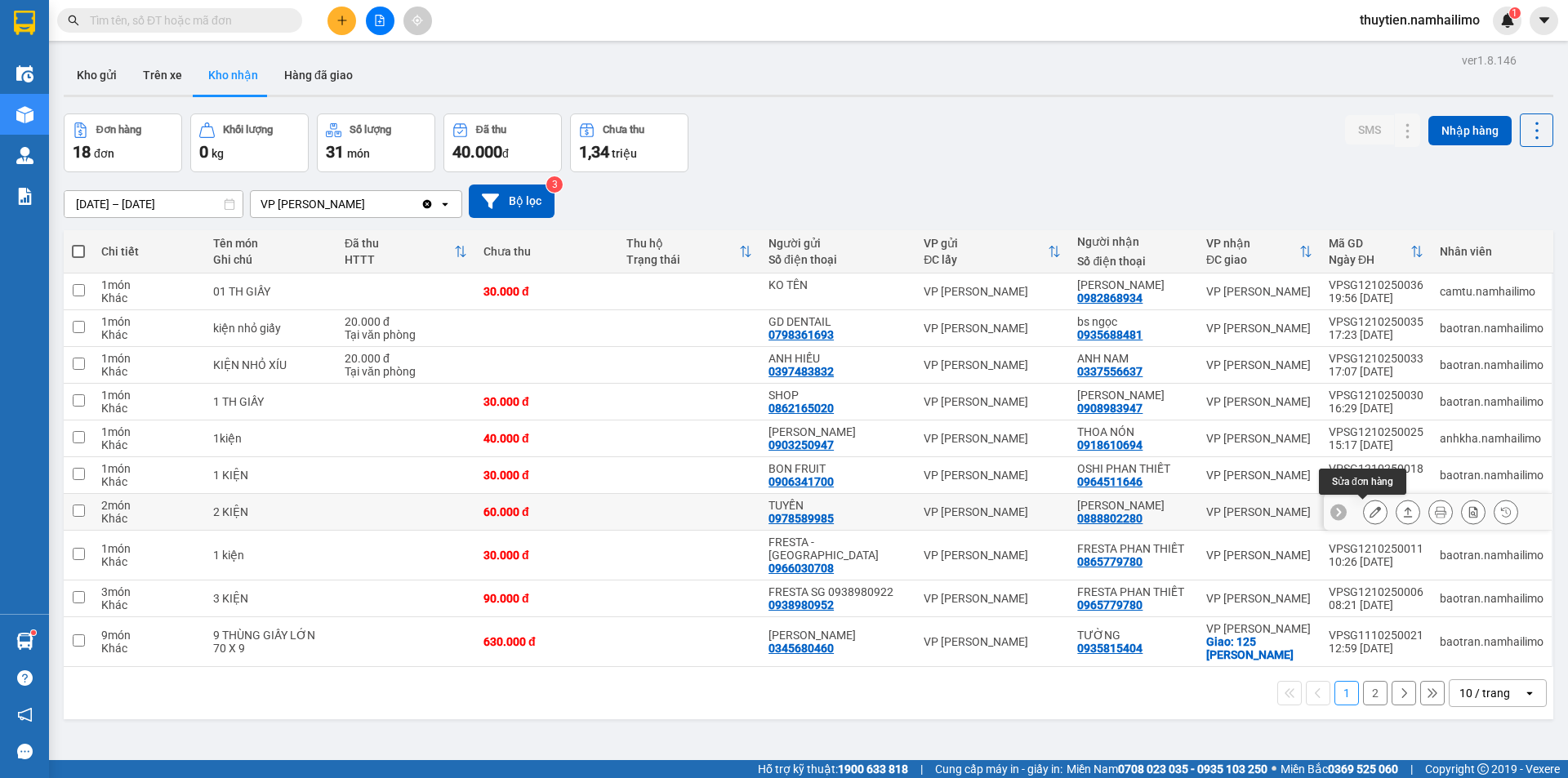
click at [1370, 514] on icon at bounding box center [1375, 511] width 11 height 11
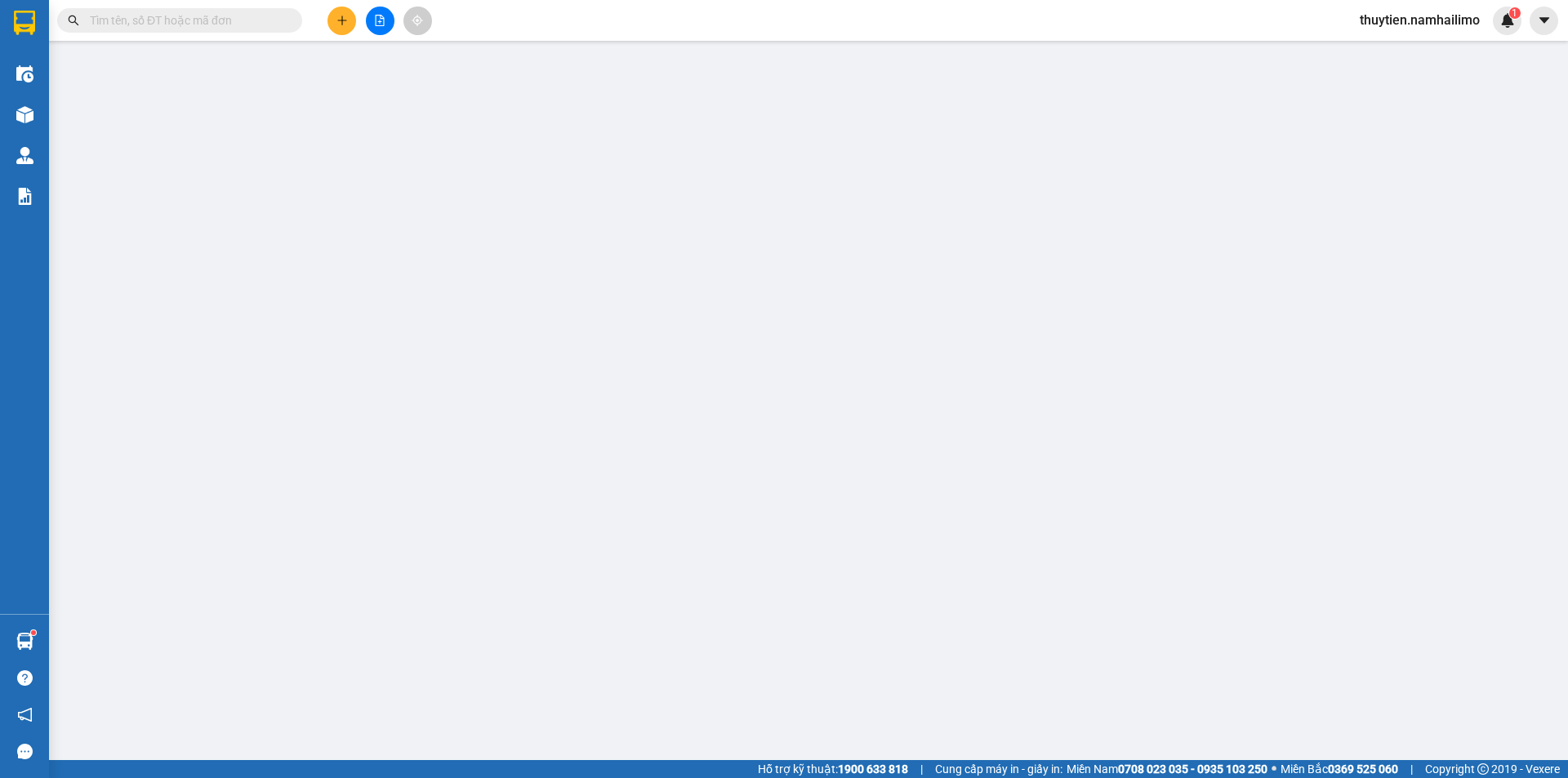
type input "0978589985"
type input "TUYỀN"
type input "0888802280"
type input "[PERSON_NAME]"
type input "60.000"
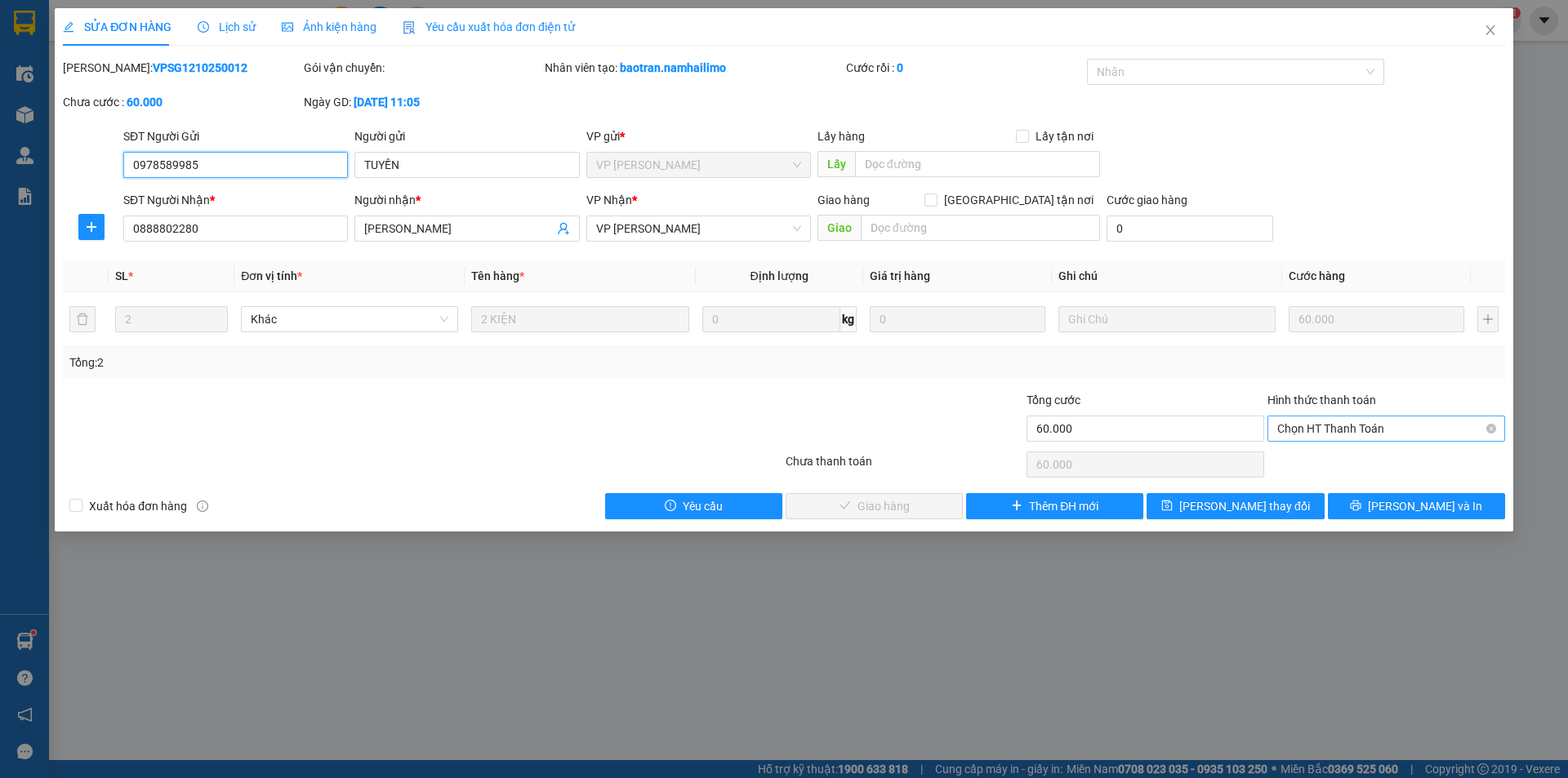
click at [1339, 424] on span "Chọn HT Thanh Toán" at bounding box center [1386, 428] width 218 height 25
click at [1319, 466] on div "Tại văn phòng" at bounding box center [1386, 461] width 218 height 18
type input "0"
click at [921, 503] on span "[PERSON_NAME] và Giao hàng" at bounding box center [895, 506] width 157 height 18
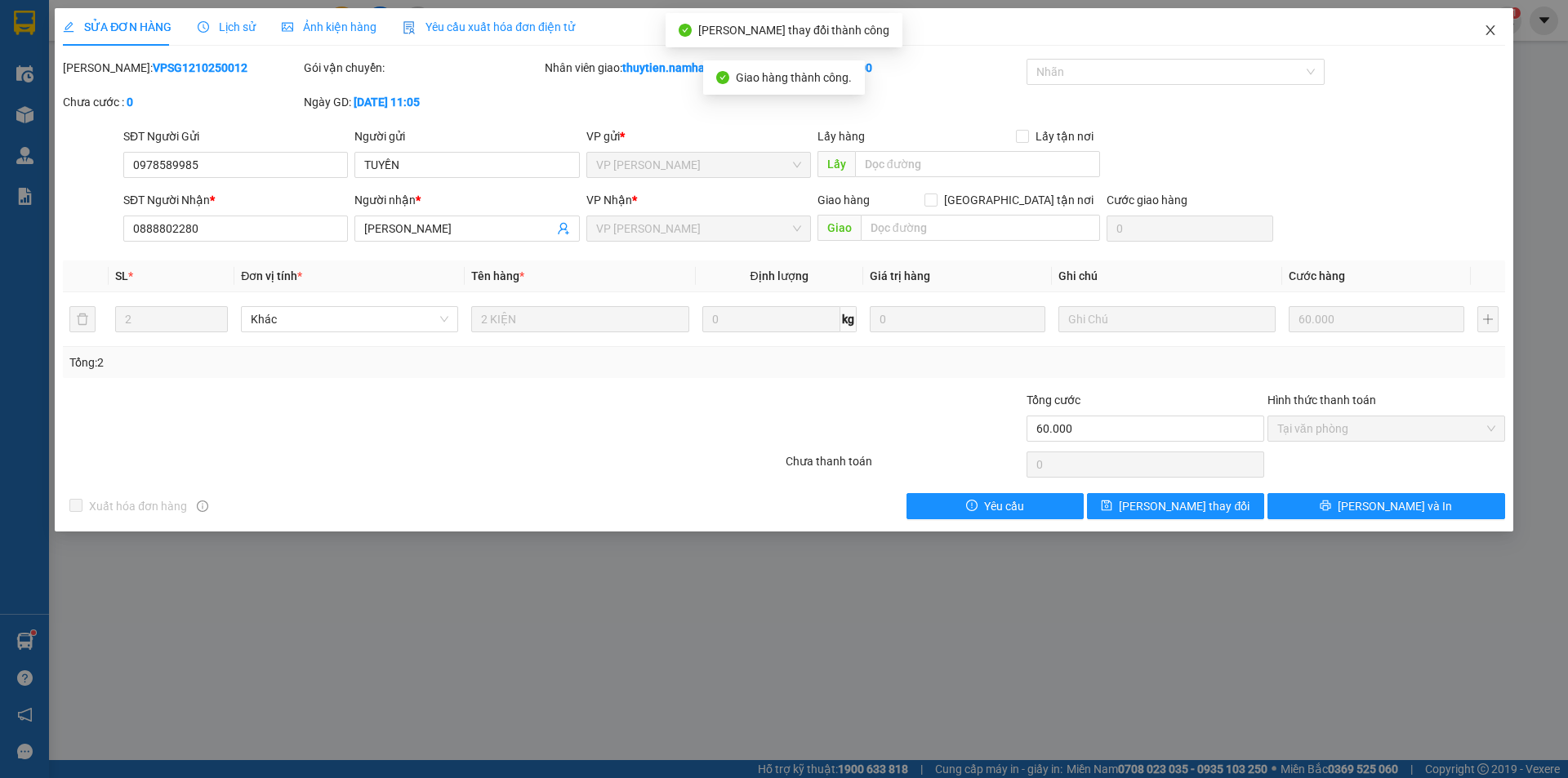
click at [1497, 31] on span "Close" at bounding box center [1491, 31] width 46 height 46
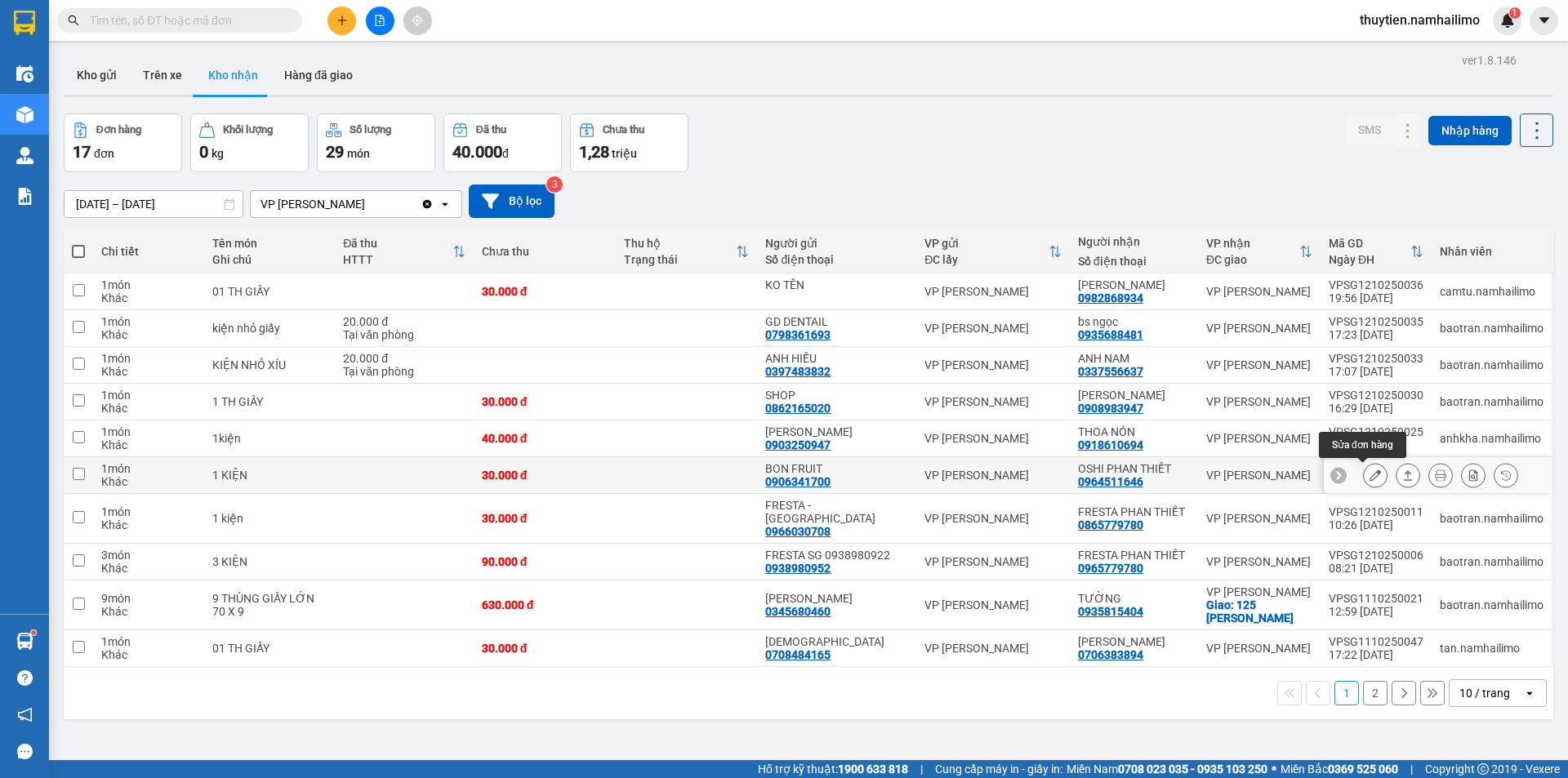
click at [1364, 477] on button at bounding box center [1375, 475] width 23 height 29
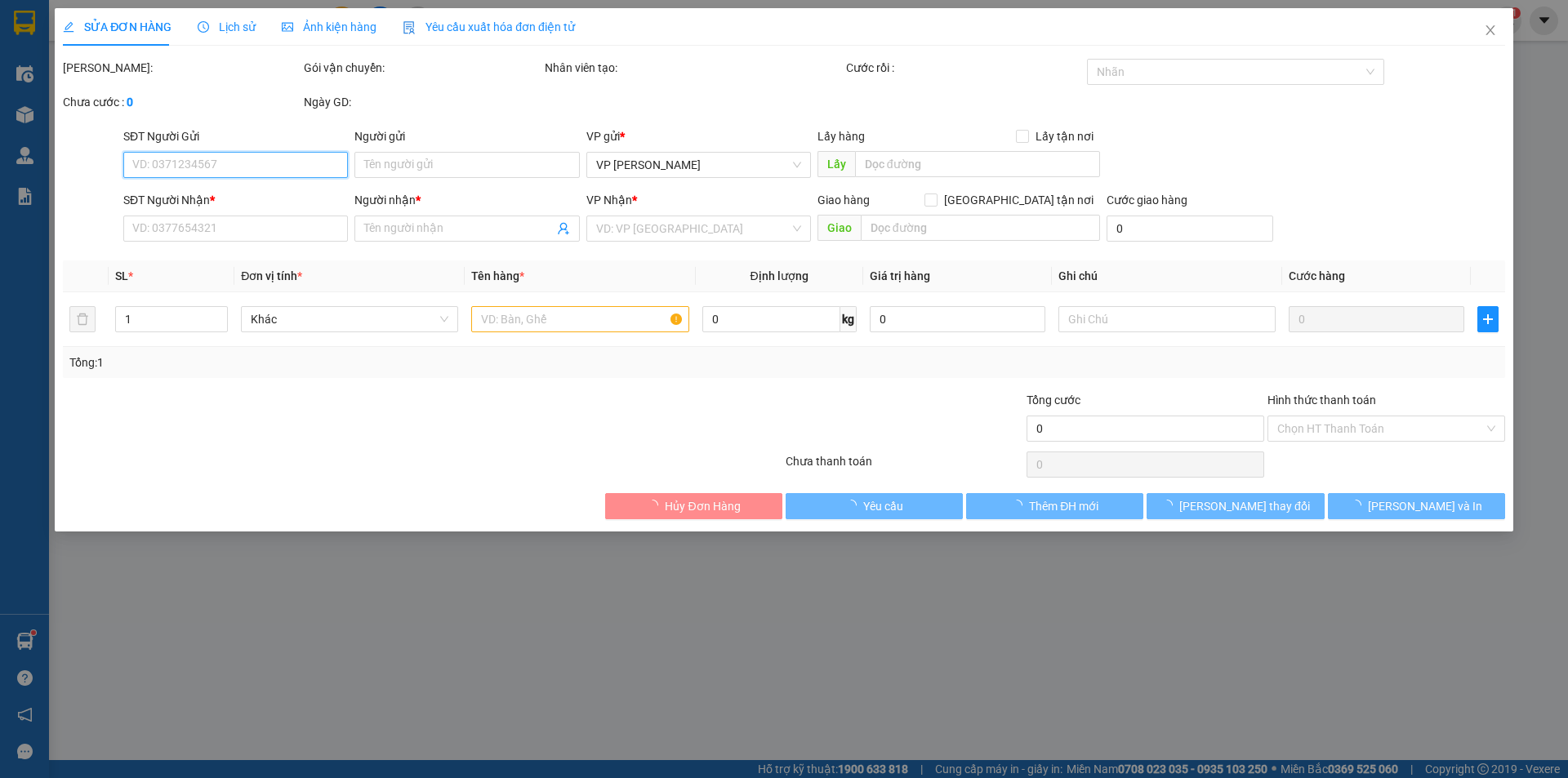
type input "0906341700"
type input "BON FRUIT"
type input "0964511646"
type input "OSHI PHAN THIẾT"
type input "30.000"
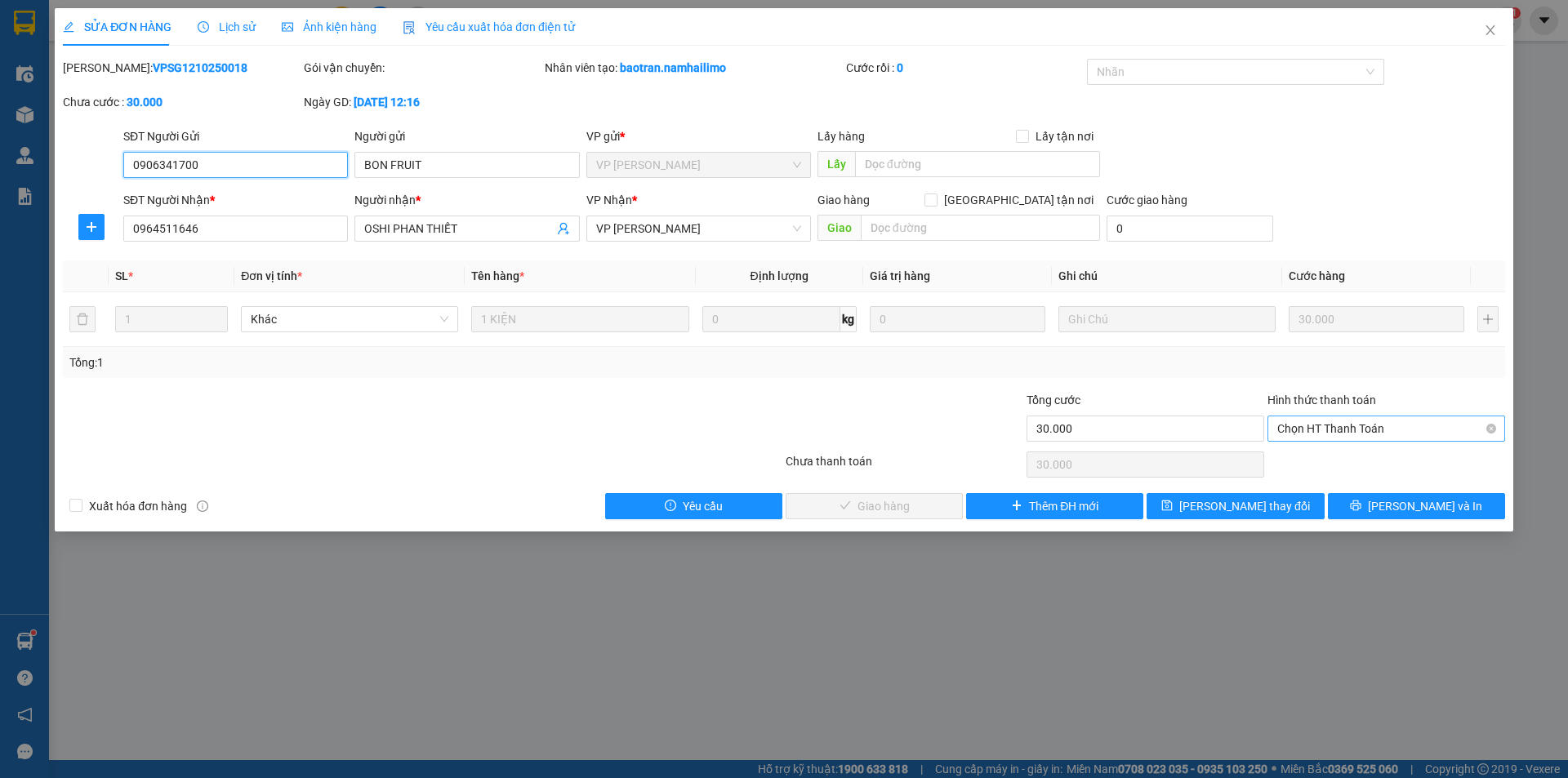
click at [1336, 429] on span "Chọn HT Thanh Toán" at bounding box center [1386, 428] width 218 height 25
click at [1309, 457] on div "Tại văn phòng" at bounding box center [1386, 461] width 218 height 18
type input "0"
click at [927, 503] on button "[PERSON_NAME] và Giao hàng" at bounding box center [874, 506] width 177 height 26
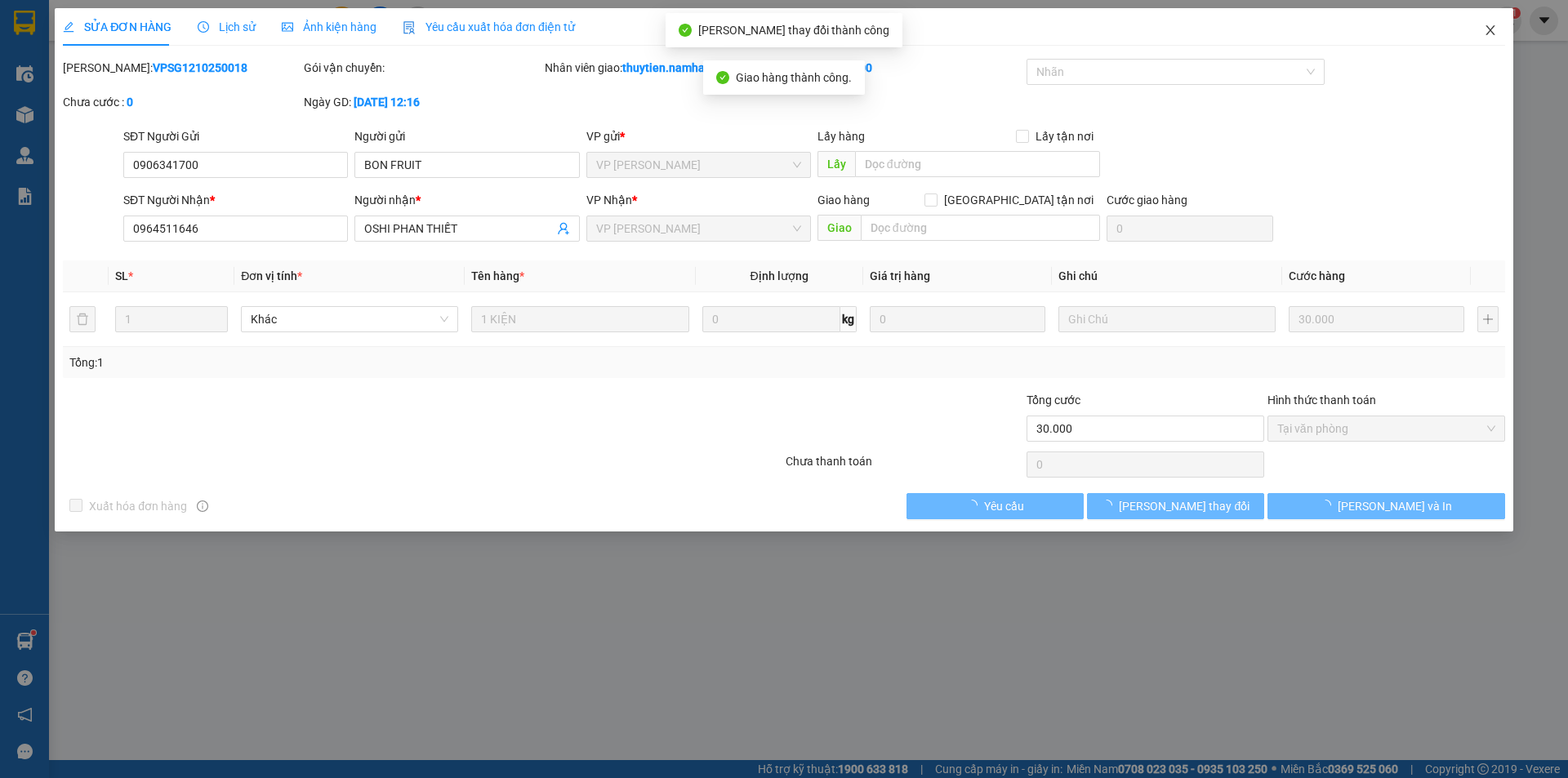
click at [1494, 29] on icon "close" at bounding box center [1490, 30] width 13 height 13
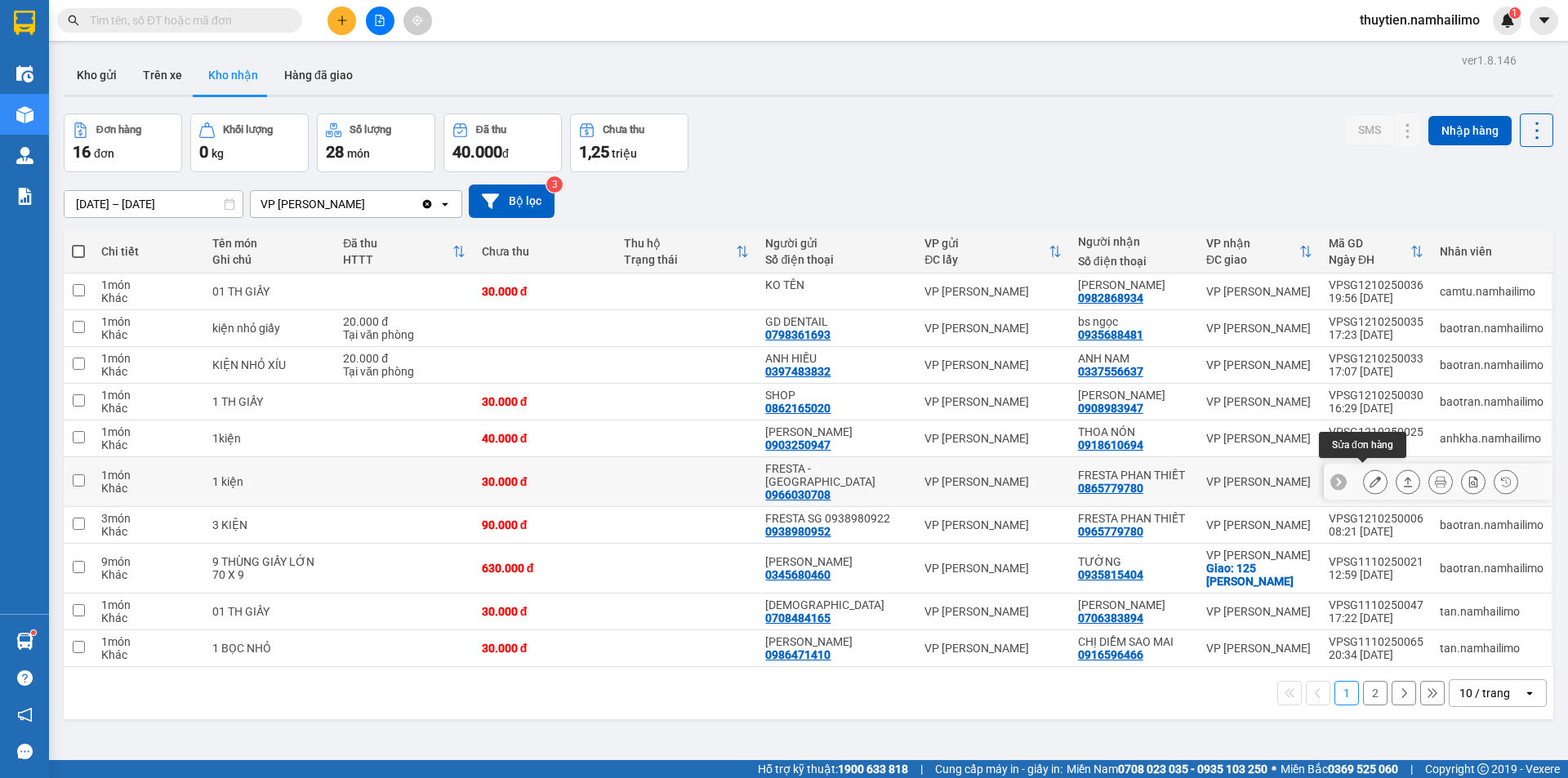
click at [1370, 477] on icon at bounding box center [1375, 481] width 11 height 11
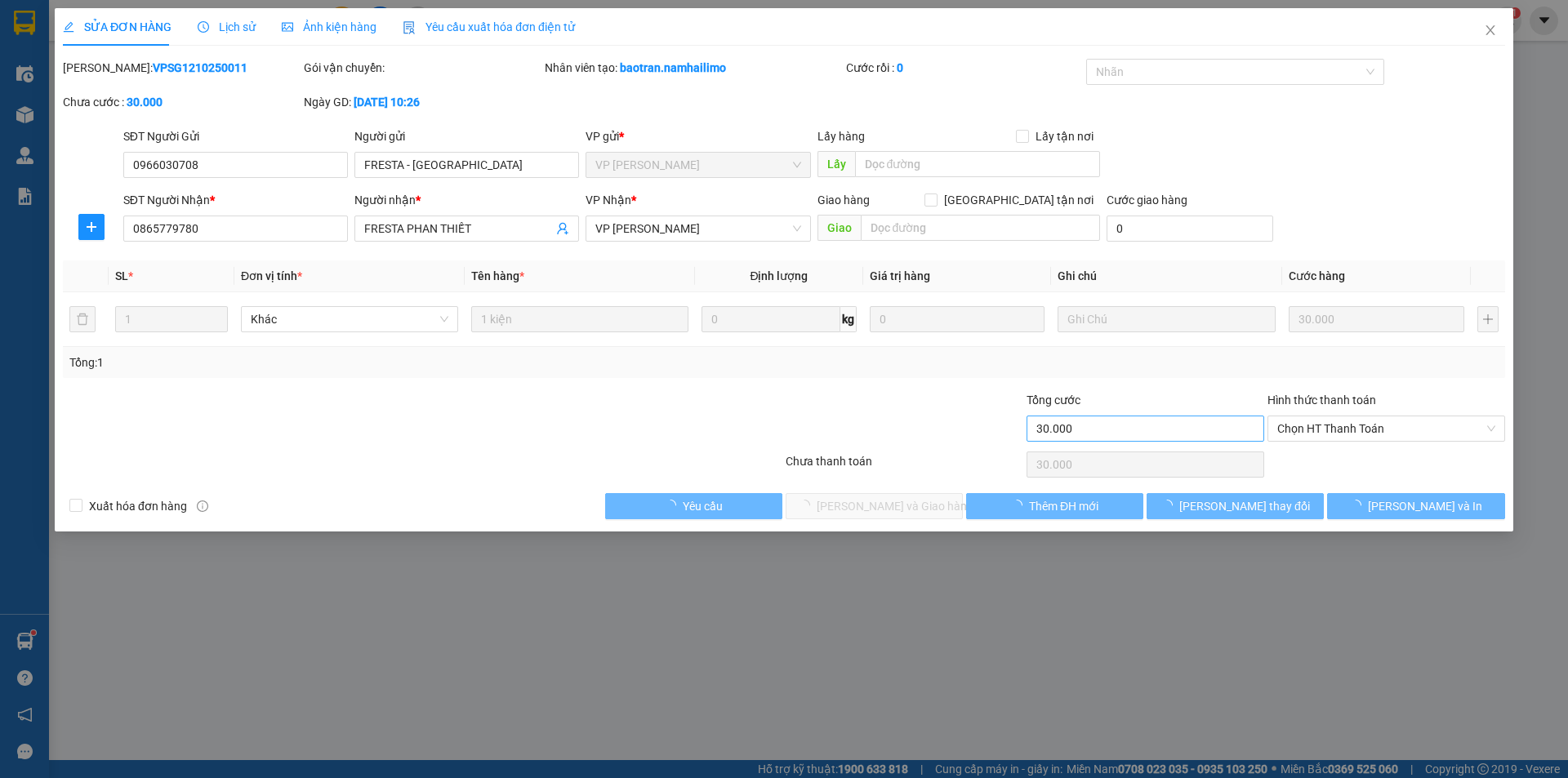
type input "0966030708"
type input "FRESTA - [GEOGRAPHIC_DATA]"
type input "0865779780"
type input "FRESTA PHAN THIẾT"
type input "30.000"
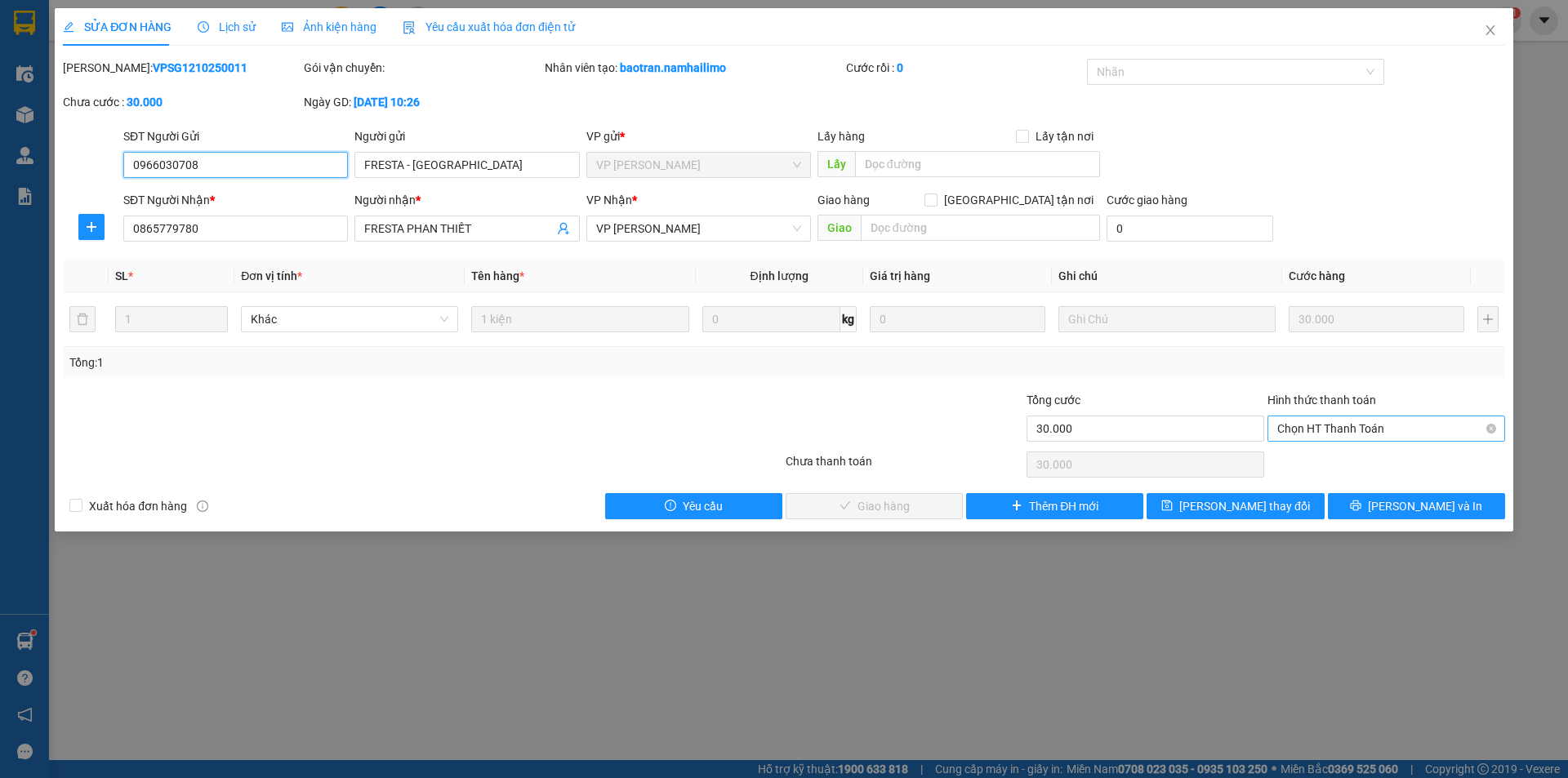
click at [1337, 429] on span "Chọn HT Thanh Toán" at bounding box center [1386, 428] width 218 height 25
click at [1327, 455] on div "Tại văn phòng" at bounding box center [1386, 461] width 218 height 18
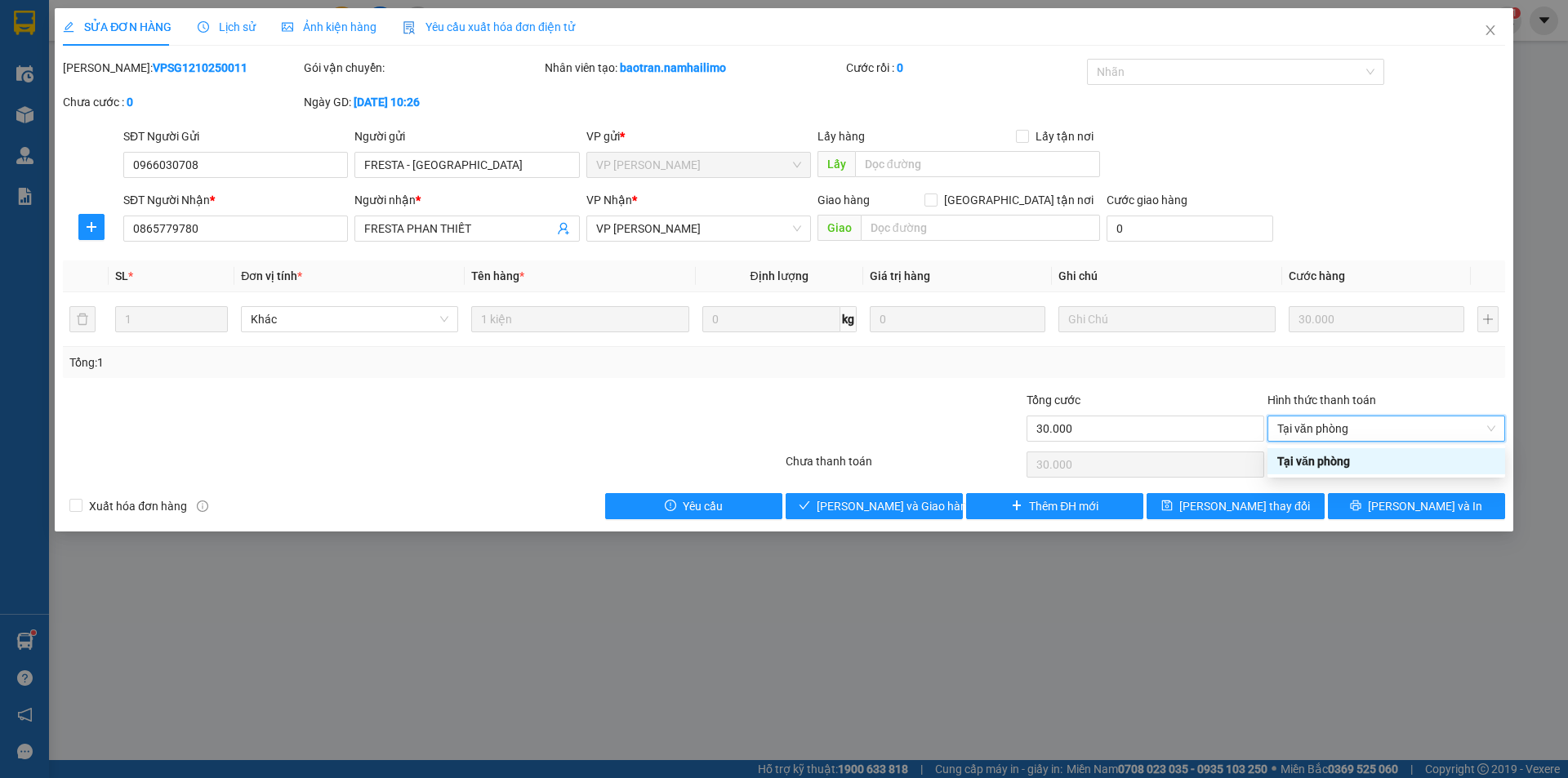
type input "0"
click at [889, 500] on span "[PERSON_NAME] và Giao hàng" at bounding box center [895, 506] width 157 height 18
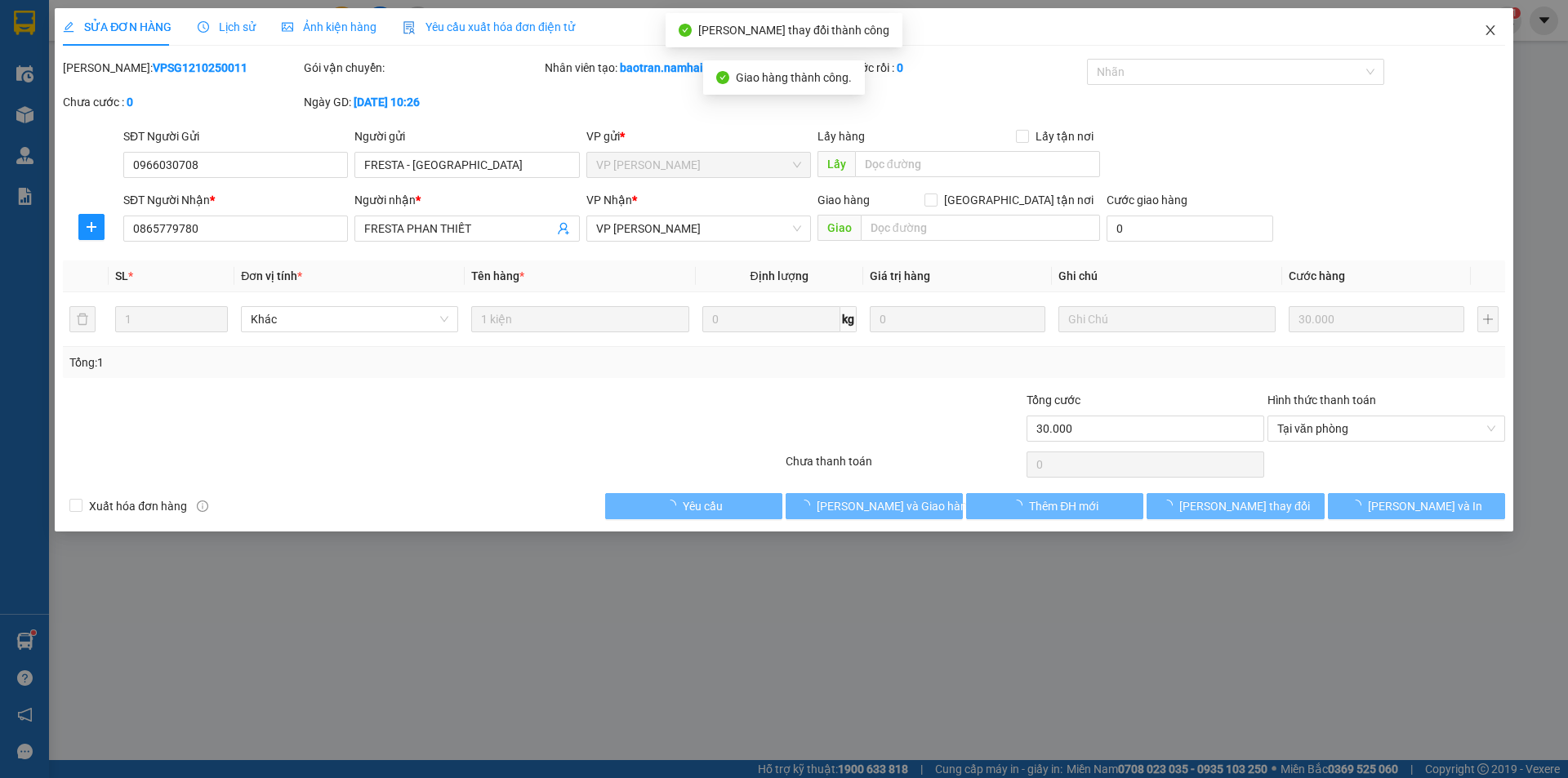
click at [1489, 36] on icon "close" at bounding box center [1490, 30] width 13 height 13
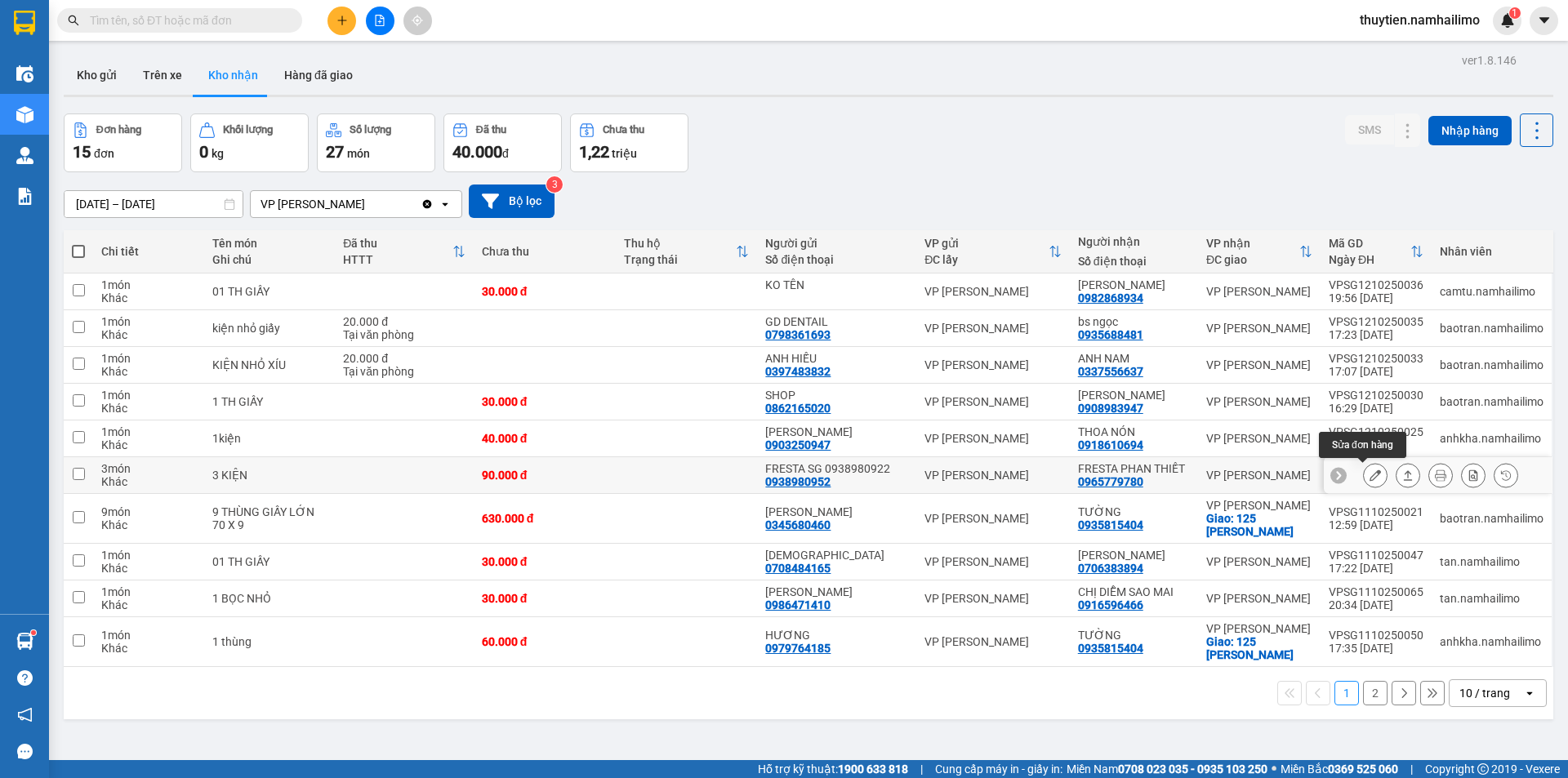
click at [1370, 474] on icon at bounding box center [1375, 474] width 11 height 11
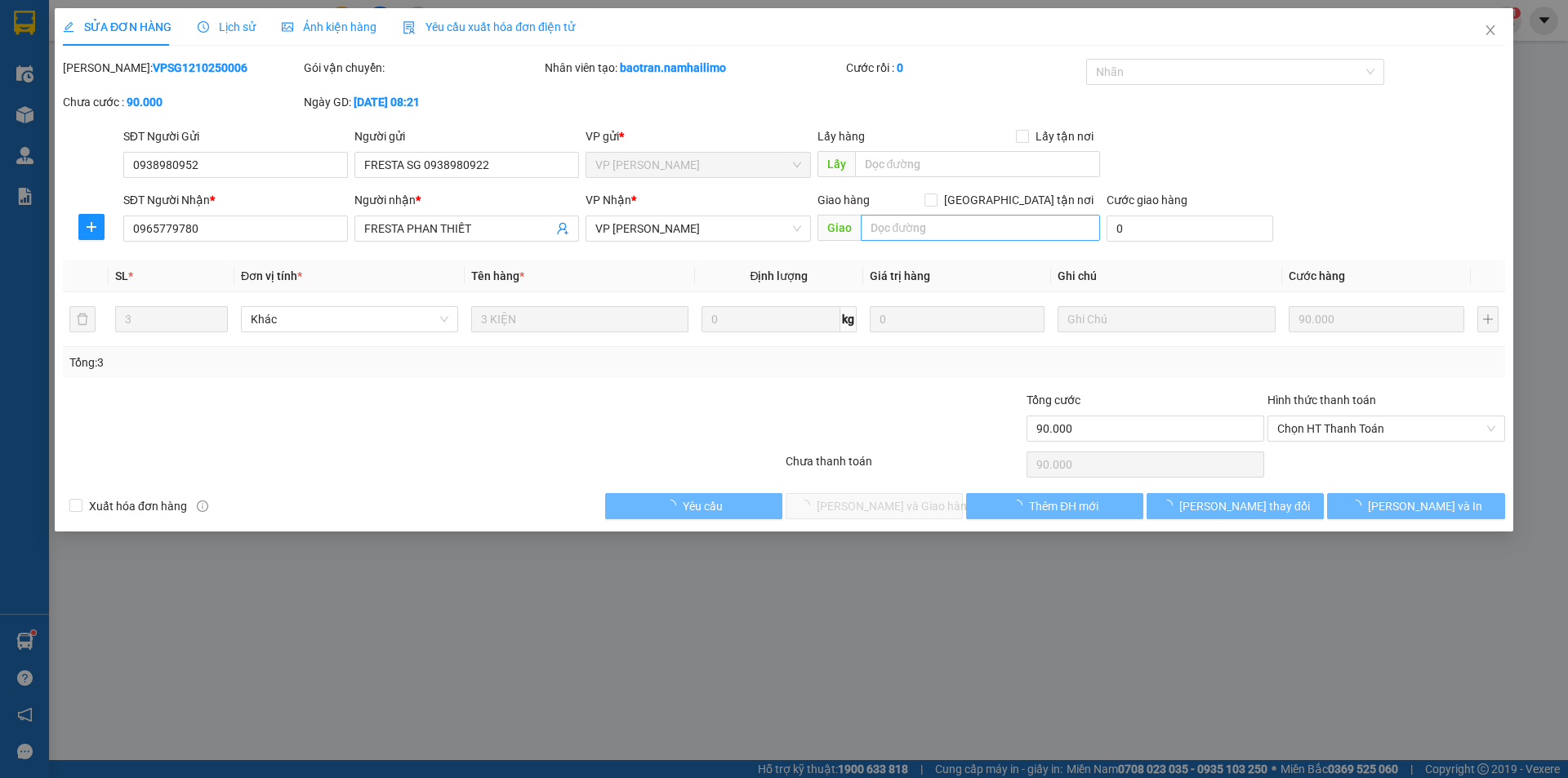
type input "0938980952"
type input "FRESTA SG 0938980922"
type input "0965779780"
type input "FRESTA PHAN THIẾT"
type input "90.000"
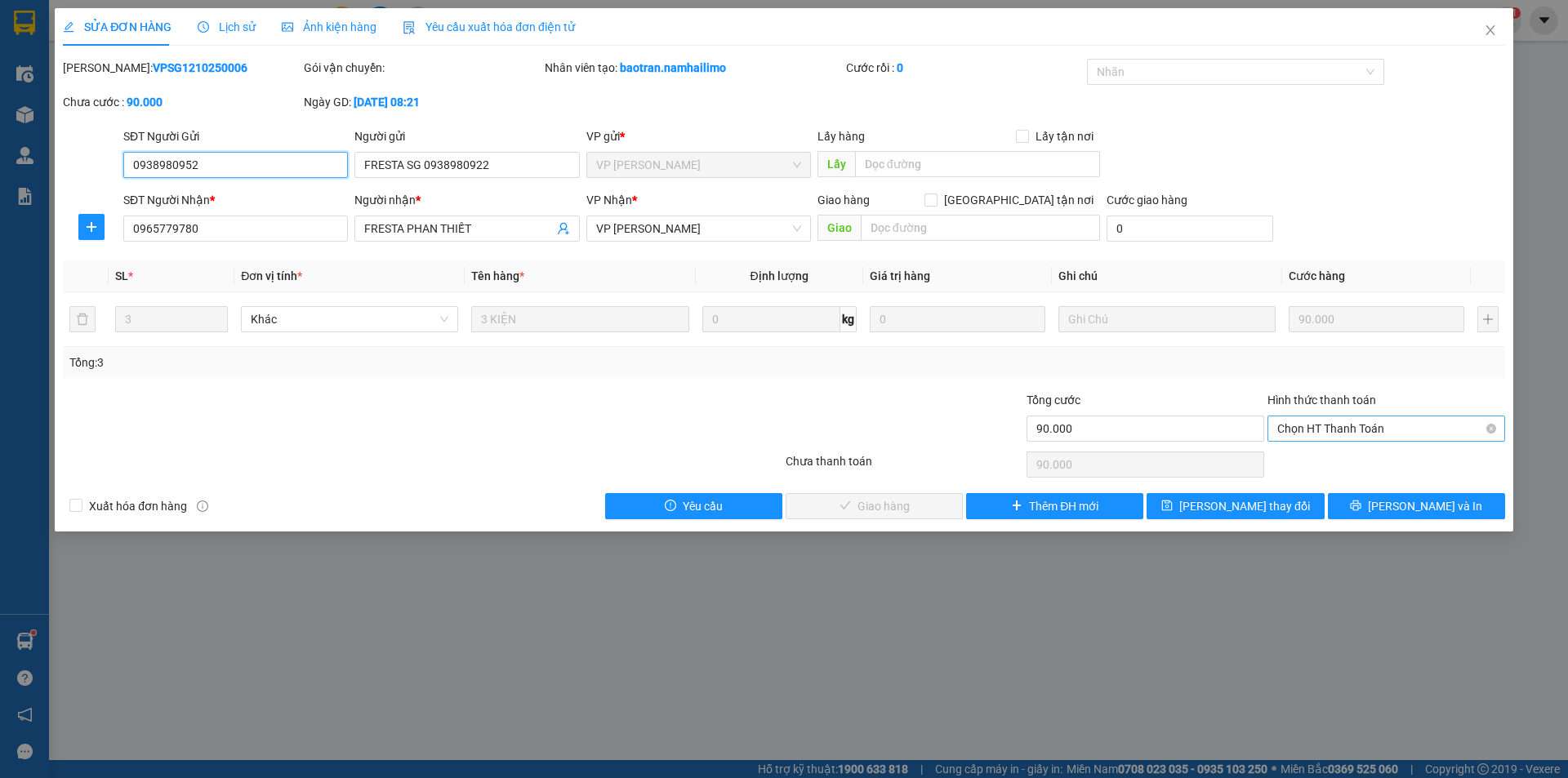
click at [1326, 423] on span "Chọn HT Thanh Toán" at bounding box center [1386, 428] width 218 height 25
click at [1319, 454] on div "Tại văn phòng" at bounding box center [1386, 461] width 218 height 18
type input "0"
drag, startPoint x: 890, startPoint y: 509, endPoint x: 1219, endPoint y: 239, distance: 425.6
click at [889, 508] on span "[PERSON_NAME] và Giao hàng" at bounding box center [895, 506] width 157 height 18
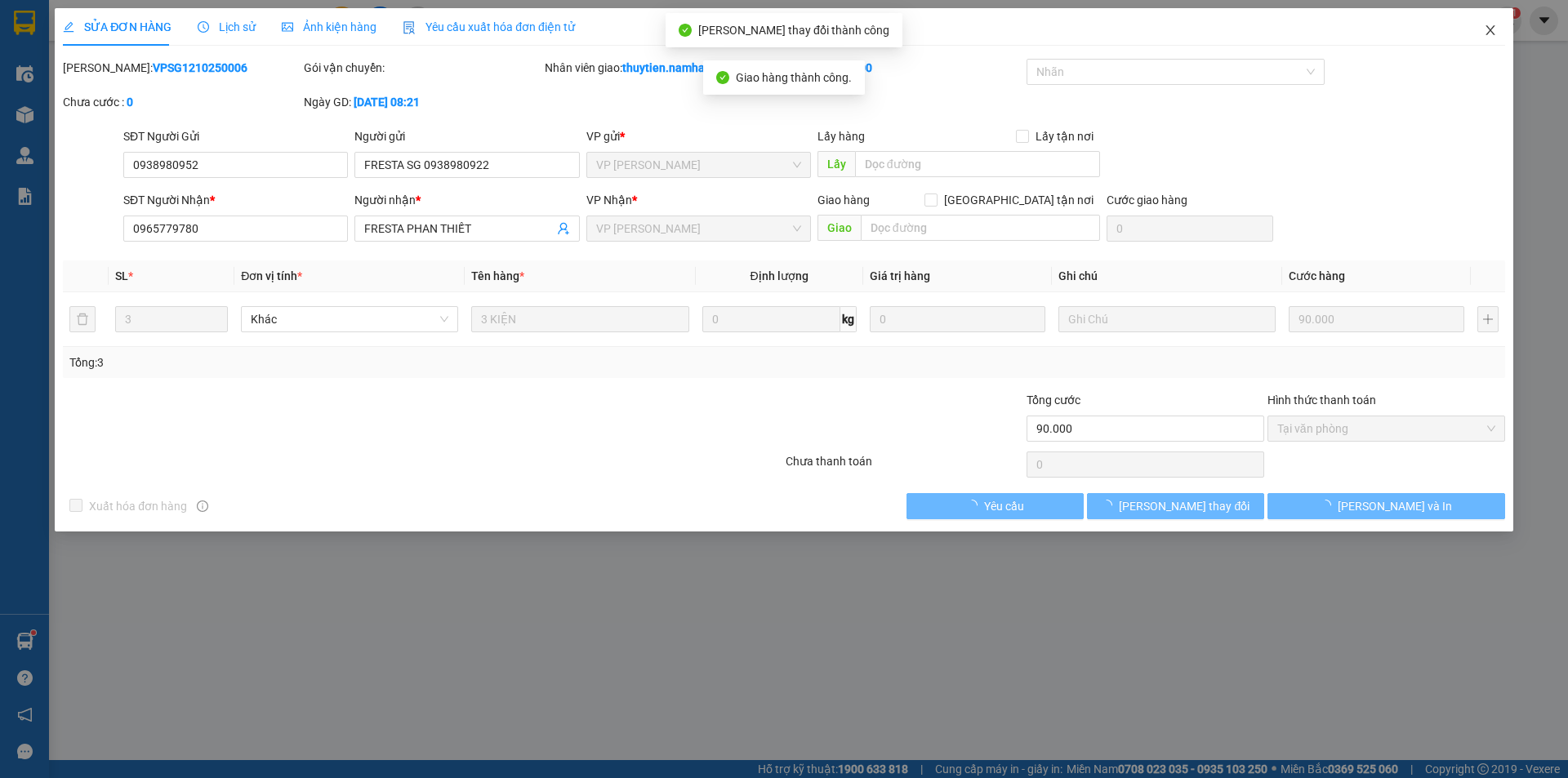
click at [1493, 26] on icon "close" at bounding box center [1490, 30] width 13 height 13
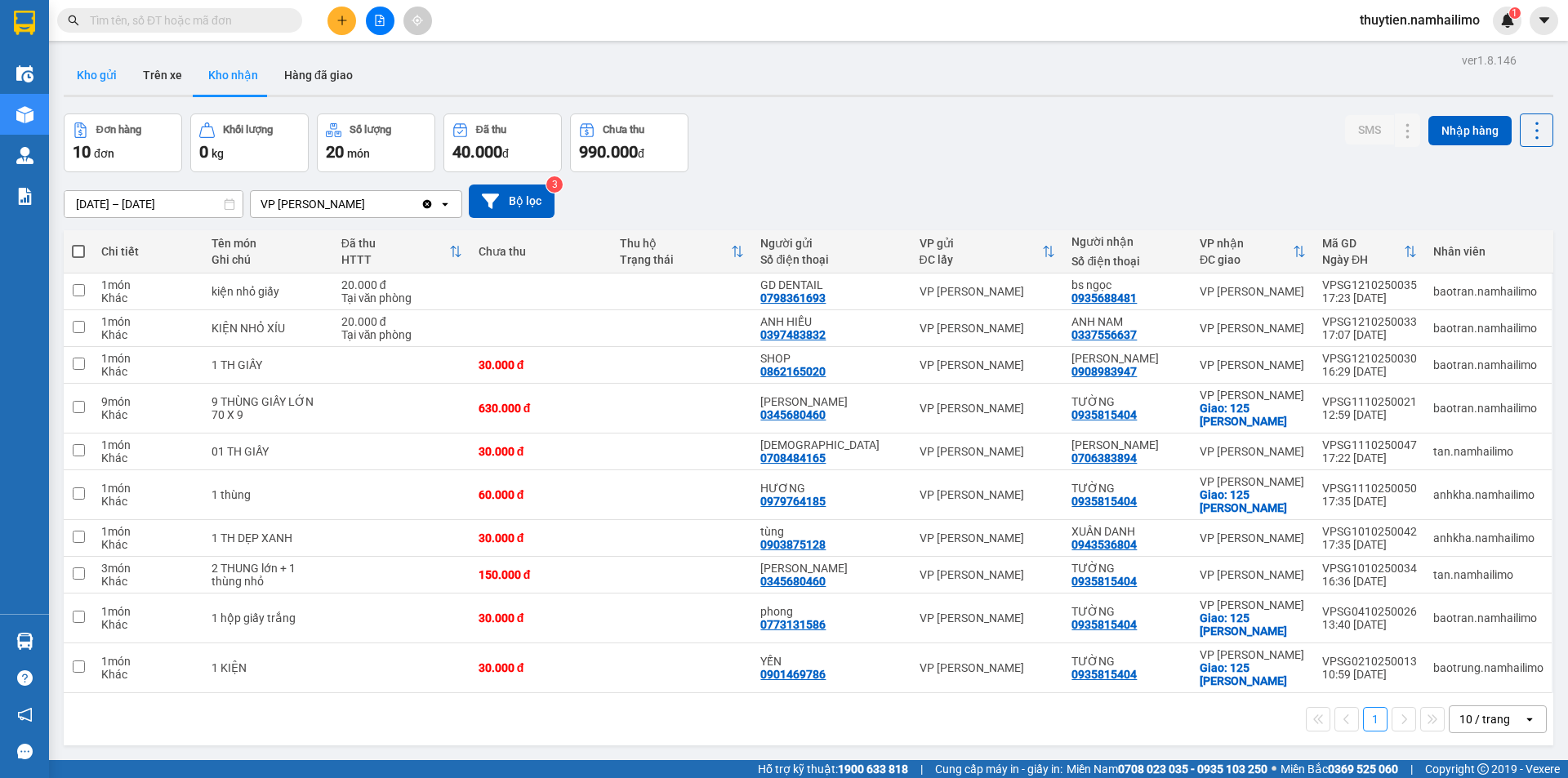
click at [116, 77] on button "Kho gửi" at bounding box center [97, 75] width 66 height 39
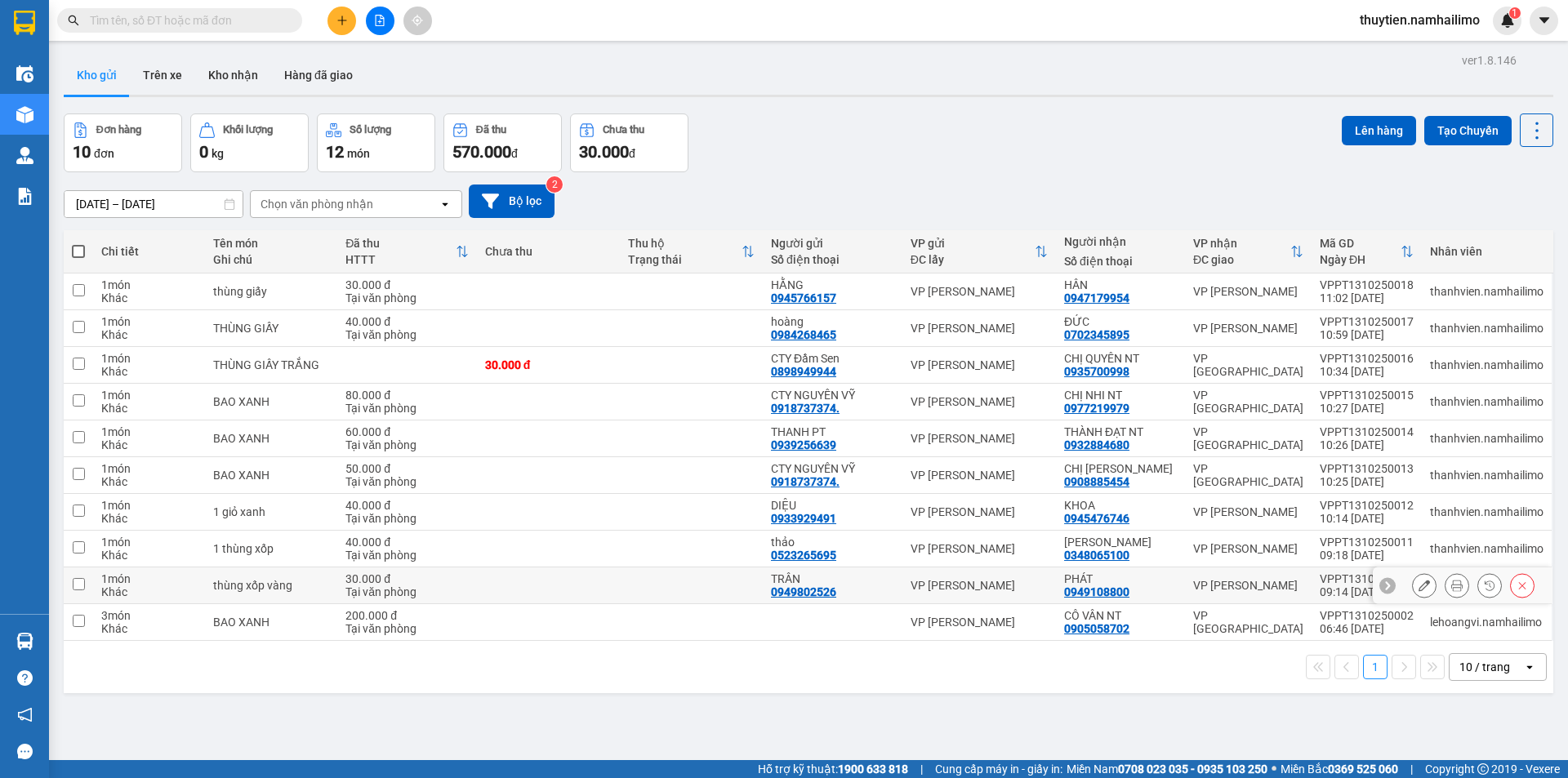
click at [74, 584] on input "checkbox" at bounding box center [78, 584] width 12 height 12
checkbox input "true"
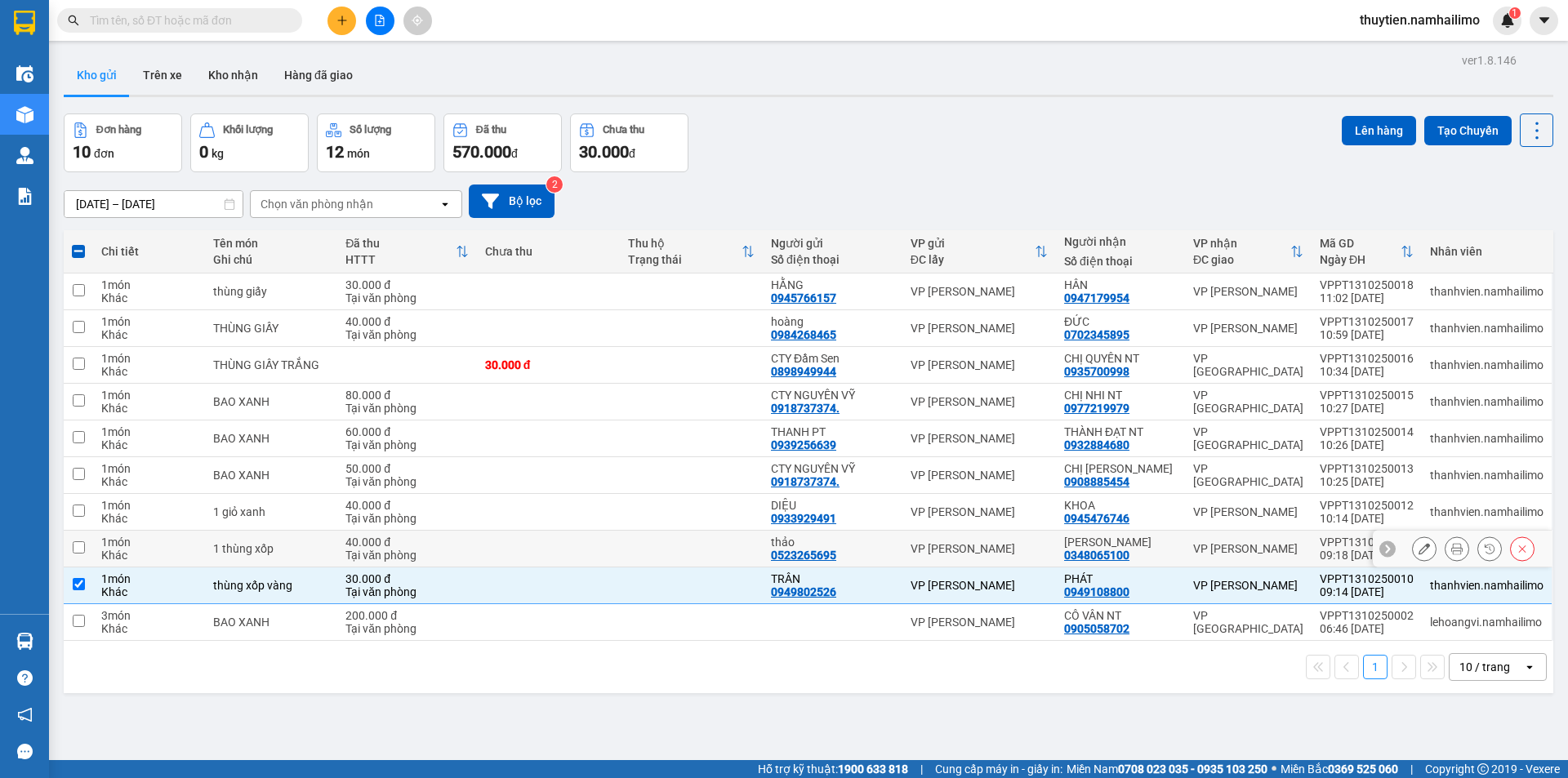
click at [75, 548] on input "checkbox" at bounding box center [78, 547] width 12 height 12
checkbox input "true"
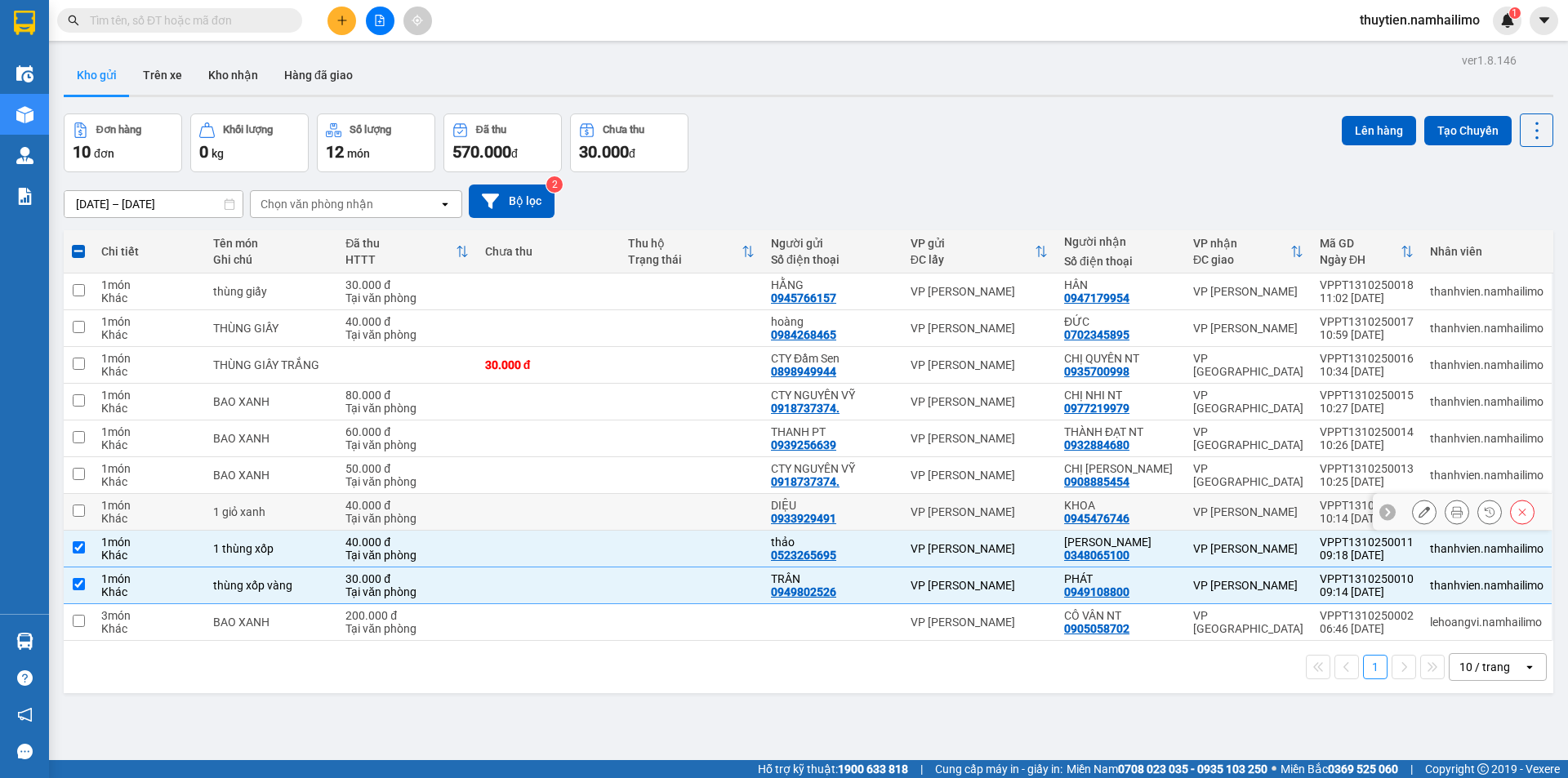
click at [77, 509] on input "checkbox" at bounding box center [78, 510] width 12 height 12
checkbox input "true"
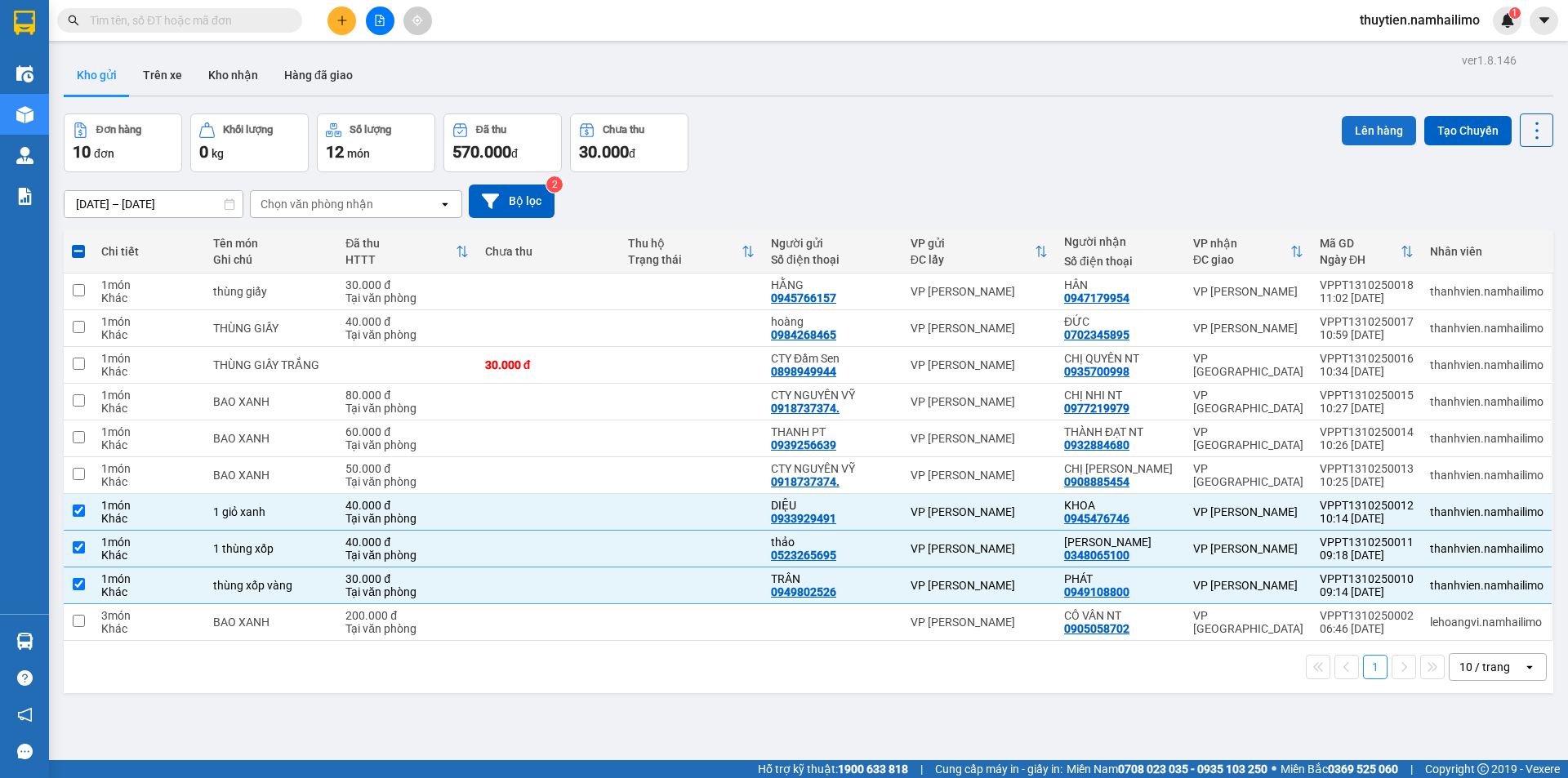
click at [1372, 122] on button "Lên hàng" at bounding box center [1378, 130] width 74 height 30
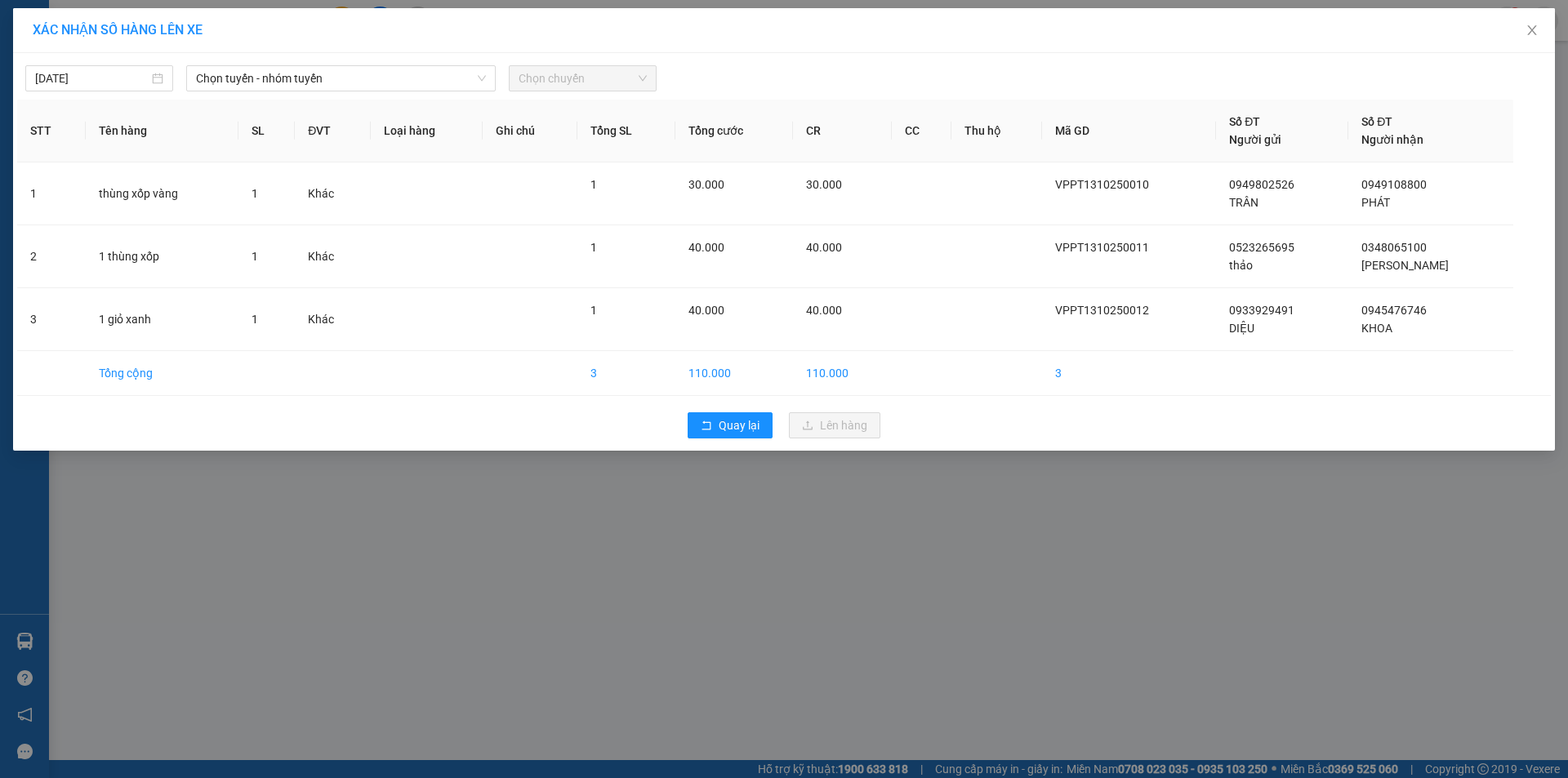
click at [542, 84] on span "Chọn chuyến" at bounding box center [582, 78] width 128 height 25
click at [355, 80] on span "Chọn tuyến - nhóm tuyến" at bounding box center [340, 78] width 290 height 25
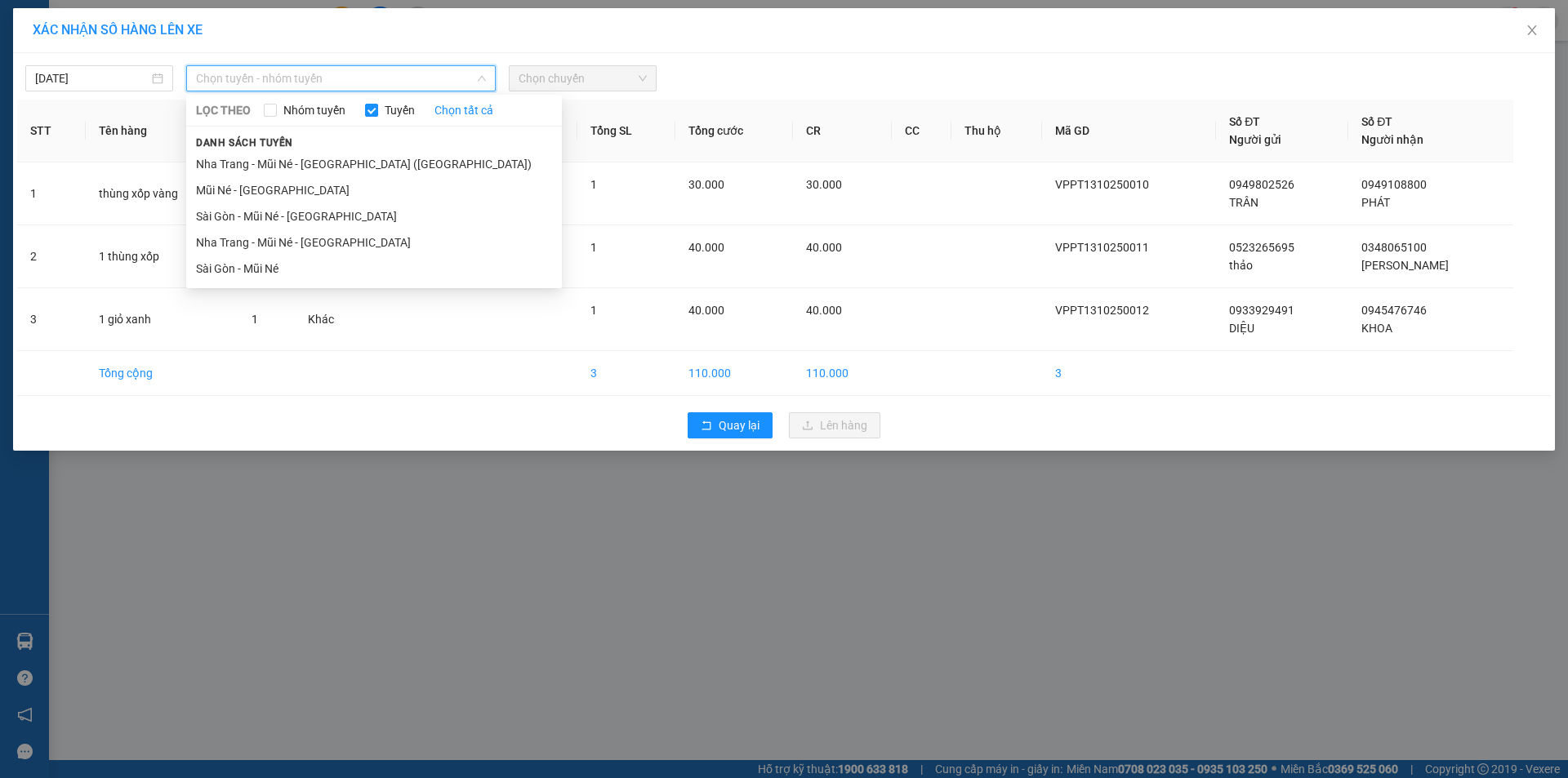
drag, startPoint x: 253, startPoint y: 190, endPoint x: 302, endPoint y: 161, distance: 56.9
click at [254, 190] on li "Mũi Né - [GEOGRAPHIC_DATA]" at bounding box center [373, 190] width 375 height 26
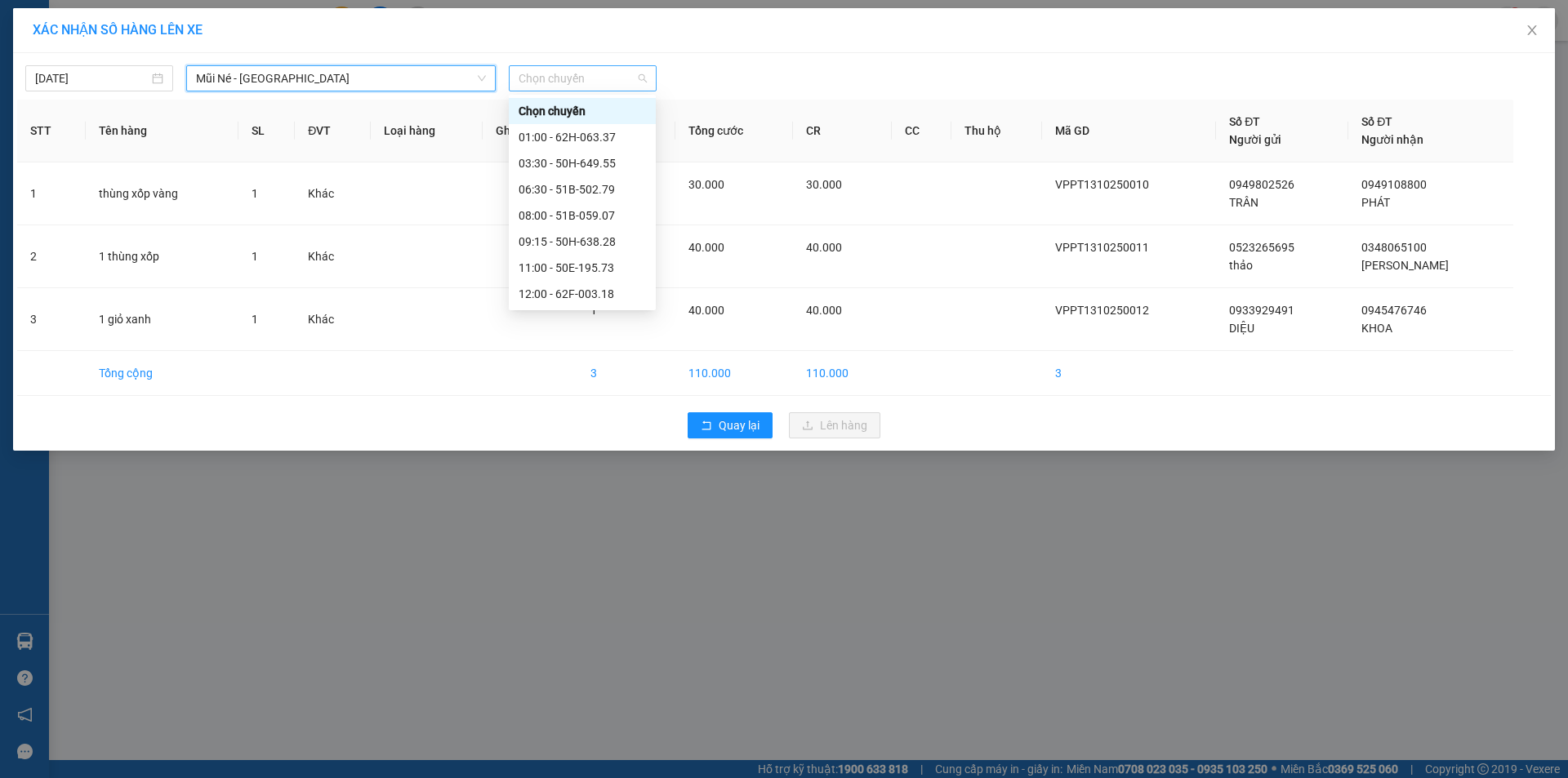
click at [569, 78] on span "Chọn chuyến" at bounding box center [582, 78] width 128 height 25
click at [551, 183] on div "06:30 - 51B-502.79" at bounding box center [582, 189] width 128 height 18
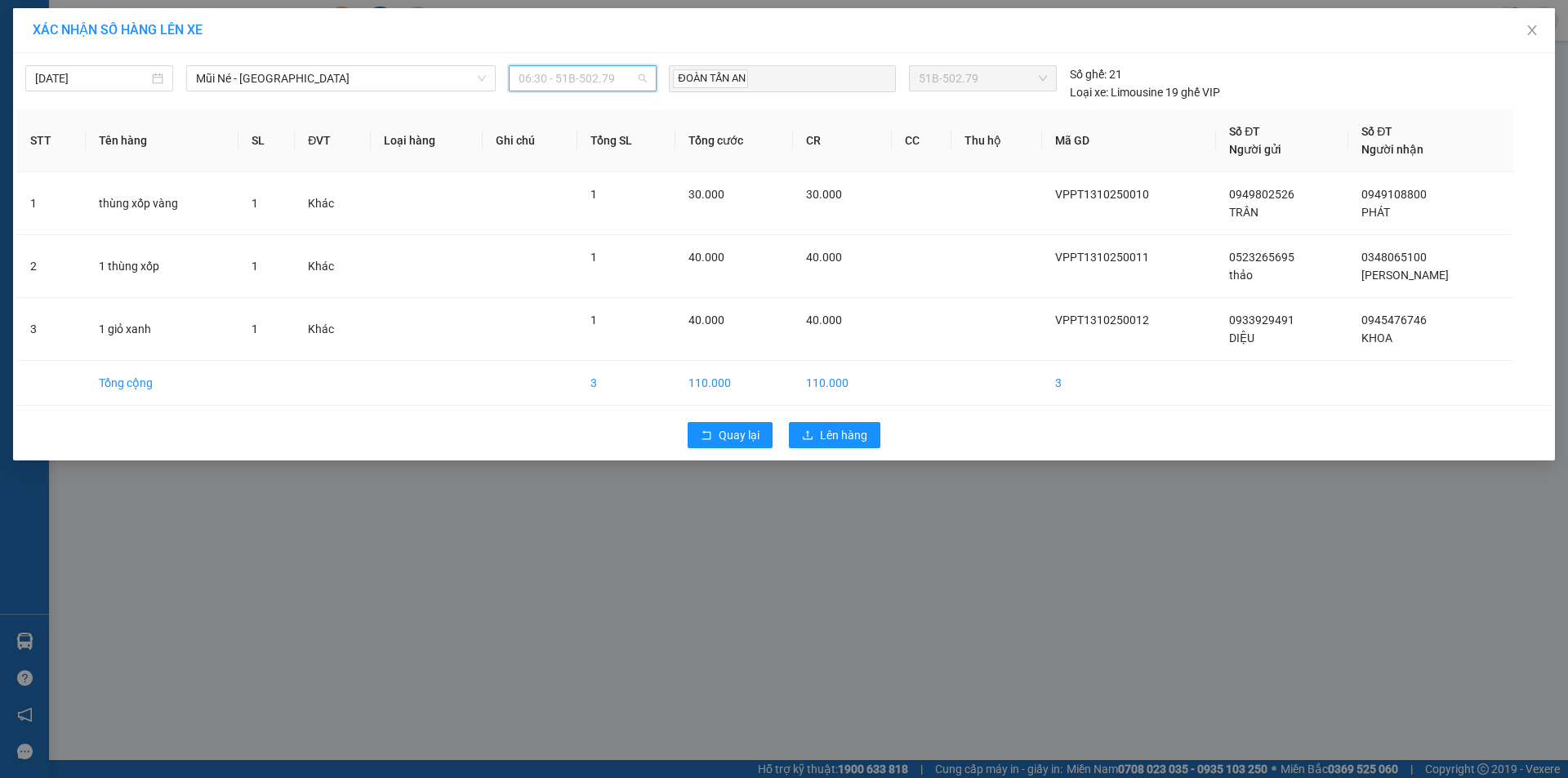
click at [584, 82] on span "06:30 - 51B-502.79" at bounding box center [582, 78] width 128 height 25
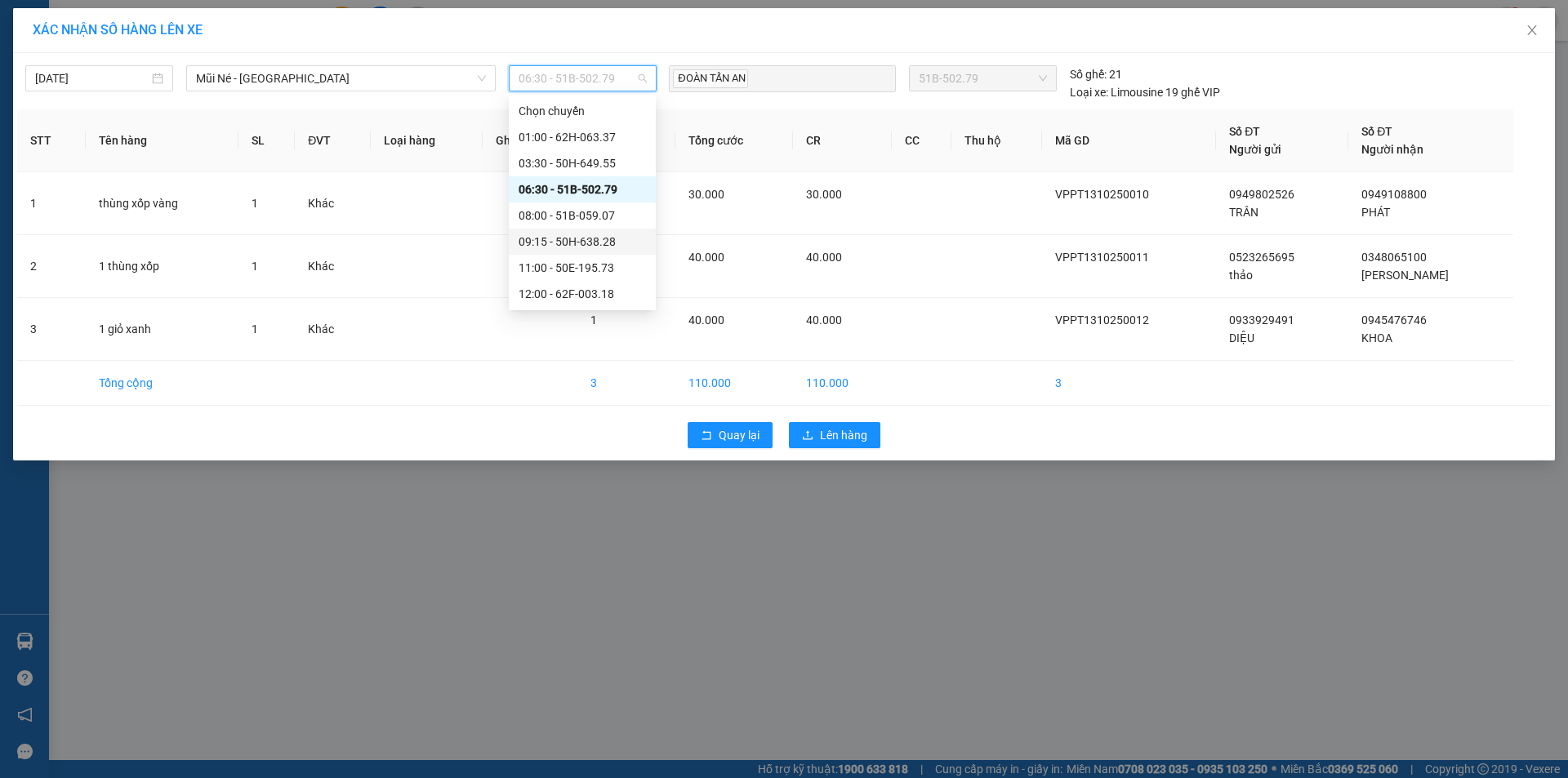
click at [556, 237] on div "09:15 - 50H-638.28" at bounding box center [582, 241] width 128 height 18
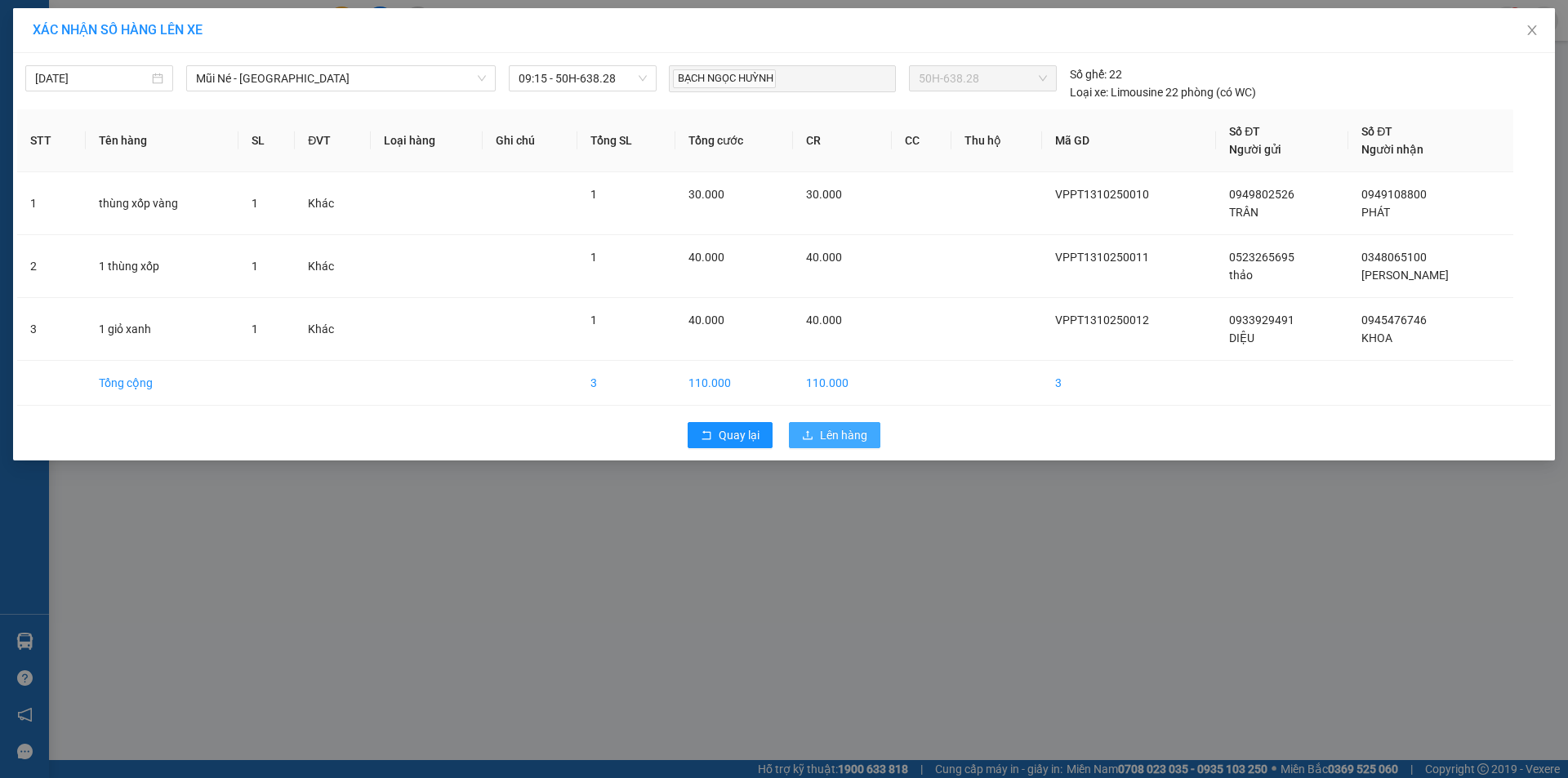
click at [838, 432] on span "Lên hàng" at bounding box center [844, 434] width 48 height 18
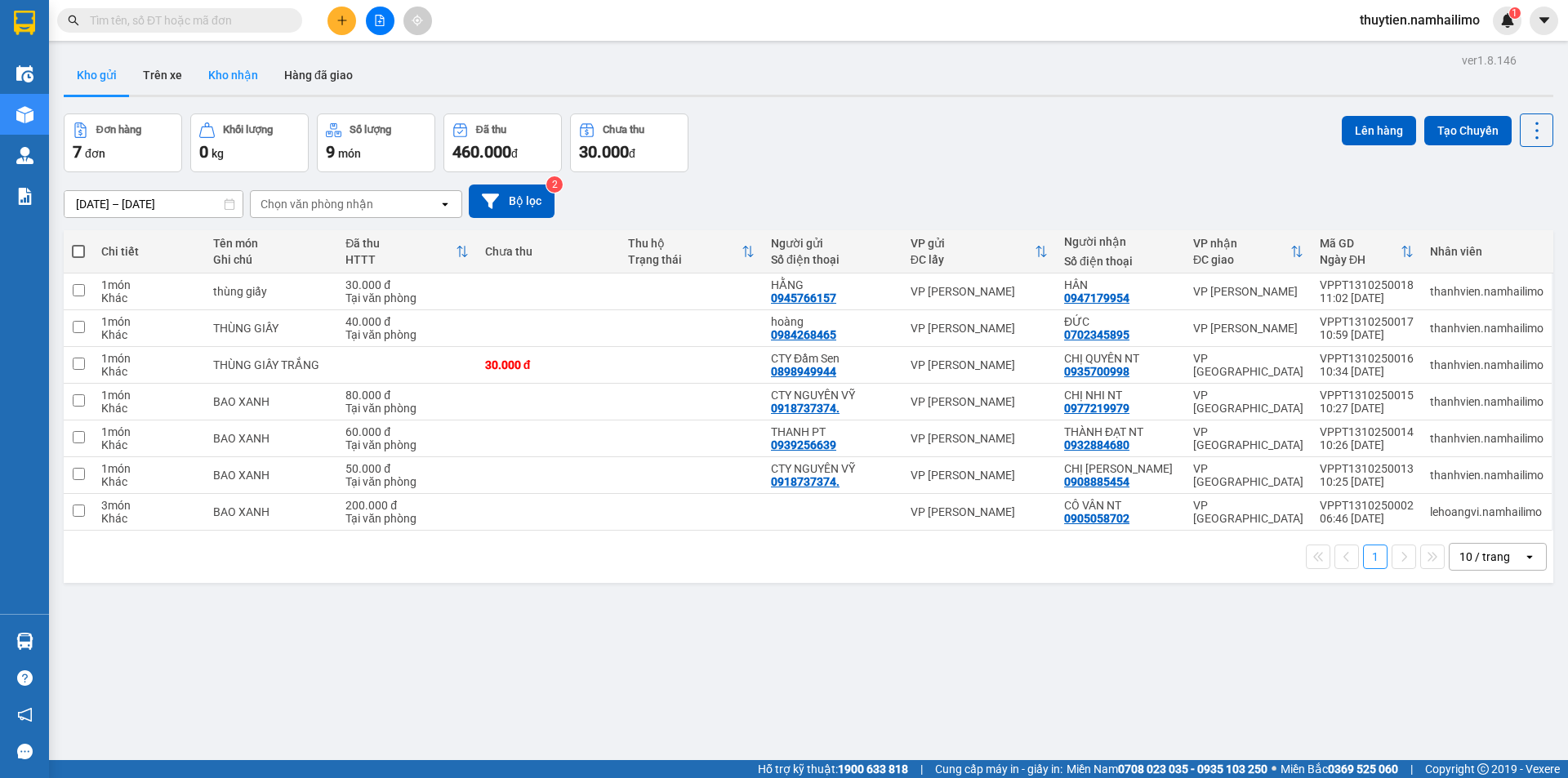
click at [233, 72] on button "Kho nhận" at bounding box center [232, 75] width 76 height 39
